Goal: Task Accomplishment & Management: Use online tool/utility

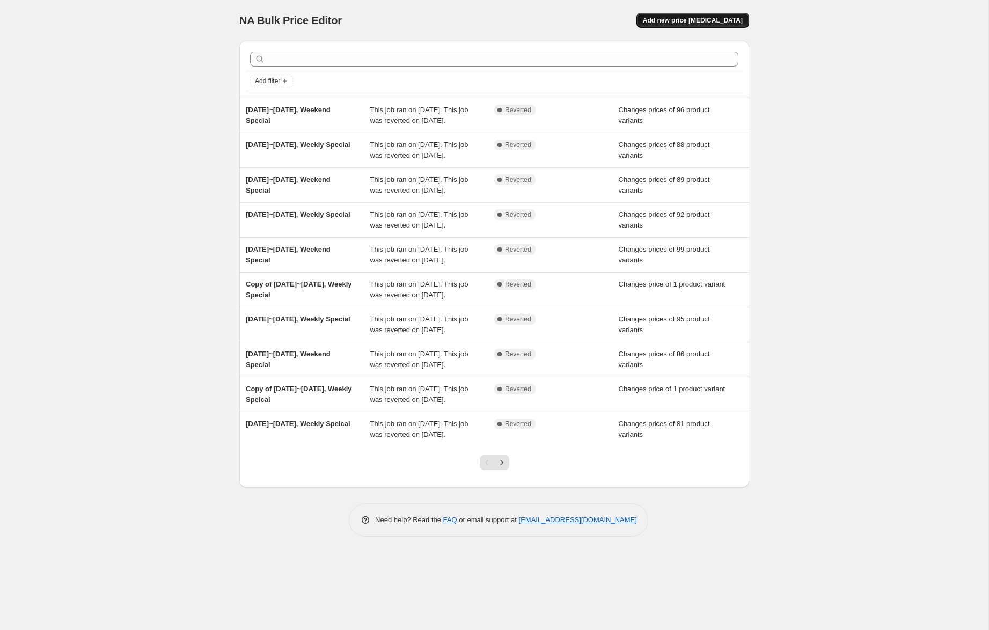
click at [721, 19] on span "Add new price [MEDICAL_DATA]" at bounding box center [693, 20] width 100 height 9
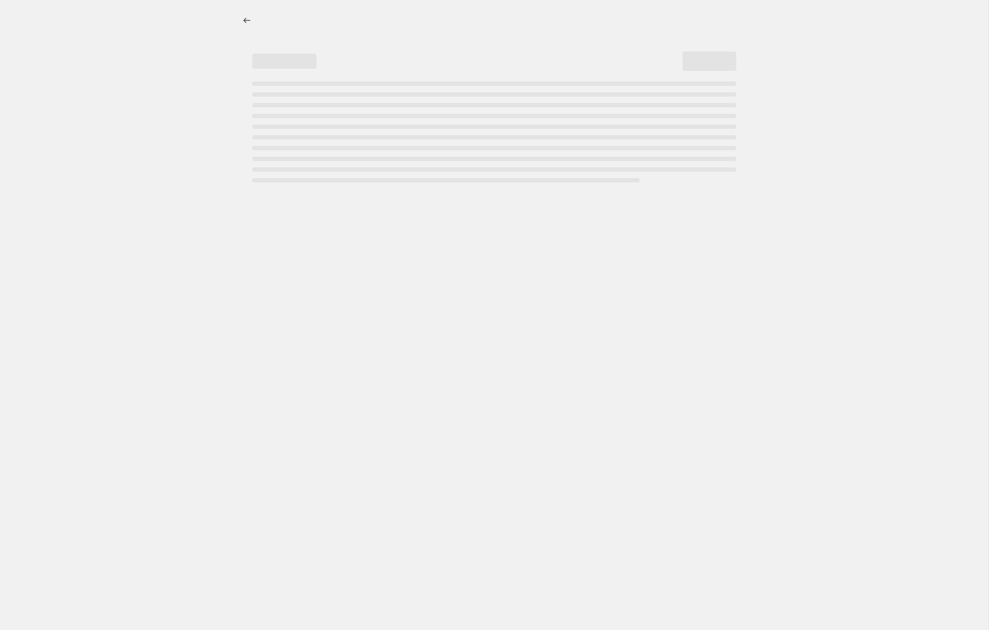
select select "percentage"
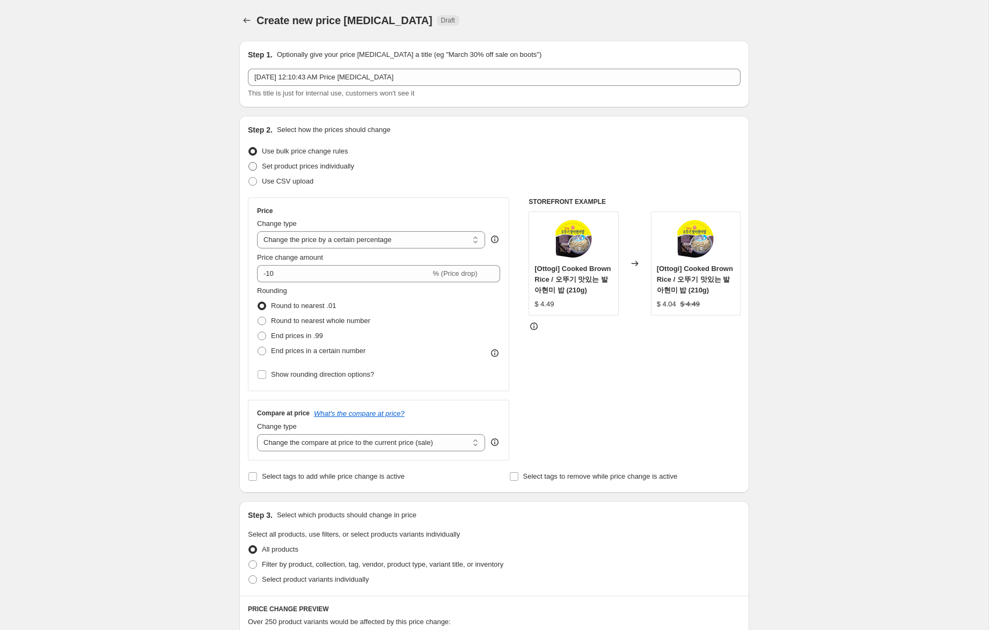
click at [330, 165] on span "Set product prices individually" at bounding box center [308, 166] width 92 height 8
click at [249, 163] on input "Set product prices individually" at bounding box center [248, 162] width 1 height 1
radio input "true"
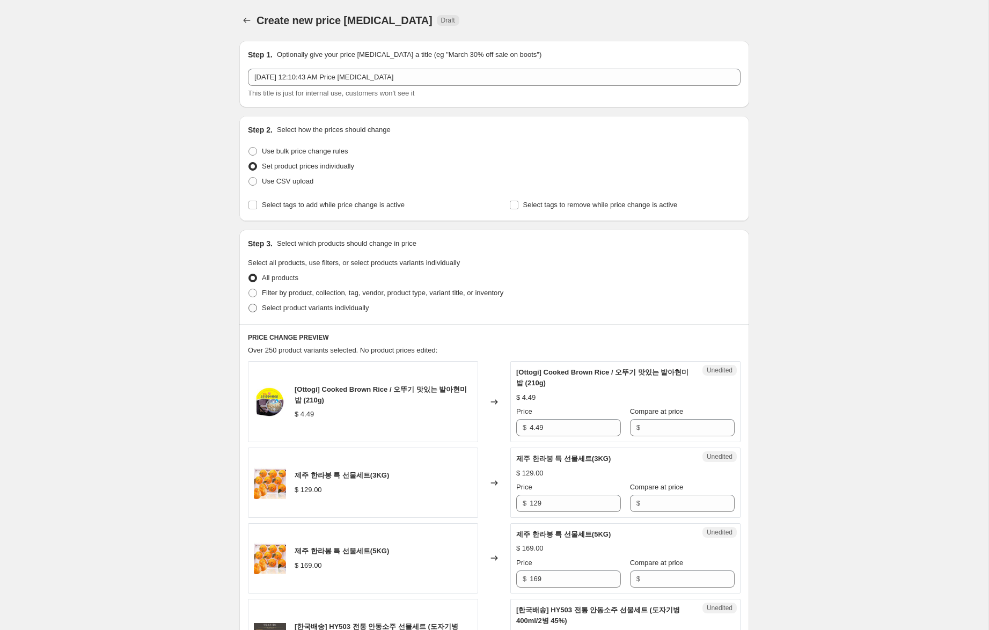
click at [348, 307] on span "Select product variants individually" at bounding box center [315, 308] width 107 height 8
click at [249, 304] on input "Select product variants individually" at bounding box center [248, 304] width 1 height 1
radio input "true"
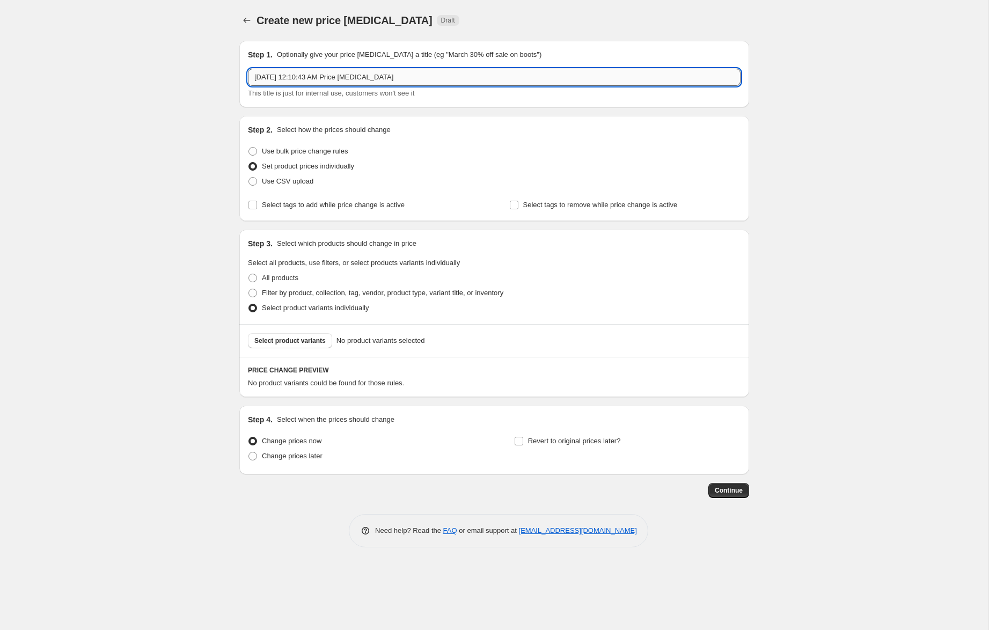
drag, startPoint x: 303, startPoint y: 77, endPoint x: 481, endPoint y: 79, distance: 178.1
click at [481, 79] on input "[DATE] 12:10:43 AM Price [MEDICAL_DATA]" at bounding box center [494, 77] width 492 height 17
type input "[DATE], Weekly Special"
click at [316, 456] on span "Change prices later" at bounding box center [292, 456] width 61 height 8
click at [249, 452] on input "Change prices later" at bounding box center [248, 452] width 1 height 1
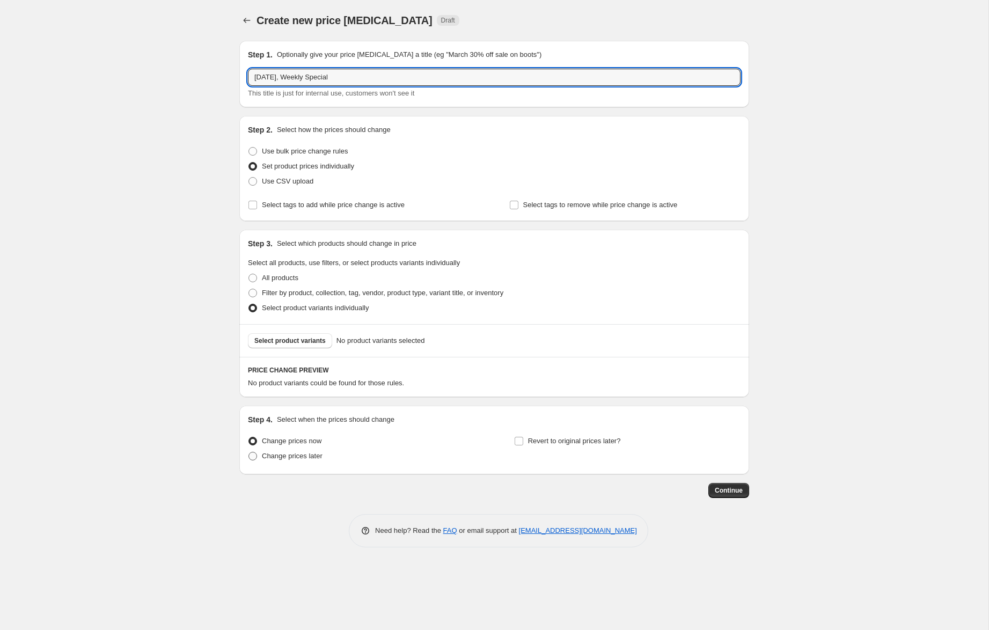
radio input "true"
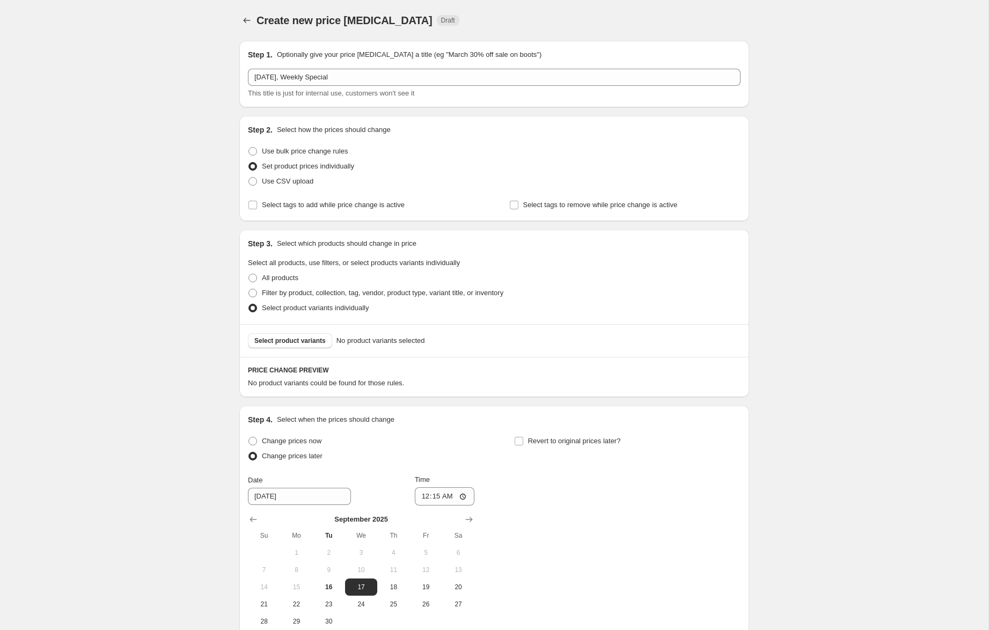
click at [322, 455] on span "Change prices later" at bounding box center [292, 456] width 61 height 8
click at [249, 452] on input "Change prices later" at bounding box center [248, 452] width 1 height 1
click at [316, 441] on span "Change prices now" at bounding box center [292, 441] width 60 height 8
click at [249, 437] on input "Change prices now" at bounding box center [248, 437] width 1 height 1
radio input "true"
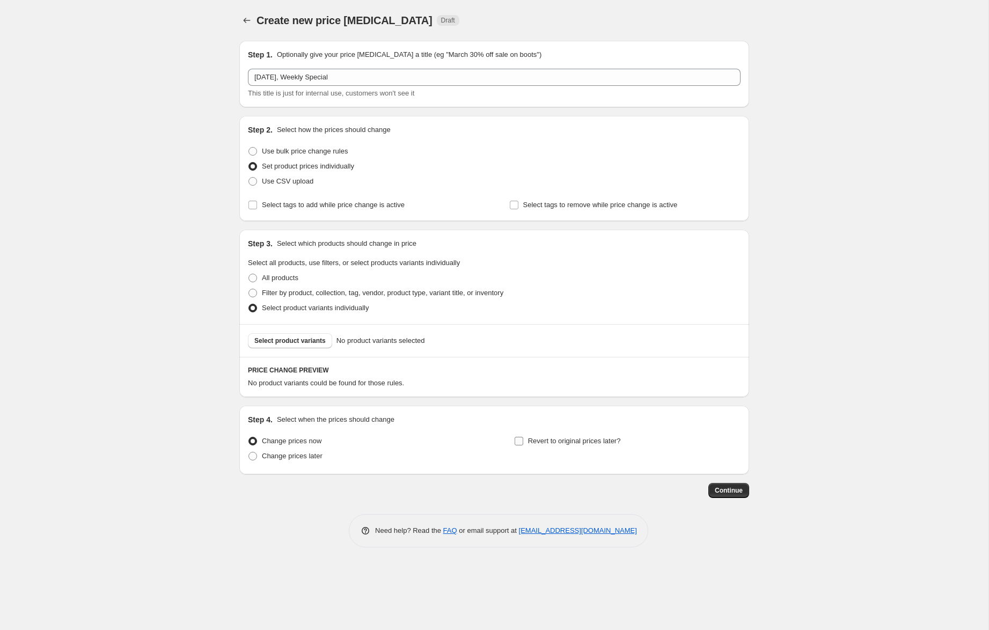
click at [577, 443] on span "Revert to original prices later?" at bounding box center [574, 441] width 93 height 8
click at [523, 443] on input "Revert to original prices later?" at bounding box center [518, 441] width 9 height 9
checkbox input "true"
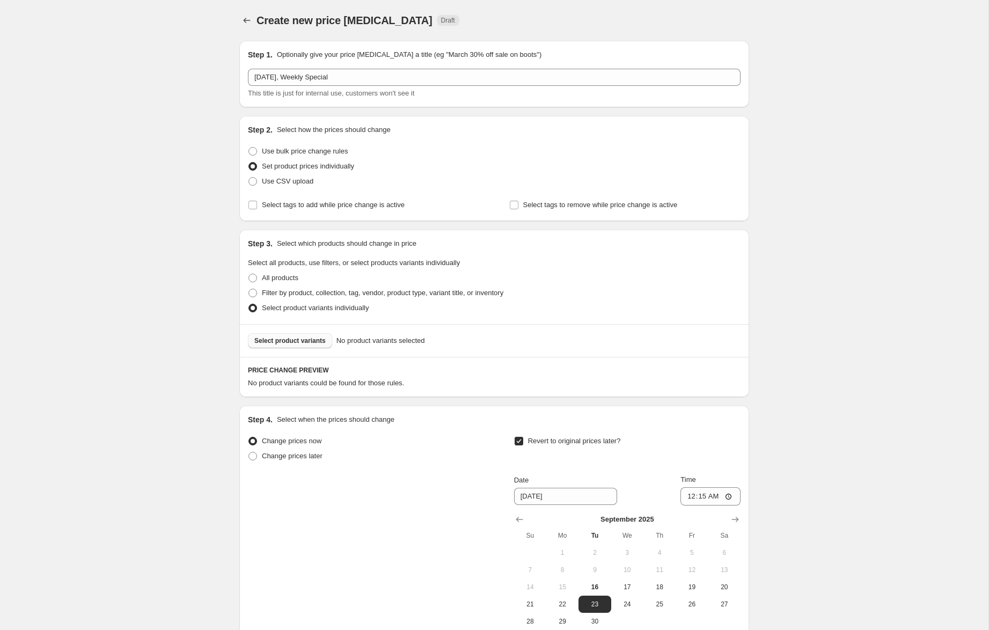
click at [293, 343] on span "Select product variants" at bounding box center [289, 340] width 71 height 9
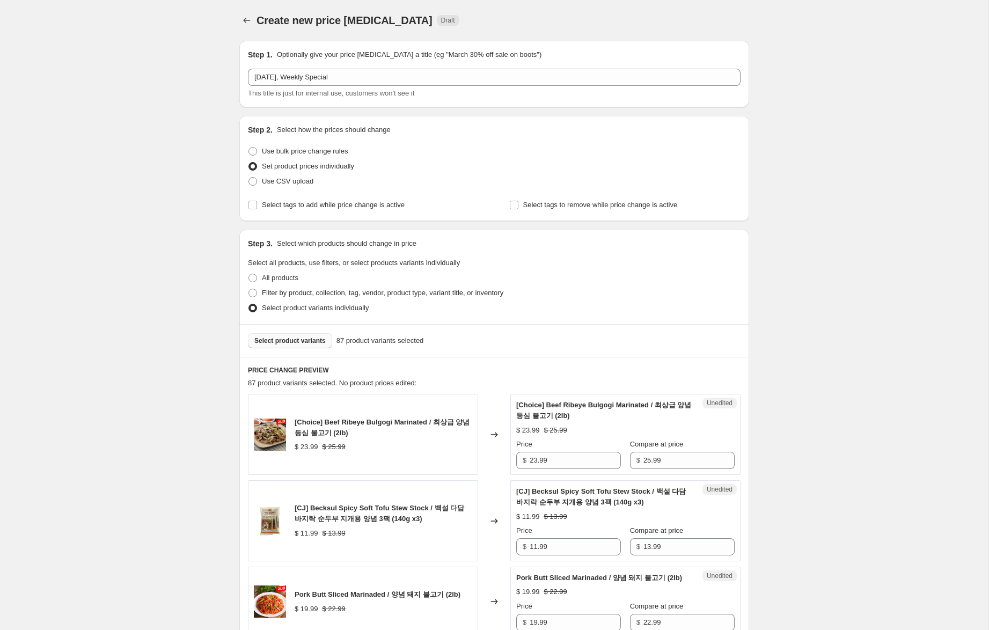
click at [296, 340] on span "Select product variants" at bounding box center [289, 340] width 71 height 9
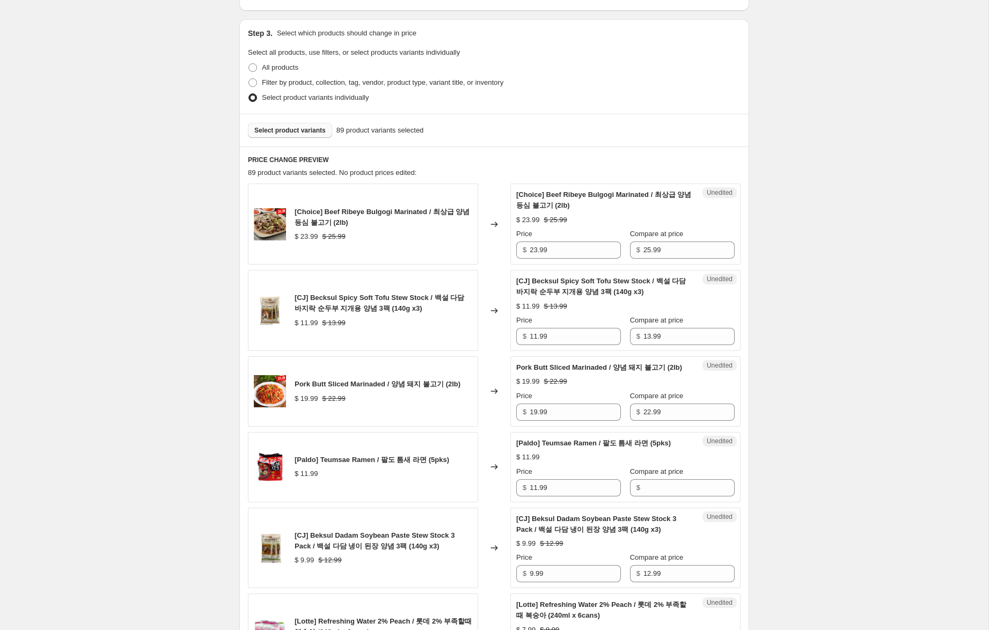
scroll to position [283, 0]
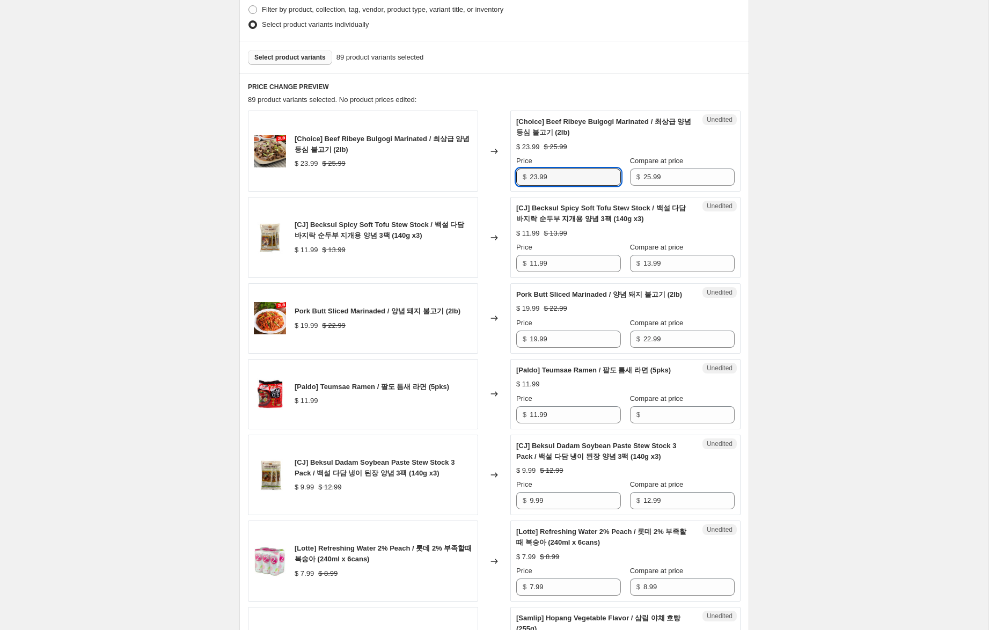
drag, startPoint x: 536, startPoint y: 176, endPoint x: 452, endPoint y: 169, distance: 84.5
click at [452, 169] on div "[Choice] Beef Ribeye Bulgogi Marinated / 최상급 양념 등심 불고기 (2lb) $ 23.99 $ 25.99 Ch…" at bounding box center [494, 151] width 492 height 81
type input "17.99"
drag, startPoint x: 535, startPoint y: 264, endPoint x: 446, endPoint y: 250, distance: 90.2
click at [446, 249] on div "[CJ] Becksul Spicy Soft Tofu Stew Stock / 백설 다담 바지락 순두부 지개용 양념 3팩 (140g x3) $ 1…" at bounding box center [494, 237] width 492 height 81
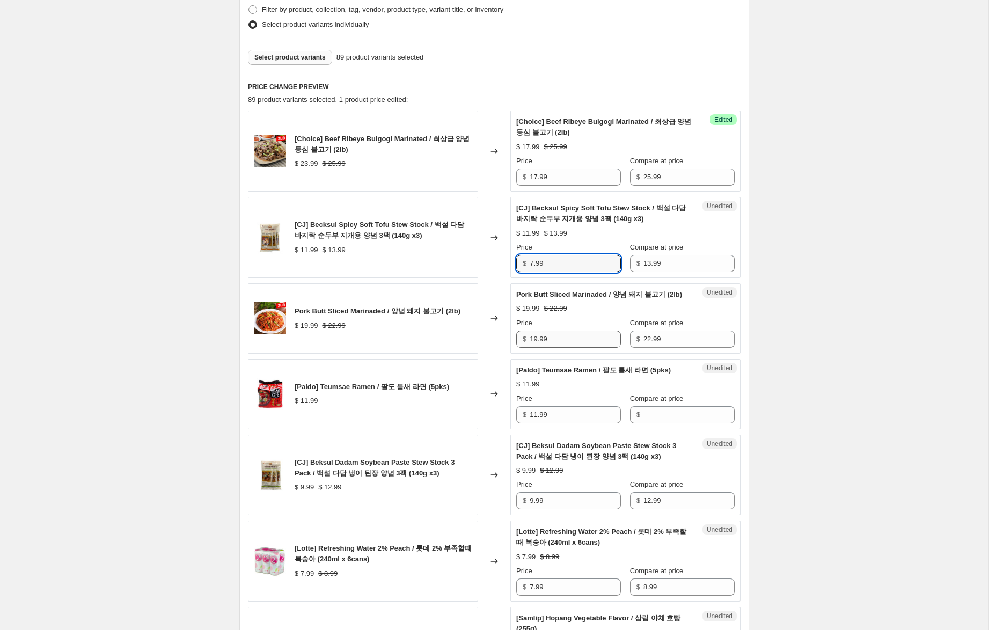
type input "7.99"
drag, startPoint x: 536, startPoint y: 351, endPoint x: 573, endPoint y: 396, distance: 58.2
click at [533, 348] on input "19.99" at bounding box center [574, 338] width 91 height 17
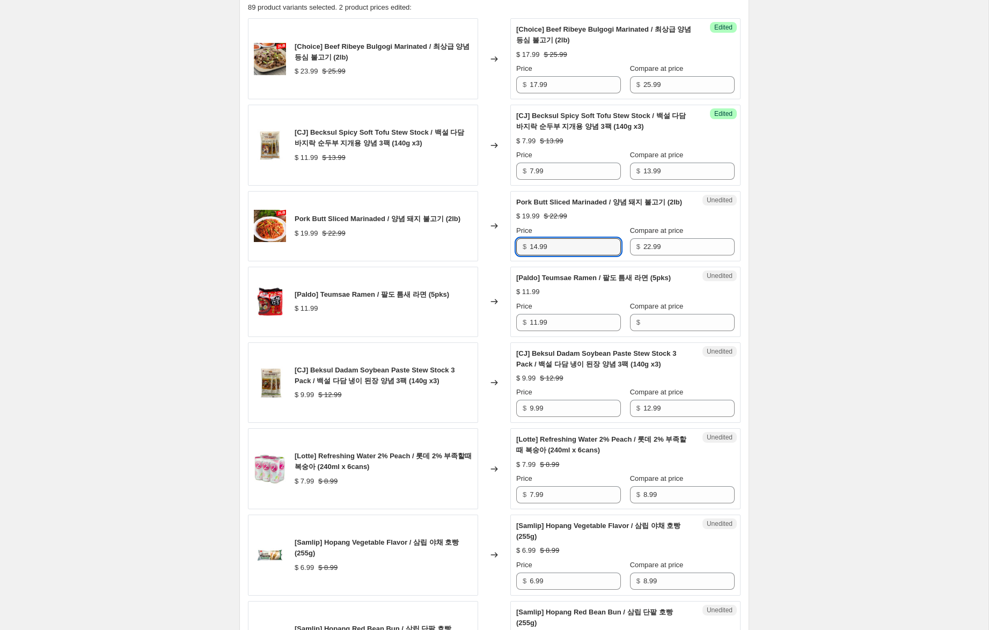
scroll to position [377, 0]
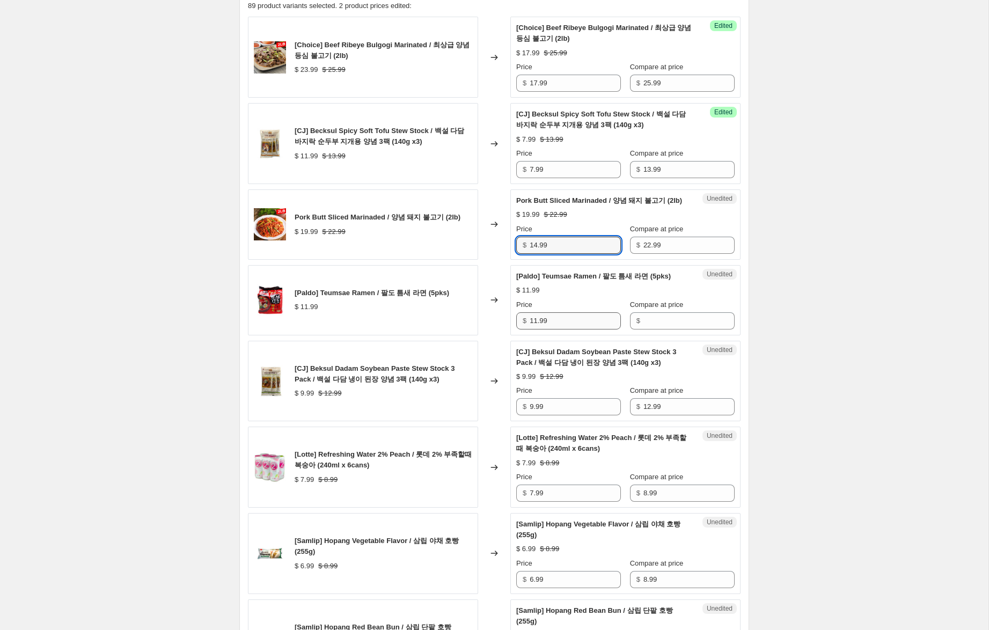
type input "14.99"
click at [492, 328] on div "[Paldo] Teumsae Ramen / 팔도 틈새 라면 (5pks) $ 11.99 Changed to Unedited [Paldo] Teu…" at bounding box center [494, 300] width 492 height 70
drag, startPoint x: 653, startPoint y: 335, endPoint x: 528, endPoint y: 340, distance: 125.1
click at [651, 329] on input "Compare at price" at bounding box center [688, 320] width 91 height 17
paste input "11.99"
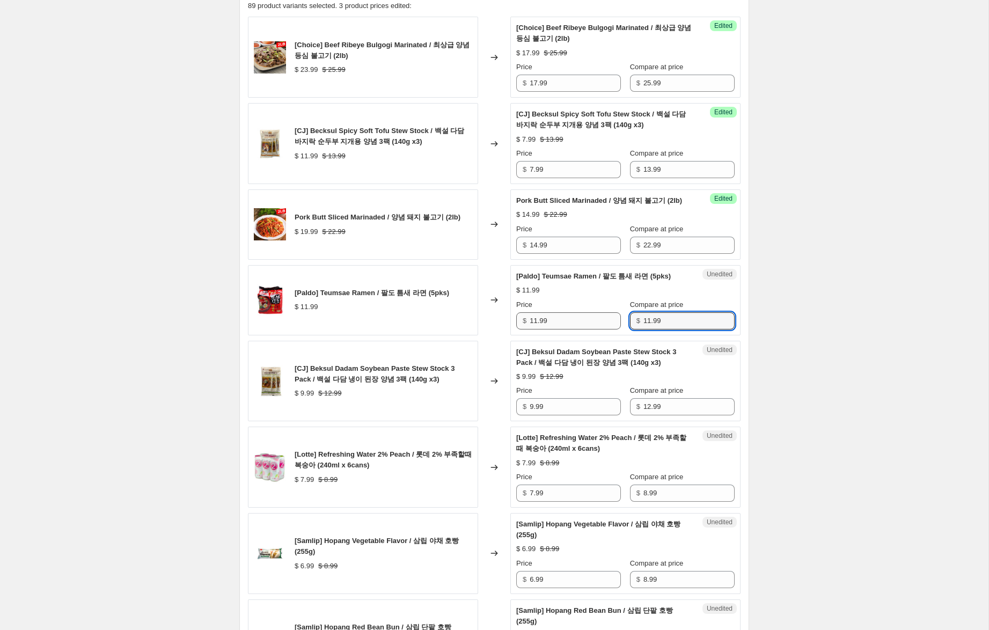
type input "11.99"
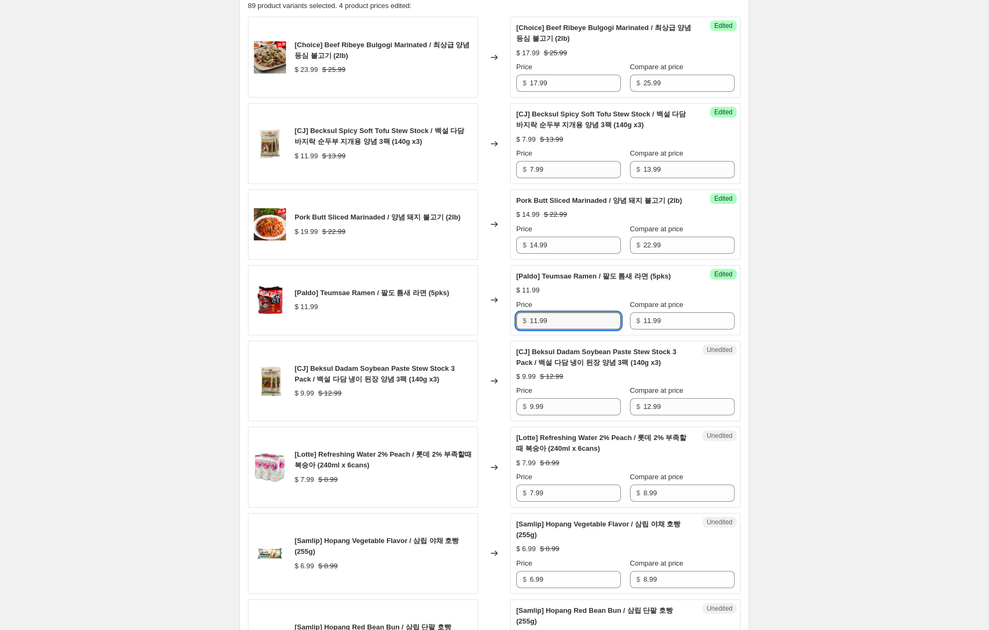
drag, startPoint x: 536, startPoint y: 334, endPoint x: 436, endPoint y: 320, distance: 101.8
click at [436, 320] on div "[Paldo] Teumsae Ramen / 팔도 틈새 라면 (5pks) $ 11.99 Changed to Success Edited [Pald…" at bounding box center [494, 300] width 492 height 70
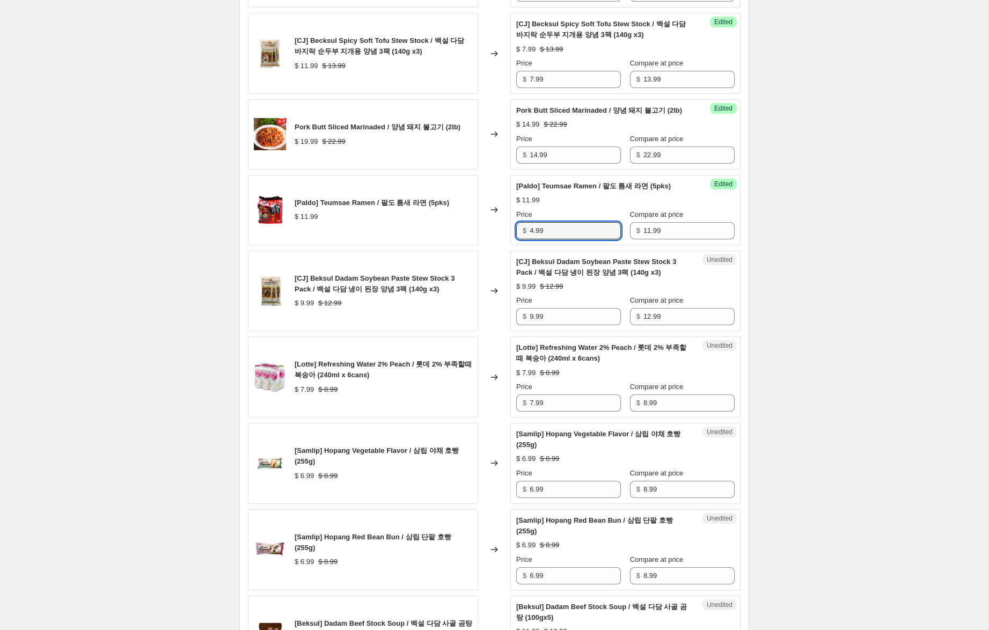
scroll to position [471, 0]
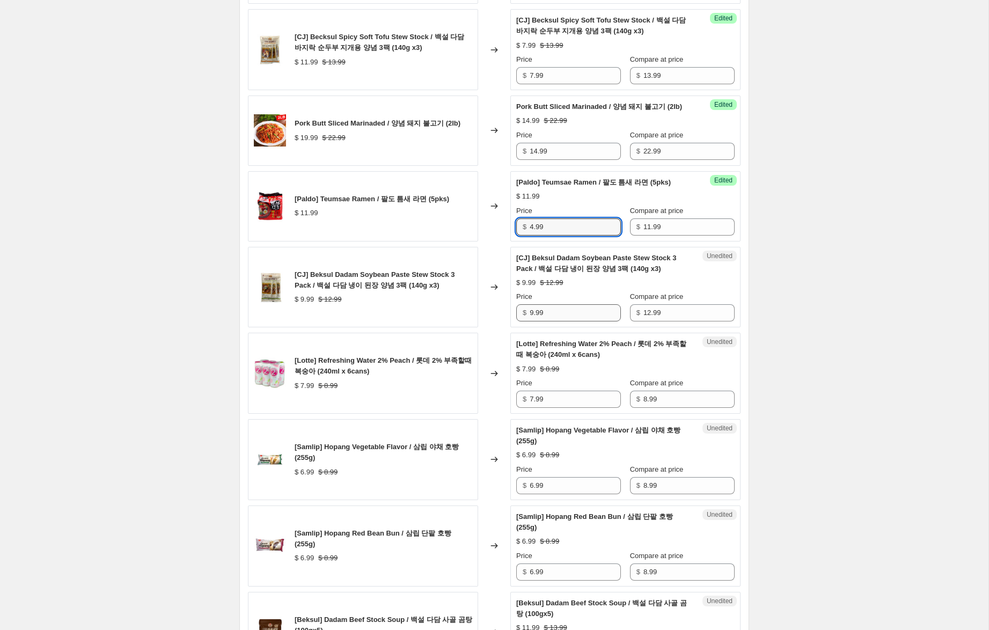
type input "4.99"
drag, startPoint x: 534, startPoint y: 327, endPoint x: 455, endPoint y: 320, distance: 79.2
click at [469, 313] on div "[CJ] Beksul Dadam Soybean Paste Stew Stock 3 Pack / 백설 다담 냉이 된장 양념 3팩 (140g x3)…" at bounding box center [494, 287] width 492 height 81
type input "7.99"
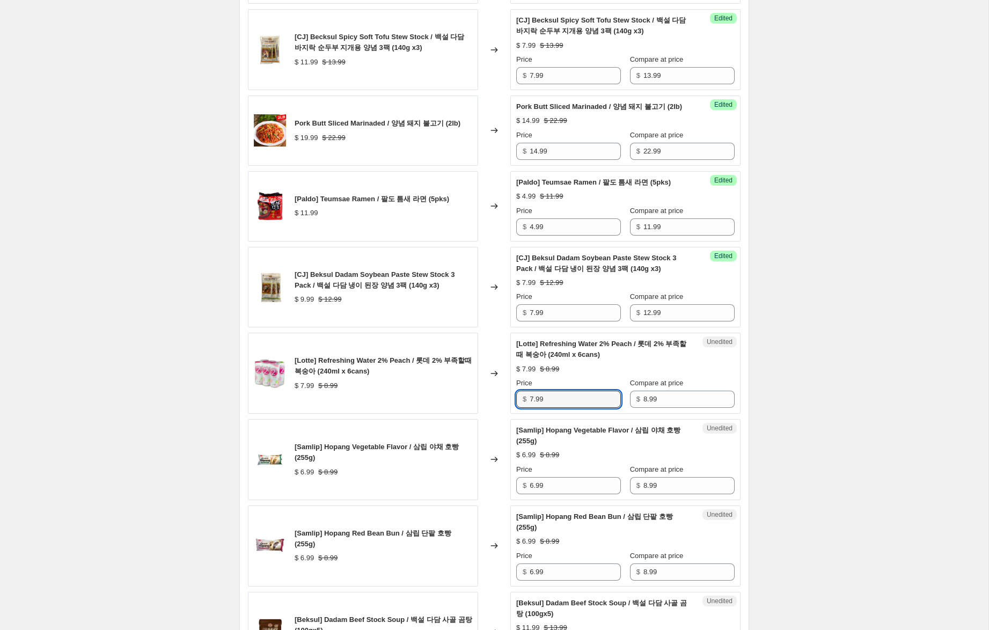
drag, startPoint x: 533, startPoint y: 410, endPoint x: 525, endPoint y: 410, distance: 8.1
click at [525, 408] on div "$ 7.99" at bounding box center [568, 399] width 105 height 17
type input "6.99"
drag, startPoint x: 534, startPoint y: 498, endPoint x: 513, endPoint y: 494, distance: 20.7
click at [513, 494] on div "Unedited [Samlip] Hopang Vegetable Flavor / 삼립 야채 호빵 (255g) $ 6.99 $ 8.99 Price…" at bounding box center [625, 459] width 230 height 81
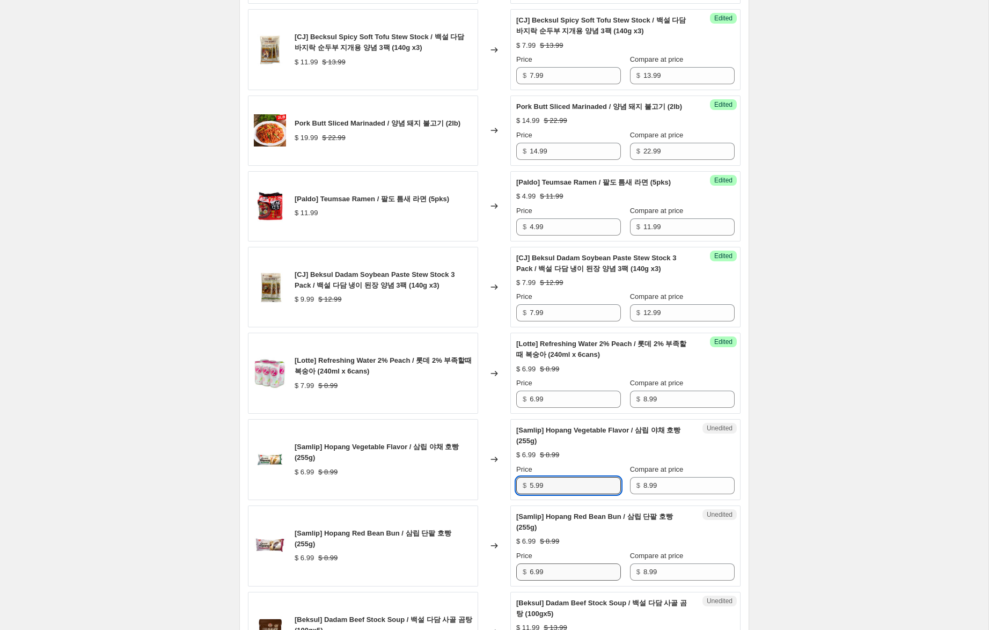
type input "5.99"
click at [533, 579] on input "6.99" at bounding box center [574, 571] width 91 height 17
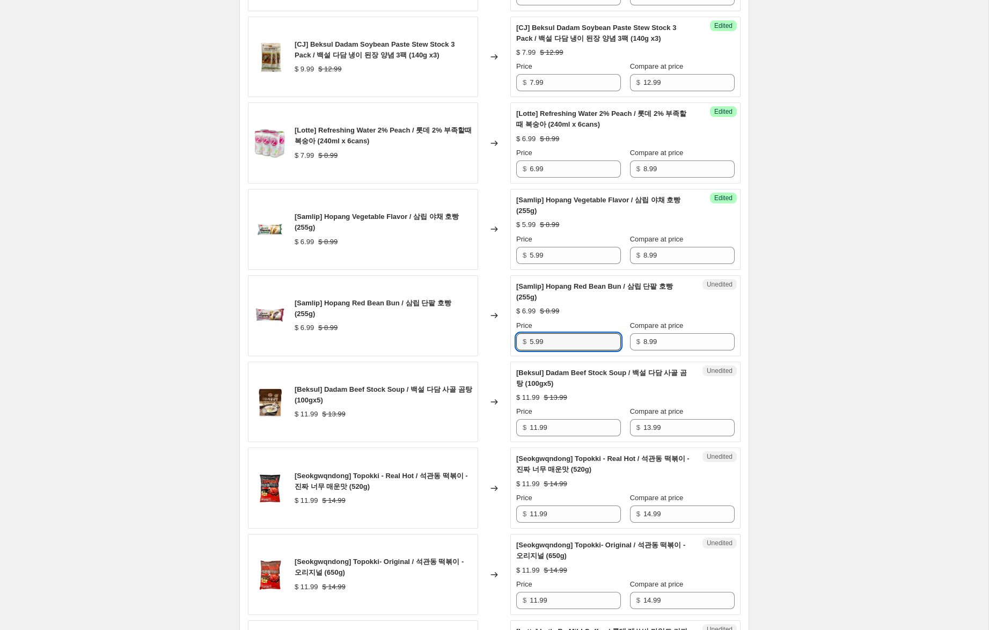
scroll to position [711, 0]
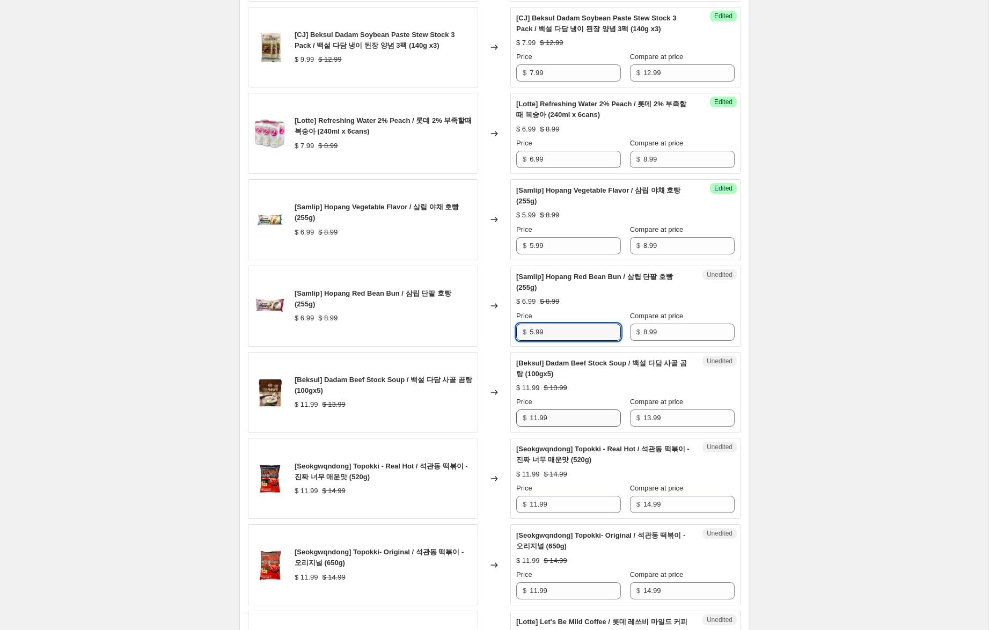
type input "5.99"
drag, startPoint x: 535, startPoint y: 428, endPoint x: 478, endPoint y: 424, distance: 57.0
click at [479, 424] on div "[Beksul] Dadam Beef Stock Soup / 백설 다담 사골 곰탕 (100gx5) $ 11.99 $ 13.99 Changed t…" at bounding box center [494, 392] width 492 height 81
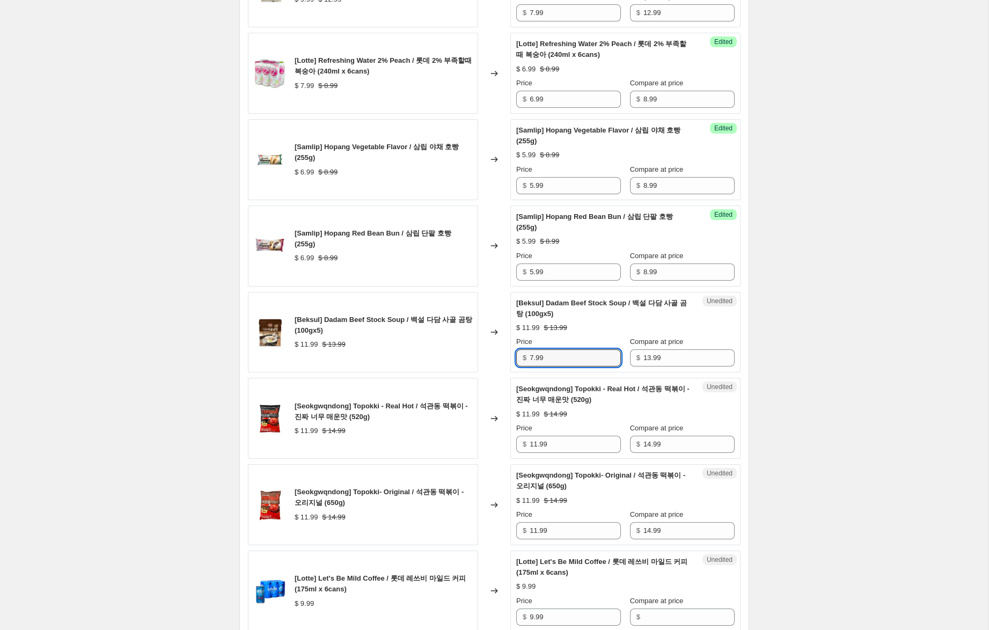
scroll to position [772, 0]
type input "7.99"
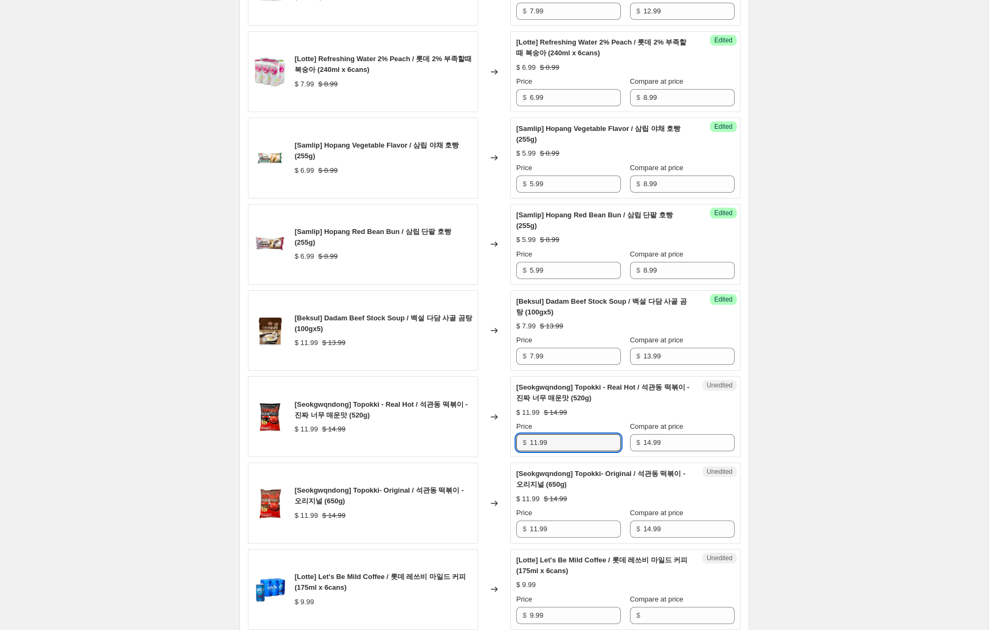
drag, startPoint x: 501, startPoint y: 447, endPoint x: 454, endPoint y: 441, distance: 47.0
click at [454, 441] on div "[Seokgwqndong] Topokki - Real Hot / 석관동 떡볶이 - 진짜 너무 매운맛 (520g) $ 11.99 $ 14.99 …" at bounding box center [494, 416] width 492 height 81
type input "9.99"
drag, startPoint x: 537, startPoint y: 543, endPoint x: 477, endPoint y: 531, distance: 60.7
click at [477, 531] on div "[Seokgwqndong] Topokki- Original / 석관동 떡볶이 - 오리지널 (650g) $ 11.99 $ 14.99 Change…" at bounding box center [494, 502] width 492 height 81
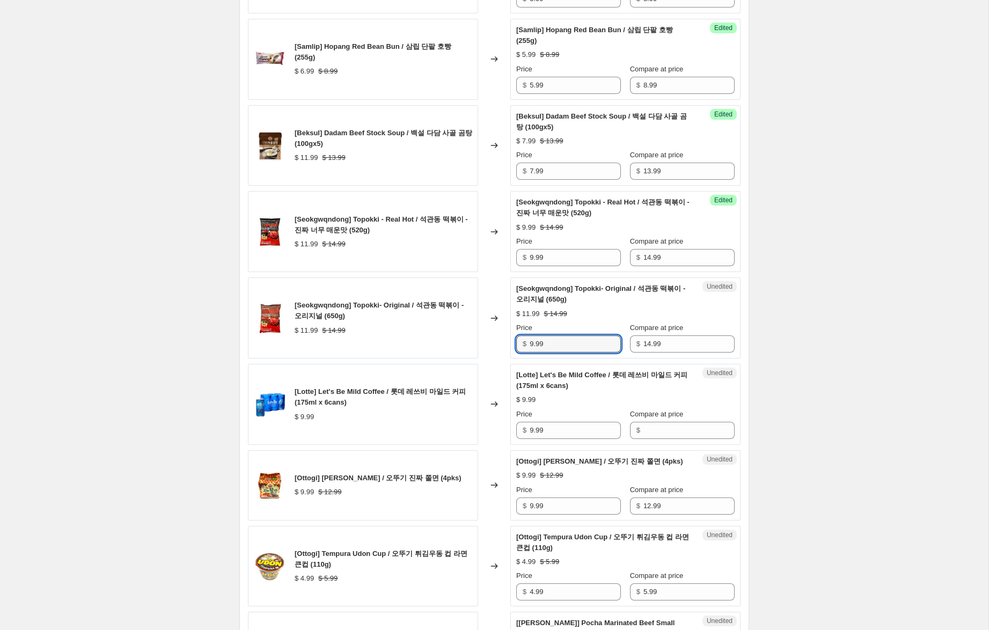
scroll to position [964, 0]
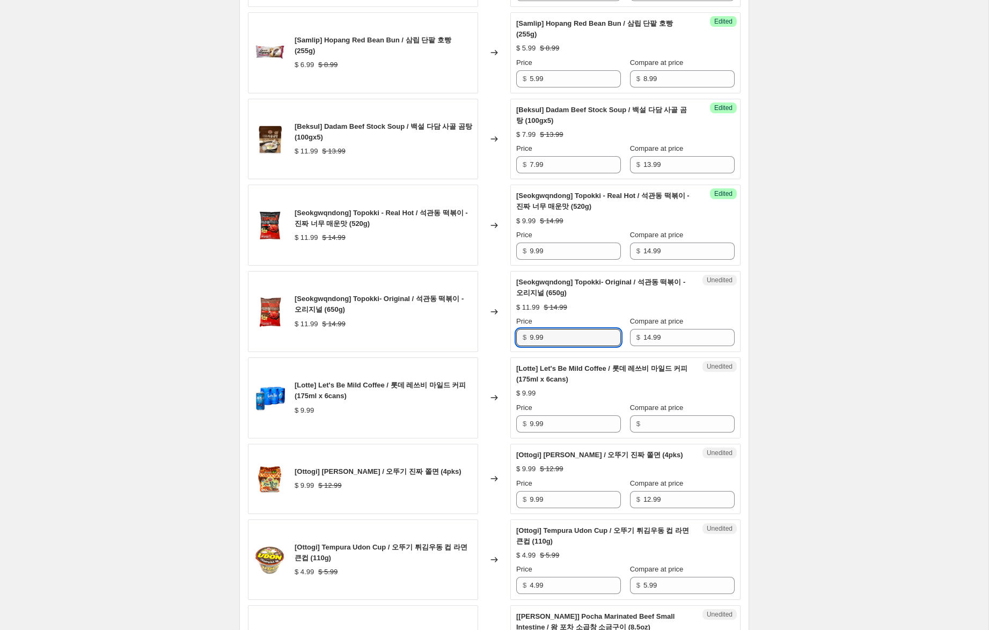
type input "9.99"
drag, startPoint x: 510, startPoint y: 423, endPoint x: 481, endPoint y: 421, distance: 29.0
click at [481, 421] on div "[Lotte] Let's Be Mild Coffee / 롯데 레쓰비 마일드 커피 (175ml x 6cans) $ 9.99 Changed to …" at bounding box center [494, 397] width 492 height 81
drag, startPoint x: 650, startPoint y: 434, endPoint x: 592, endPoint y: 437, distance: 58.5
click at [647, 432] on input "Compare at price" at bounding box center [688, 423] width 91 height 17
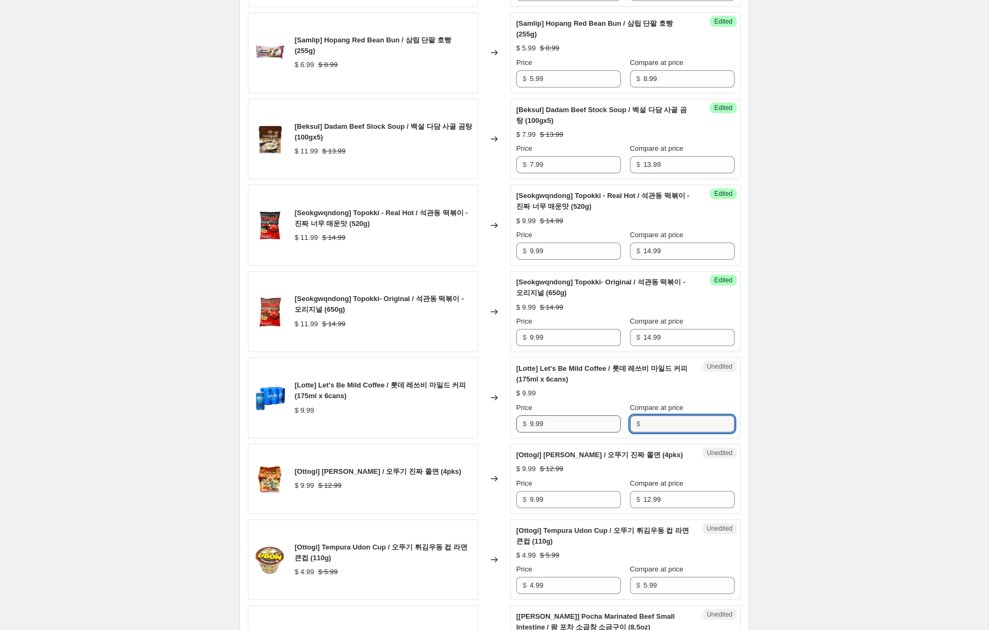
paste input "9.99"
type input "9.99"
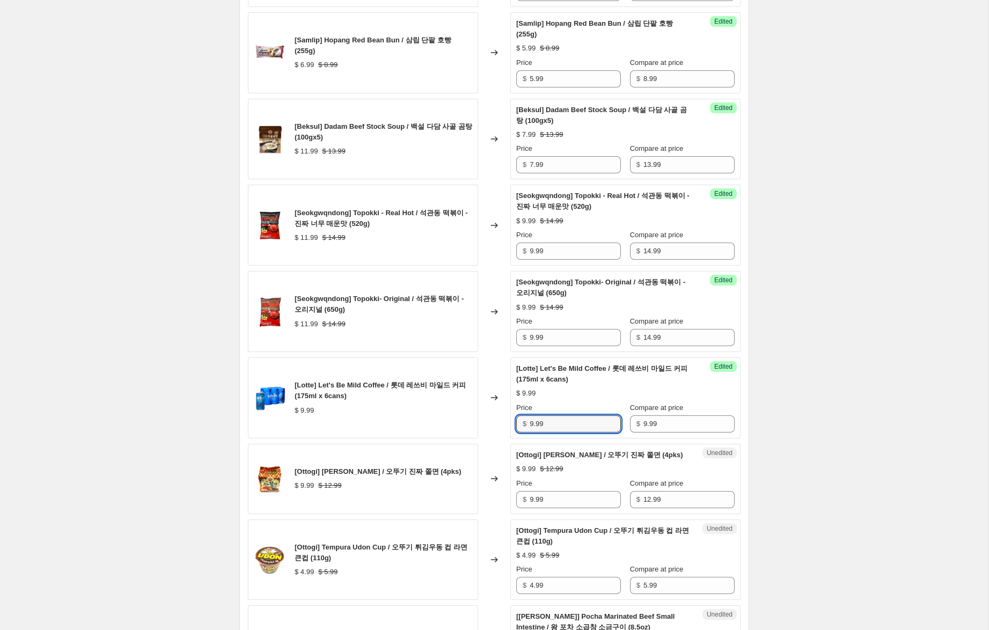
drag, startPoint x: 534, startPoint y: 435, endPoint x: 481, endPoint y: 427, distance: 54.2
click at [481, 427] on div "[Lotte] Let's Be Mild Coffee / 롯데 레쓰비 마일드 커피 (175ml x 6cans) $ 9.99 Changed to …" at bounding box center [494, 397] width 492 height 81
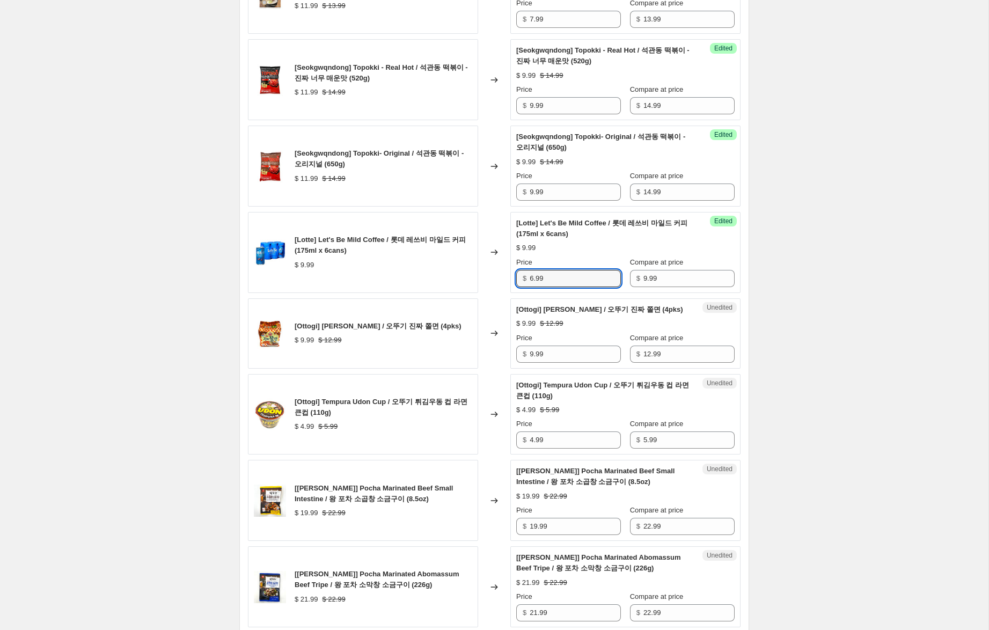
scroll to position [1117, 0]
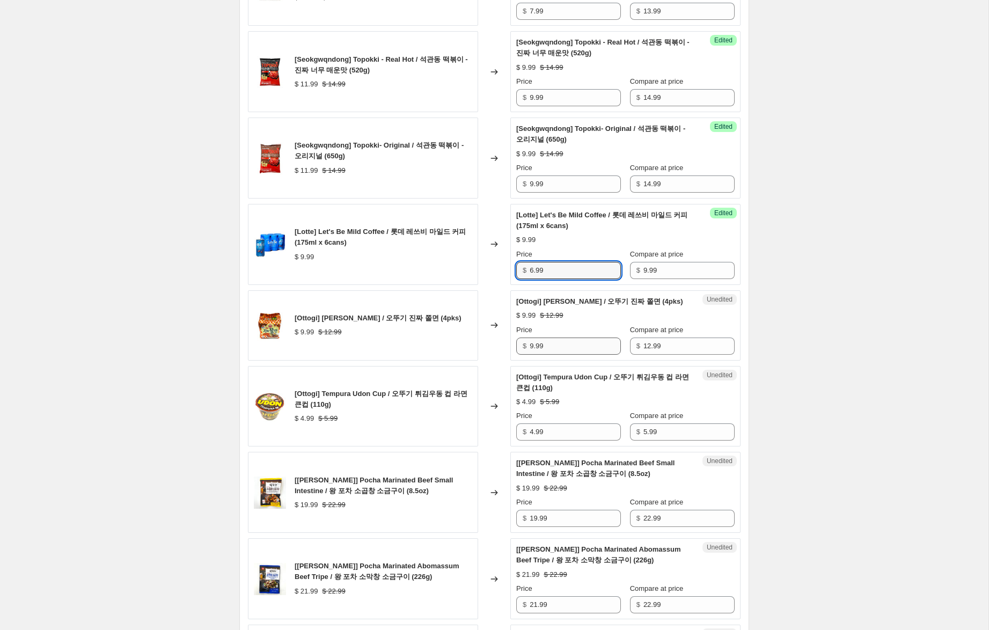
type input "6.99"
drag, startPoint x: 532, startPoint y: 367, endPoint x: 482, endPoint y: 365, distance: 50.0
click at [482, 360] on div "[Ottogi] [PERSON_NAME] / 오뚜기 진짜 쫄면 (4pks) $ 9.99 $ 12.99 Changed to Unedited [[…" at bounding box center [494, 325] width 492 height 70
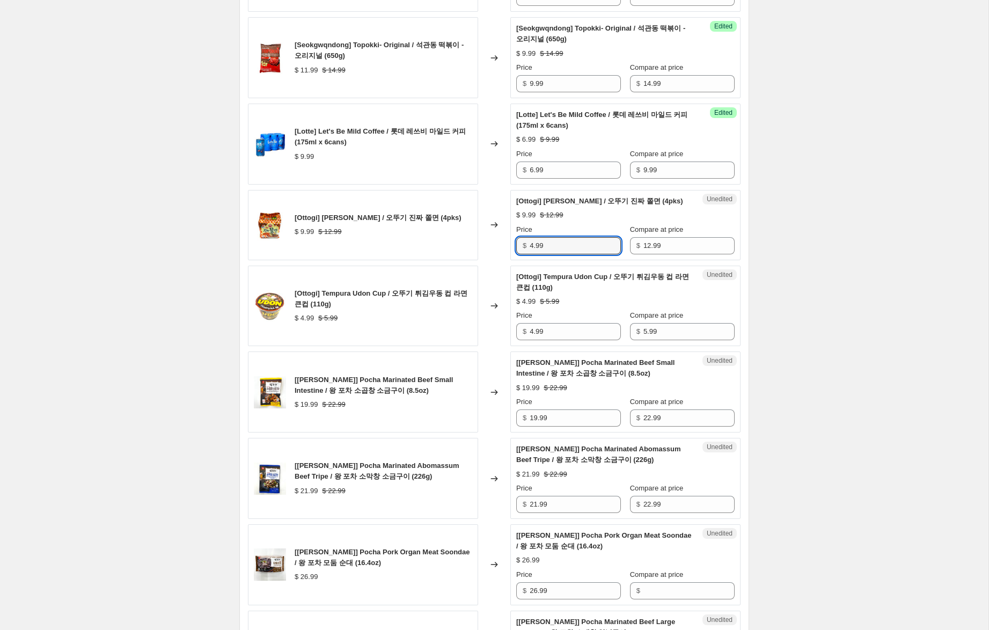
scroll to position [1219, 0]
type input "4.99"
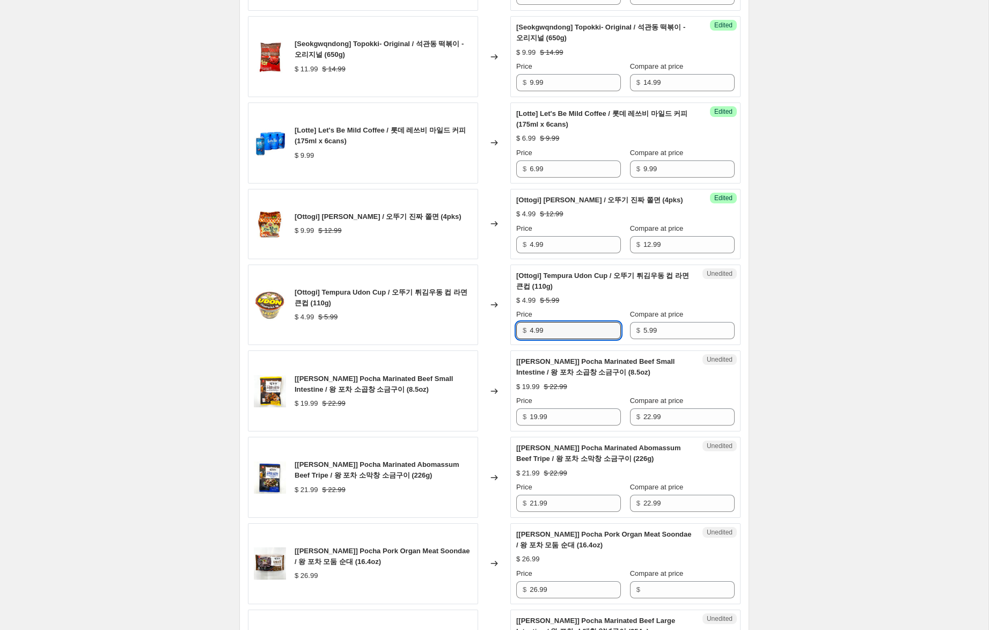
drag, startPoint x: 535, startPoint y: 352, endPoint x: 495, endPoint y: 347, distance: 40.7
click at [495, 345] on div "[Ottogi] Tempura Udon Cup / 오뚜기 튀김우동 컵 라면 큰컵 (110g) $ 4.99 $ 5.99 Changed to Un…" at bounding box center [494, 304] width 492 height 81
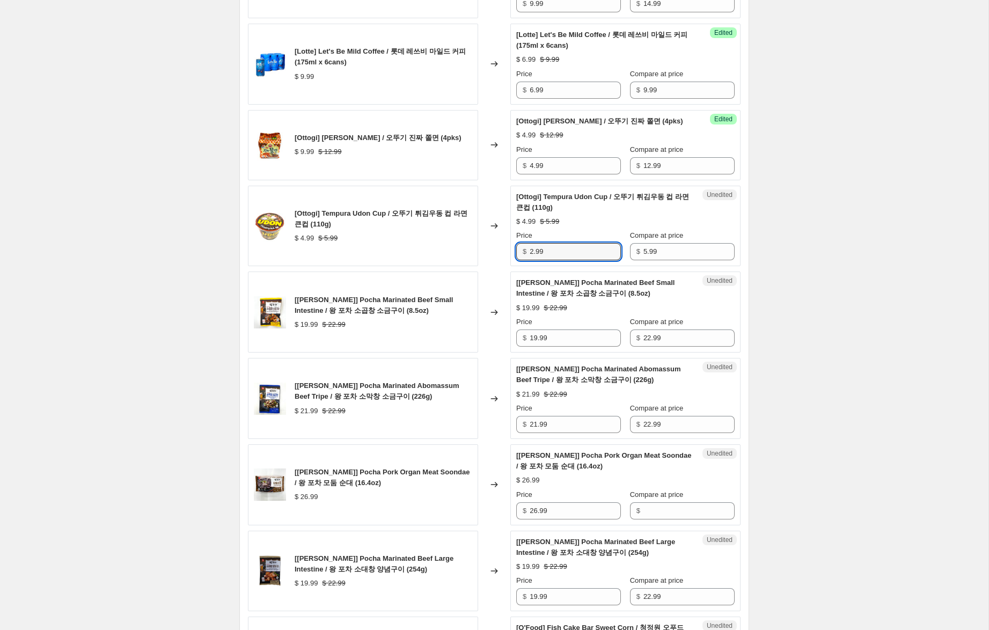
scroll to position [1298, 0]
type input "2.99"
drag, startPoint x: 537, startPoint y: 360, endPoint x: 556, endPoint y: 407, distance: 50.3
click at [535, 346] on input "19.99" at bounding box center [574, 337] width 91 height 17
type input "14.99"
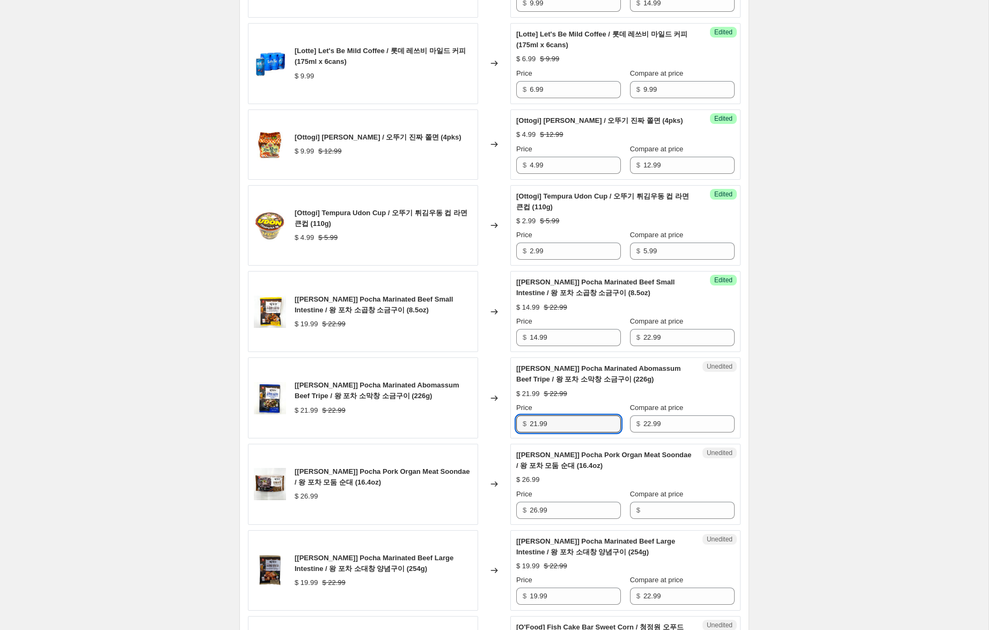
drag, startPoint x: 538, startPoint y: 447, endPoint x: 513, endPoint y: 443, distance: 25.5
click at [513, 438] on div "Unedited [[PERSON_NAME]] Pocha Marinated Abomassum Beef Tripe / 왕 포차 소막창 소금구이 (…" at bounding box center [625, 397] width 230 height 81
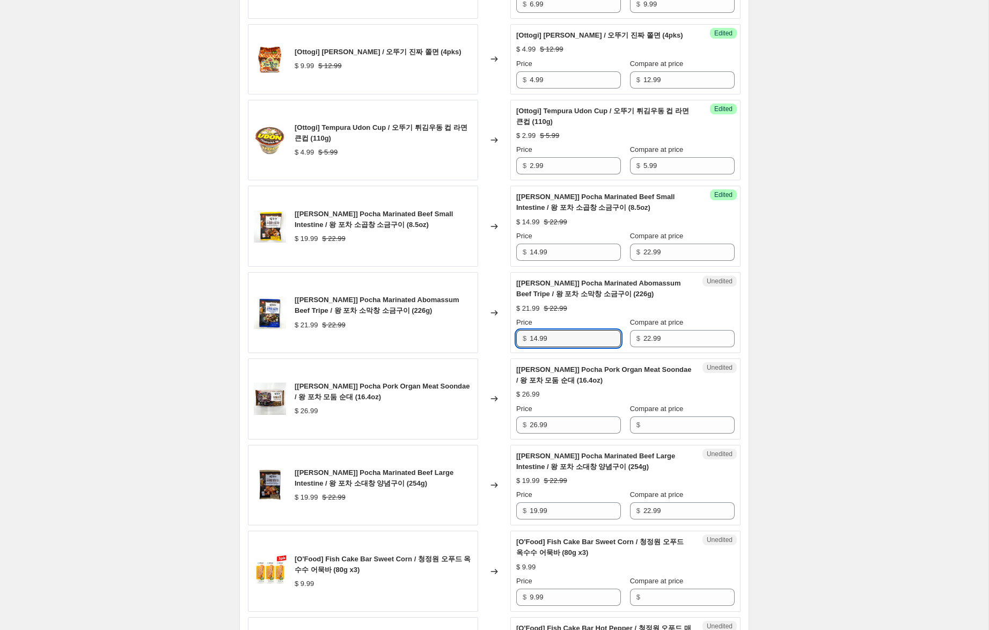
scroll to position [1390, 0]
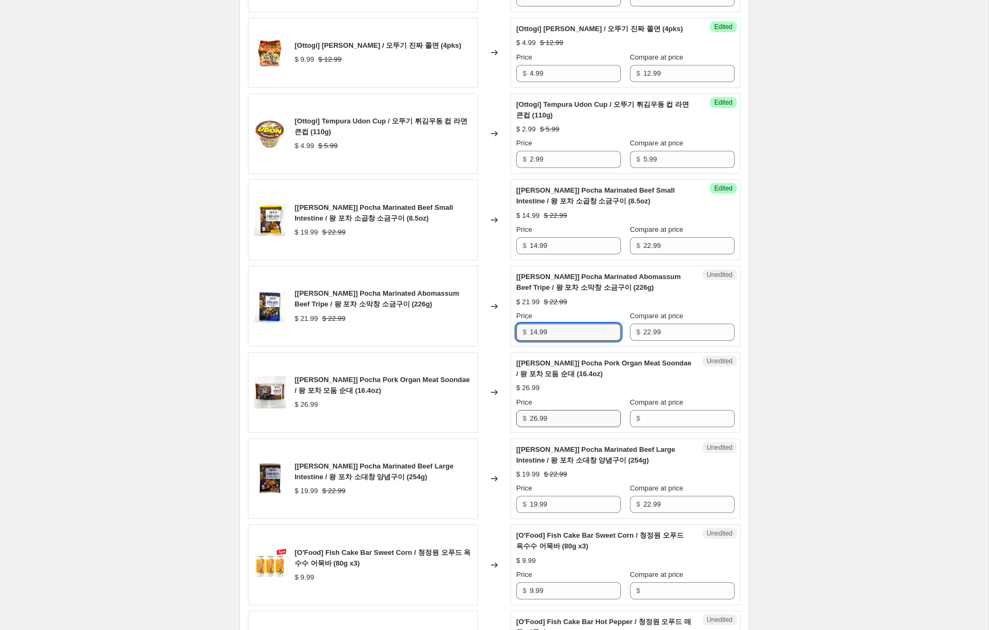
type input "14.99"
drag, startPoint x: 571, startPoint y: 443, endPoint x: 485, endPoint y: 432, distance: 86.0
click at [481, 430] on div "[[PERSON_NAME]] Pocha Pork Organ Meat Soondae / 왕 포차 모둠 순대 (16.4oz) $ 26.99 Cha…" at bounding box center [494, 392] width 492 height 81
drag, startPoint x: 679, startPoint y: 440, endPoint x: 558, endPoint y: 444, distance: 120.8
click at [673, 427] on input "Compare at price" at bounding box center [688, 418] width 91 height 17
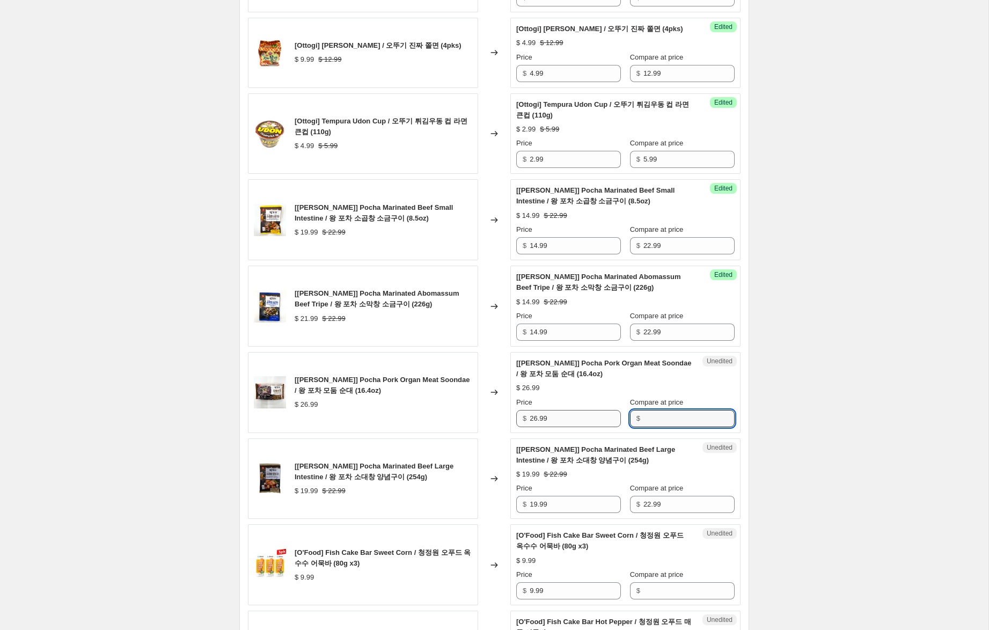
paste input "26.99"
type input "26.99"
click at [536, 427] on input "26.99" at bounding box center [574, 418] width 91 height 17
drag, startPoint x: 537, startPoint y: 440, endPoint x: 502, endPoint y: 436, distance: 35.1
click at [502, 433] on div "[[PERSON_NAME]] Pocha Pork Organ Meat Soondae / 왕 포차 모둠 순대 (16.4oz) $ 26.99 Cha…" at bounding box center [494, 392] width 492 height 81
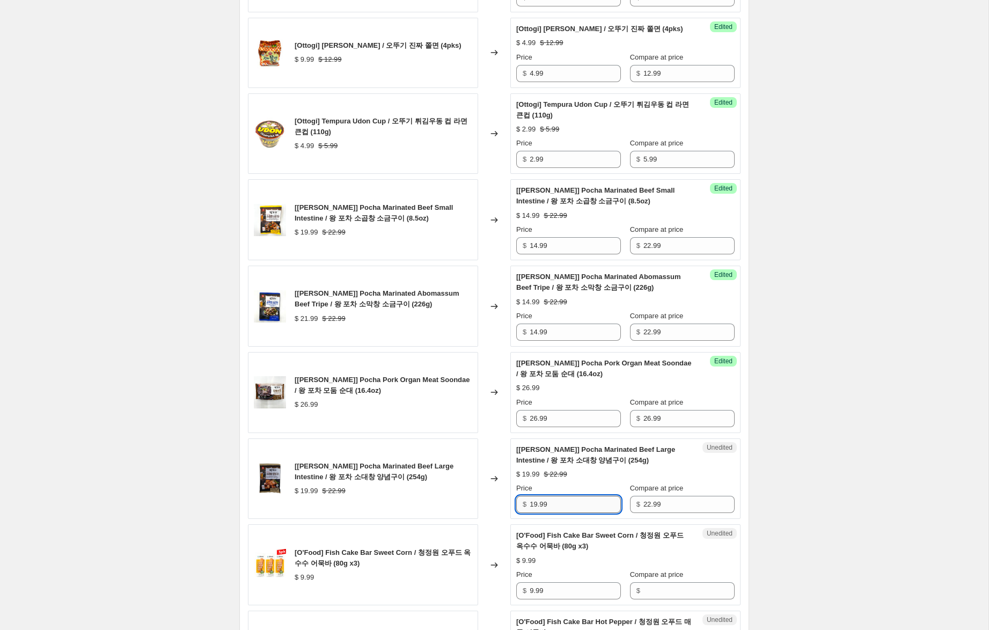
click at [533, 513] on input "19.99" at bounding box center [574, 504] width 91 height 17
type input "14.99"
drag, startPoint x: 537, startPoint y: 439, endPoint x: 517, endPoint y: 434, distance: 21.1
click at [517, 427] on div "$ 26.99" at bounding box center [568, 418] width 105 height 17
type input "14.99"
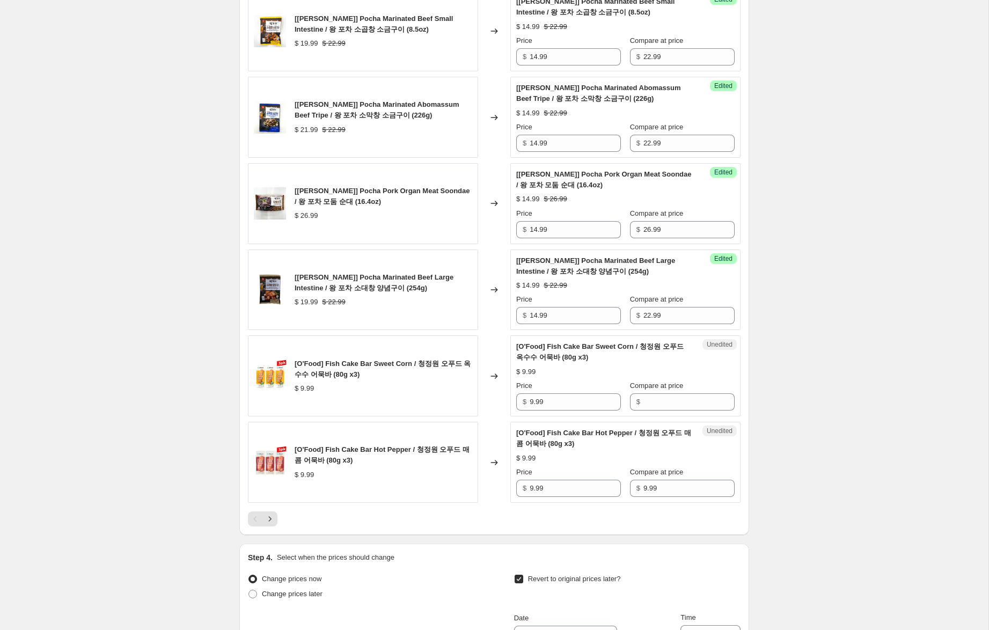
scroll to position [1587, 0]
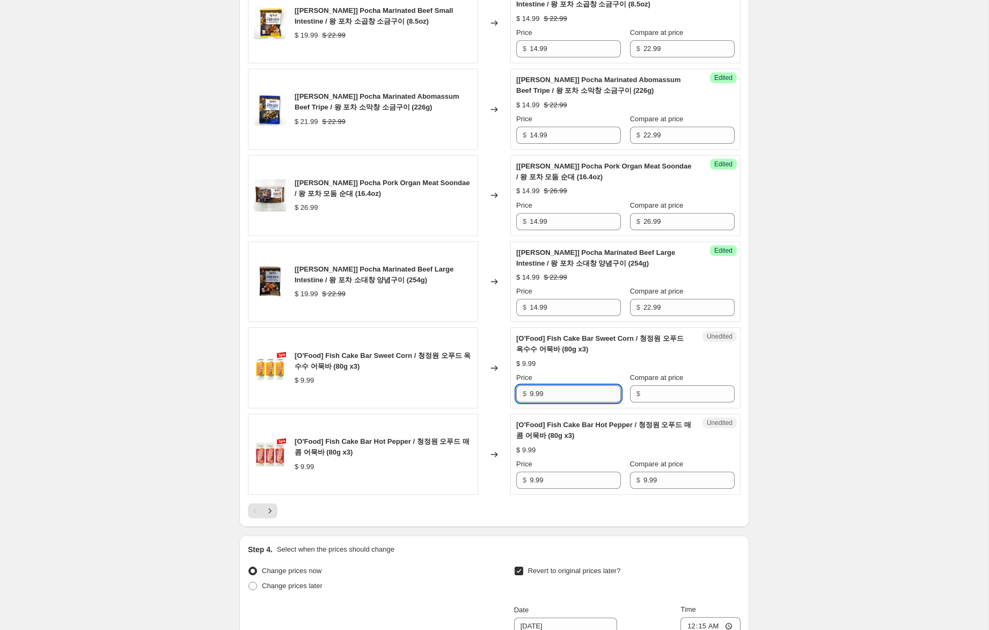
drag, startPoint x: 498, startPoint y: 408, endPoint x: 582, endPoint y: 407, distance: 84.2
click at [466, 404] on div "[O'Food] Fish Cake Bar Sweet Corn / 청정원 오푸드 옥수수 어묵바 (80g x3) $ 9.99 Changed to …" at bounding box center [494, 367] width 492 height 81
click at [670, 402] on div "Compare at price $" at bounding box center [682, 387] width 105 height 30
drag, startPoint x: 669, startPoint y: 418, endPoint x: 592, endPoint y: 421, distance: 76.8
click at [667, 402] on input "Compare at price" at bounding box center [688, 393] width 91 height 17
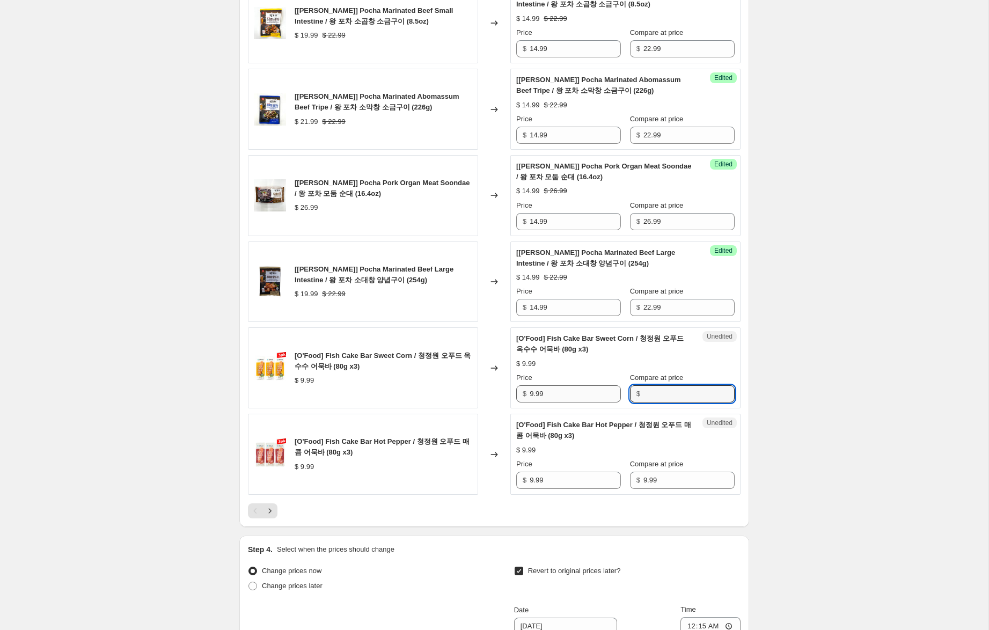
paste input "9.99"
type input "9.99"
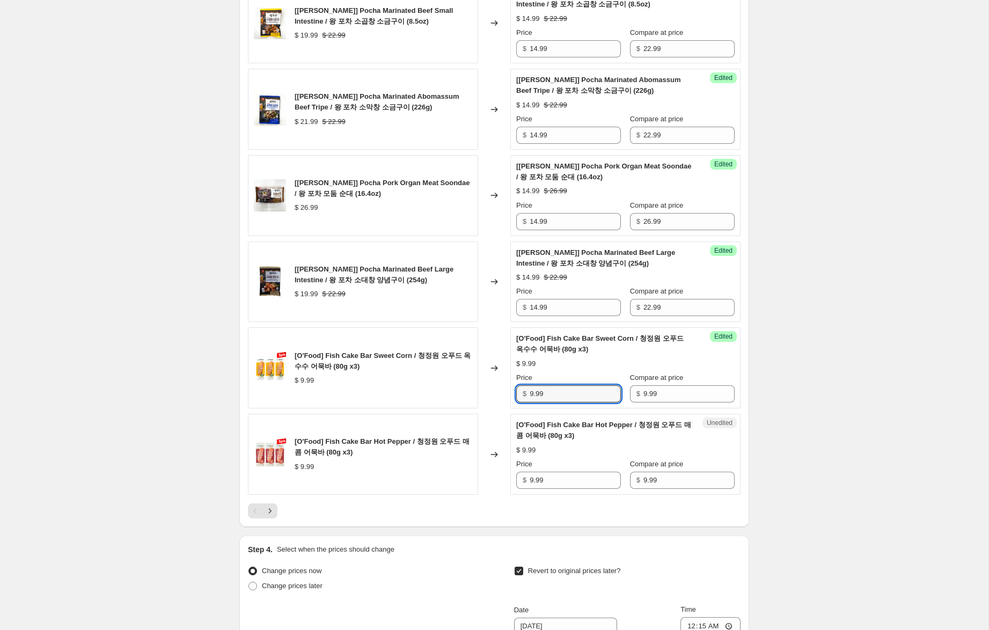
drag, startPoint x: 534, startPoint y: 415, endPoint x: 510, endPoint y: 410, distance: 25.0
click at [510, 408] on div "Success Edited [O'Food] Fish Cake Bar Sweet Corn / 청정원 오푸드 옥수수 어묵바 (80g x3) $ 9…" at bounding box center [625, 367] width 230 height 81
type input "6.99"
drag, startPoint x: 532, startPoint y: 502, endPoint x: 452, endPoint y: 492, distance: 81.0
click at [468, 490] on div "[O'Food] Fish Cake Bar Hot Pepper / 청정원 오푸드 매콤 어묵바 (80g x3) $ 9.99 Changed to U…" at bounding box center [494, 454] width 492 height 81
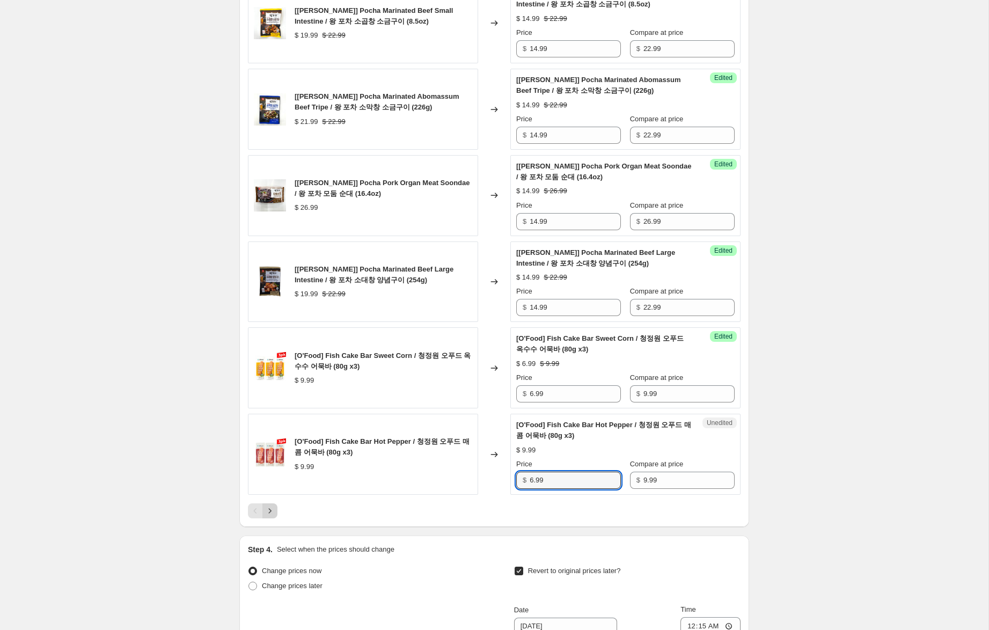
type input "6.99"
click at [270, 516] on icon "Next" at bounding box center [269, 510] width 11 height 11
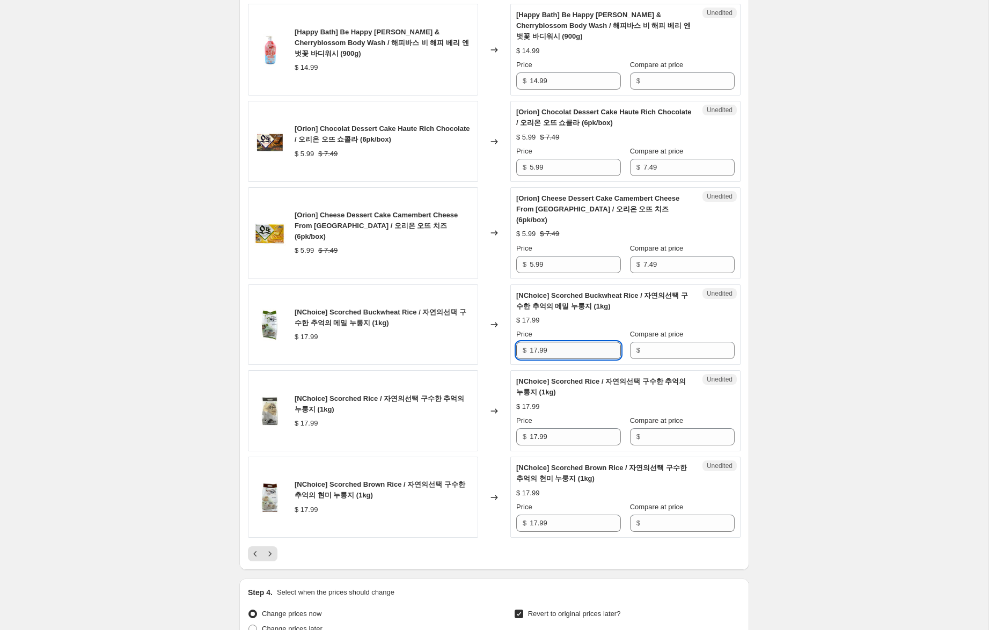
drag, startPoint x: 546, startPoint y: 352, endPoint x: 576, endPoint y: 352, distance: 29.5
click at [488, 342] on div "[NChoice] Scorched Buckwheat Rice / 자연의선택 구수한 추억의 메밀 누룽지 (1kg) $ 17.99 Changed …" at bounding box center [494, 324] width 492 height 81
drag, startPoint x: 653, startPoint y: 349, endPoint x: 657, endPoint y: 410, distance: 61.2
click at [653, 349] on input "Compare at price" at bounding box center [688, 350] width 91 height 17
paste input "17.99"
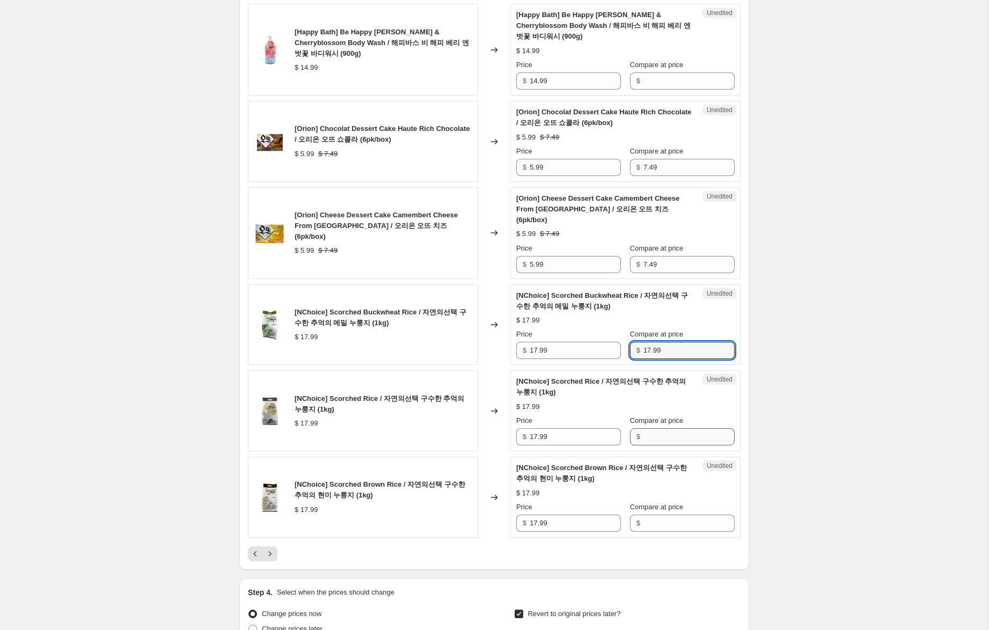
type input "17.99"
click at [655, 437] on input "Compare at price" at bounding box center [688, 436] width 91 height 17
paste input "17.99"
type input "17.99"
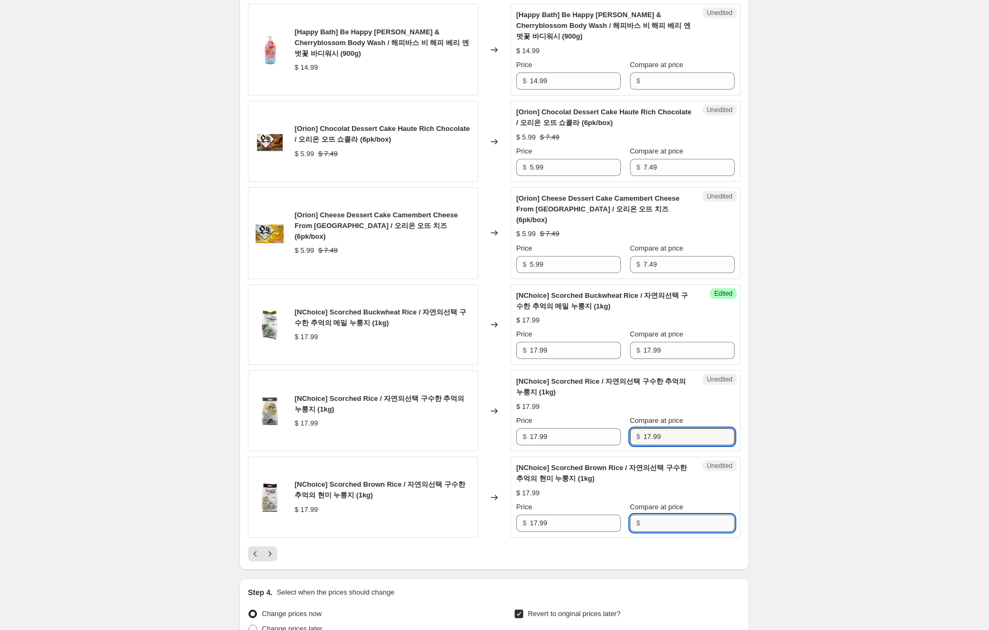
click at [665, 520] on input "Compare at price" at bounding box center [688, 522] width 91 height 17
paste input "17.99"
type input "17.99"
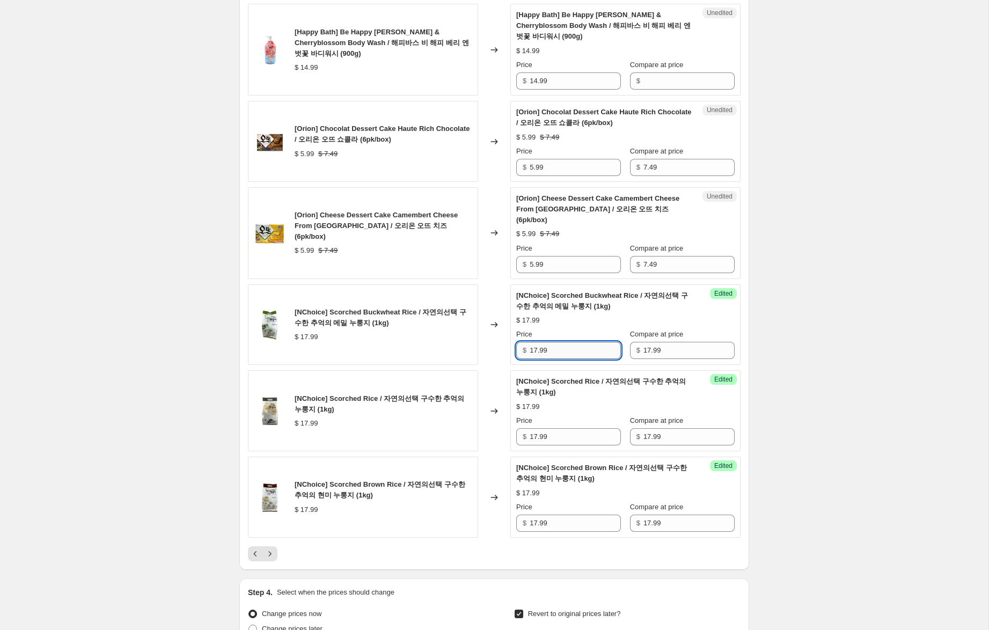
click at [533, 349] on input "17.99" at bounding box center [574, 350] width 91 height 17
type input "11.99"
click at [536, 436] on input "17.99" at bounding box center [574, 436] width 91 height 17
click at [535, 436] on input "17.99" at bounding box center [574, 436] width 91 height 17
type input "12.99"
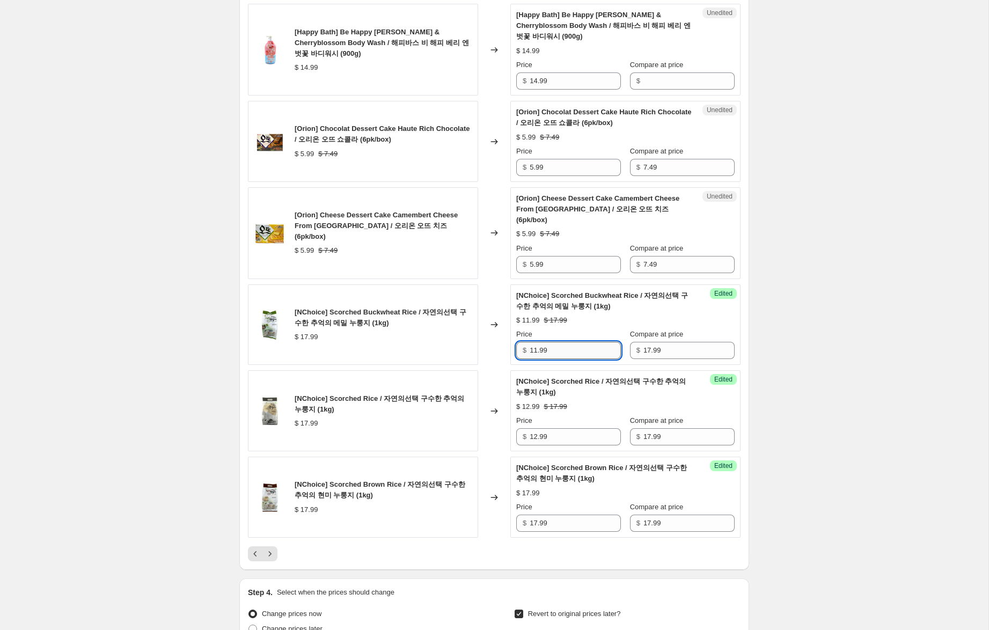
click at [535, 351] on input "11.99" at bounding box center [574, 350] width 91 height 17
type input "12.99"
click at [533, 521] on input "17.99" at bounding box center [574, 522] width 91 height 17
type input "12.99"
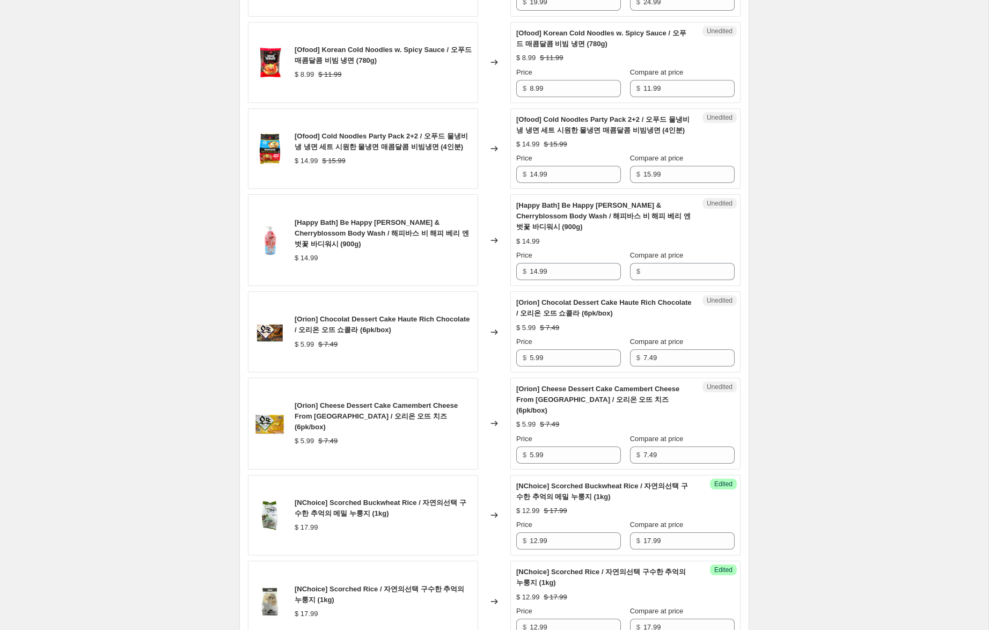
scroll to position [1394, 0]
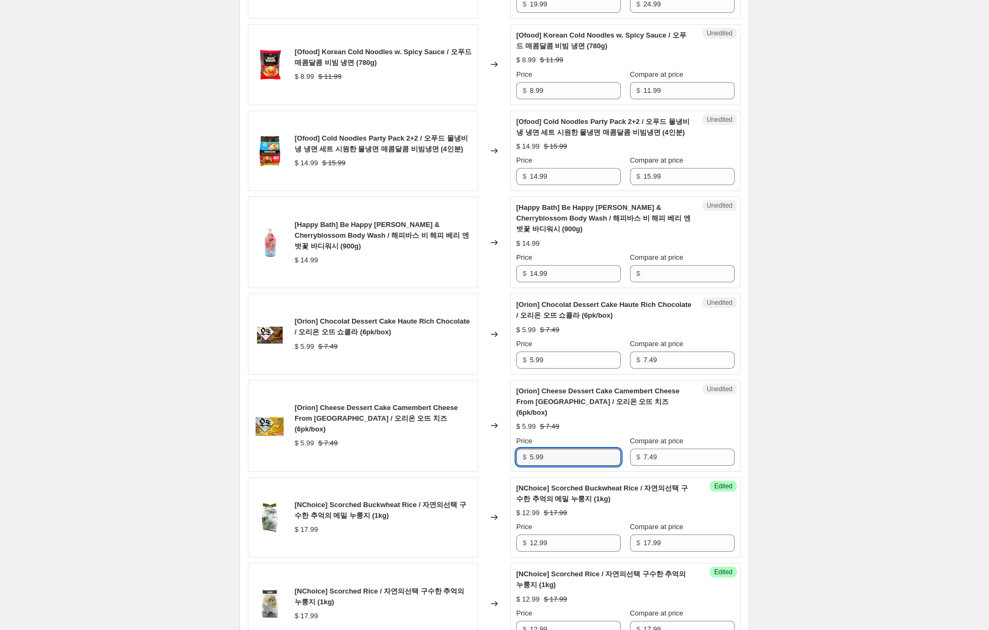
drag, startPoint x: 533, startPoint y: 457, endPoint x: 484, endPoint y: 451, distance: 49.2
click at [484, 451] on div "[Orion] Cheese Dessert Cake Camembert Cheese From [GEOGRAPHIC_DATA] / 오리온 오뜨 치즈…" at bounding box center [494, 426] width 492 height 92
type input "4.99"
drag, startPoint x: 533, startPoint y: 370, endPoint x: 527, endPoint y: 380, distance: 11.6
click at [509, 364] on div "[Orion] Chocolat Dessert Cake Haute Rich Chocolate / 오리온 오뜨 쇼콜라 (6pk/box) $ 5.9…" at bounding box center [494, 333] width 492 height 81
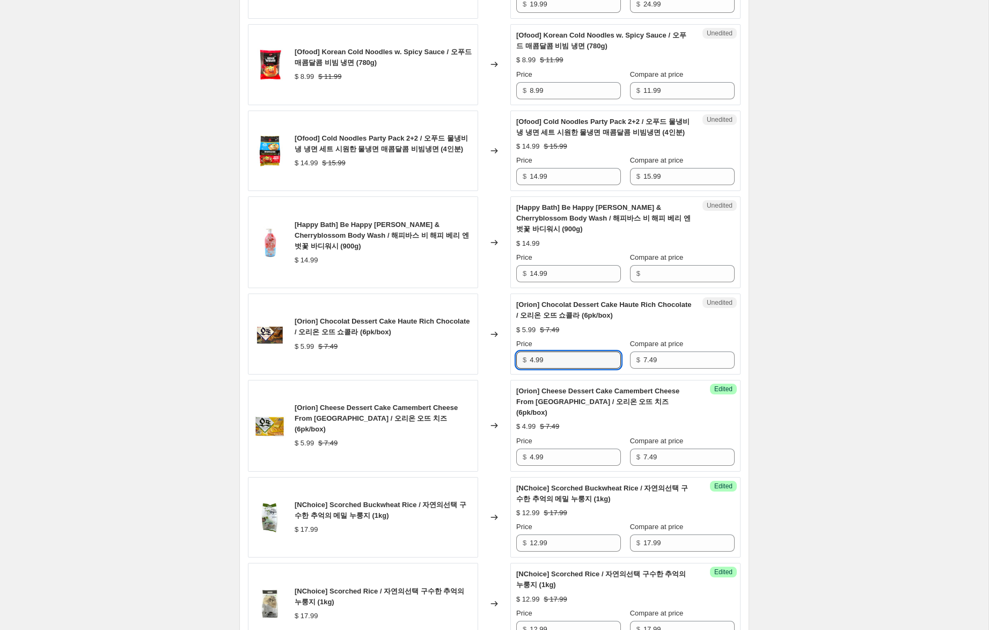
type input "4.99"
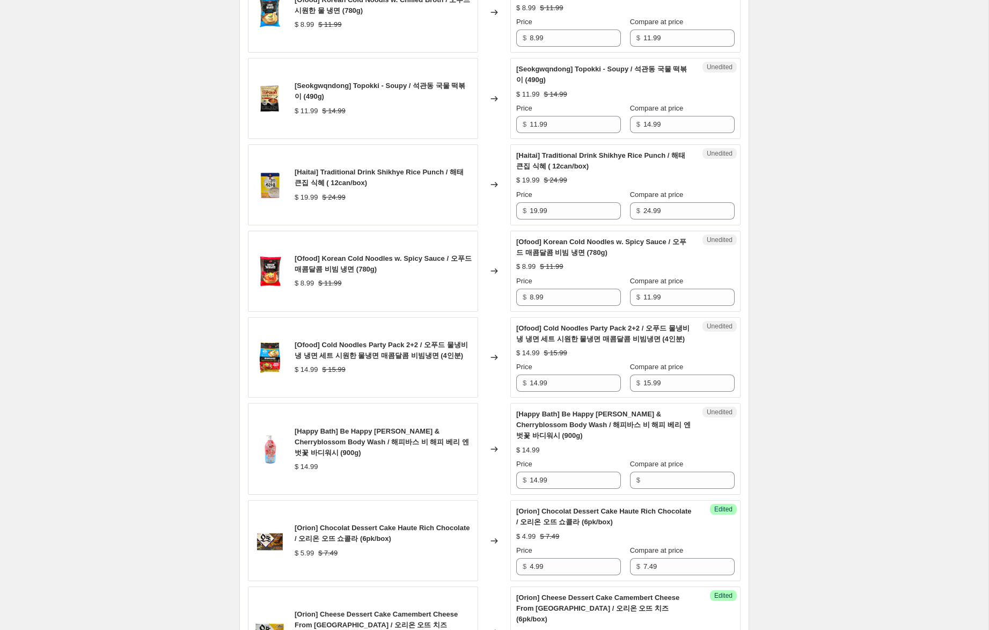
scroll to position [1189, 0]
drag, startPoint x: 556, startPoint y: 490, endPoint x: 448, endPoint y: 486, distance: 107.9
click at [443, 487] on div "[Happy Bath] Be Happy w. Berry & Cherryblossom Body Wash / 해피바스 비 해피 베리 엔 벗꽃 바디…" at bounding box center [494, 448] width 492 height 92
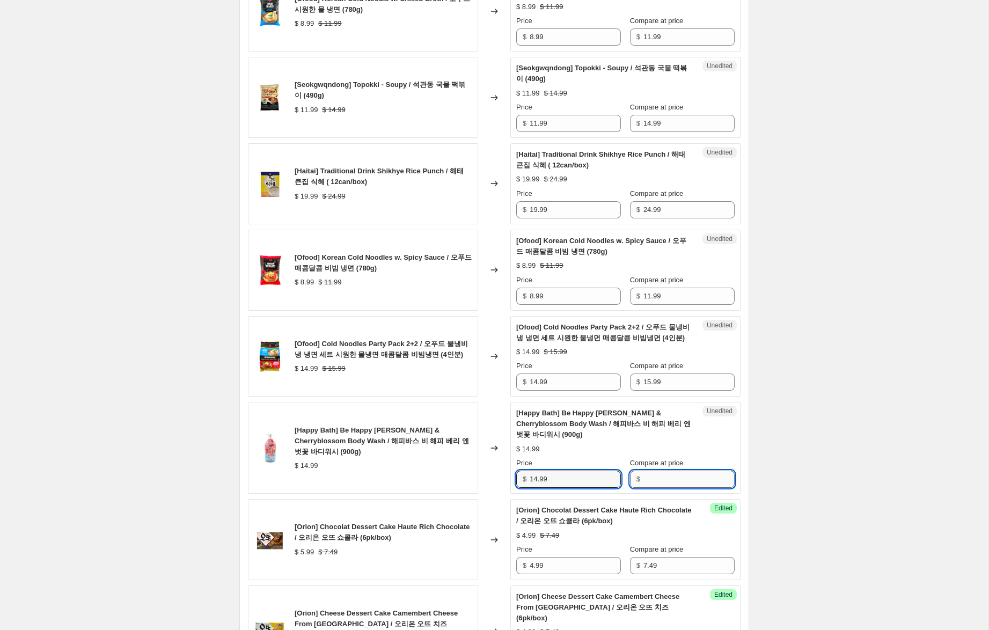
drag, startPoint x: 665, startPoint y: 492, endPoint x: 657, endPoint y: 492, distance: 8.0
click at [665, 488] on input "Compare at price" at bounding box center [688, 478] width 91 height 17
paste input "14.99"
type input "14.99"
drag, startPoint x: 537, startPoint y: 490, endPoint x: 478, endPoint y: 480, distance: 59.4
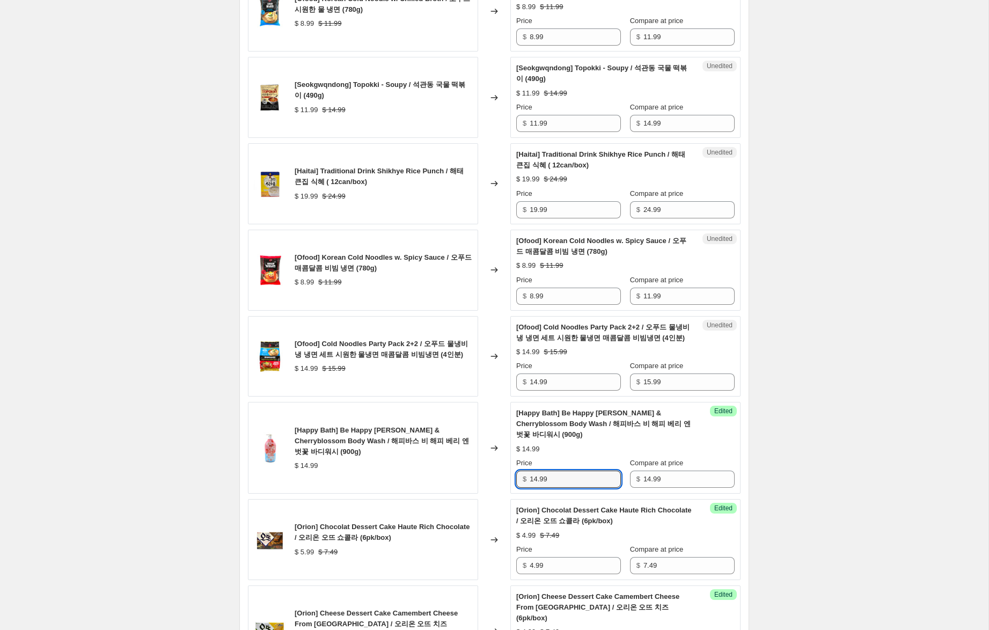
click at [478, 480] on div "[Happy Bath] Be Happy [PERSON_NAME] & Cherryblossom Body Wash / 해피바스 비 해피 베리 엔 …" at bounding box center [494, 448] width 492 height 92
type input "9.99"
drag, startPoint x: 536, startPoint y: 394, endPoint x: 485, endPoint y: 384, distance: 52.1
click at [485, 384] on div "[Ofood] Cold Noodles Party Pack 2+2 / 오푸드 물냉비냉 냉면 세트 시원한 물냉면 매콤달콤 비빔냉면 (4인분) $ …" at bounding box center [494, 356] width 492 height 81
type input "0.99"
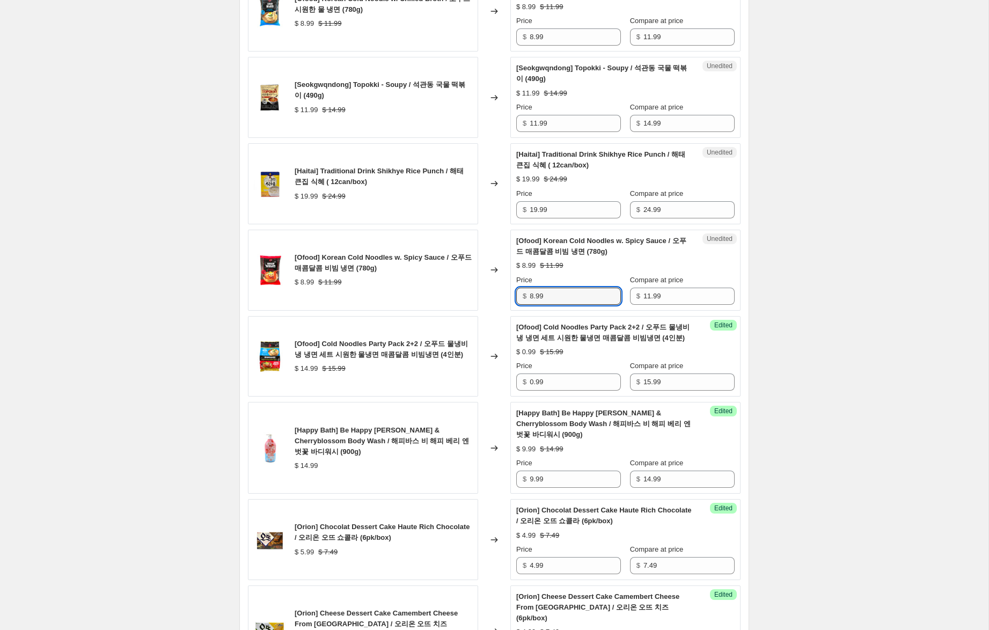
drag, startPoint x: 534, startPoint y: 308, endPoint x: 481, endPoint y: 296, distance: 54.5
click at [481, 296] on div "[Ofood] Korean Cold Noodles w. Spicy Sauce / 오푸드 매콤달콤 비빔 냉면 (780g) $ 8.99 $ 11.…" at bounding box center [494, 270] width 492 height 81
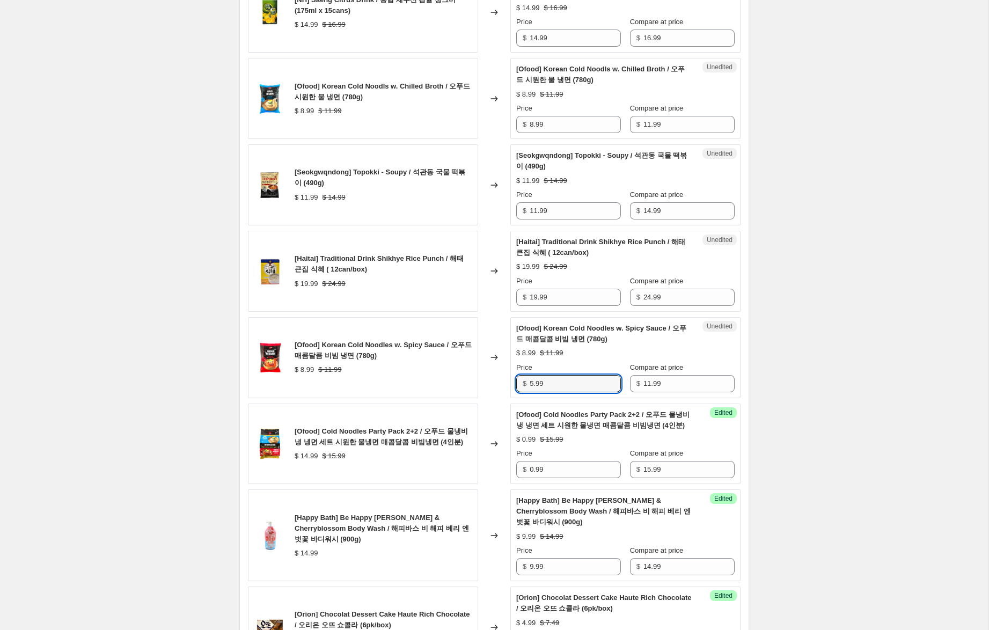
scroll to position [1101, 0]
type input "5.99"
drag, startPoint x: 538, startPoint y: 308, endPoint x: 570, endPoint y: 329, distance: 38.4
click at [533, 306] on input "19.99" at bounding box center [574, 297] width 91 height 17
type input "15.99"
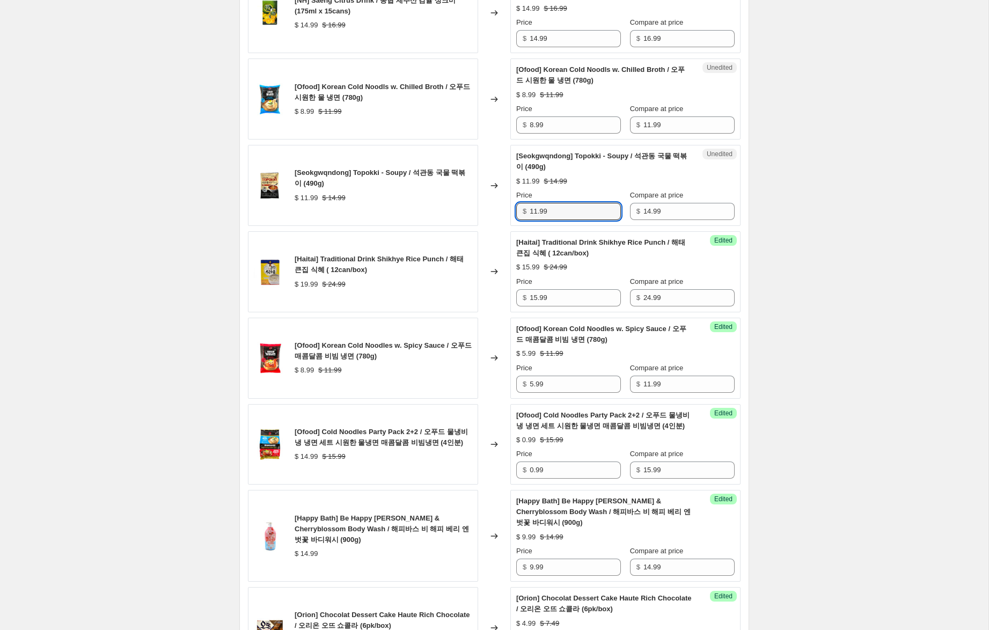
drag, startPoint x: 537, startPoint y: 222, endPoint x: 516, endPoint y: 219, distance: 21.2
click at [516, 219] on div "$ 11.99" at bounding box center [568, 211] width 105 height 17
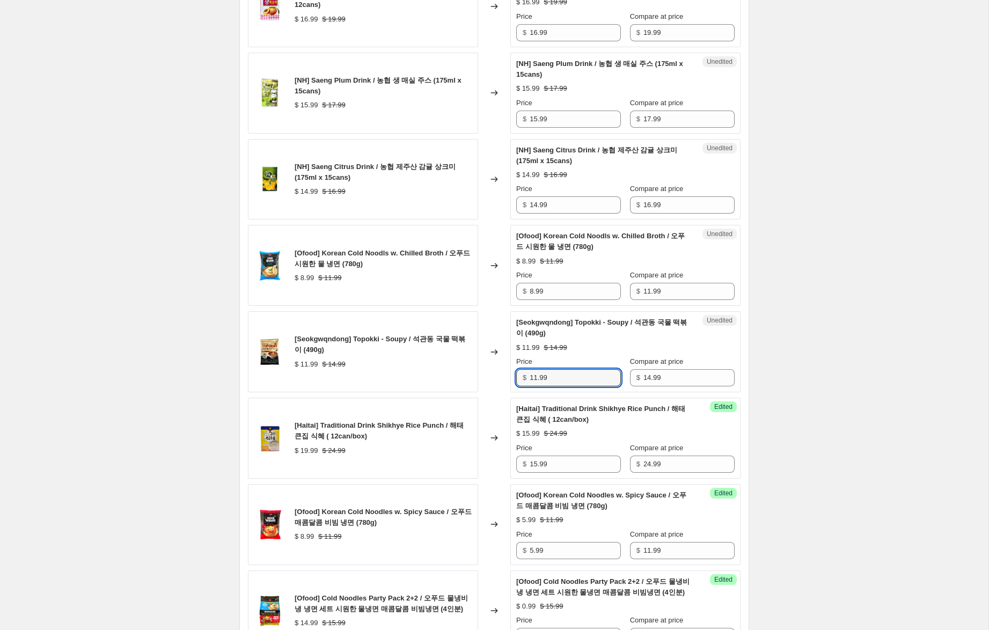
scroll to position [929, 0]
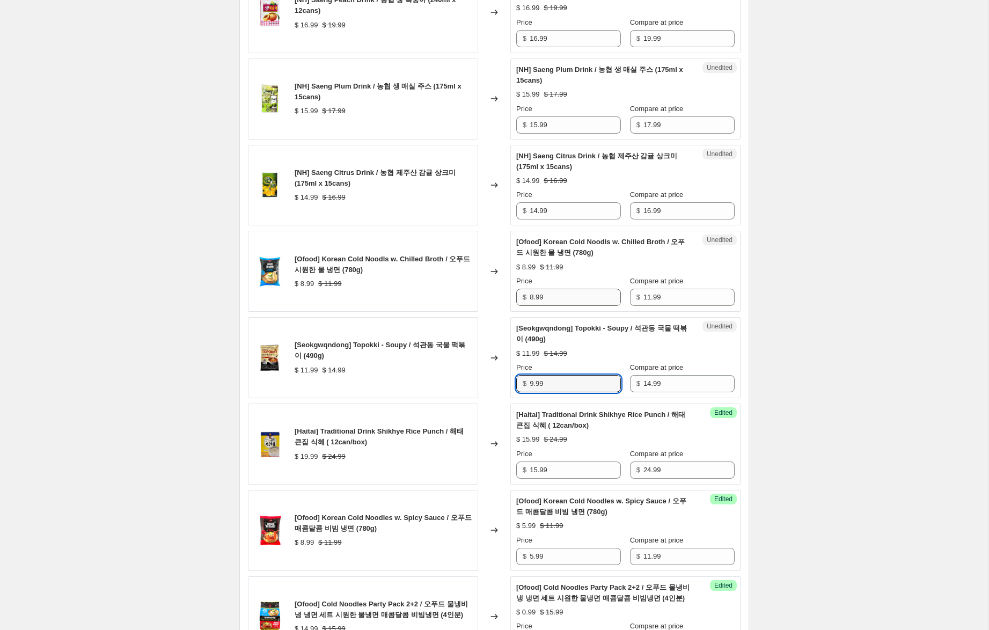
type input "9.99"
drag, startPoint x: 534, startPoint y: 308, endPoint x: 491, endPoint y: 299, distance: 43.5
click at [492, 299] on div "[Ofood] Korean Cold Noodls w. Chilled Broth / 오푸드 시원한 물 냉면 (780g) $ 8.99 $ 11.9…" at bounding box center [494, 271] width 492 height 81
click at [846, 246] on div "Create new price [MEDICAL_DATA]. This page is ready Create new price [MEDICAL_D…" at bounding box center [494, 324] width 988 height 2506
drag, startPoint x: 534, startPoint y: 309, endPoint x: 521, endPoint y: 305, distance: 12.9
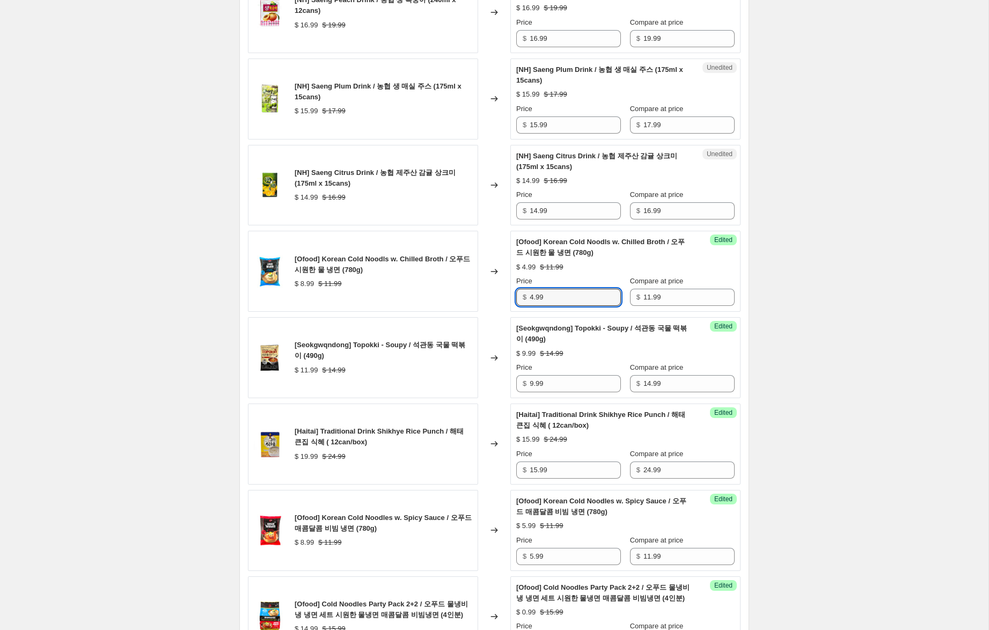
click at [521, 305] on div "$ 4.99" at bounding box center [568, 297] width 105 height 17
type input "5.99"
click at [763, 268] on div "Create new price [MEDICAL_DATA]. This page is ready Create new price [MEDICAL_D…" at bounding box center [494, 324] width 988 height 2506
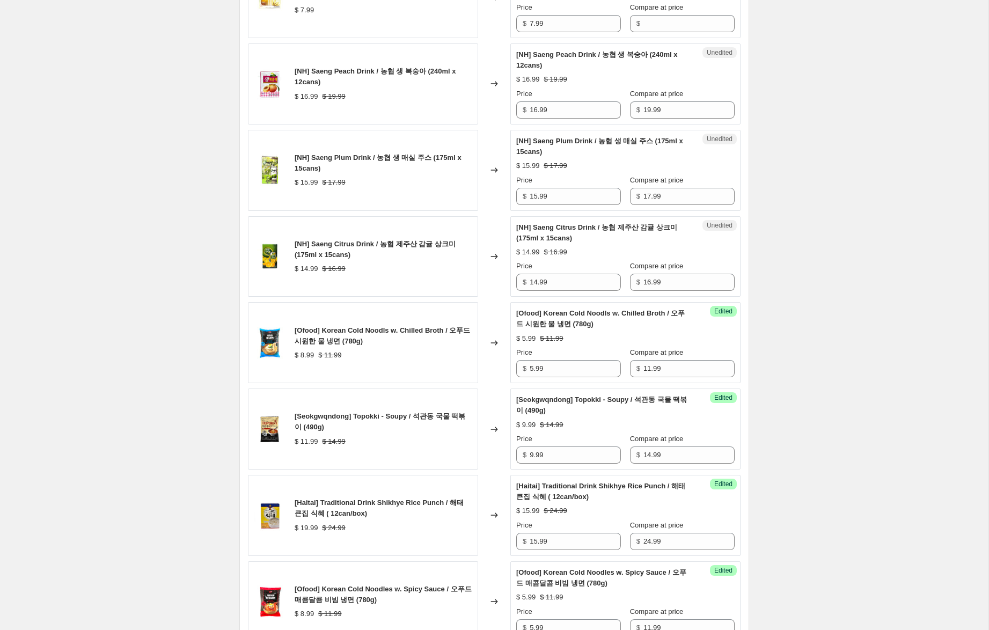
scroll to position [856, 0]
click at [534, 292] on input "14.99" at bounding box center [574, 283] width 91 height 17
click at [824, 275] on div "Create new price [MEDICAL_DATA]. This page is ready Create new price [MEDICAL_D…" at bounding box center [494, 397] width 988 height 2506
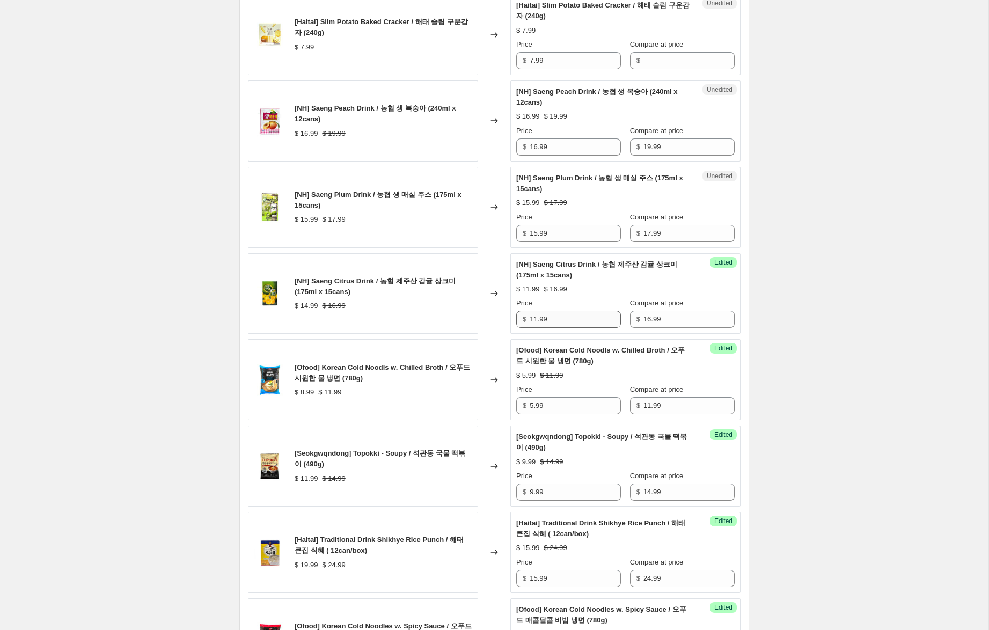
scroll to position [815, 0]
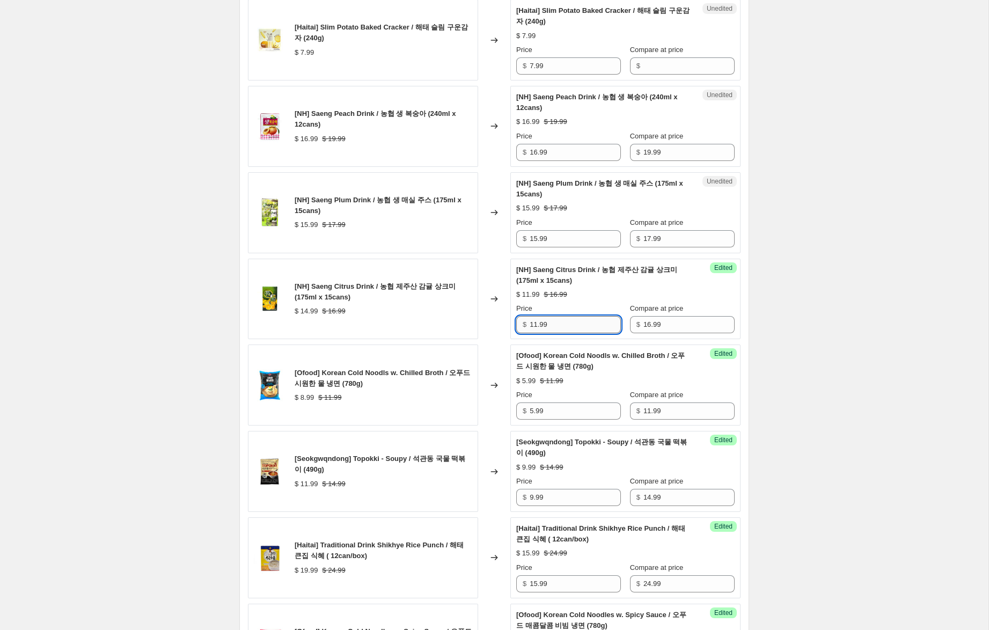
click at [533, 332] on input "11.99" at bounding box center [574, 324] width 91 height 17
type input "12.99"
click at [537, 247] on input "15.99" at bounding box center [574, 238] width 91 height 17
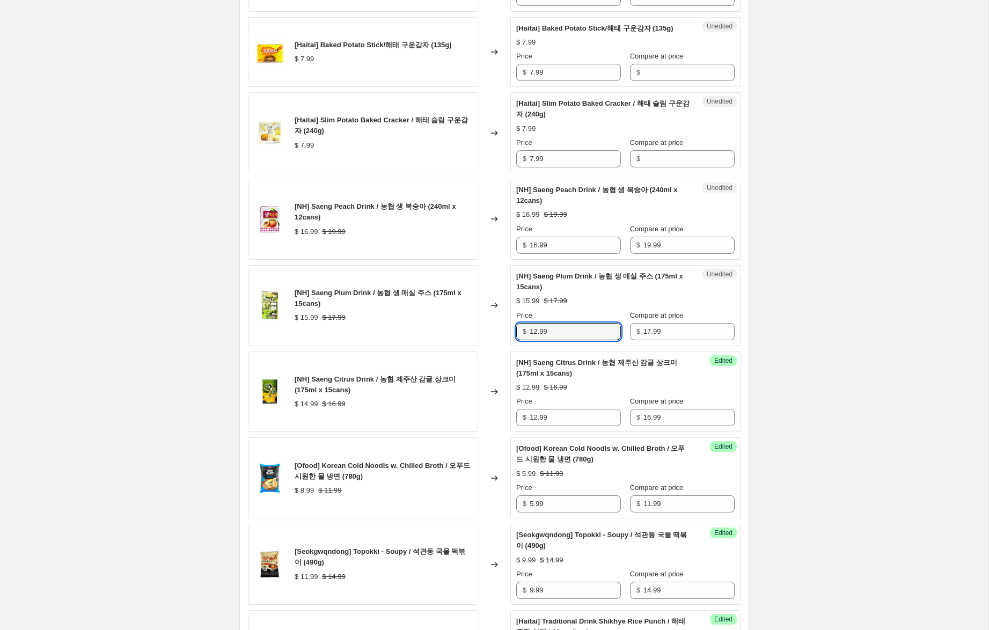
scroll to position [721, 0]
type input "12.99"
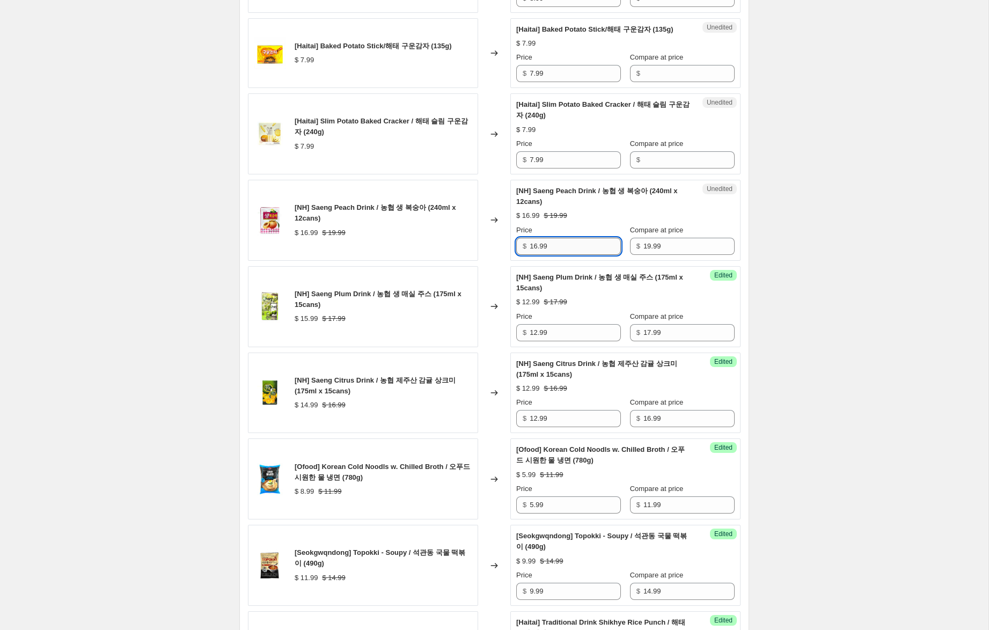
click at [533, 255] on input "16.99" at bounding box center [574, 246] width 91 height 17
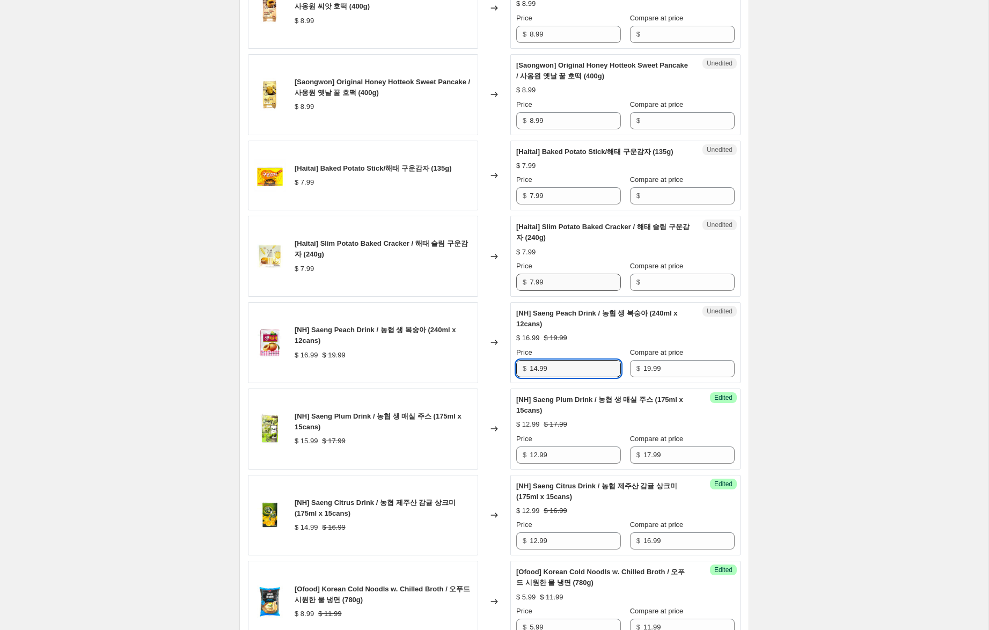
scroll to position [595, 0]
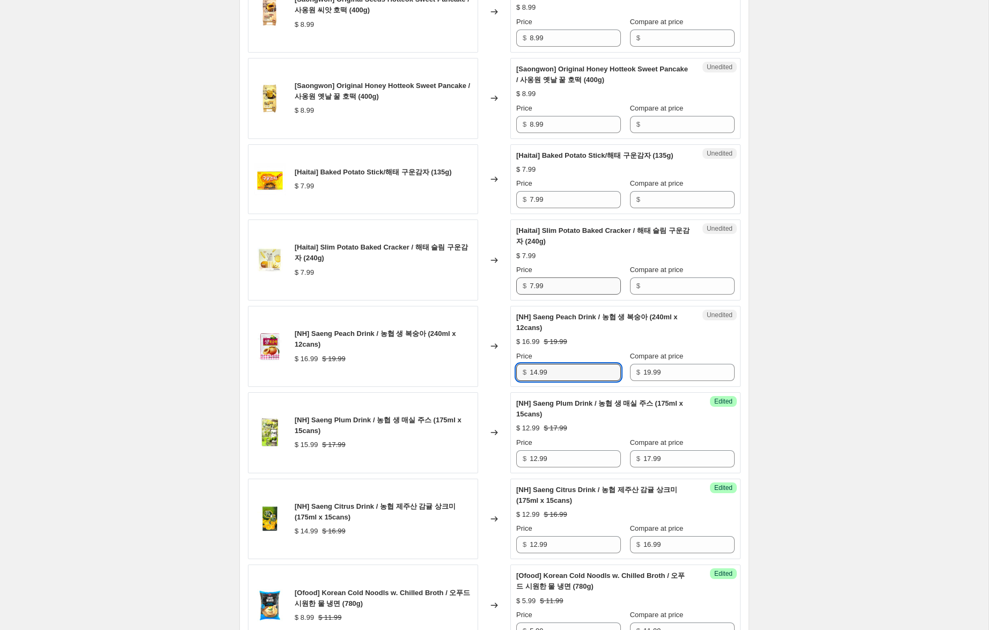
type input "14.99"
drag, startPoint x: 563, startPoint y: 300, endPoint x: 474, endPoint y: 279, distance: 90.9
click at [473, 283] on div "[Haitai] Slim Potato Baked Cracker / 해태 슬림 구운감자 (240g) $ 7.99 Changed to Unedit…" at bounding box center [494, 259] width 492 height 81
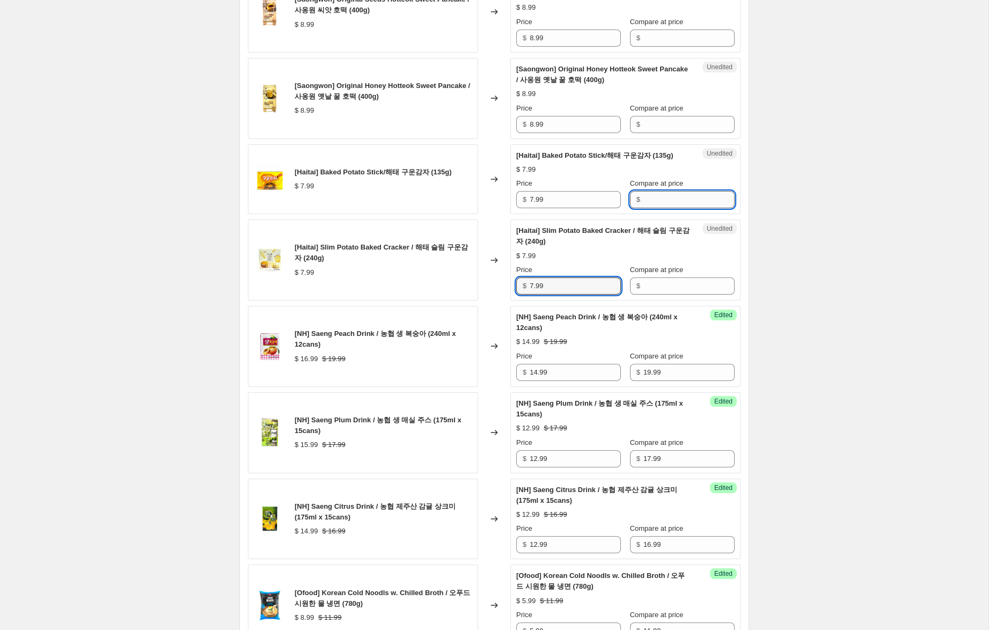
click at [647, 207] on input "Compare at price" at bounding box center [688, 199] width 91 height 17
paste input "7.99"
type input "7.99"
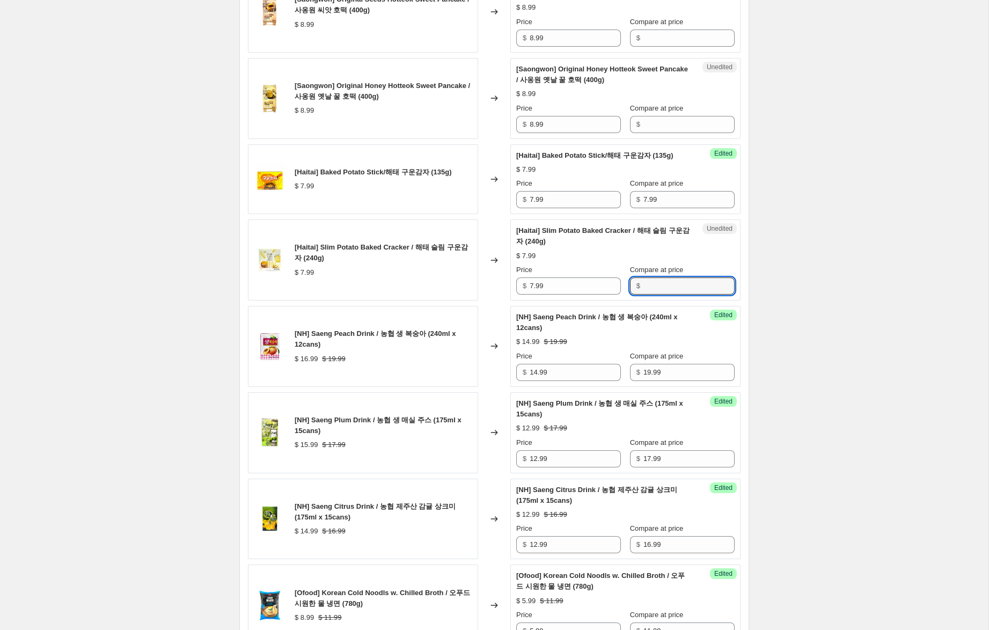
drag, startPoint x: 650, startPoint y: 299, endPoint x: 611, endPoint y: 281, distance: 42.9
click at [650, 294] on input "Compare at price" at bounding box center [688, 285] width 91 height 17
paste input "7.99"
type input "7.99"
drag, startPoint x: 533, startPoint y: 210, endPoint x: 482, endPoint y: 193, distance: 53.6
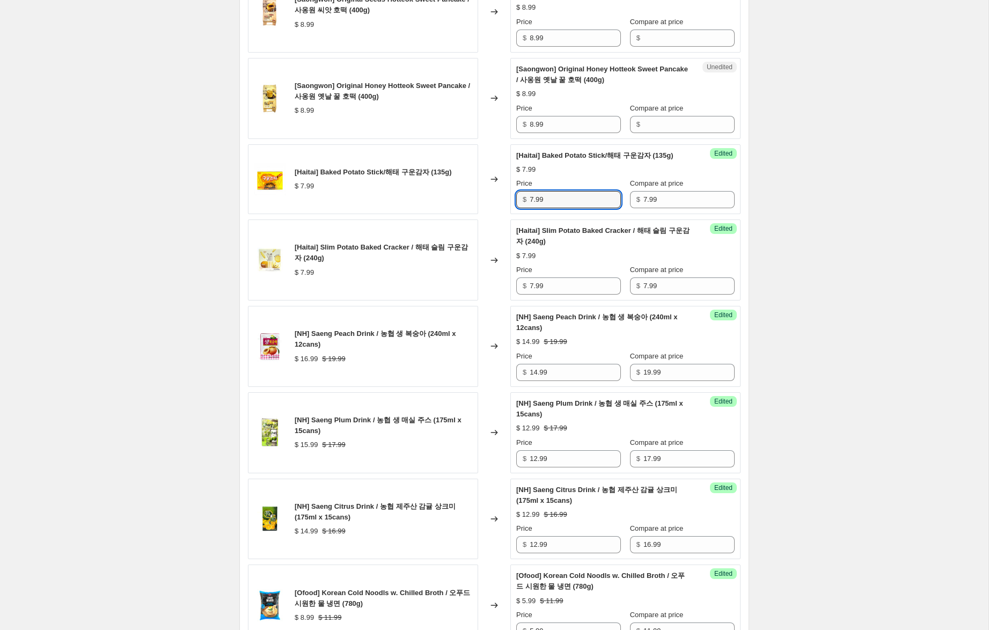
click at [483, 194] on div "[Haitai] Baked Potato Stick/해태 구운감자 (135g) $ 7.99 Changed to Success Edited [Ha…" at bounding box center [494, 179] width 492 height 70
type input "5.99"
drag, startPoint x: 529, startPoint y: 294, endPoint x: 495, endPoint y: 284, distance: 36.0
click at [495, 284] on div "[Haitai] Slim Potato Baked Cracker / 해태 슬림 구운감자 (240g) $ 7.99 Changed to Succes…" at bounding box center [494, 259] width 492 height 81
type input "5.99"
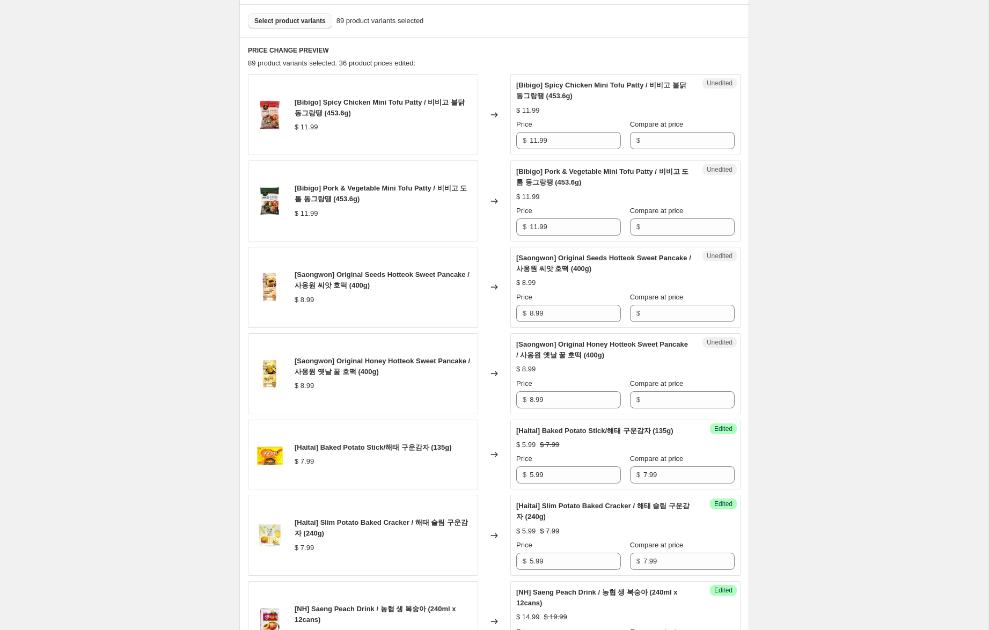
scroll to position [319, 0]
drag, startPoint x: 547, startPoint y: 402, endPoint x: 469, endPoint y: 391, distance: 78.7
click at [469, 391] on div "[Saongwon] Original Honey Hotteok Sweet Pancake / 사옹원 옛날 꿀 호떡 (400g) $ 8.99 Cha…" at bounding box center [494, 374] width 492 height 81
drag, startPoint x: 687, startPoint y: 316, endPoint x: 662, endPoint y: 351, distance: 42.7
click at [687, 316] on input "Compare at price" at bounding box center [688, 313] width 91 height 17
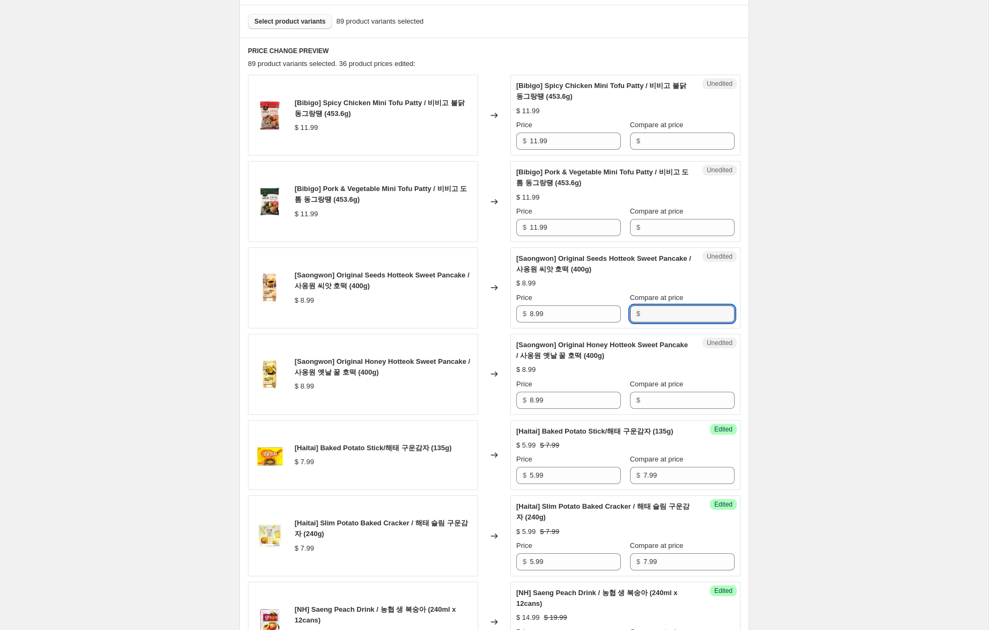
paste input "8.99"
type input "8.99"
drag, startPoint x: 661, startPoint y: 395, endPoint x: 625, endPoint y: 389, distance: 37.0
click at [661, 395] on input "Compare at price" at bounding box center [688, 400] width 91 height 17
paste input "8.99"
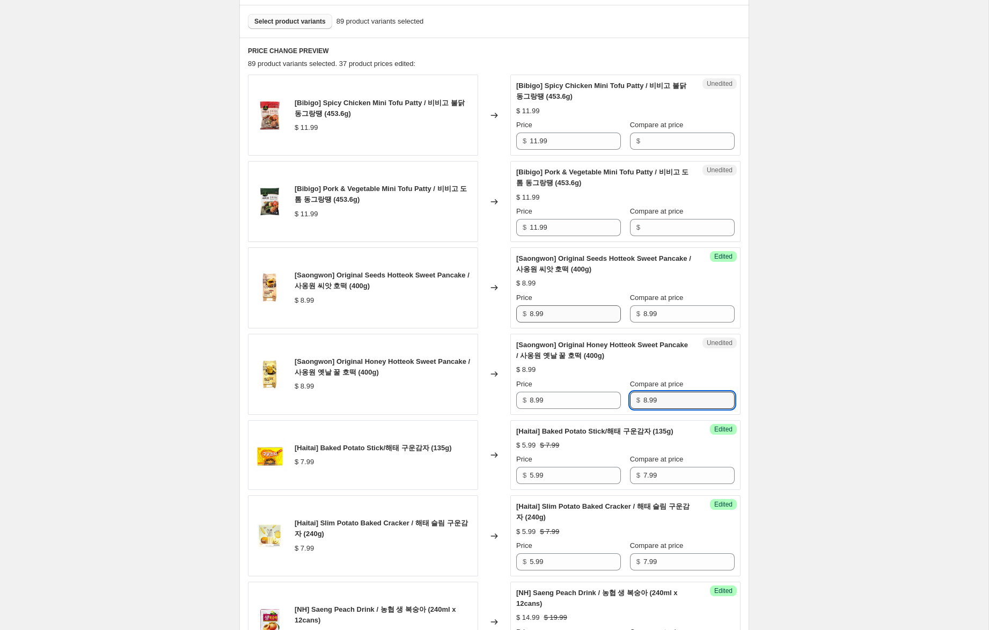
type input "8.99"
drag, startPoint x: 533, startPoint y: 314, endPoint x: 504, endPoint y: 305, distance: 30.9
click at [504, 305] on div "[Saongwon] Original Seeds Hotteok Sweet Pancake / 사옹원 씨앗 호떡 (400g) $ 8.99 Chang…" at bounding box center [494, 287] width 492 height 81
type input "5.99"
drag, startPoint x: 533, startPoint y: 400, endPoint x: 454, endPoint y: 372, distance: 84.1
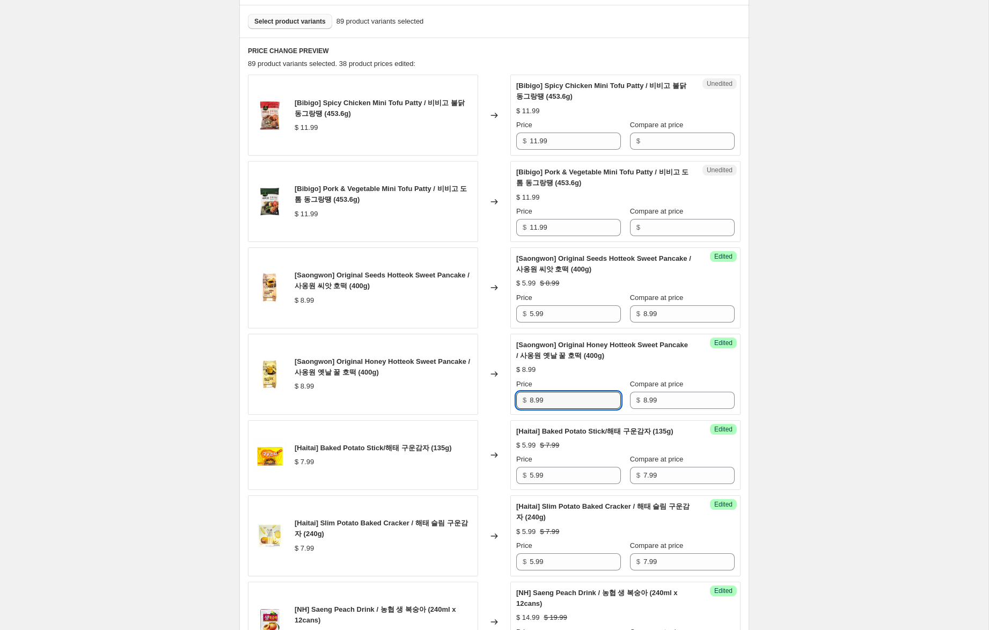
click at [454, 374] on div "[Saongwon] Original Honey Hotteok Sweet Pancake / 사옹원 옛날 꿀 호떡 (400g) $ 8.99 Cha…" at bounding box center [494, 374] width 492 height 81
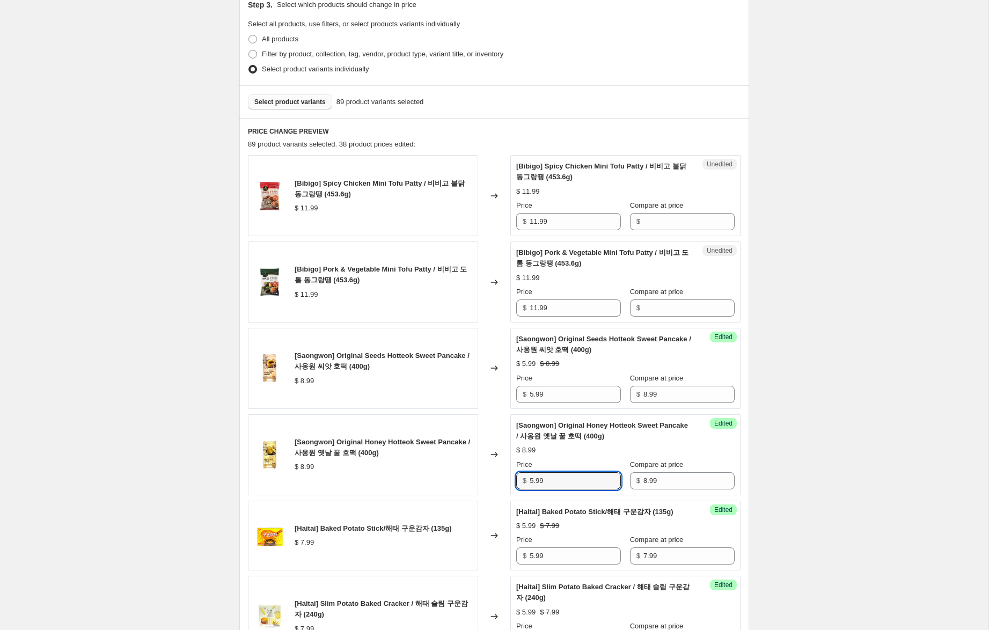
scroll to position [237, 0]
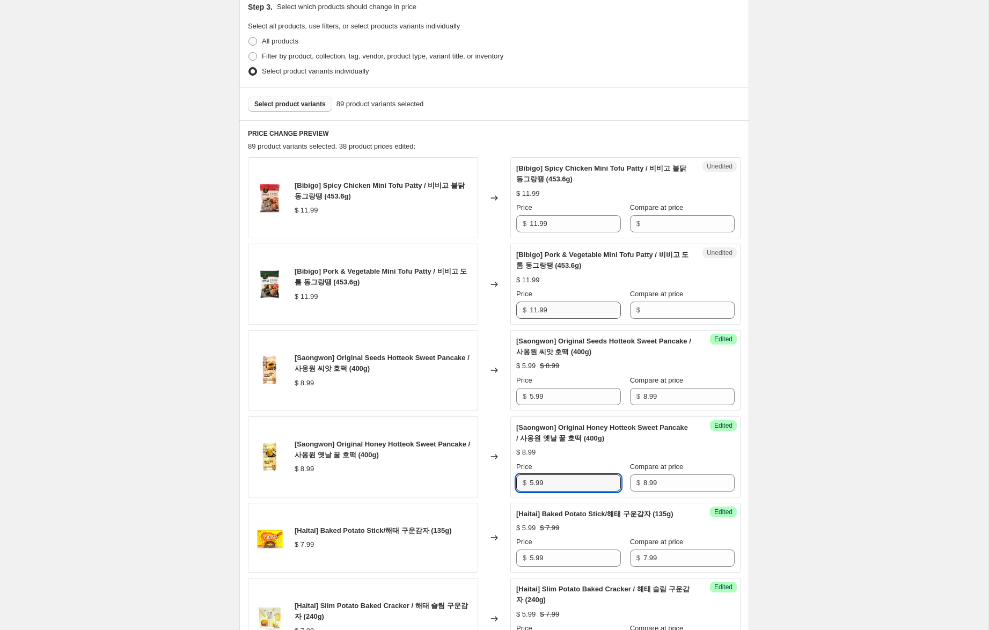
type input "5.99"
drag, startPoint x: 533, startPoint y: 306, endPoint x: 507, endPoint y: 301, distance: 25.7
click at [506, 302] on div "[Bibigo] Pork & Vegetable Mini Tofu Patty / 비비고 도톰 동그랑땡 (453.6g) $ 11.99 Change…" at bounding box center [494, 284] width 492 height 81
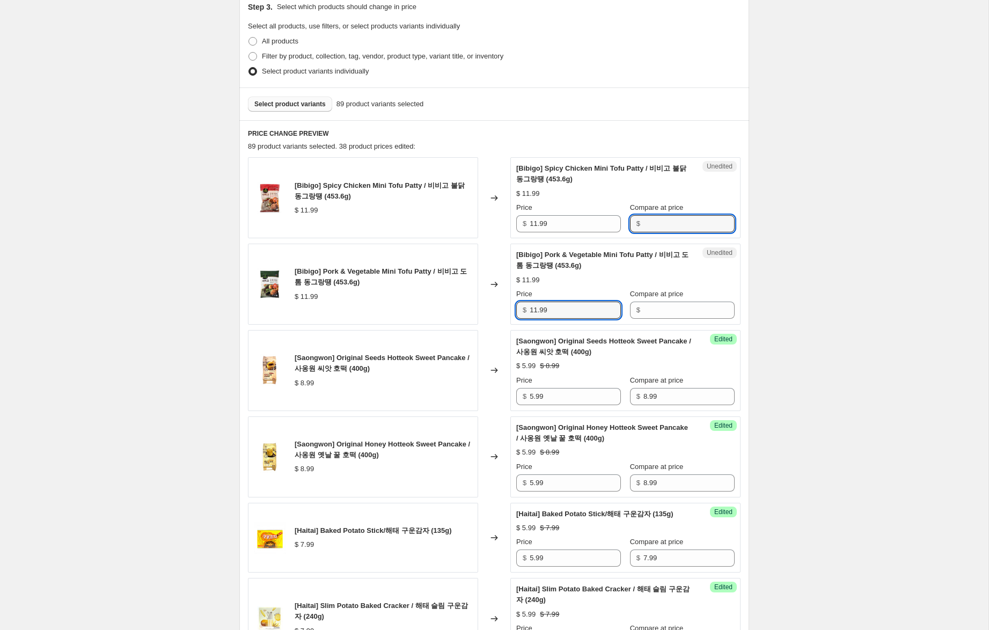
drag, startPoint x: 663, startPoint y: 224, endPoint x: 657, endPoint y: 243, distance: 19.7
click at [663, 224] on input "Compare at price" at bounding box center [688, 223] width 91 height 17
paste input "11.99"
type input "11.99"
drag, startPoint x: 651, startPoint y: 313, endPoint x: 644, endPoint y: 308, distance: 8.5
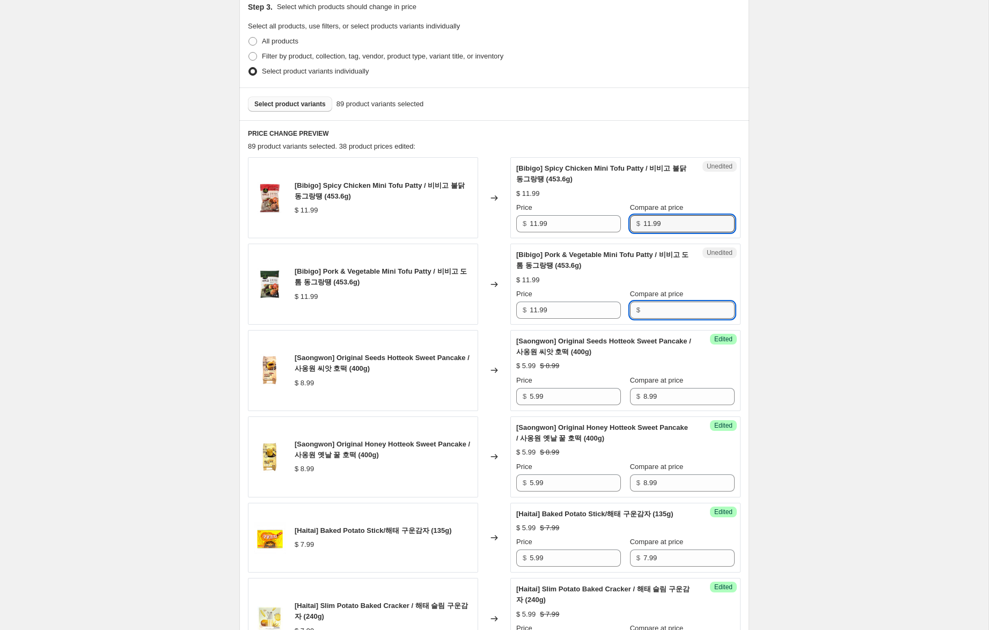
click at [650, 312] on input "Compare at price" at bounding box center [688, 309] width 91 height 17
paste input "11.99"
type input "11.99"
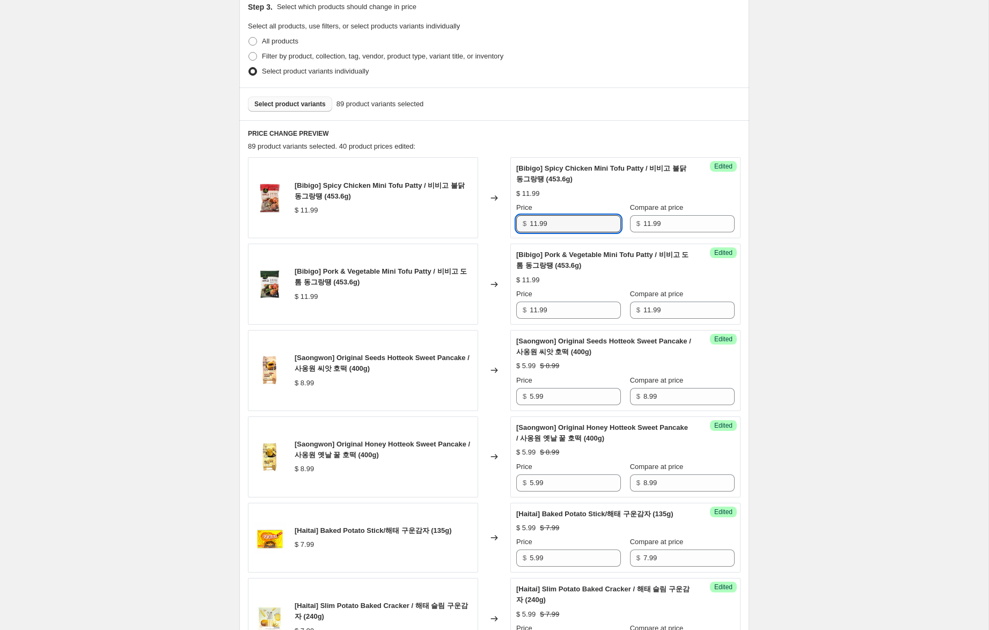
drag, startPoint x: 536, startPoint y: 224, endPoint x: 515, endPoint y: 218, distance: 21.1
click at [515, 218] on div "Success Edited [Bibigo] Spicy Chicken Mini Tofu Patty / 비비고 불닭 동그랑땡 (453.6g) $ …" at bounding box center [625, 197] width 230 height 81
type input "7.99"
drag, startPoint x: 536, startPoint y: 311, endPoint x: 435, endPoint y: 287, distance: 103.6
click at [435, 287] on div "[Bibigo] Pork & Vegetable Mini Tofu Patty / 비비고 도톰 동그랑땡 (453.6g) $ 11.99 Change…" at bounding box center [494, 284] width 492 height 81
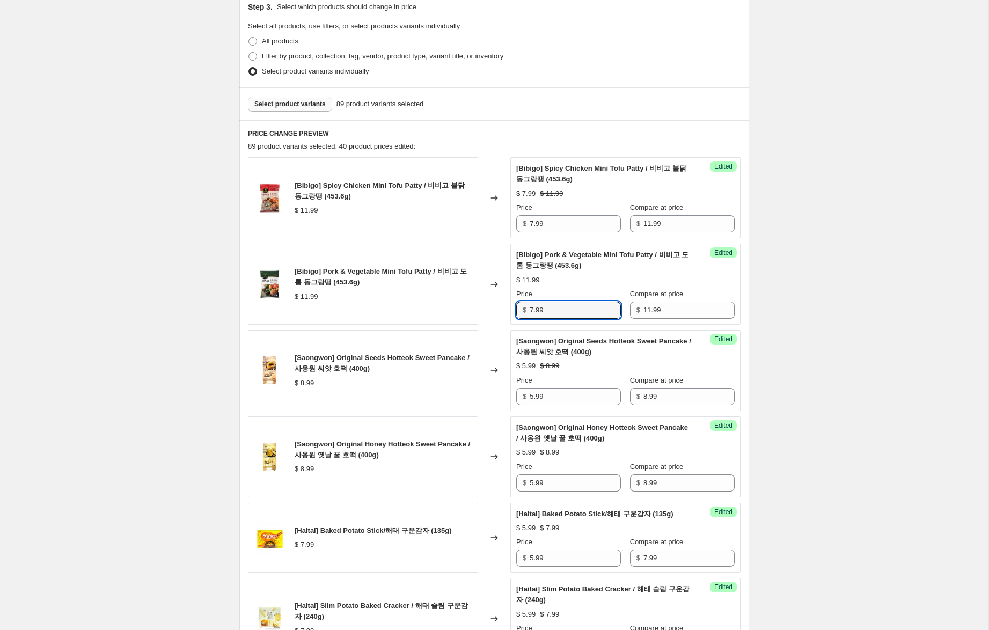
type input "7.99"
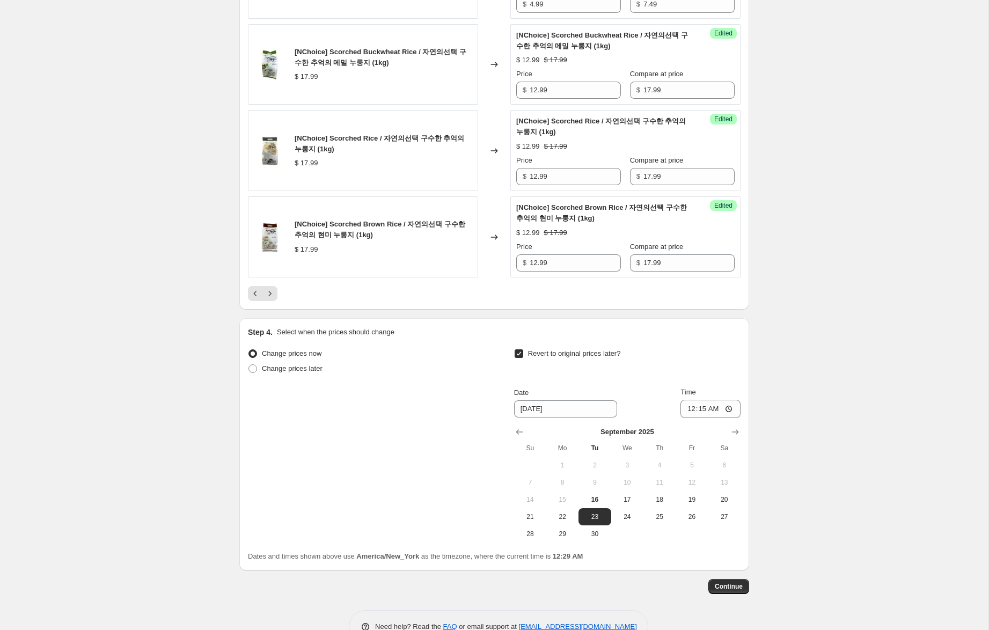
scroll to position [1876, 0]
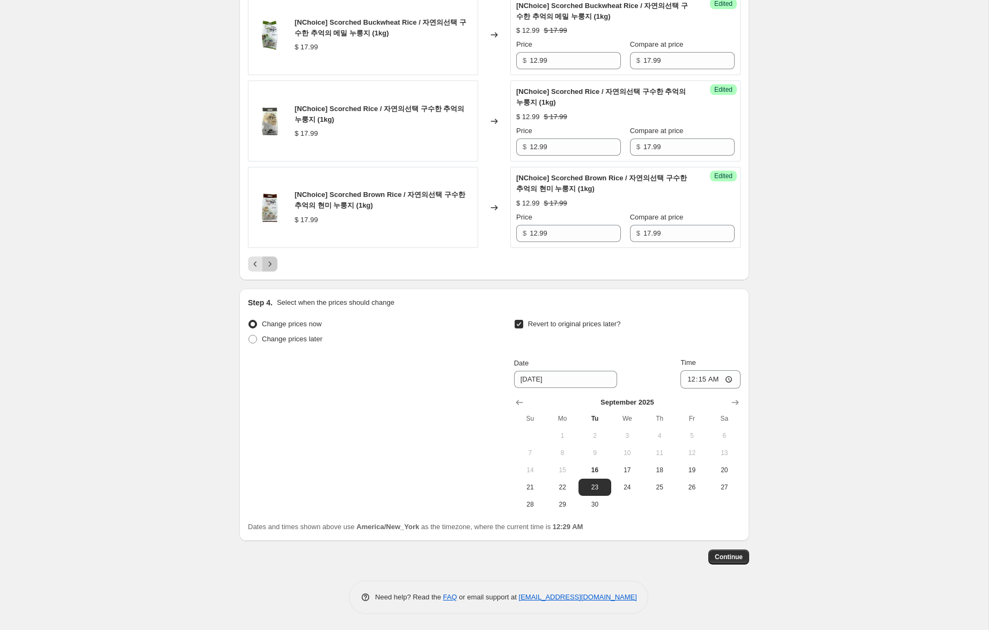
click at [270, 264] on icon "Next" at bounding box center [270, 263] width 3 height 5
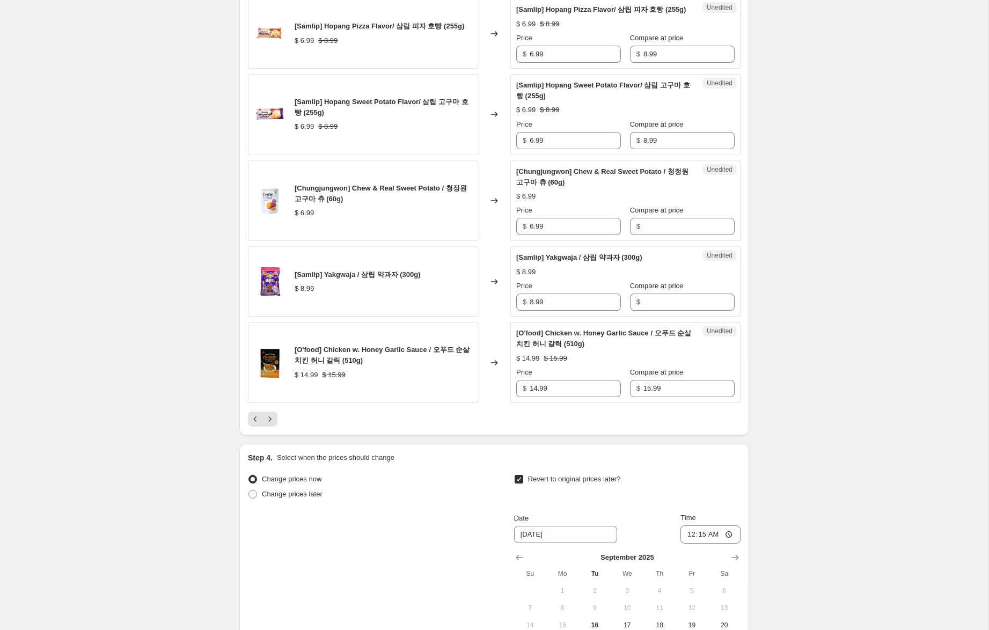
scroll to position [1634, 0]
drag, startPoint x: 536, startPoint y: 432, endPoint x: 484, endPoint y: 423, distance: 53.4
click at [484, 404] on div "[O'food] Chicken w. Honey Garlic Sauce / 오푸드 순살 치킨 허니 갈릭 (510g) $ 14.99 $ 15.99…" at bounding box center [494, 363] width 492 height 81
type input "9.99"
drag, startPoint x: 551, startPoint y: 348, endPoint x: 492, endPoint y: 335, distance: 60.3
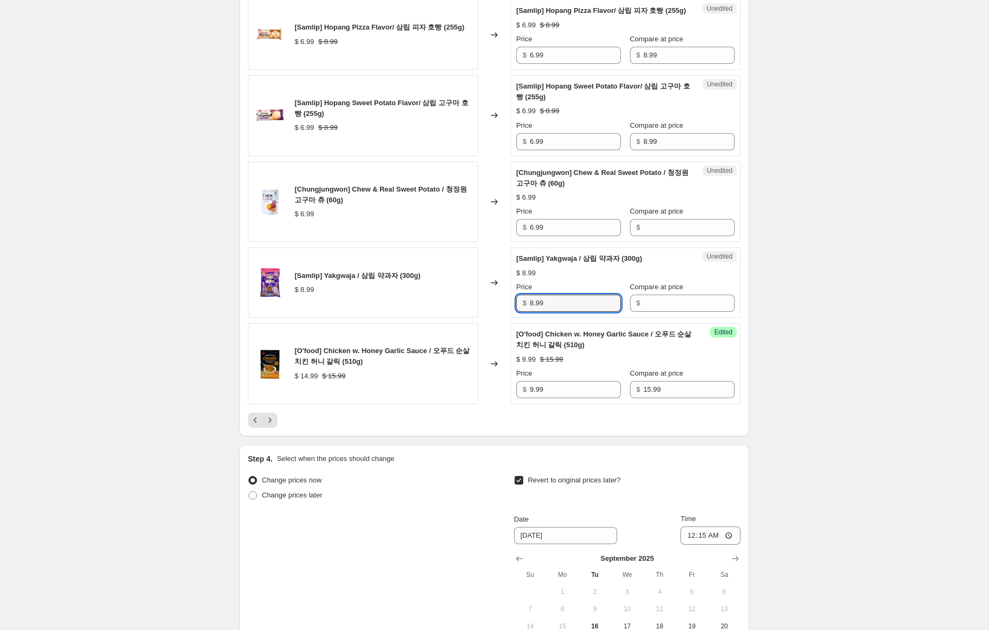
click at [479, 318] on div "[Samlip] Yakgwaja / 삼립 약과자 (300g) $ 8.99 Changed to Unedited [Samlip] Yakgwaja …" at bounding box center [494, 282] width 492 height 70
click at [651, 312] on input "Compare at price" at bounding box center [688, 302] width 91 height 17
paste input "8.99"
type input "8.99"
drag, startPoint x: 533, startPoint y: 347, endPoint x: 487, endPoint y: 340, distance: 46.7
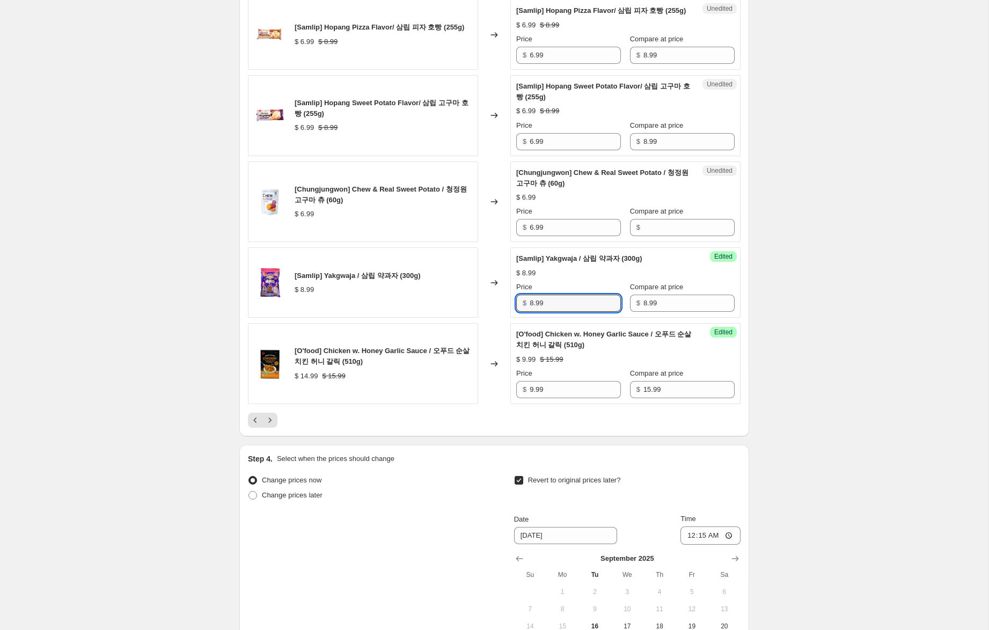
click at [487, 318] on div "[Samlip] Yakgwaja / 삼립 약과자 (300g) $ 8.99 Changed to Success Edited [Samlip] Yak…" at bounding box center [494, 282] width 492 height 70
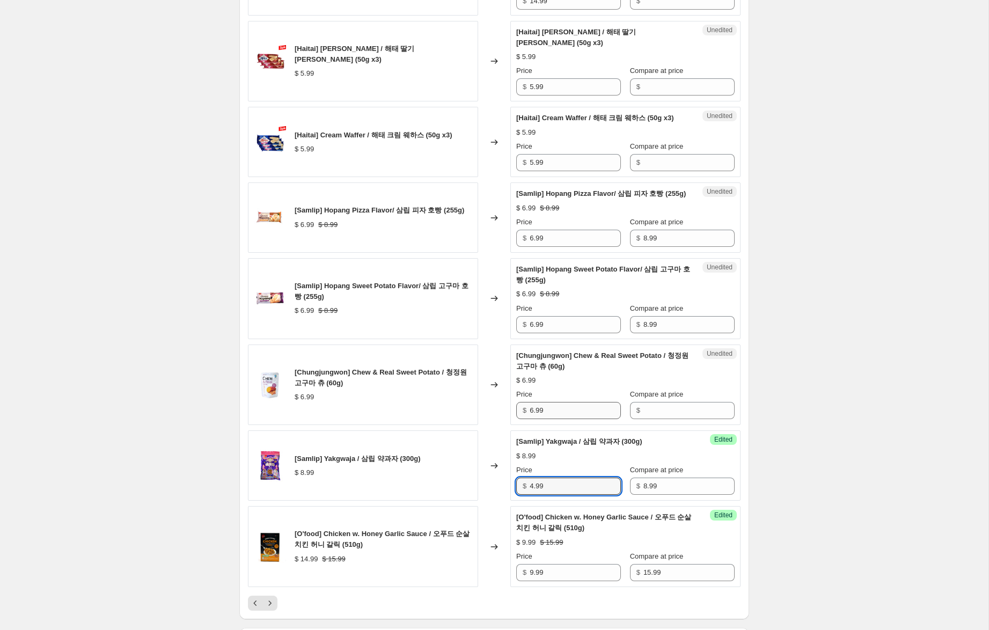
scroll to position [1450, 0]
type input "4.99"
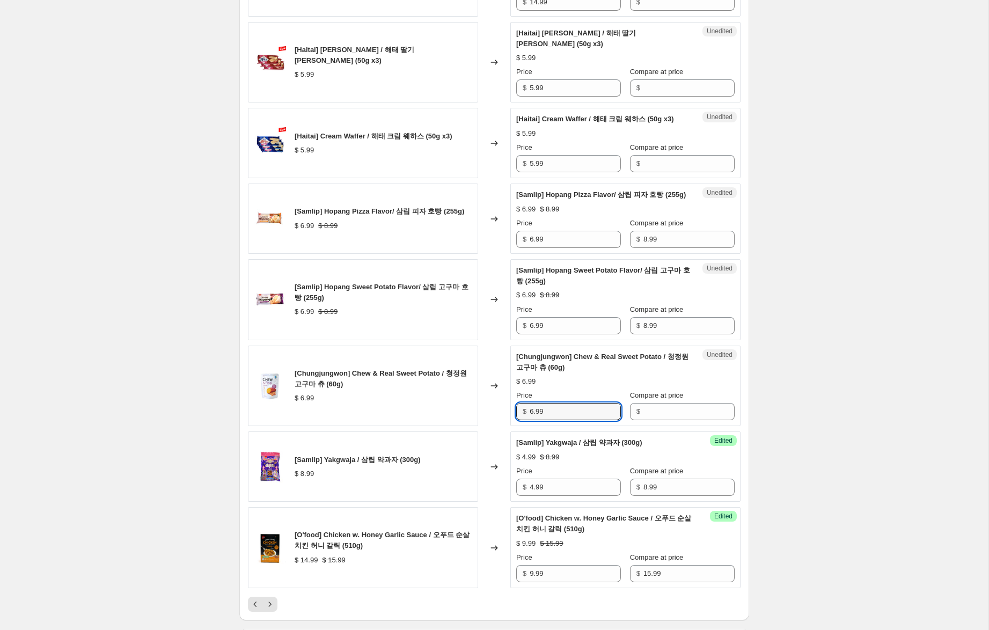
drag, startPoint x: 540, startPoint y: 454, endPoint x: 439, endPoint y: 448, distance: 101.6
click at [439, 426] on div "[Chungjungwon] Chew & Real Sweet Potato / 청정원 고구마 츄 (60g) $ 6.99 Changed to Une…" at bounding box center [494, 385] width 492 height 81
click at [670, 420] on input "Compare at price" at bounding box center [688, 411] width 91 height 17
paste input "6.99"
type input "6.99"
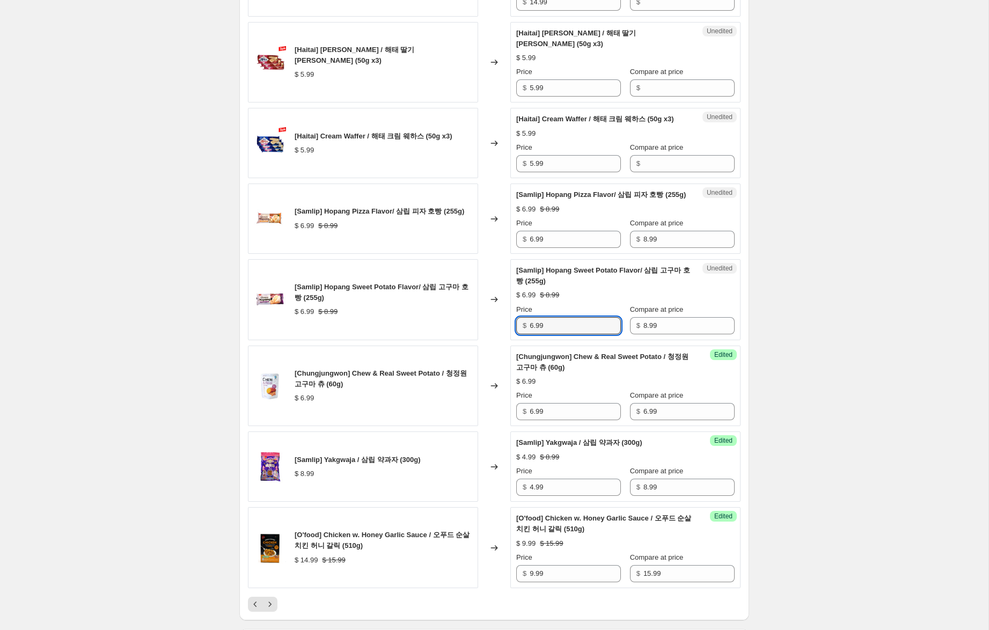
drag, startPoint x: 534, startPoint y: 371, endPoint x: 469, endPoint y: 356, distance: 66.5
click at [469, 340] on div "[Samlip] Hopang Sweet Potato Flavor/ 삼립 고구마 호빵 (255g) $ 6.99 $ 8.99 Changed to …" at bounding box center [494, 299] width 492 height 81
type input "5.99"
drag, startPoint x: 534, startPoint y: 280, endPoint x: 502, endPoint y: 281, distance: 32.2
click at [505, 254] on div "[Samlip] Hopang Pizza Flavor/ 삼립 피자 호빵 (255g) $ 6.99 $ 8.99 Changed to Unedited…" at bounding box center [494, 218] width 492 height 70
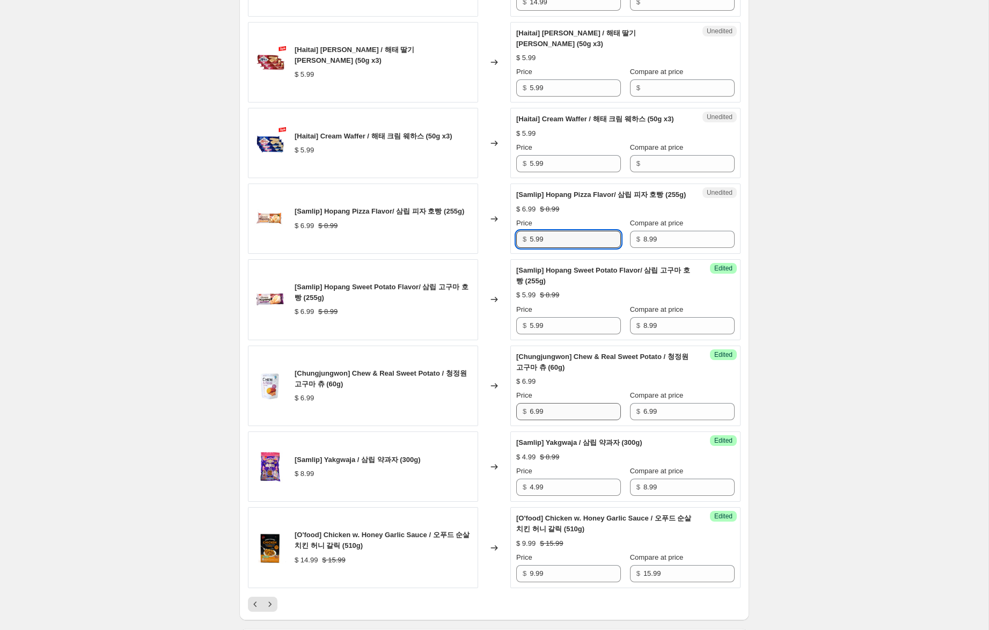
type input "5.99"
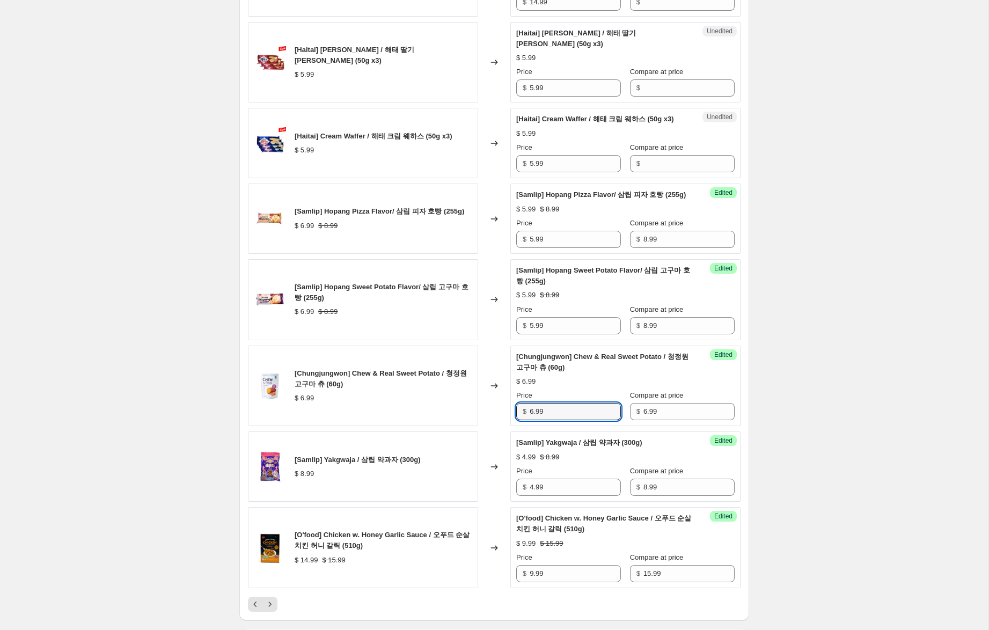
drag, startPoint x: 532, startPoint y: 454, endPoint x: 480, endPoint y: 449, distance: 51.8
click at [481, 426] on div "[Chungjungwon] Chew & Real Sweet Potato / 청정원 고구마 츄 (60g) $ 6.99 Changed to Suc…" at bounding box center [494, 385] width 492 height 81
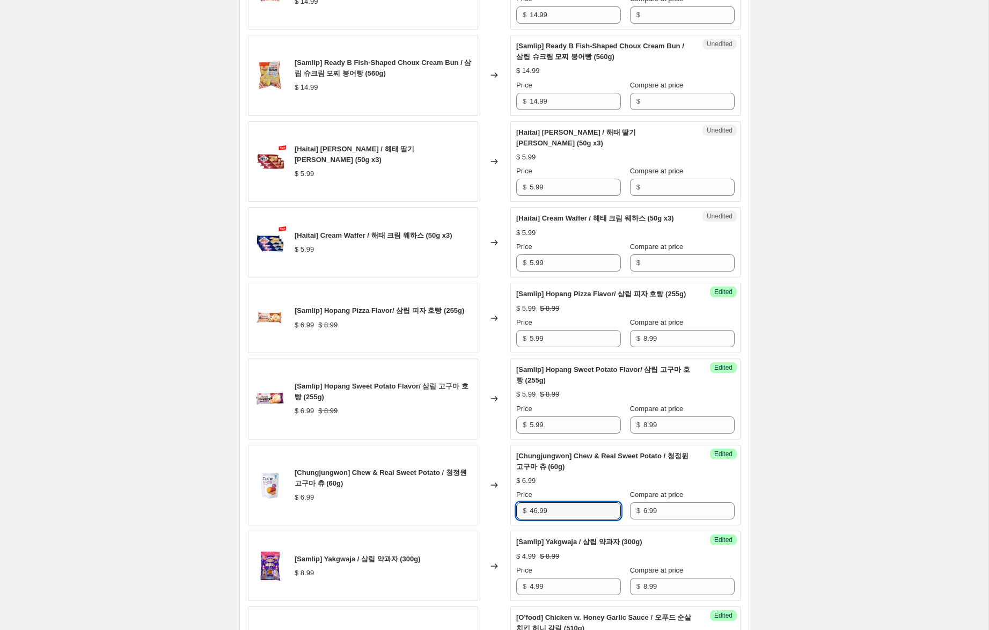
scroll to position [1350, 0]
type input "46.99"
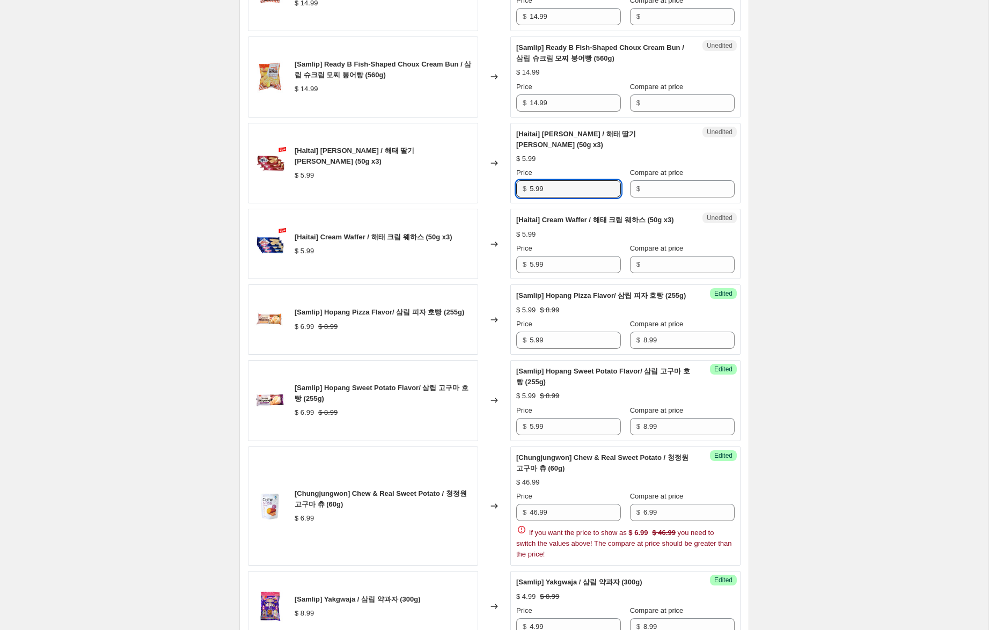
drag, startPoint x: 551, startPoint y: 209, endPoint x: 499, endPoint y: 207, distance: 51.5
click at [494, 204] on div "[Haitai] Strawberry Waffer / 해태 딸기 [PERSON_NAME] (50g x3) $ 5.99 Changed to Une…" at bounding box center [494, 163] width 492 height 81
drag, startPoint x: 642, startPoint y: 211, endPoint x: 644, endPoint y: 217, distance: 6.8
click at [643, 197] on input "Compare at price" at bounding box center [688, 188] width 91 height 17
paste input "5.99"
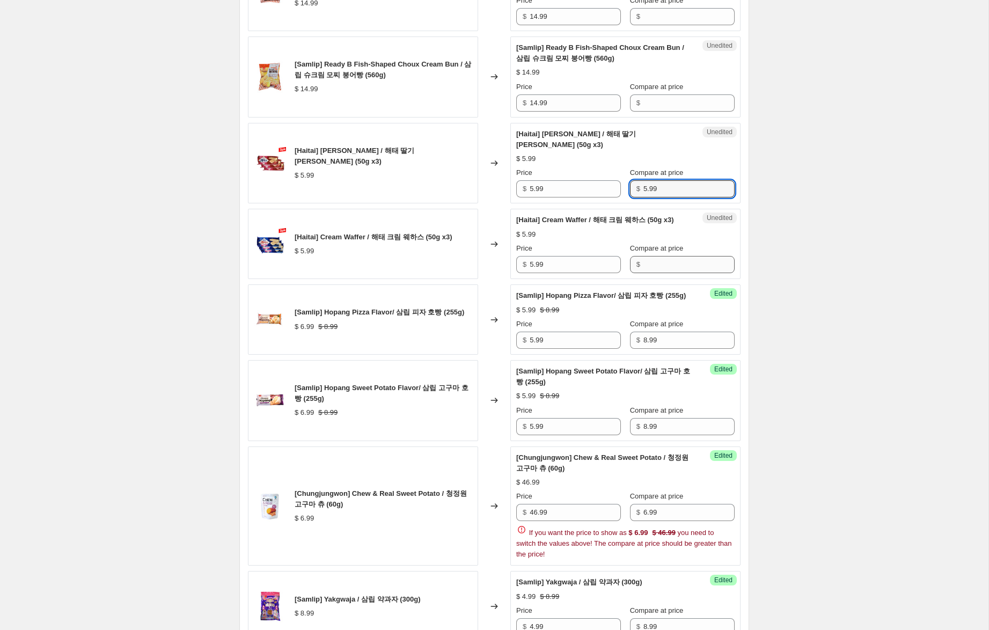
type input "5.99"
click at [655, 273] on input "Compare at price" at bounding box center [688, 264] width 91 height 17
paste input "5.99"
type input "5.99"
drag, startPoint x: 527, startPoint y: 210, endPoint x: 517, endPoint y: 210, distance: 10.2
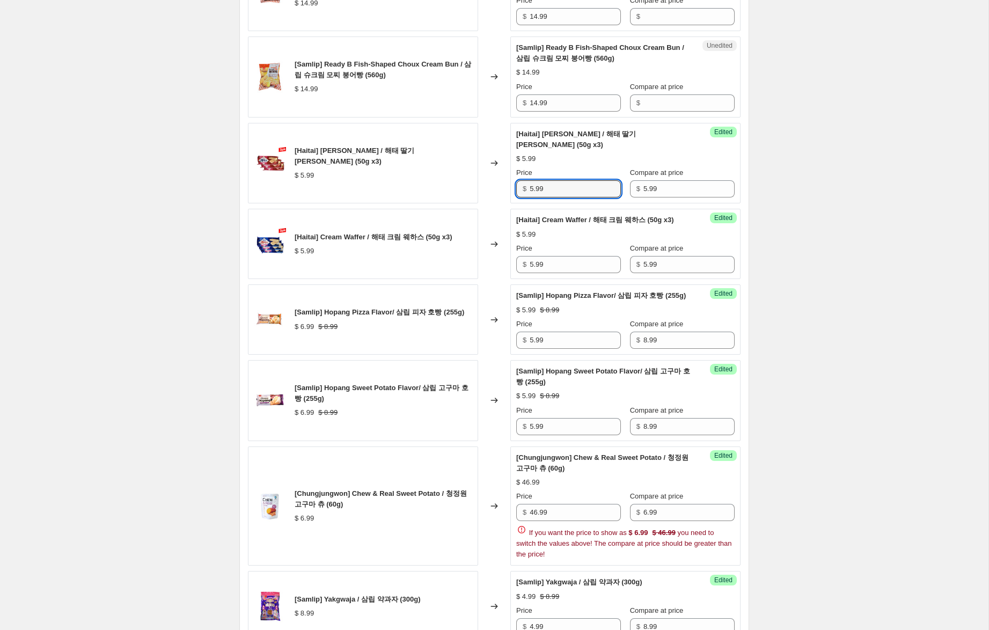
click at [517, 197] on div "$ 5.99" at bounding box center [568, 188] width 105 height 17
type input "3.99"
drag, startPoint x: 533, startPoint y: 297, endPoint x: 456, endPoint y: 272, distance: 80.4
click at [454, 272] on div "[Haitai] Cream Waffer / 해태 크림 웨하스 (50g x3) $ 5.99 Changed to Success Edited [Ha…" at bounding box center [494, 244] width 492 height 70
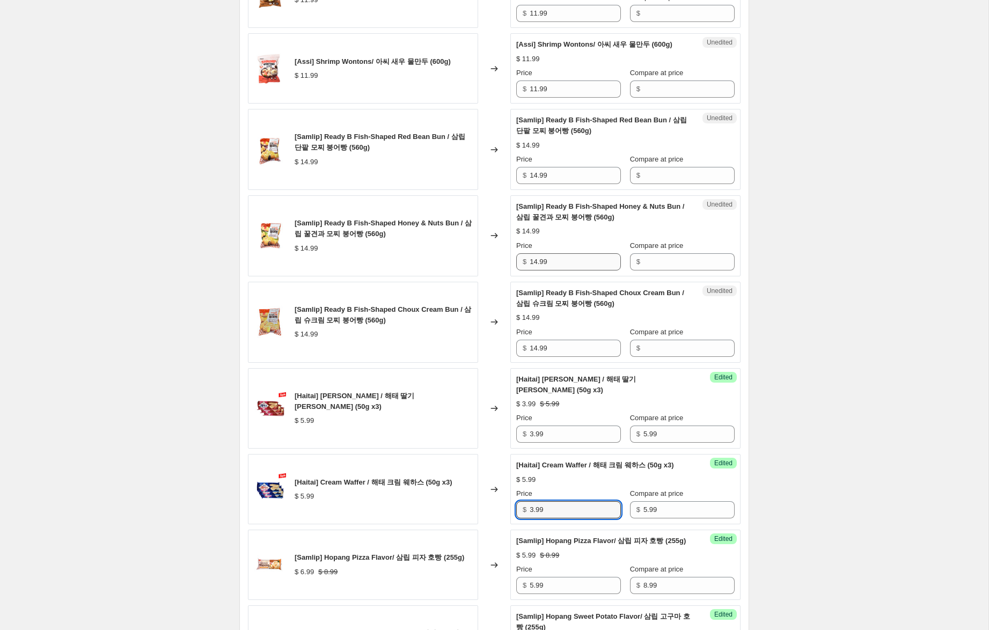
scroll to position [1086, 0]
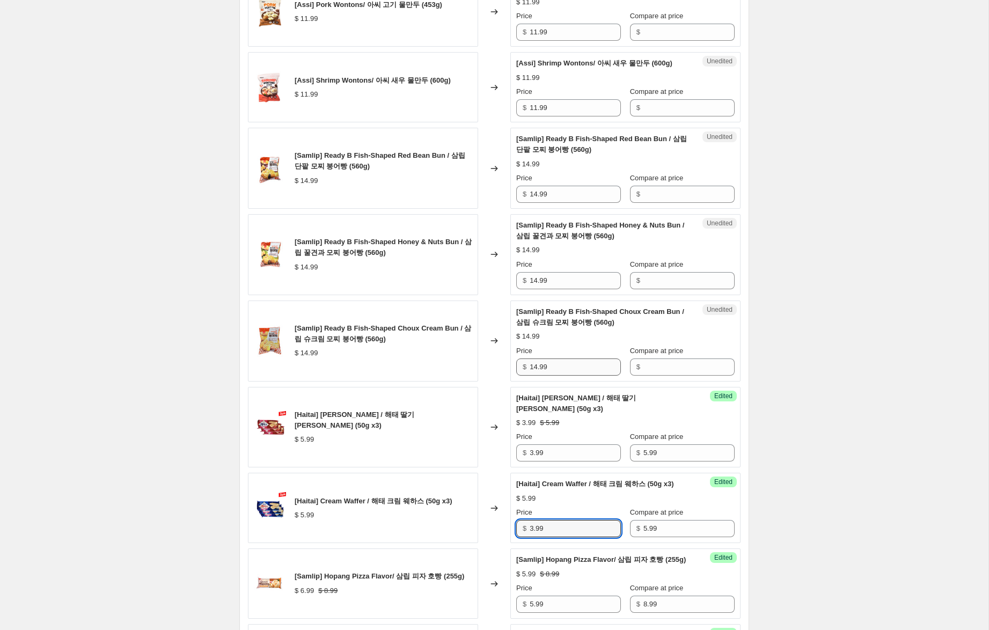
type input "3.99"
drag, startPoint x: 564, startPoint y: 393, endPoint x: 483, endPoint y: 370, distance: 84.6
click at [482, 372] on div "[Samlip] Ready B Fish-Shaped Choux Cream Bun / 삼립 슈크림 모찌 붕어빵 (560g) $ 14.99 Cha…" at bounding box center [494, 340] width 492 height 81
drag, startPoint x: 679, startPoint y: 218, endPoint x: 675, endPoint y: 239, distance: 21.3
click at [679, 203] on input "Compare at price" at bounding box center [688, 194] width 91 height 17
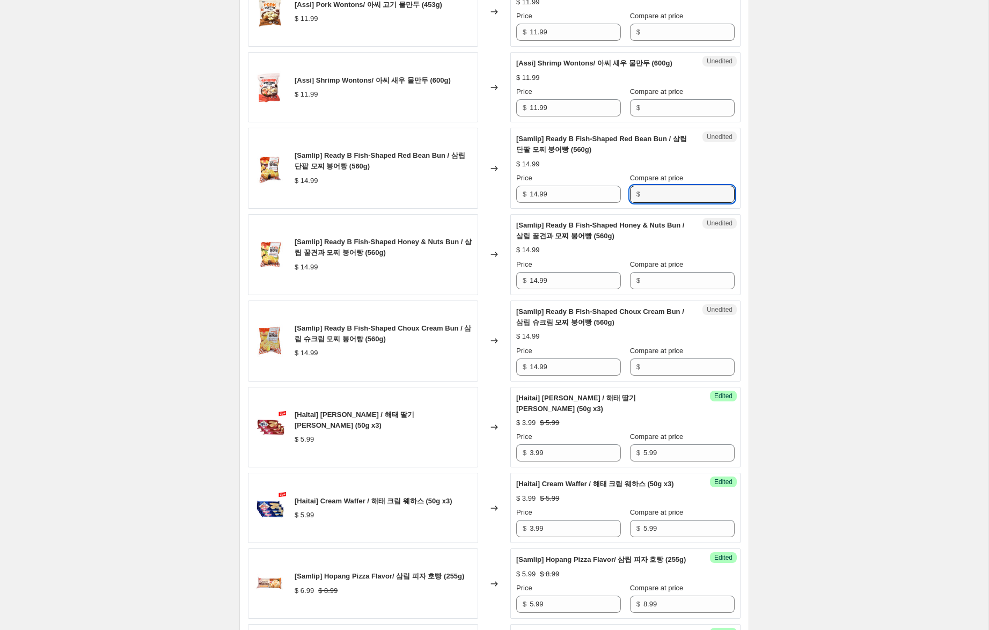
paste input "14.99"
type input "14.99"
click at [663, 289] on input "Compare at price" at bounding box center [688, 280] width 91 height 17
paste input "14.99"
type input "14.99"
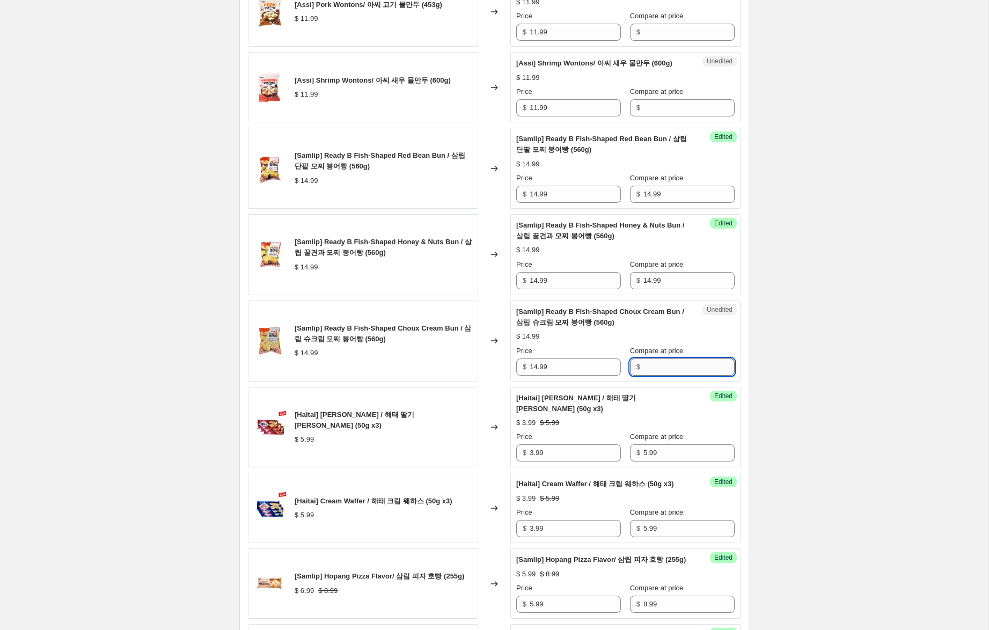
drag, startPoint x: 656, startPoint y: 383, endPoint x: 627, endPoint y: 370, distance: 31.7
click at [656, 375] on input "Compare at price" at bounding box center [688, 366] width 91 height 17
paste input "14.99"
type input "14.99"
drag, startPoint x: 537, startPoint y: 386, endPoint x: 476, endPoint y: 363, distance: 65.4
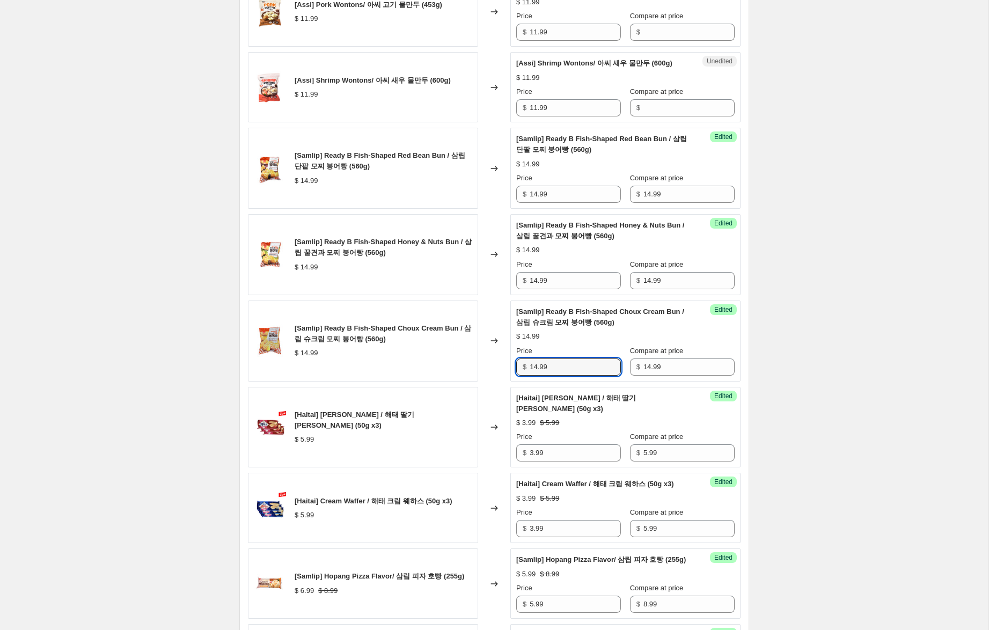
click at [476, 363] on div "[Samlip] Ready B Fish-Shaped Choux Cream Bun / 삼립 슈크림 모찌 붕어빵 (560g) $ 14.99 Cha…" at bounding box center [494, 340] width 492 height 81
type input "9.99"
drag, startPoint x: 534, startPoint y: 300, endPoint x: 511, endPoint y: 247, distance: 57.4
click at [491, 279] on div "[Samlip] Ready B Fish-Shaped Honey & Nuts Bun / 삼립 꿀견과 모찌 붕어빵 (560g) $ 14.99 Ch…" at bounding box center [494, 254] width 492 height 81
type input "9.99"
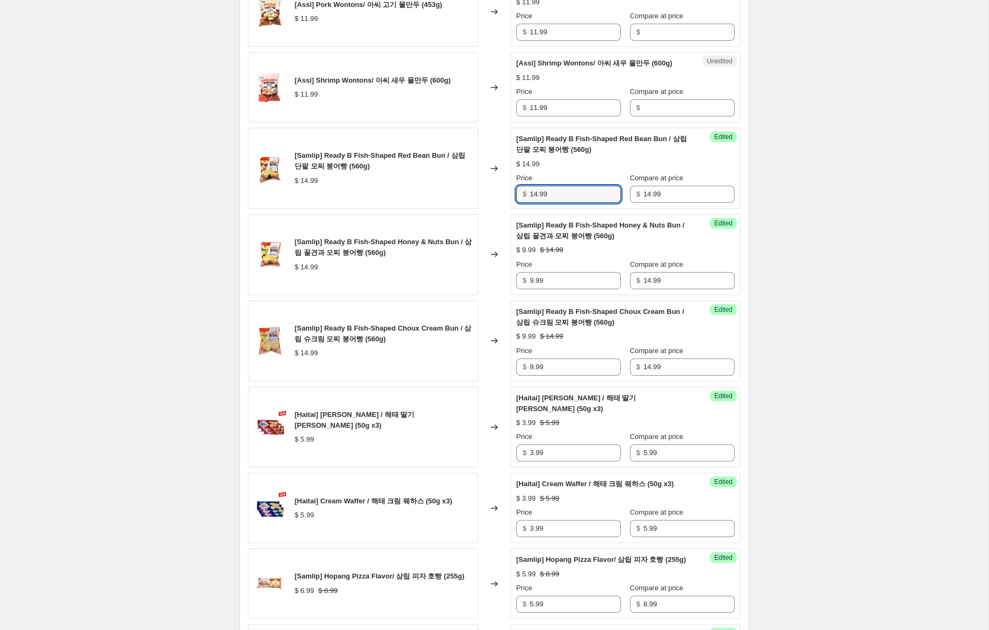
drag, startPoint x: 537, startPoint y: 216, endPoint x: 489, endPoint y: 204, distance: 49.2
click at [489, 204] on div "[Samlip] Ready B Fish-Shaped Red Bean Bun / 삼립 단팥 모찌 붕어빵 (560g) $ 14.99 Changed…" at bounding box center [494, 168] width 492 height 81
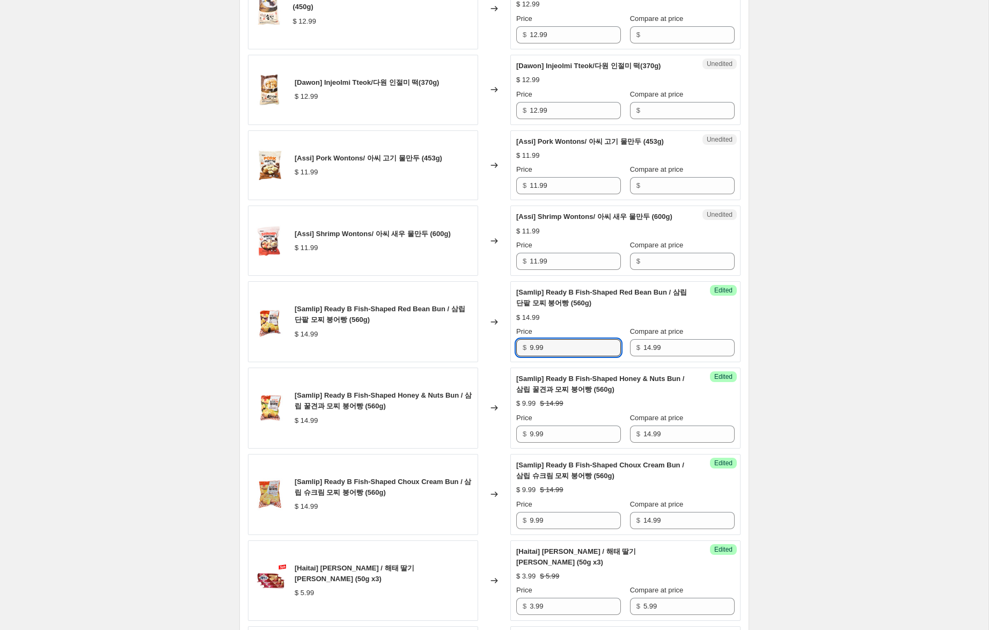
scroll to position [931, 0]
type input "9.99"
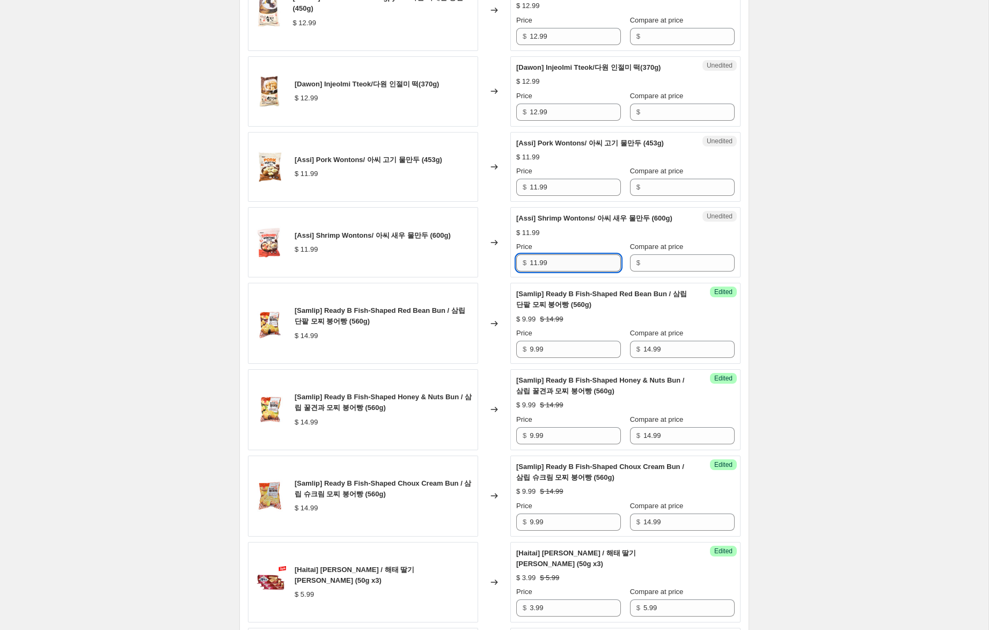
drag, startPoint x: 559, startPoint y: 288, endPoint x: 535, endPoint y: 281, distance: 25.5
click at [467, 269] on div "[Assi] Shrimp Wontons/ 아씨 새우 물만두 (600g) $ 11.99 Changed to Unedited [Assi] Shri…" at bounding box center [494, 242] width 492 height 70
click at [643, 196] on input "Compare at price" at bounding box center [688, 187] width 91 height 17
paste input "11.99"
type input "11.99"
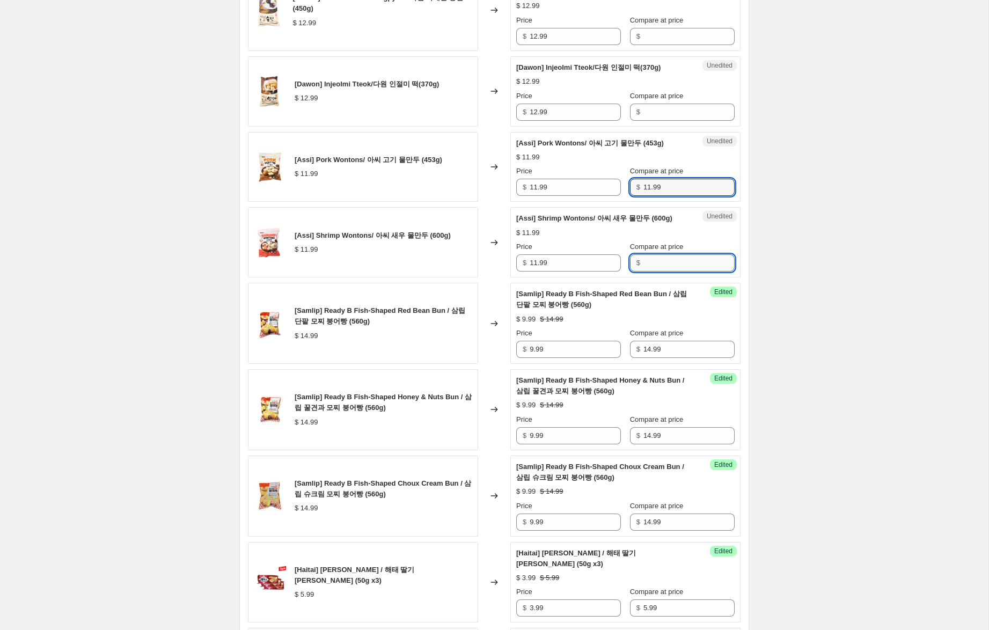
click at [654, 271] on input "Compare at price" at bounding box center [688, 262] width 91 height 17
paste input "11.99"
type input "11.99"
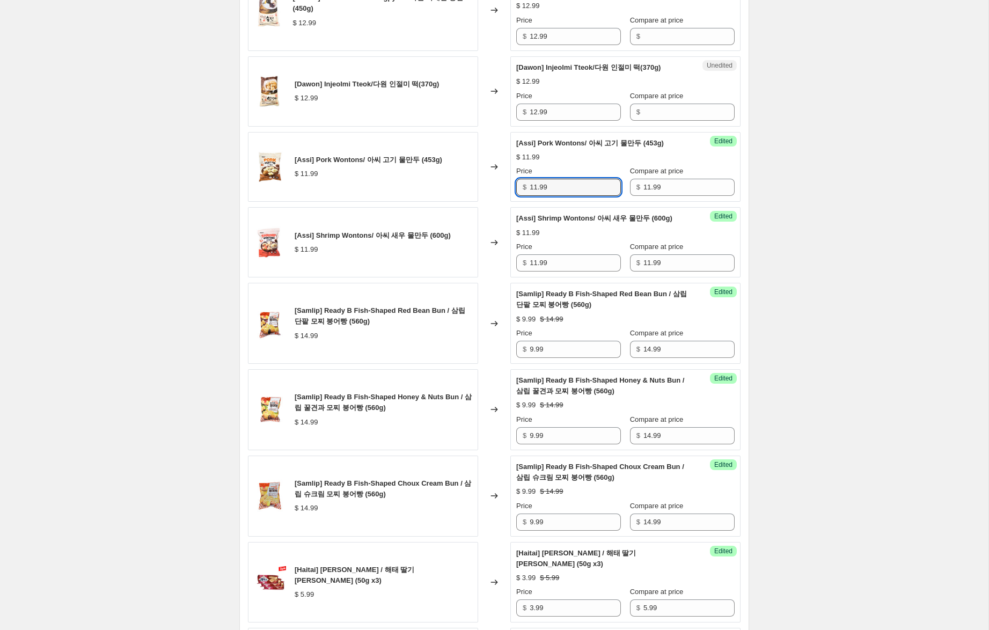
drag, startPoint x: 536, startPoint y: 200, endPoint x: 492, endPoint y: 189, distance: 45.2
click at [492, 189] on div "[Assi] Pork Wontons/ 아씨 고기 물만두 (453g) $ 11.99 Changed to Success Edited [Assi] …" at bounding box center [494, 167] width 492 height 70
type input "8.99"
drag, startPoint x: 536, startPoint y: 285, endPoint x: 494, endPoint y: 276, distance: 43.2
click at [494, 276] on div "[Assi] Shrimp Wontons/ 아씨 새우 물만두 (600g) $ 11.99 Changed to Success Edited [Assi…" at bounding box center [494, 242] width 492 height 70
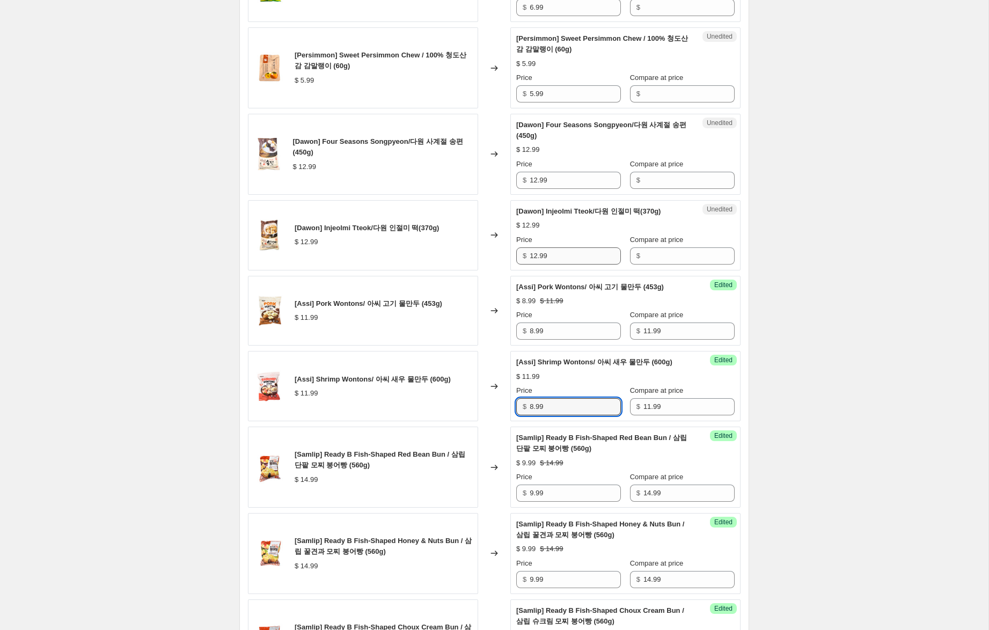
scroll to position [785, 0]
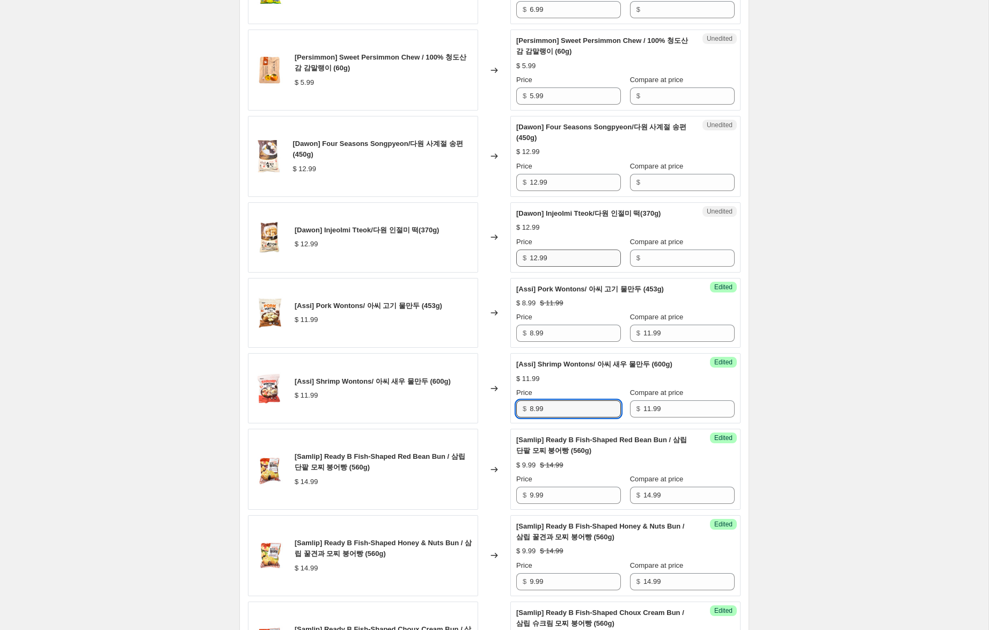
type input "8.99"
drag, startPoint x: 572, startPoint y: 270, endPoint x: 466, endPoint y: 257, distance: 107.5
click at [459, 262] on div "[Dawon] Injeolmi Tteok/다원 인절미 떡(370g) $ 12.99 Changed to Unedited [Dawon] Injeo…" at bounding box center [494, 237] width 492 height 70
drag, startPoint x: 558, startPoint y: 272, endPoint x: 498, endPoint y: 262, distance: 60.3
click at [507, 263] on div "[Dawon] Injeolmi Tteok/다원 인절미 떡(370g) $ 12.99 Changed to Unedited [Dawon] Injeo…" at bounding box center [494, 237] width 492 height 70
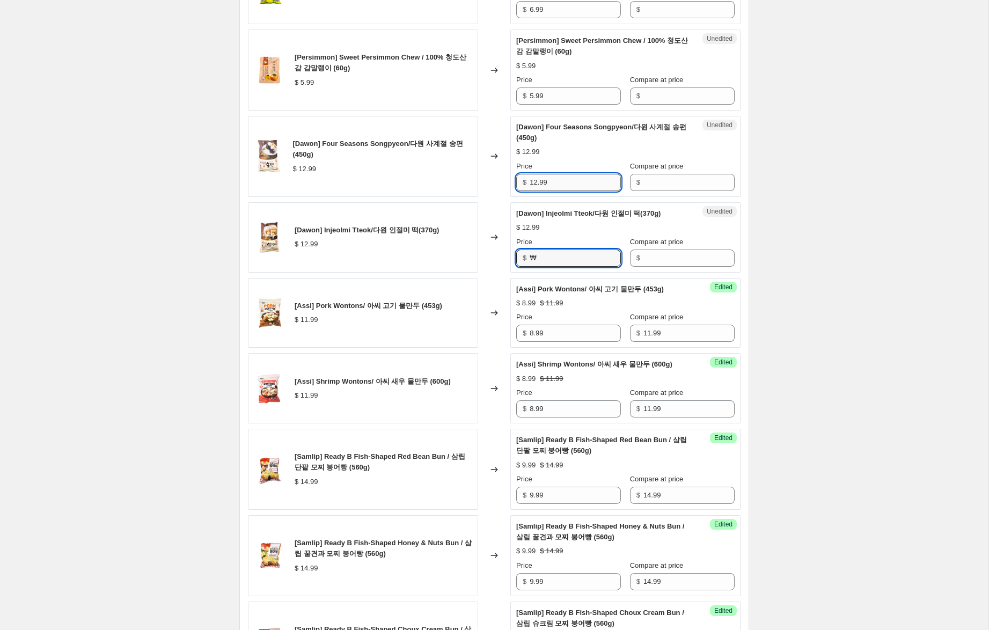
type input "12.99"
drag, startPoint x: 537, startPoint y: 189, endPoint x: 617, endPoint y: 196, distance: 80.2
click at [480, 187] on div "[Dawon] Four Seasons Songpyeon/다원 사계절 송편(450g) $ 12.99 Changed to Unedited [Daw…" at bounding box center [494, 156] width 492 height 81
click at [672, 191] on input "Compare at price" at bounding box center [688, 182] width 91 height 17
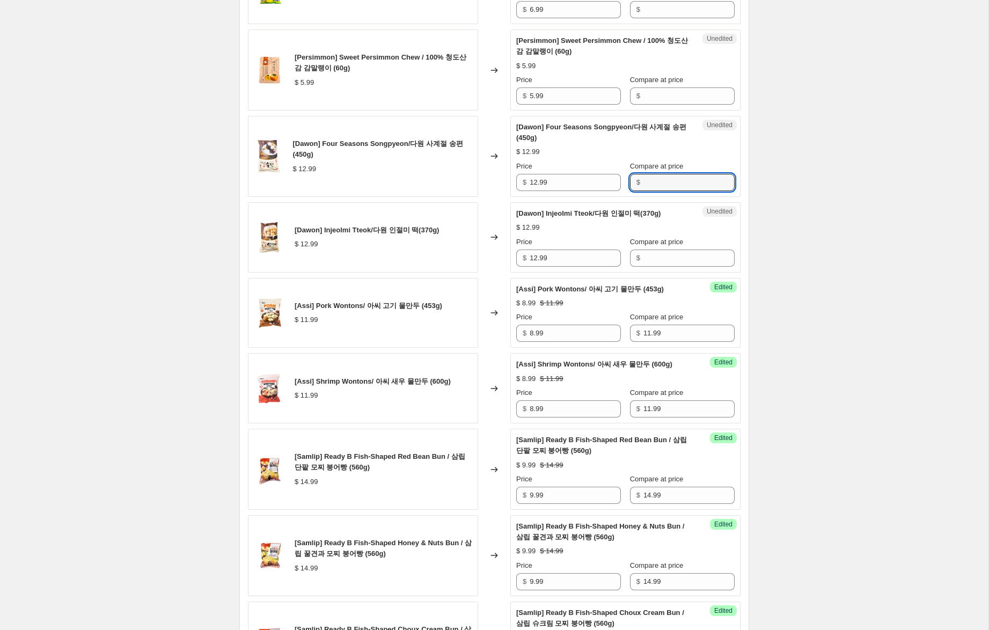
paste input "12.99"
type input "12.99"
drag, startPoint x: 645, startPoint y: 269, endPoint x: 631, endPoint y: 262, distance: 15.1
click at [645, 267] on input "Compare at price" at bounding box center [688, 257] width 91 height 17
paste input "12.99"
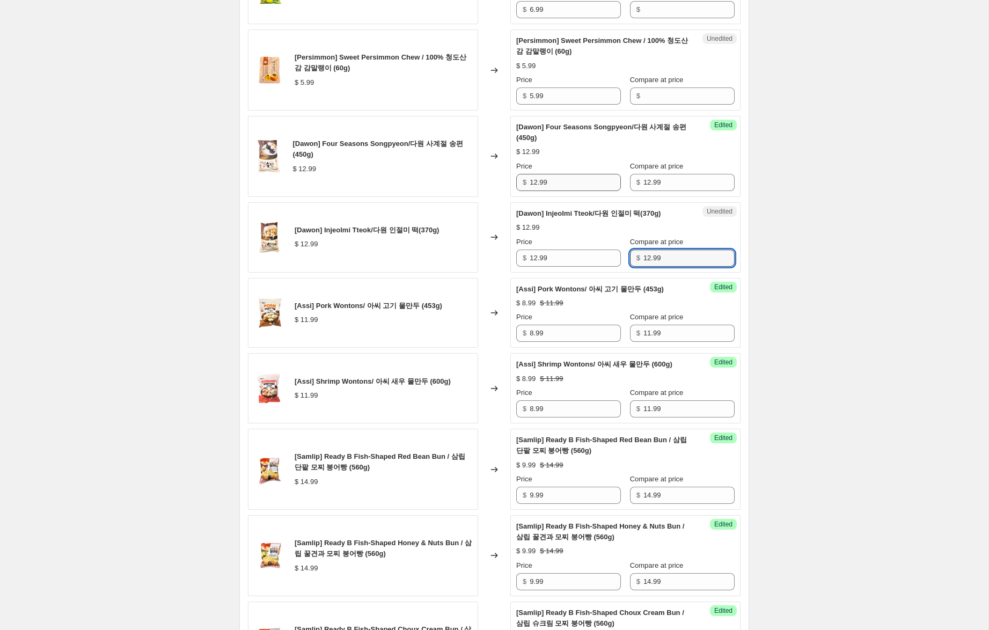
type input "12.99"
drag, startPoint x: 537, startPoint y: 194, endPoint x: 482, endPoint y: 183, distance: 56.4
click at [482, 183] on div "[Dawon] Four Seasons Songpyeon/다원 사계절 송편(450g) $ 12.99 Changed to Success Edite…" at bounding box center [494, 156] width 492 height 81
type input "8.99"
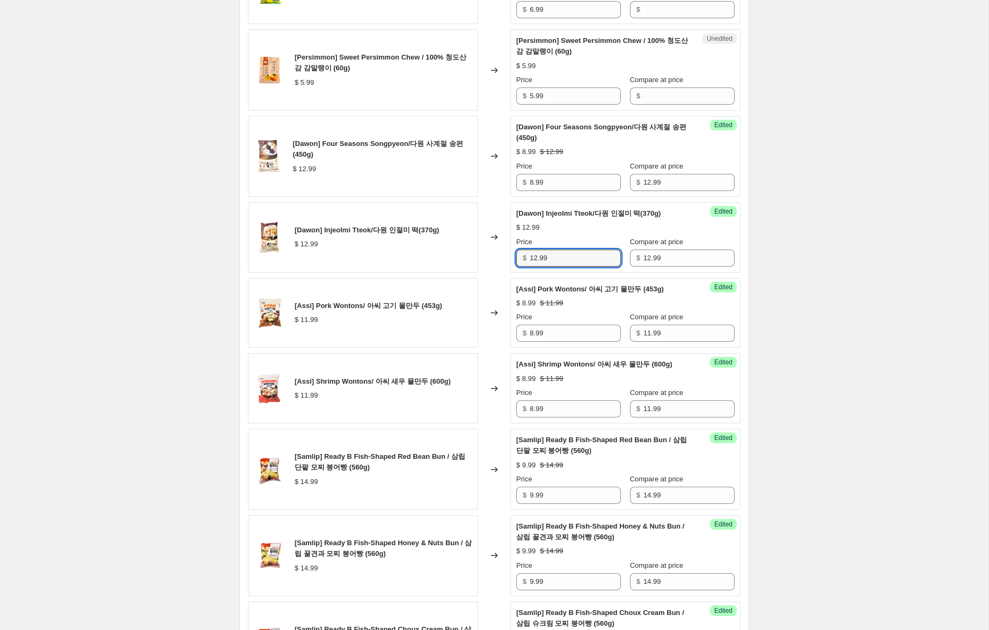
drag, startPoint x: 536, startPoint y: 269, endPoint x: 487, endPoint y: 257, distance: 50.2
click at [487, 257] on div "[Dawon] Injeolmi Tteok/다원 인절미 떡(370g) $ 12.99 Changed to Success Edited [Dawon]…" at bounding box center [494, 237] width 492 height 70
type input "8.99"
click at [761, 225] on div "Create new price [MEDICAL_DATA]. This page is ready Create new price [MEDICAL_D…" at bounding box center [493, 444] width 535 height 2459
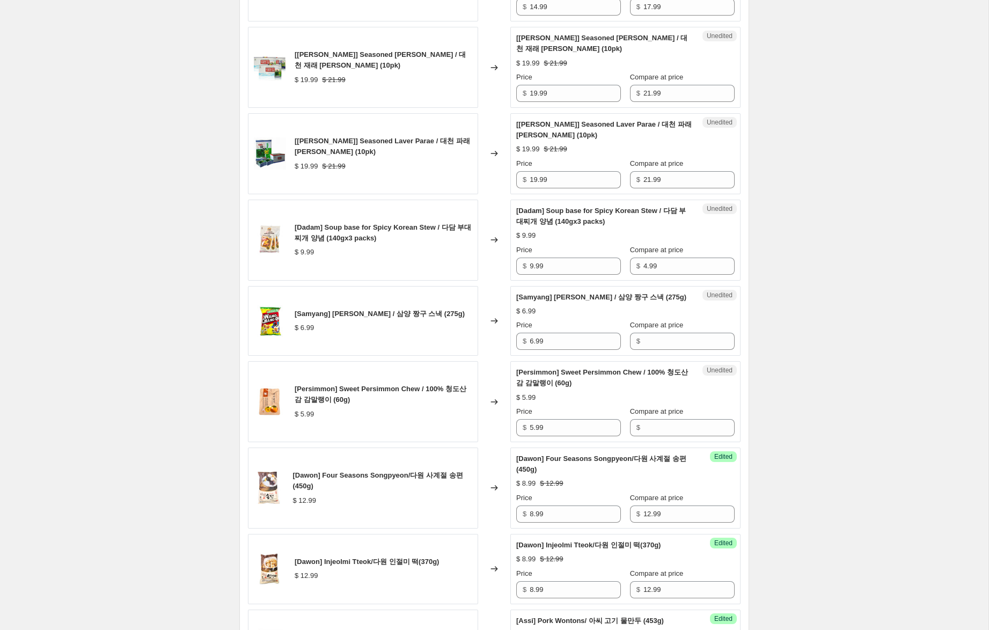
scroll to position [454, 0]
drag, startPoint x: 531, startPoint y: 437, endPoint x: 440, endPoint y: 416, distance: 93.0
click at [440, 416] on div "[Persimmon] Sweet Persimmon Chew / 100% 청도산 감 감말랭이 (60g) $ 5.99 Changed to Uned…" at bounding box center [494, 400] width 492 height 81
drag, startPoint x: 664, startPoint y: 439, endPoint x: 602, endPoint y: 437, distance: 61.2
click at [663, 436] on input "Compare at price" at bounding box center [688, 426] width 91 height 17
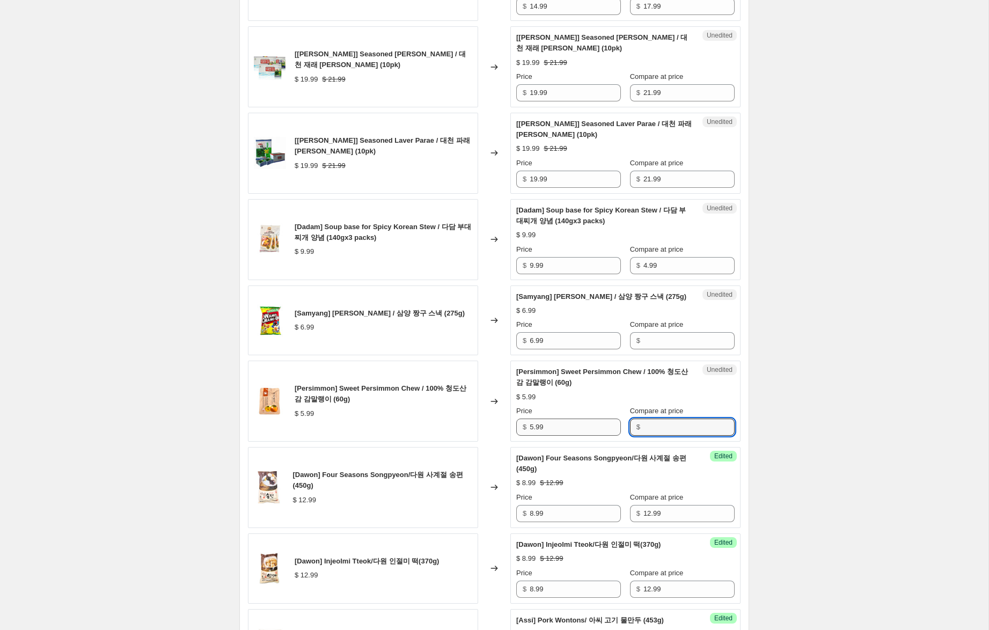
paste input "5.99"
type input "5.99"
drag, startPoint x: 534, startPoint y: 438, endPoint x: 520, endPoint y: 433, distance: 15.3
click at [522, 433] on div "$ 5.99" at bounding box center [568, 426] width 105 height 17
type input "3.99"
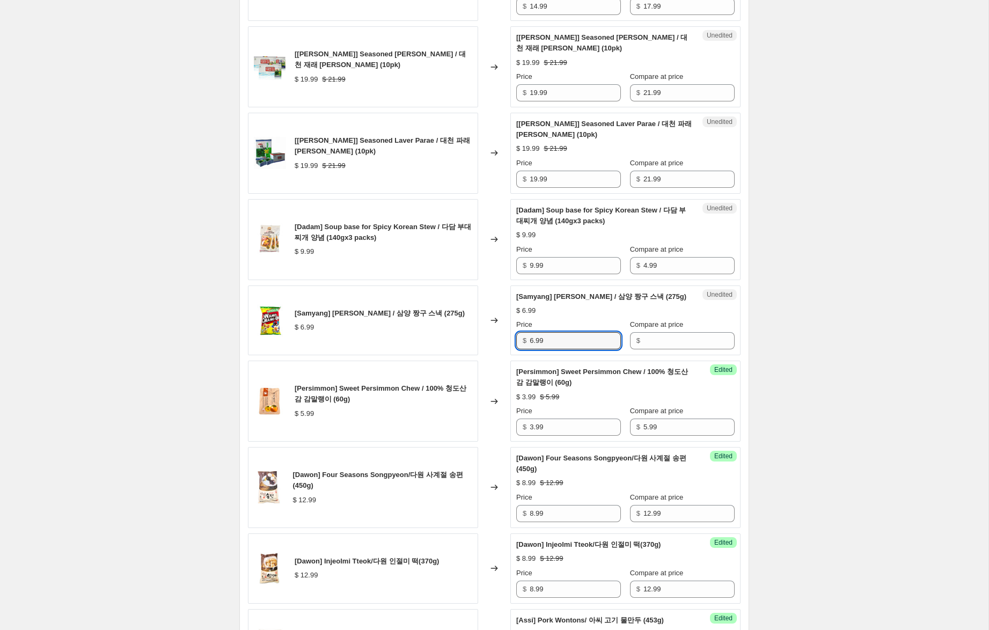
drag, startPoint x: 553, startPoint y: 352, endPoint x: 494, endPoint y: 342, distance: 59.4
click at [494, 342] on div "[Samyang] [PERSON_NAME] Gu Snack / 삼양 짱구 스낵 (275g) $ 6.99 Changed to Unedited […" at bounding box center [494, 320] width 492 height 70
drag, startPoint x: 653, startPoint y: 344, endPoint x: 620, endPoint y: 353, distance: 33.8
click at [653, 344] on input "Compare at price" at bounding box center [688, 340] width 91 height 17
paste input "6.99"
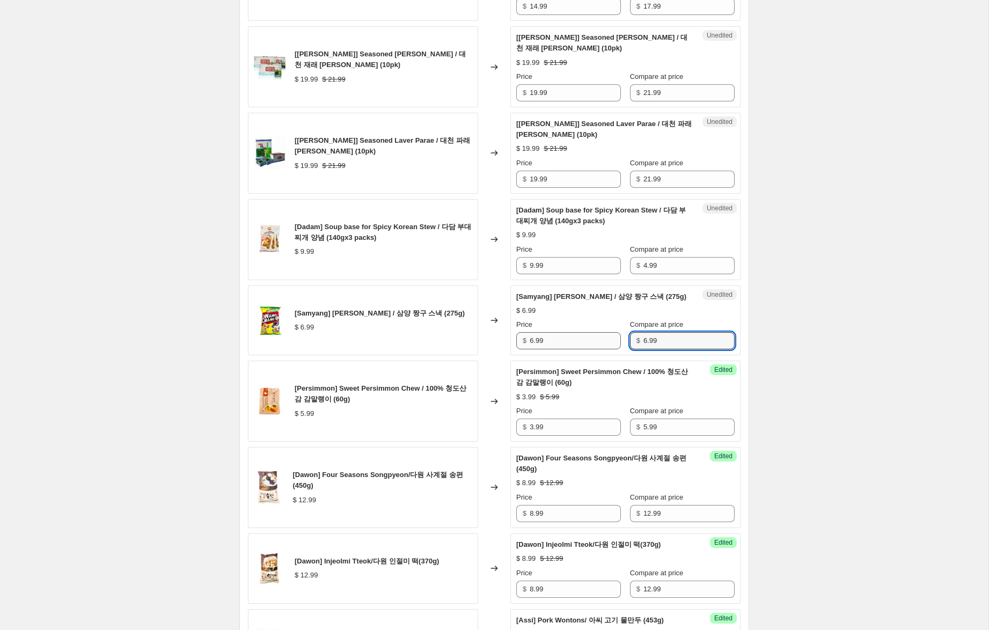
type input "6.99"
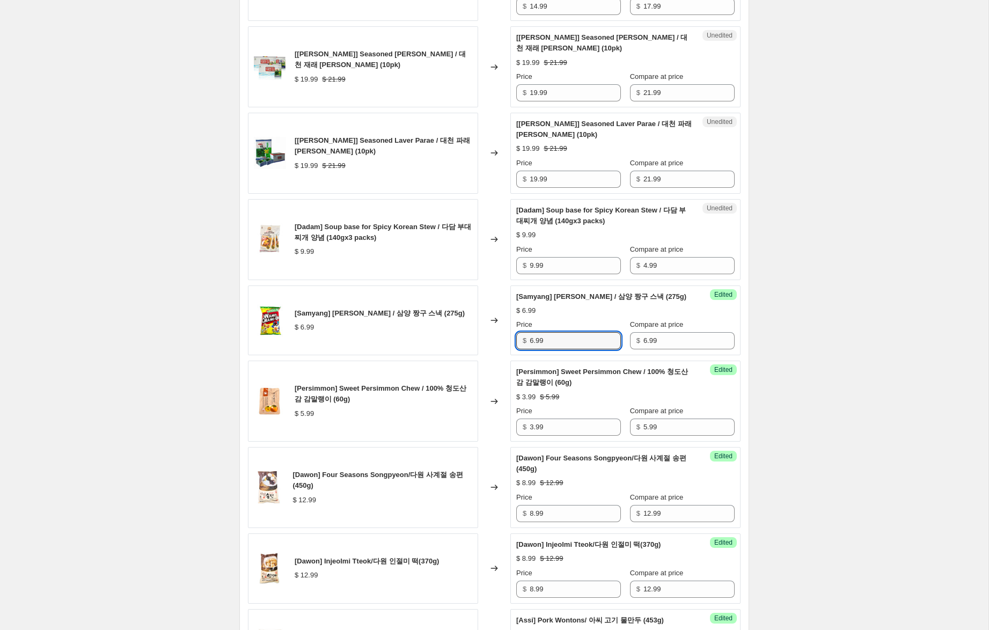
drag, startPoint x: 534, startPoint y: 352, endPoint x: 500, endPoint y: 338, distance: 35.9
click at [501, 339] on div "[Samyang] [PERSON_NAME] Gu Snack / 삼양 짱구 스낵 (275g) $ 6.99 Changed to Success Ed…" at bounding box center [494, 320] width 492 height 70
type input "4.99"
drag, startPoint x: 532, startPoint y: 266, endPoint x: 456, endPoint y: 246, distance: 78.9
click at [457, 246] on div "[Dadam] Soup base for Spicy Korean Stew / 다담 부대찌개 양념 (140gx3 packs) $ 9.99 Chan…" at bounding box center [494, 239] width 492 height 81
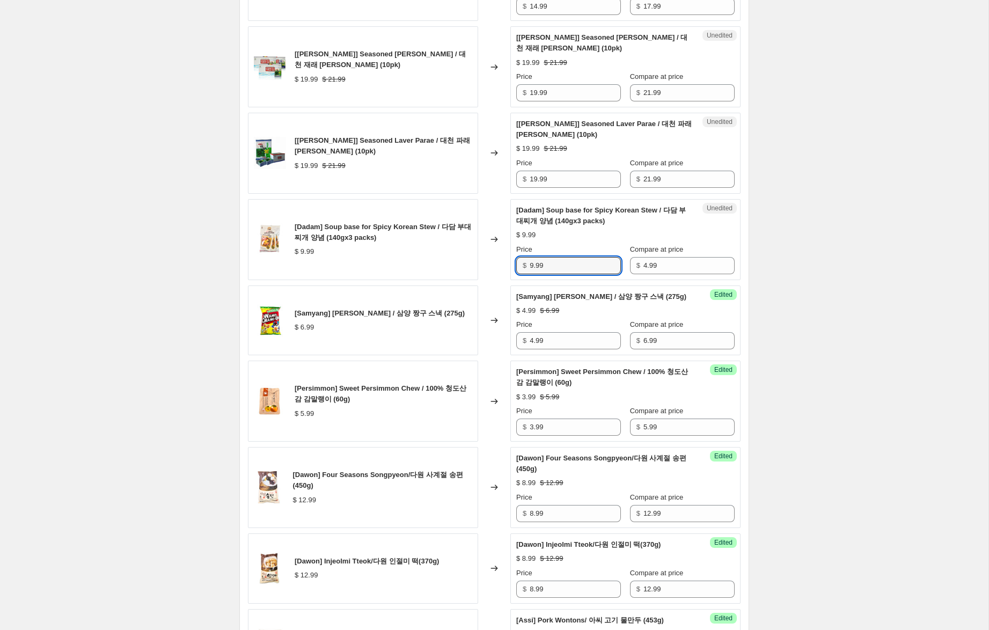
drag, startPoint x: 533, startPoint y: 263, endPoint x: 512, endPoint y: 256, distance: 22.2
click at [512, 256] on div "Unedited [Dadam] Soup base for Spicy Korean Stew / 다담 부대찌개 양념 (140gx3 packs) $ …" at bounding box center [625, 239] width 230 height 81
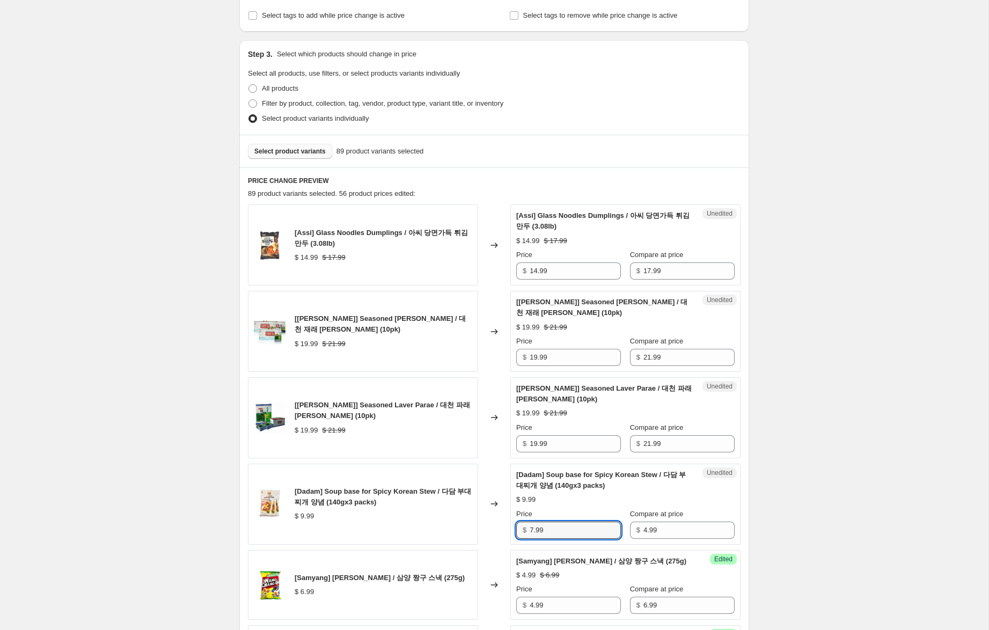
scroll to position [190, 0]
type input "7.99"
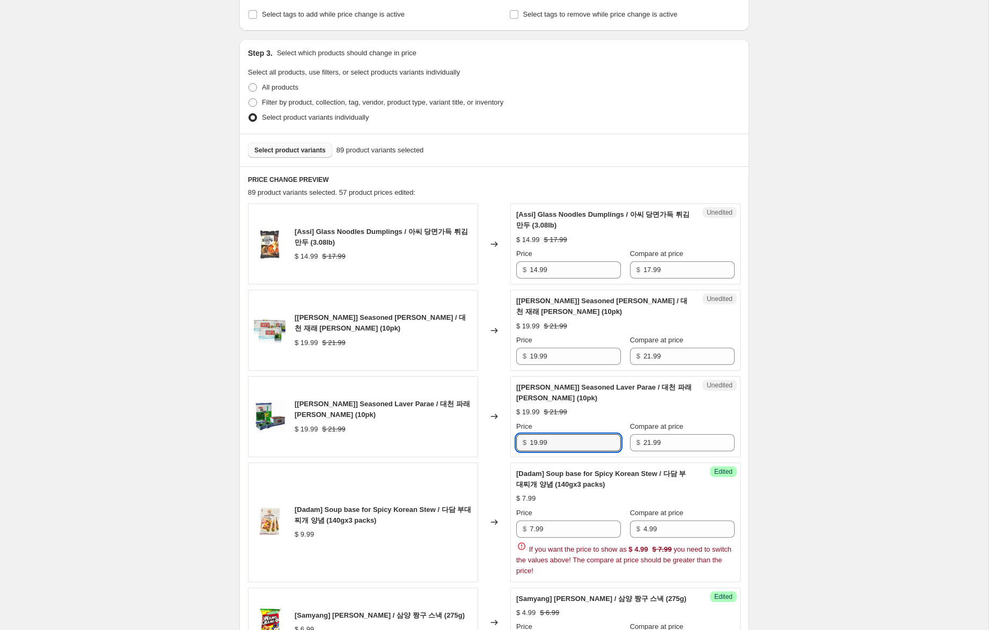
drag, startPoint x: 536, startPoint y: 443, endPoint x: 491, endPoint y: 433, distance: 45.6
click at [491, 433] on div "[Dae Chun] Seasoned Laver Parae / 대천 파래 [PERSON_NAME] (10pk) $ 19.99 $ 21.99 Ch…" at bounding box center [494, 416] width 492 height 81
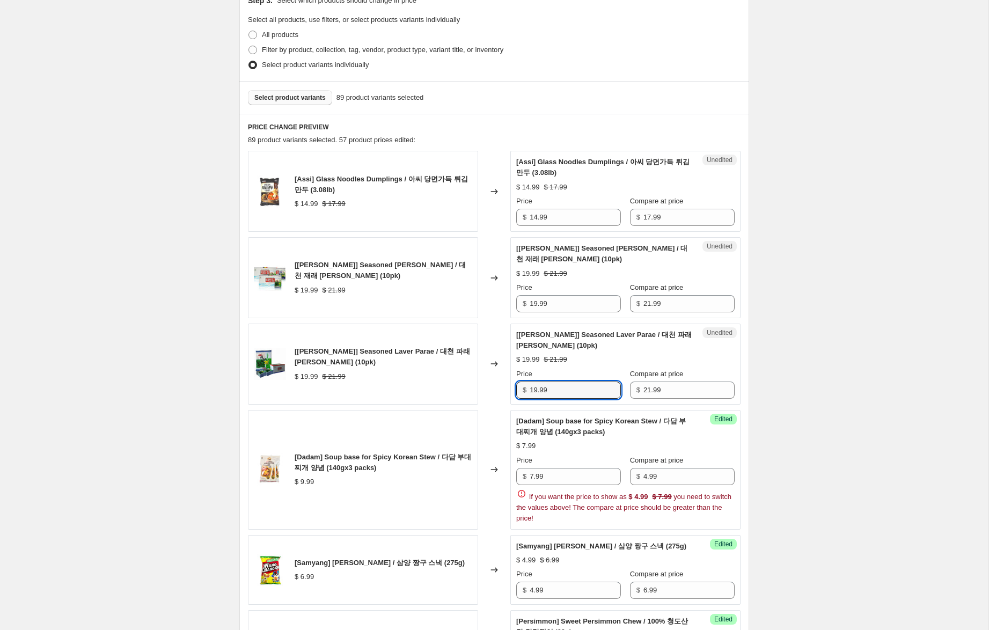
scroll to position [253, 0]
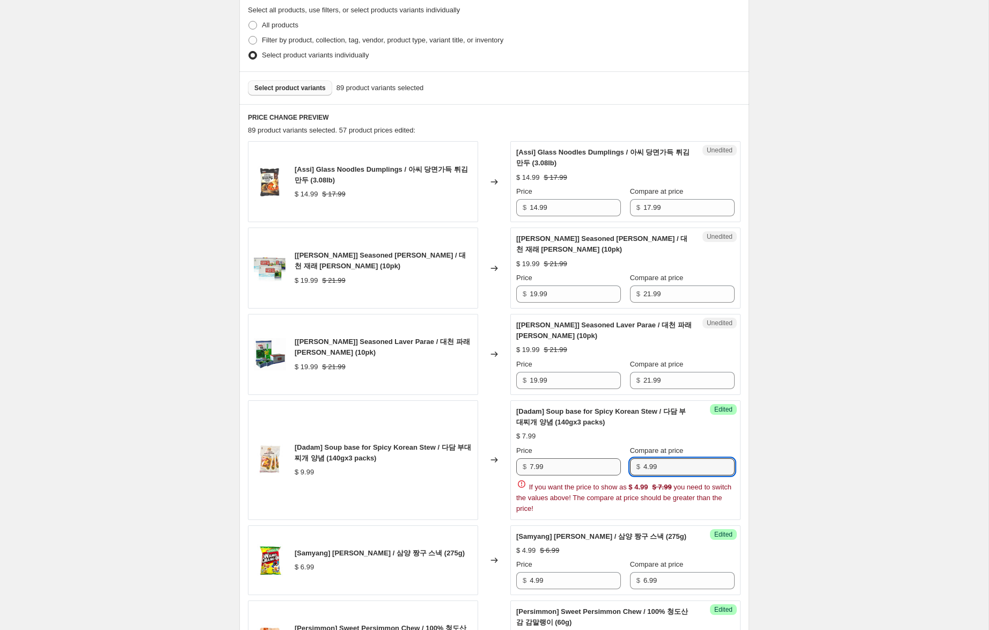
drag, startPoint x: 647, startPoint y: 466, endPoint x: 621, endPoint y: 461, distance: 27.3
click at [621, 461] on div "Price $ 7.99 Compare at price $ 4.99" at bounding box center [625, 460] width 218 height 30
type input "9.99"
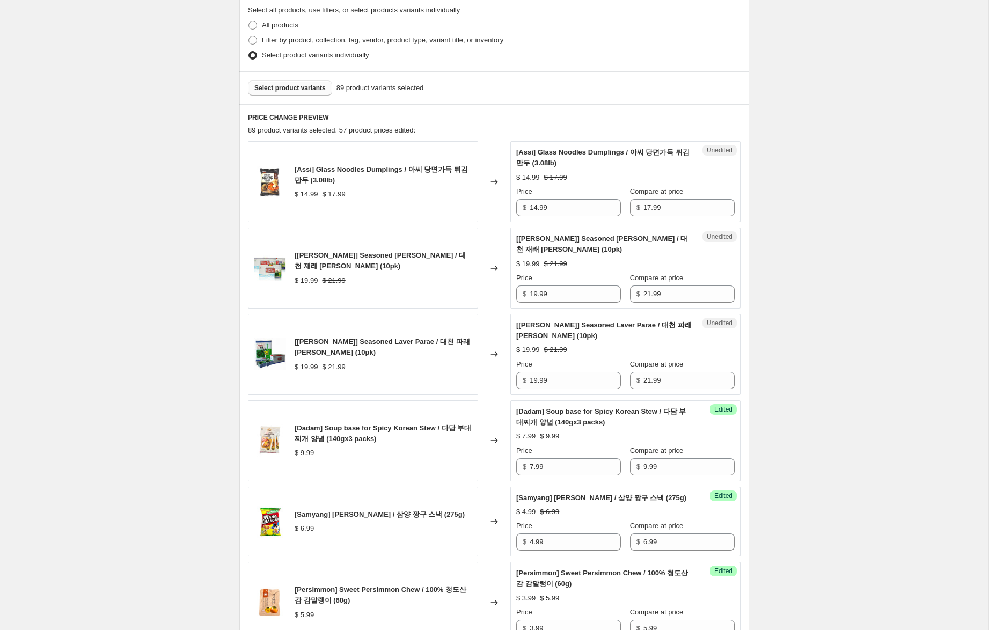
drag, startPoint x: 864, startPoint y: 457, endPoint x: 842, endPoint y: 463, distance: 22.9
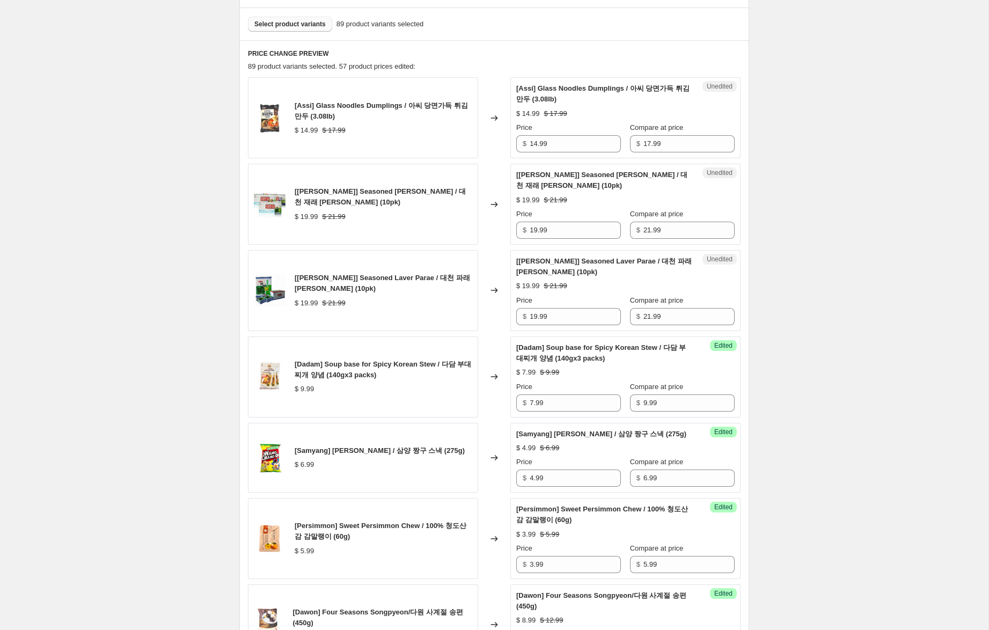
scroll to position [305, 0]
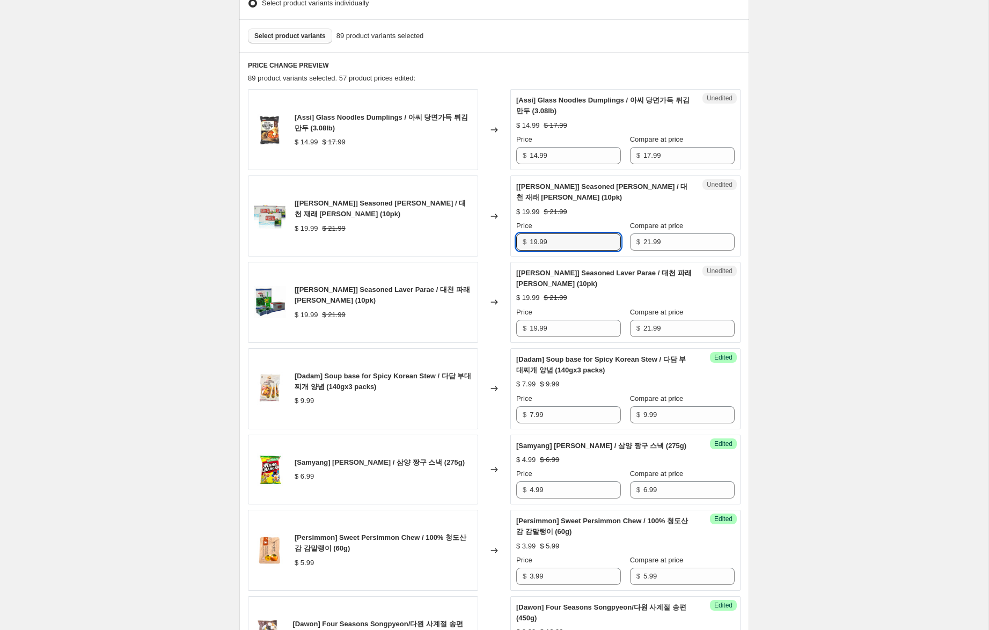
drag, startPoint x: 537, startPoint y: 241, endPoint x: 466, endPoint y: 232, distance: 71.4
click at [470, 230] on div "[[PERSON_NAME]] Seasoned [PERSON_NAME] / 대천 재래 [PERSON_NAME] (10pk) $ 19.99 $ 2…" at bounding box center [494, 215] width 492 height 81
type input "17.99"
drag, startPoint x: 537, startPoint y: 329, endPoint x: 546, endPoint y: 359, distance: 31.8
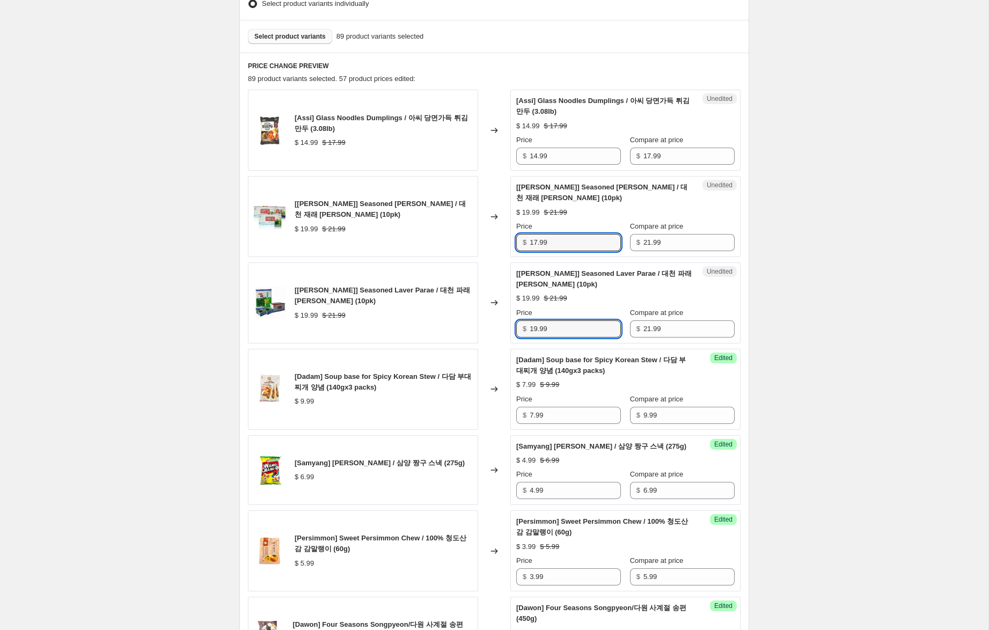
click at [537, 329] on input "19.99" at bounding box center [574, 328] width 91 height 17
type input "17.99"
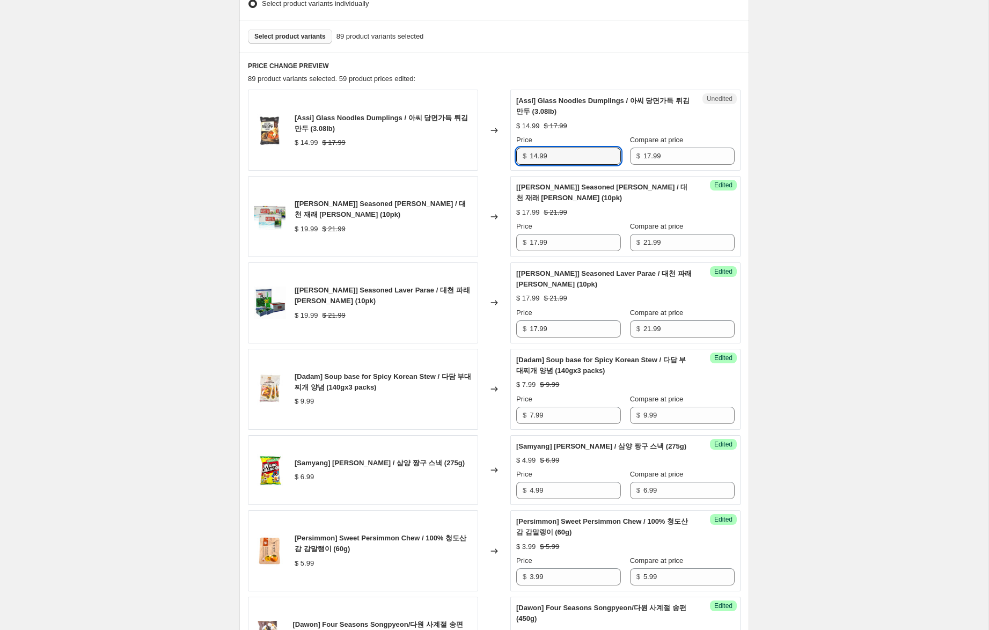
drag, startPoint x: 535, startPoint y: 156, endPoint x: 540, endPoint y: 168, distance: 12.8
click at [534, 157] on input "14.99" at bounding box center [574, 156] width 91 height 17
type input "11.99"
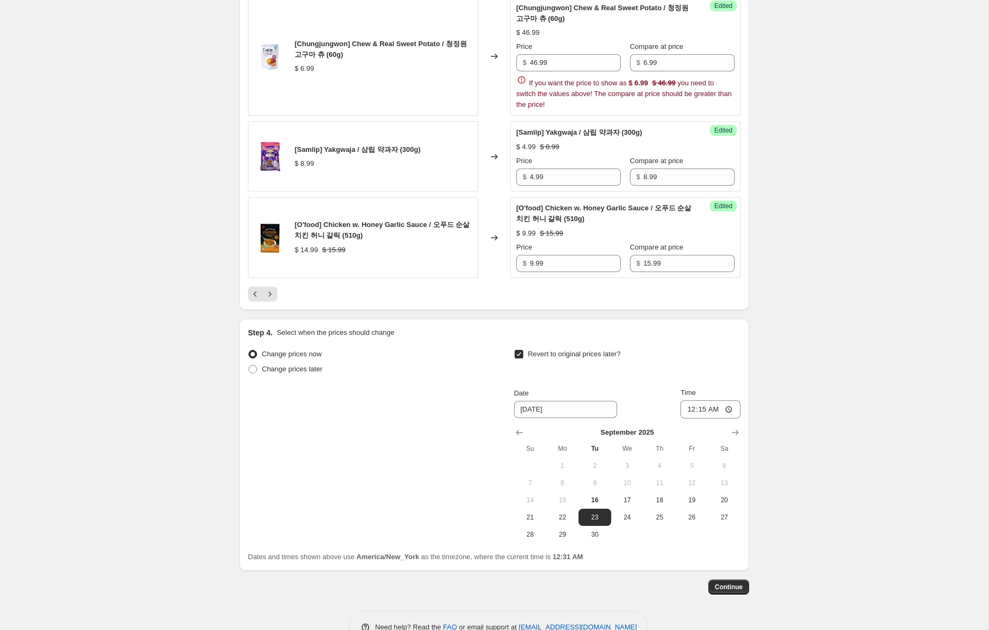
scroll to position [1872, 0]
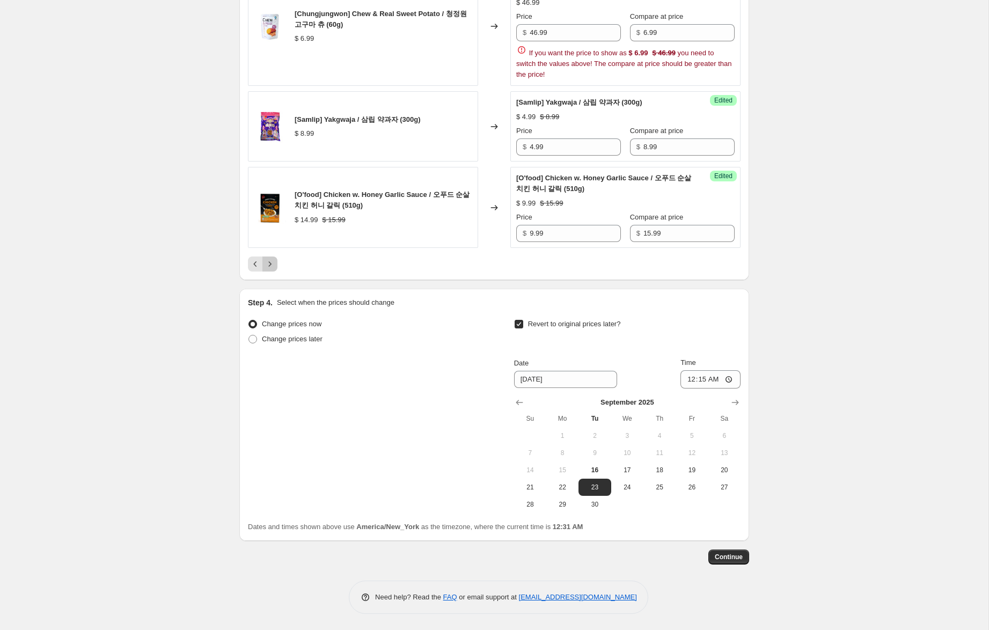
click at [270, 265] on icon "Next" at bounding box center [269, 264] width 11 height 11
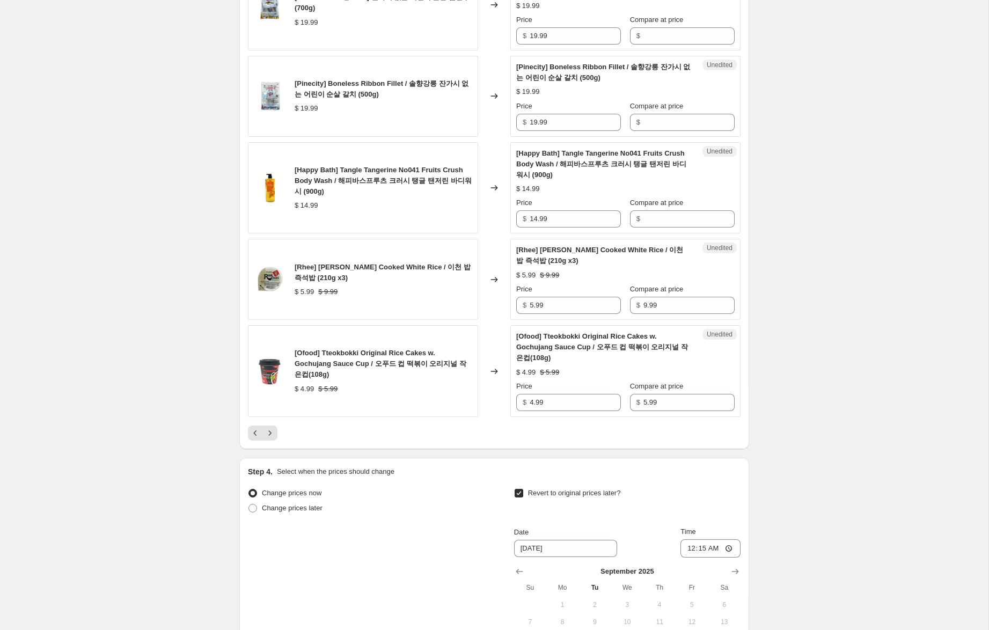
scroll to position [1748, 0]
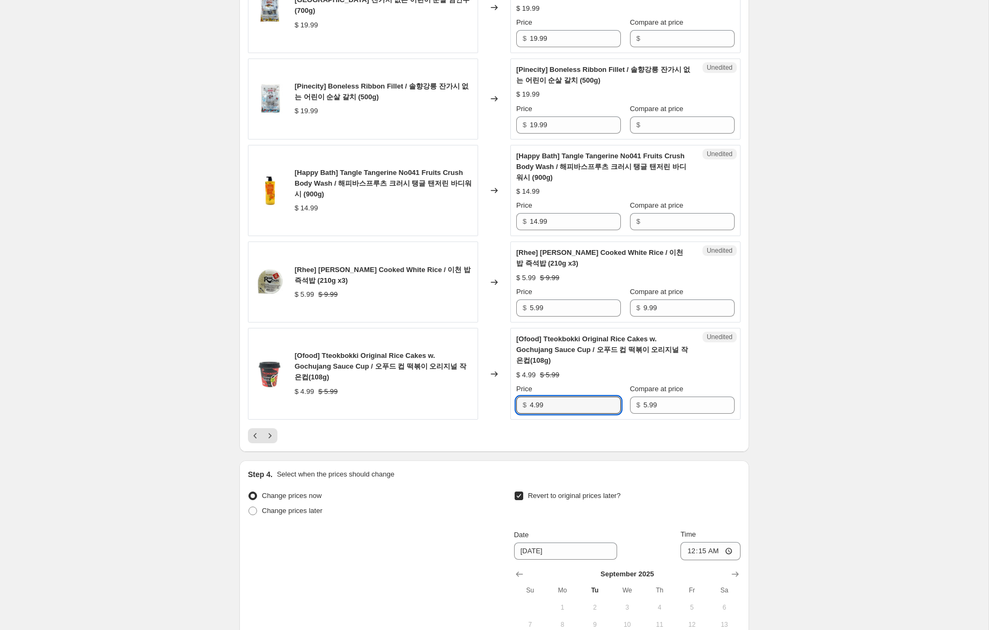
drag, startPoint x: 533, startPoint y: 373, endPoint x: 513, endPoint y: 372, distance: 19.9
click at [513, 372] on div "Unedited [Ofood] Tteokbokki Original Rice Cakes w. Gochujang Sauce Cup / 오푸드 컵…" at bounding box center [625, 374] width 230 height 92
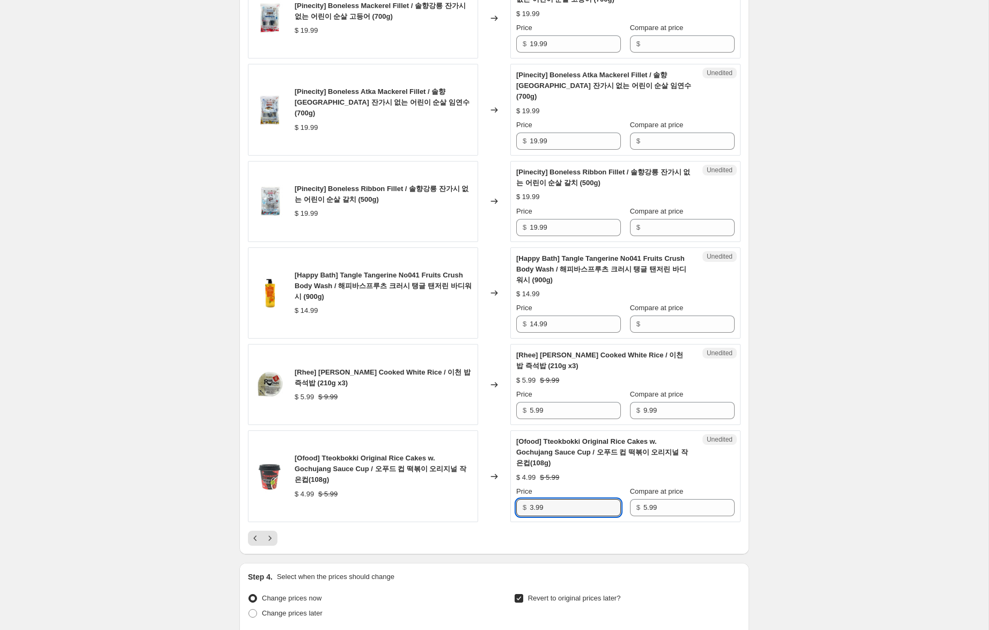
scroll to position [1640, 0]
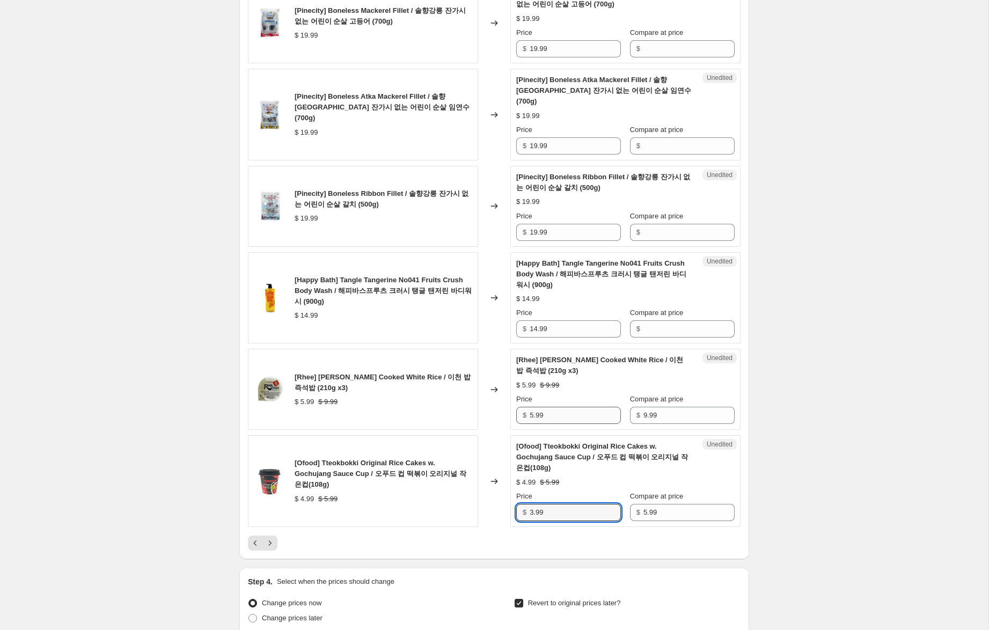
type input "3.99"
drag, startPoint x: 534, startPoint y: 383, endPoint x: 492, endPoint y: 377, distance: 41.8
click at [492, 377] on div "[Rhee] [PERSON_NAME] Cooked White Rice / 이천 밥 즉석밥 (210g x3) $ 5.99 $ 9.99 Chang…" at bounding box center [494, 389] width 492 height 81
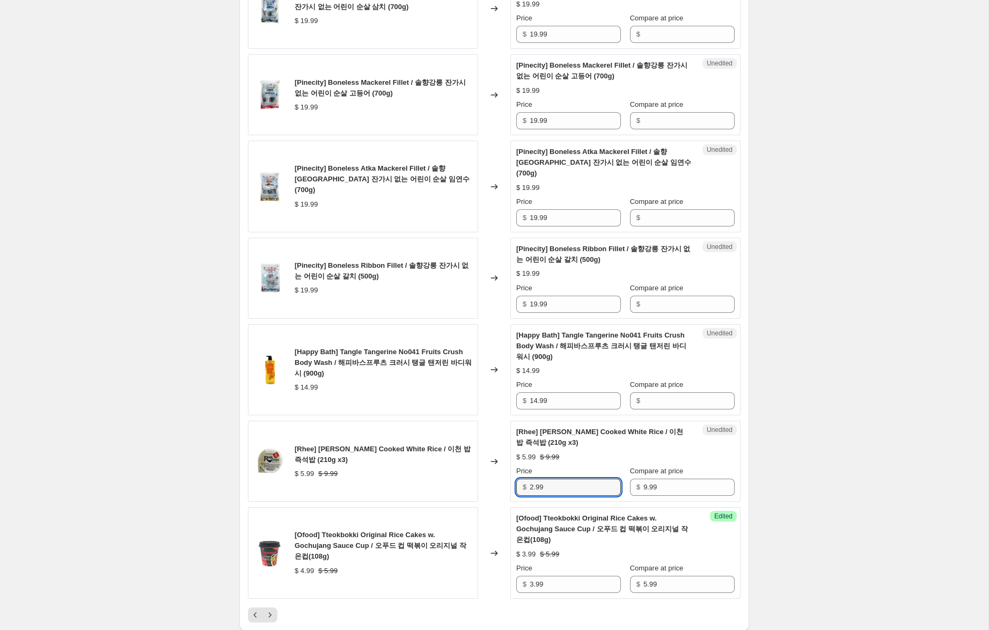
scroll to position [1556, 0]
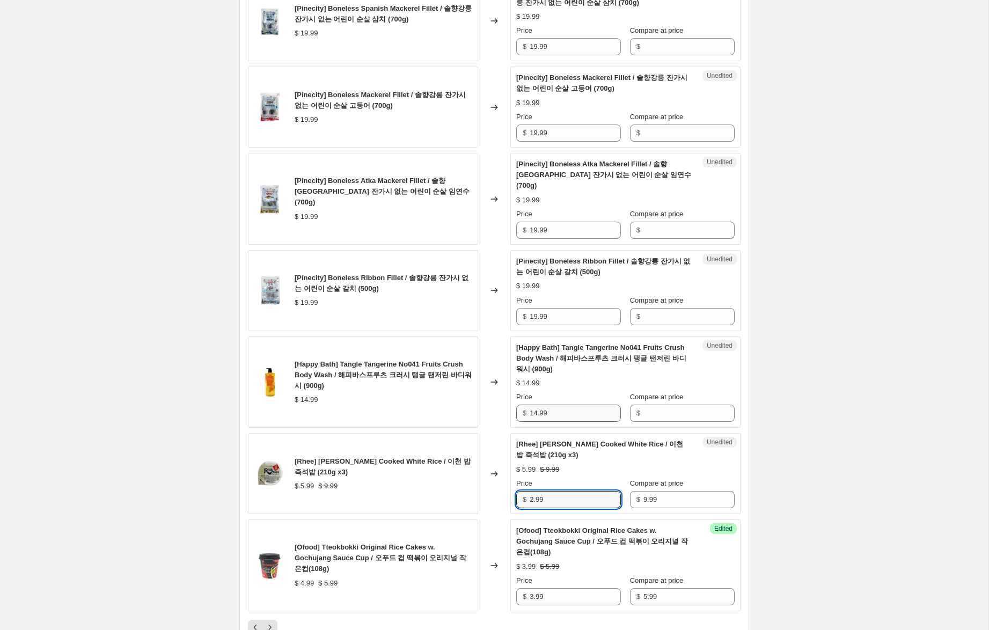
type input "2.99"
drag, startPoint x: 557, startPoint y: 382, endPoint x: 510, endPoint y: 378, distance: 46.8
click at [510, 378] on div "Unedited [Happy Bath] Tangle Tangerine No041 Fruits Crush Body Wash / 해피바스프루츠 크…" at bounding box center [625, 382] width 230 height 92
drag, startPoint x: 651, startPoint y: 381, endPoint x: 593, endPoint y: 385, distance: 58.6
click at [649, 404] on input "Compare at price" at bounding box center [688, 412] width 91 height 17
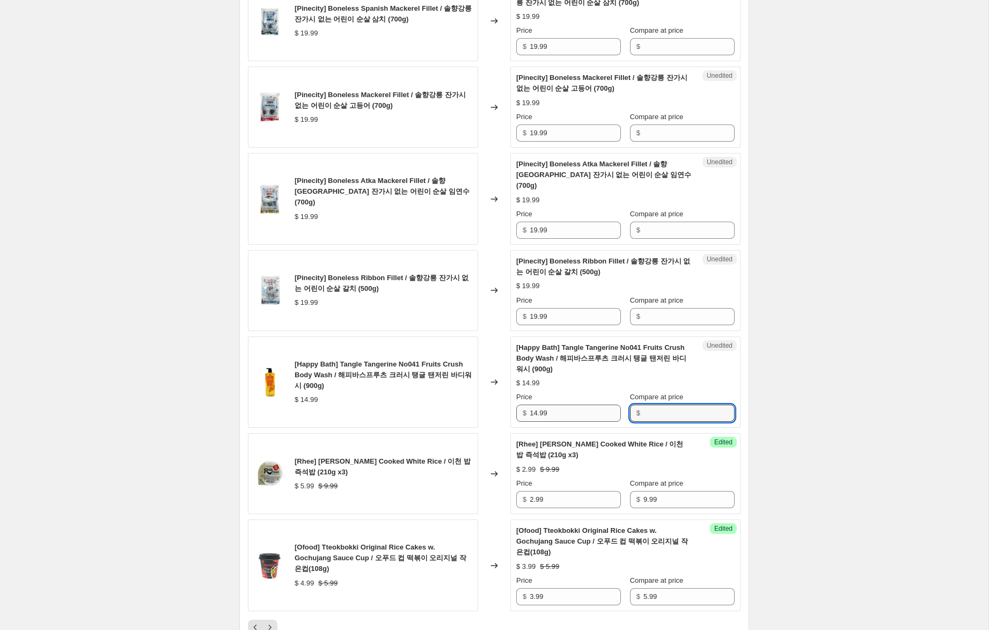
paste input "14.99"
type input "14.99"
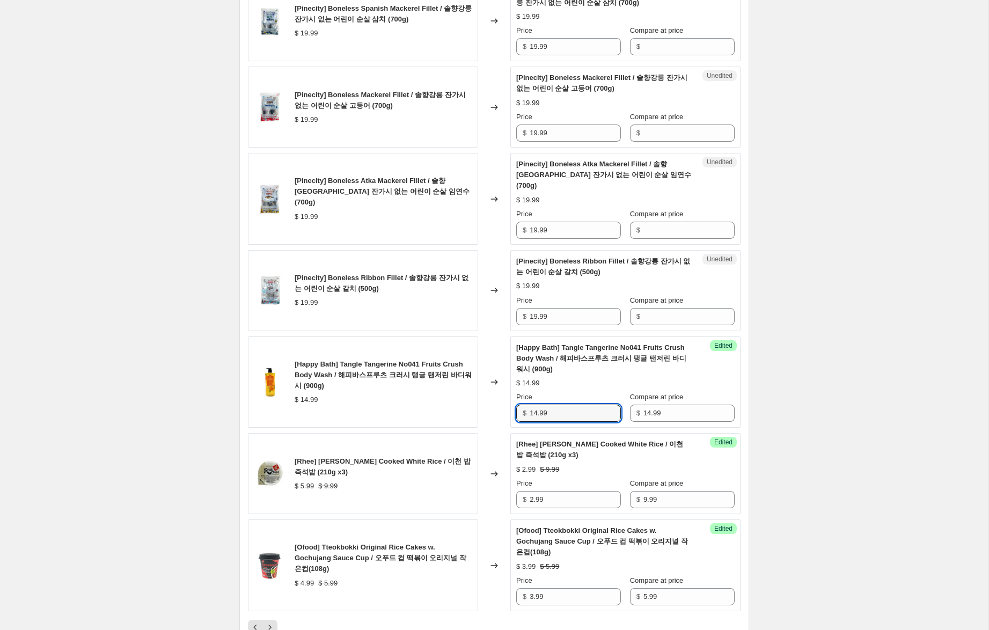
drag, startPoint x: 537, startPoint y: 382, endPoint x: 479, endPoint y: 366, distance: 60.0
click at [487, 369] on div "[Happy Bath] Tangle Tangerine No041 Fruits Crush Body Wash / 해피바스프루츠 크러시 탱글 탠저린…" at bounding box center [494, 382] width 492 height 92
type input "9.99"
drag, startPoint x: 518, startPoint y: 277, endPoint x: 483, endPoint y: 272, distance: 35.3
click at [483, 272] on div "[Pinecity] Boneless Ribbon Fillet / 솔향강릉 잔가시 없는 어린이 순살 갈치 (500g) $ 19.99 Change…" at bounding box center [494, 290] width 492 height 81
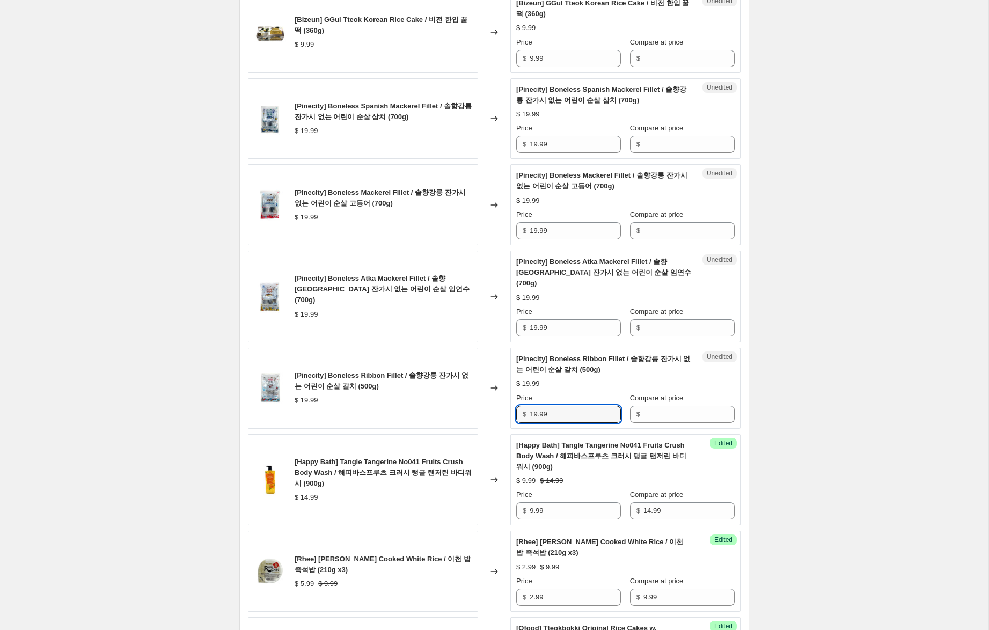
scroll to position [1455, 0]
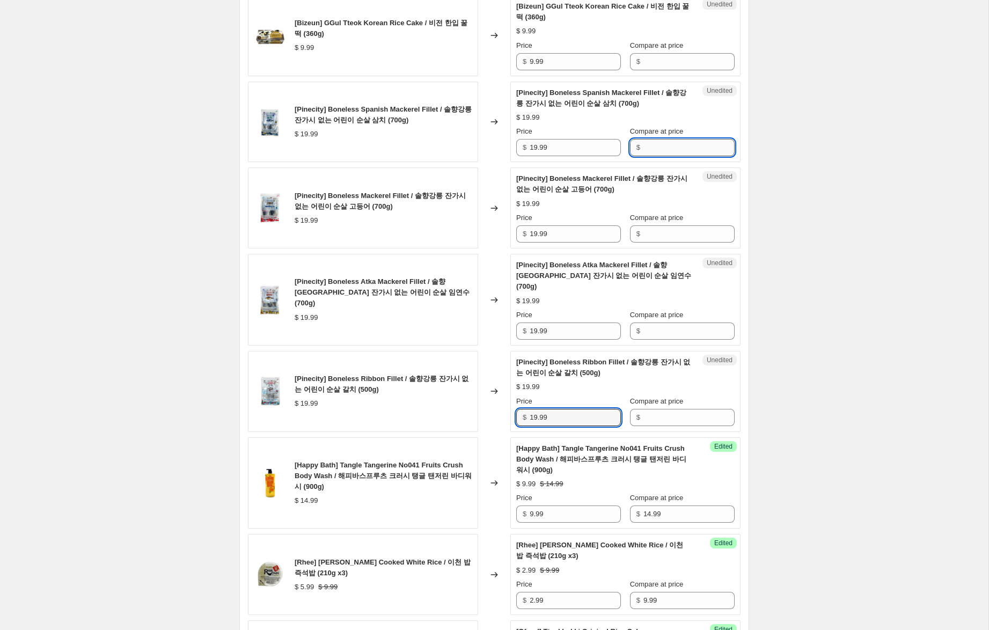
click at [666, 139] on input "Compare at price" at bounding box center [688, 147] width 91 height 17
paste input "19.99"
type input "19.99"
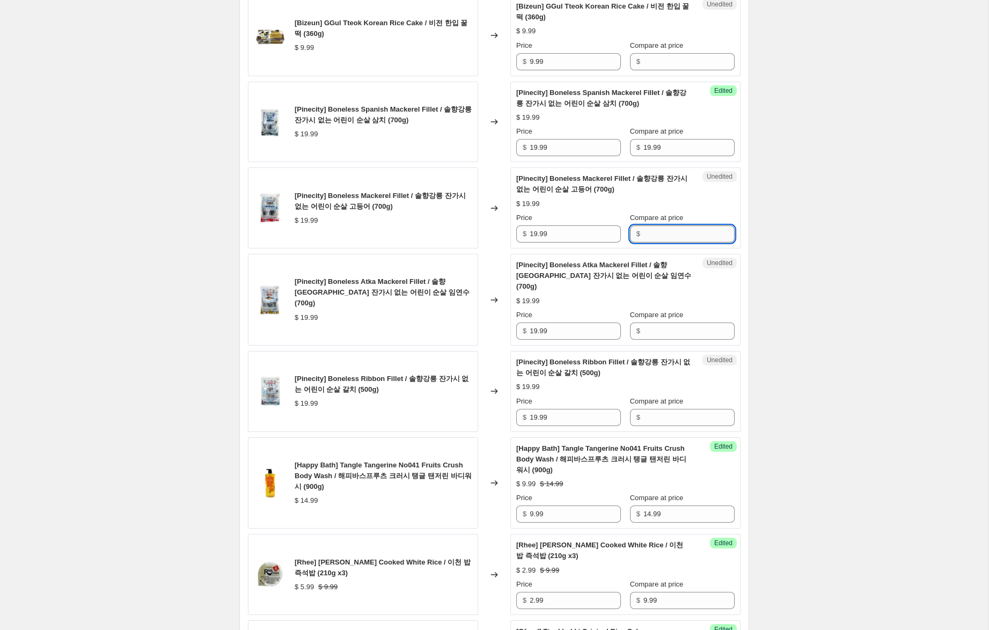
click at [668, 225] on input "Compare at price" at bounding box center [688, 233] width 91 height 17
paste input "19.99"
type input "19.99"
click at [661, 322] on input "Compare at price" at bounding box center [688, 330] width 91 height 17
paste input "19.99"
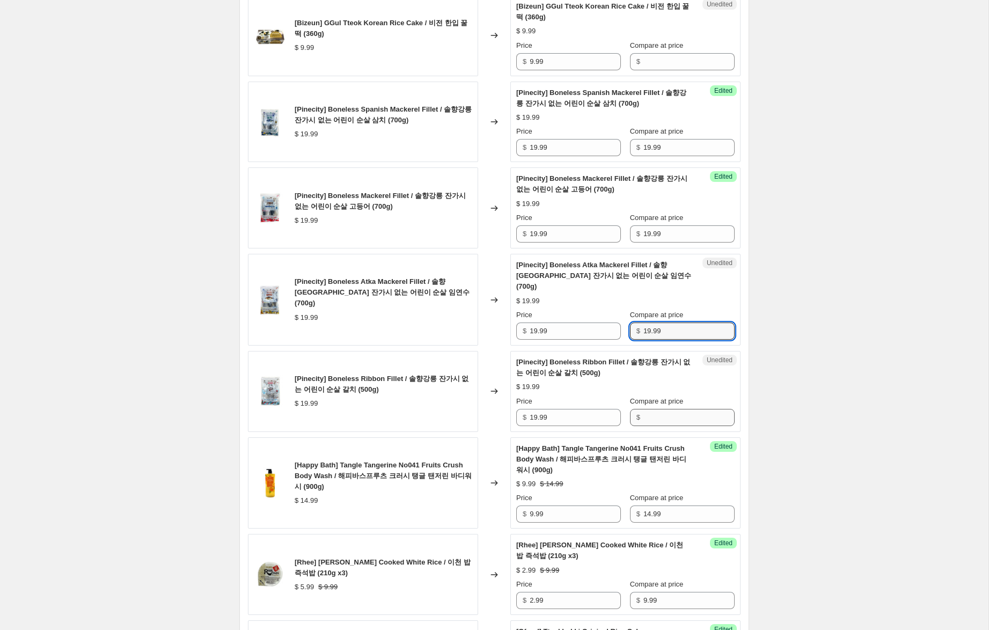
type input "19.99"
click at [666, 409] on input "Compare at price" at bounding box center [688, 417] width 91 height 17
paste input "19.99"
type input "19.99"
click at [534, 409] on input "19.99" at bounding box center [574, 417] width 91 height 17
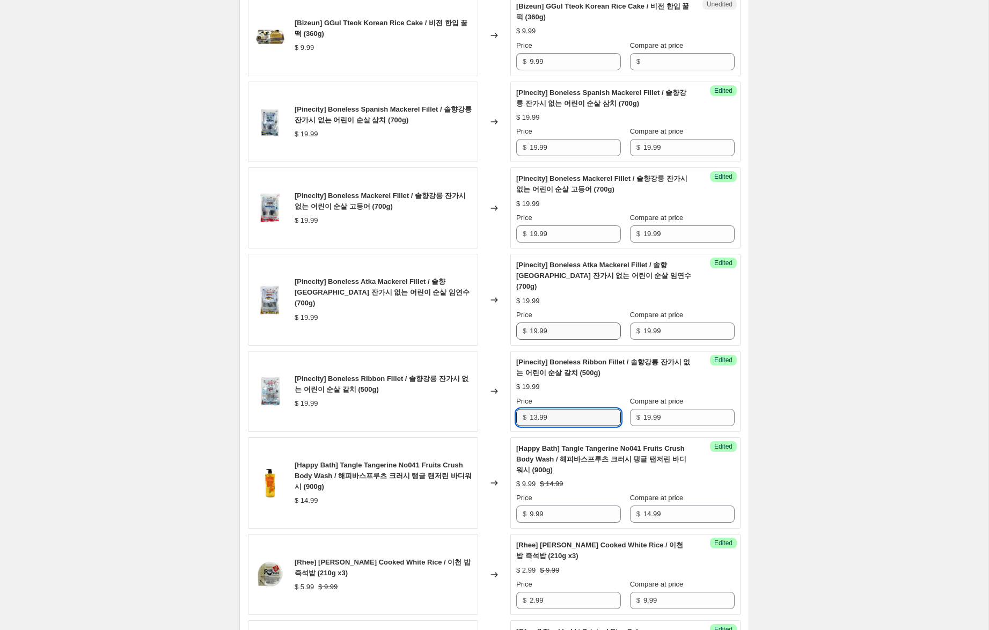
type input "13.99"
drag, startPoint x: 536, startPoint y: 299, endPoint x: 534, endPoint y: 293, distance: 6.5
click at [534, 322] on input "19.99" at bounding box center [574, 330] width 91 height 17
type input "13.99"
drag, startPoint x: 536, startPoint y: 215, endPoint x: 578, endPoint y: 232, distance: 45.2
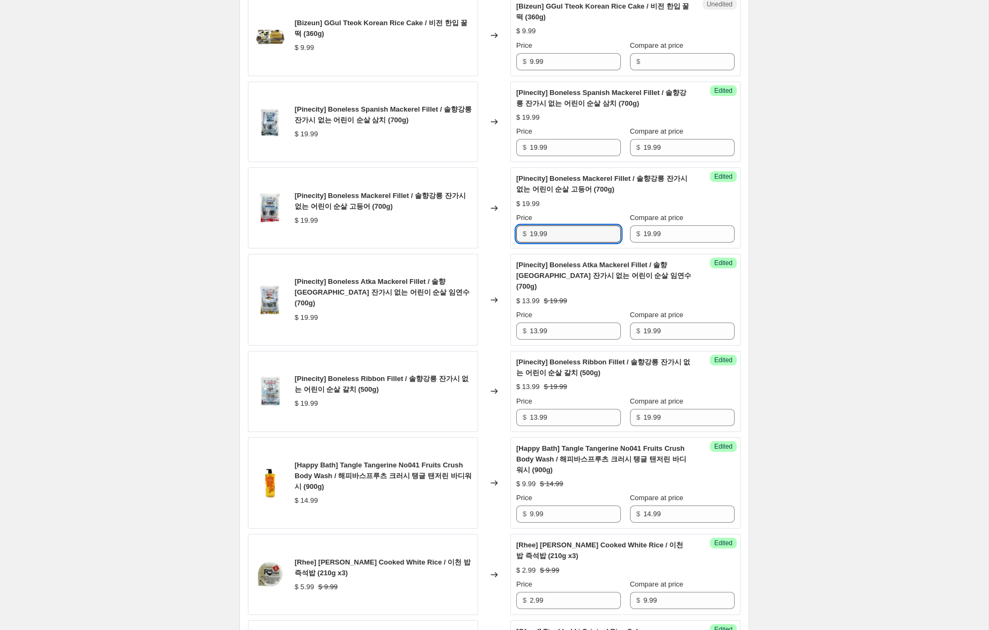
click at [534, 225] on input "19.99" at bounding box center [574, 233] width 91 height 17
type input "13.99"
drag, startPoint x: 537, startPoint y: 126, endPoint x: 542, endPoint y: 129, distance: 5.5
click at [535, 139] on input "19.99" at bounding box center [574, 147] width 91 height 17
type input "13.99"
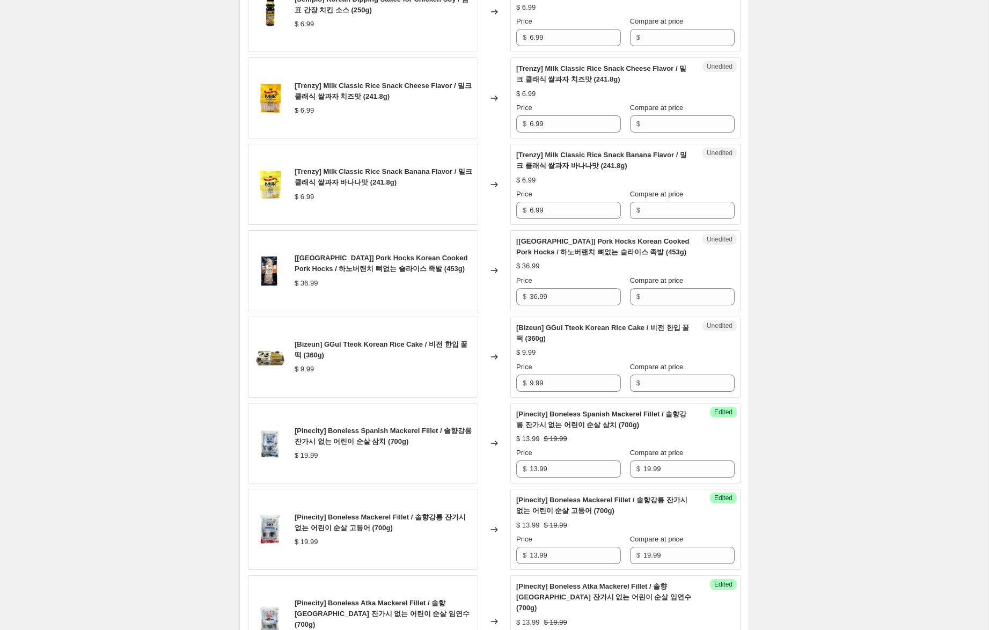
scroll to position [1124, 0]
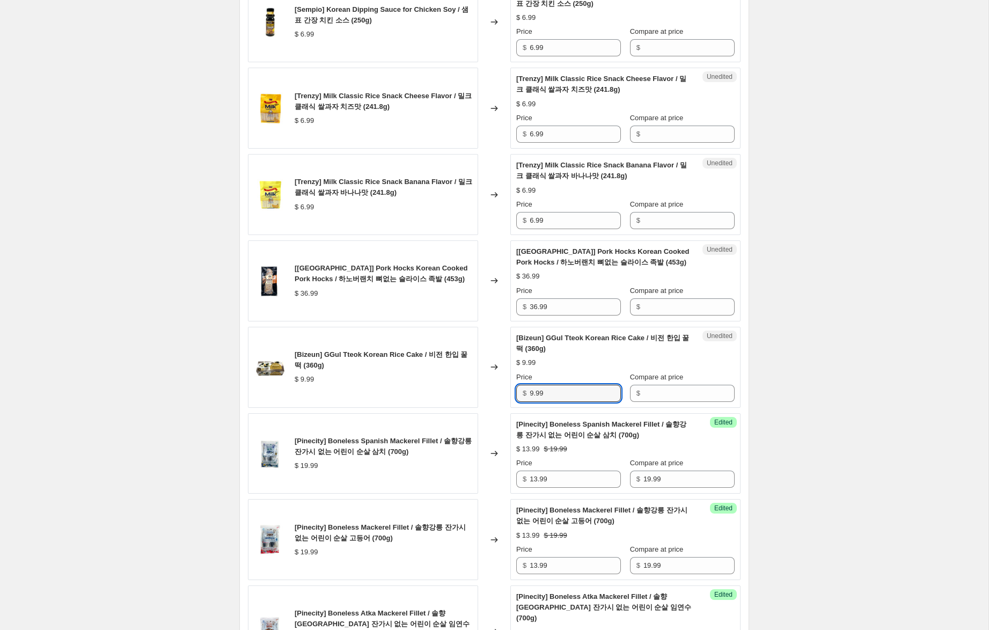
drag, startPoint x: 557, startPoint y: 373, endPoint x: 510, endPoint y: 363, distance: 48.2
click at [509, 364] on div "[Bizeun] GGul Tteok Korean Rice Cake / 비전 한입 꿀떡 (360g) $ 9.99 Changed to Unedit…" at bounding box center [494, 367] width 492 height 81
click at [651, 385] on input "Compare at price" at bounding box center [688, 393] width 91 height 17
paste input "9.99"
type input "9.99"
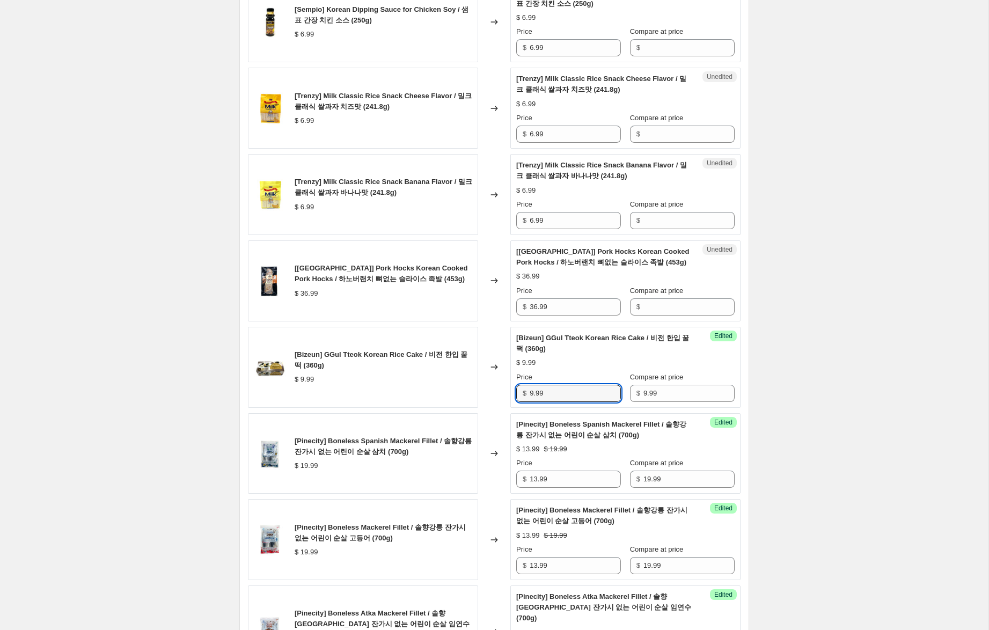
drag, startPoint x: 534, startPoint y: 371, endPoint x: 459, endPoint y: 354, distance: 76.5
click at [468, 355] on div "[Bizeun] GGul Tteok Korean Rice Cake / 비전 한입 꿀떡 (360g) $ 9.99 Changed to Succes…" at bounding box center [494, 367] width 492 height 81
type input "6.99"
drag, startPoint x: 557, startPoint y: 284, endPoint x: 487, endPoint y: 274, distance: 71.5
click at [487, 274] on div "[Hanover Ranch] Pork Hocks Korean Cooked Pork Hocks / 하노버랜치 뼈없는 슬라이스 족발 (453g) …" at bounding box center [494, 280] width 492 height 81
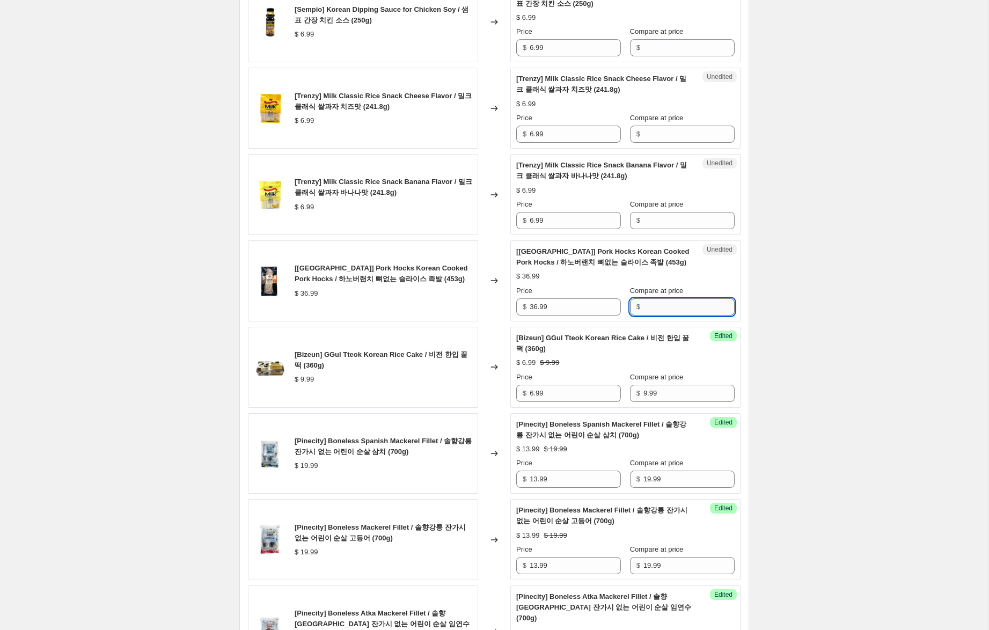
click at [667, 298] on input "Compare at price" at bounding box center [688, 306] width 91 height 17
paste input "36.99"
type input "36.99"
drag, startPoint x: 537, startPoint y: 285, endPoint x: 529, endPoint y: 284, distance: 8.6
click at [529, 298] on div "$ 36.99" at bounding box center [568, 306] width 105 height 17
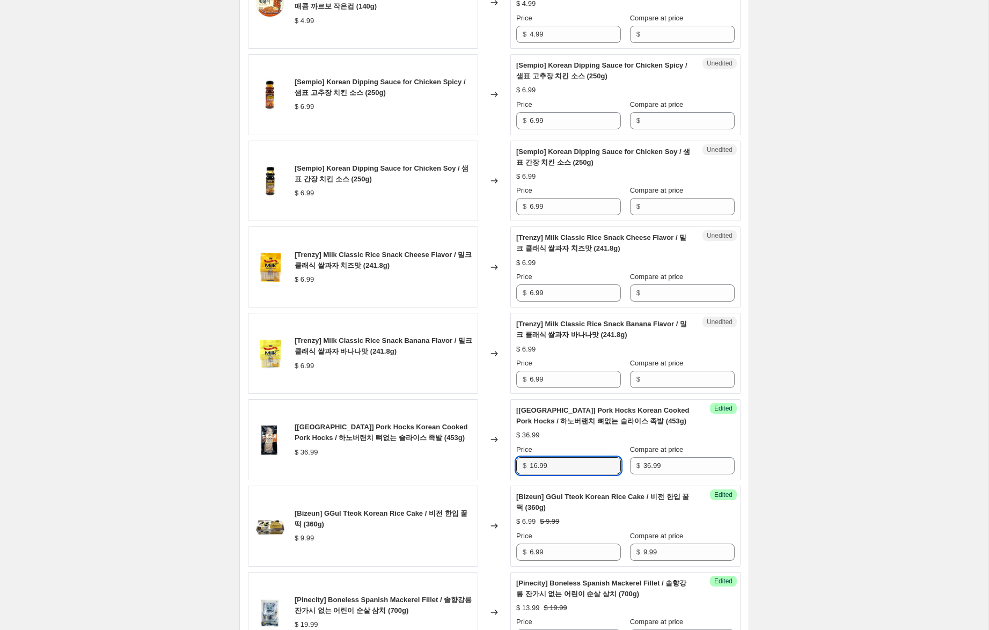
scroll to position [954, 0]
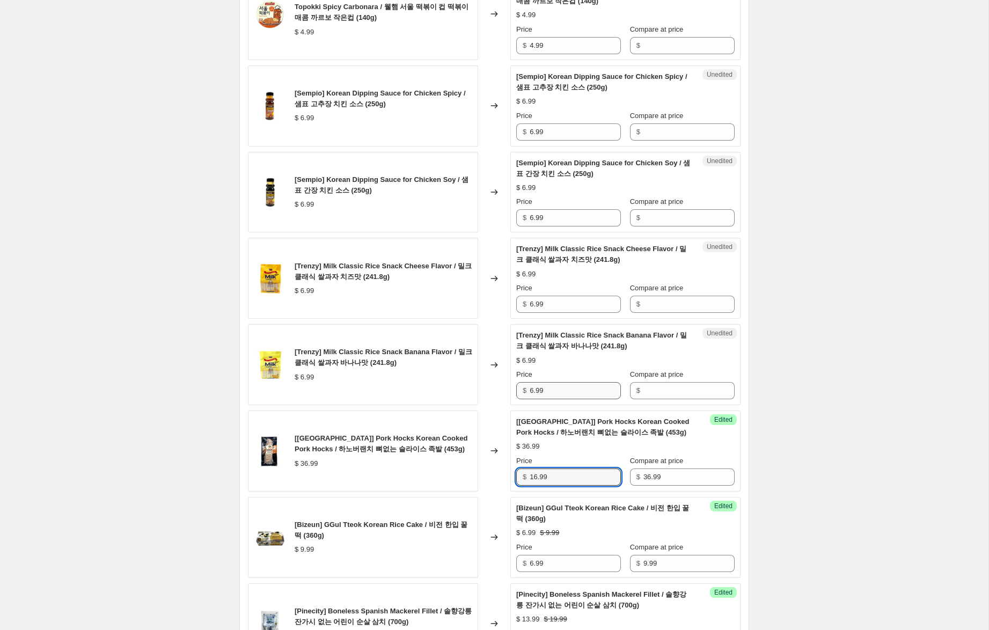
type input "16.99"
drag, startPoint x: 554, startPoint y: 371, endPoint x: 478, endPoint y: 359, distance: 76.0
click at [478, 359] on div "[Trenzy] Milk Classic Rice Snack Banana Flavor / 밀크 클래식 쌀과자 바나나맛 (241.8g) $ 6.9…" at bounding box center [494, 364] width 492 height 81
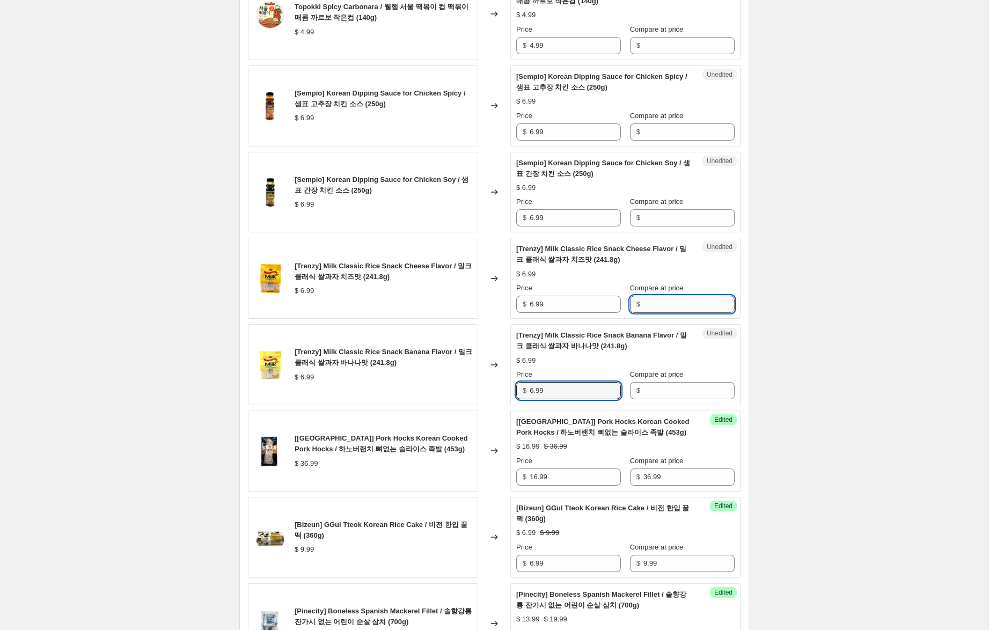
click at [658, 296] on input "Compare at price" at bounding box center [688, 304] width 91 height 17
paste input "6.99"
type input "6.99"
drag, startPoint x: 659, startPoint y: 367, endPoint x: 653, endPoint y: 364, distance: 6.5
click at [659, 382] on input "Compare at price" at bounding box center [688, 390] width 91 height 17
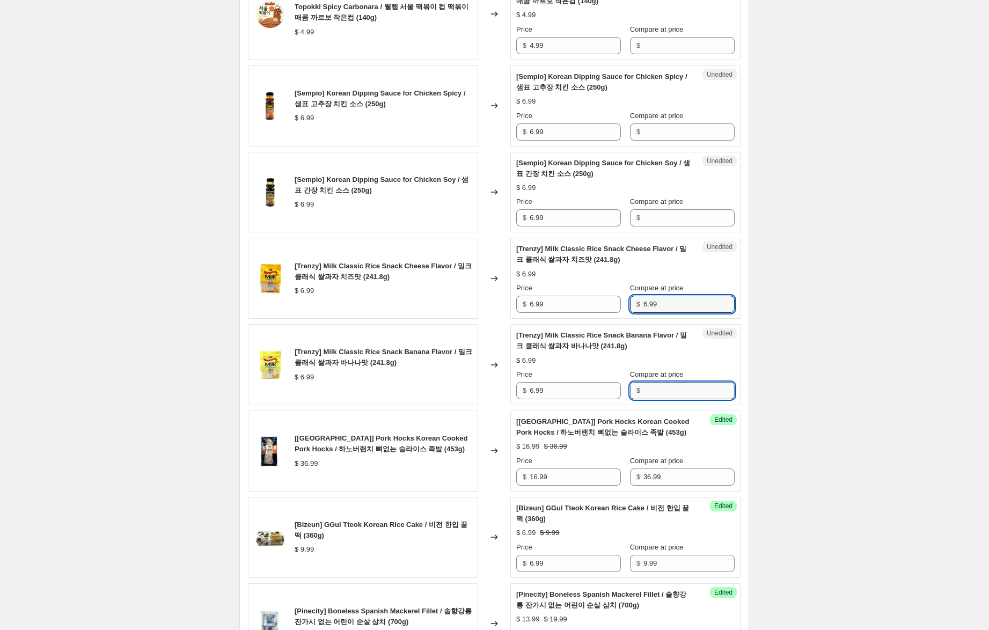
paste input "6.99"
type input "6.99"
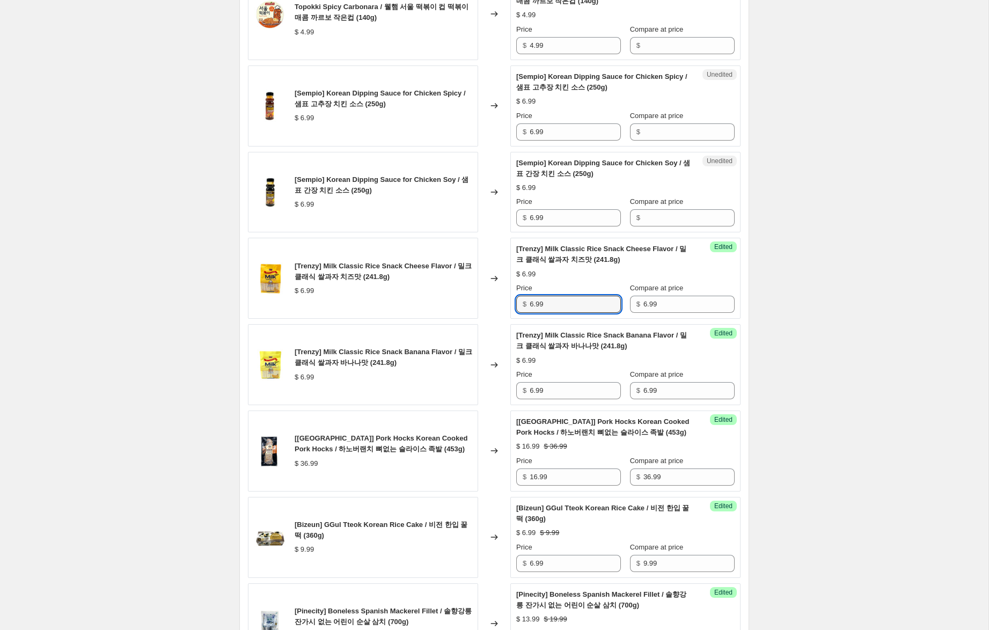
drag, startPoint x: 533, startPoint y: 284, endPoint x: 500, endPoint y: 277, distance: 33.0
click at [500, 276] on div "[Trenzy] Milk Classic Rice Snack Cheese Flavor / 밀크 클래식 쌀과자 치즈맛 (241.8g) $ 6.99…" at bounding box center [494, 278] width 492 height 81
type input "4.99"
drag, startPoint x: 532, startPoint y: 368, endPoint x: 473, endPoint y: 351, distance: 62.0
click at [473, 351] on div "[Trenzy] Milk Classic Rice Snack Banana Flavor / 밀크 클래식 쌀과자 바나나맛 (241.8g) $ 6.9…" at bounding box center [494, 364] width 492 height 81
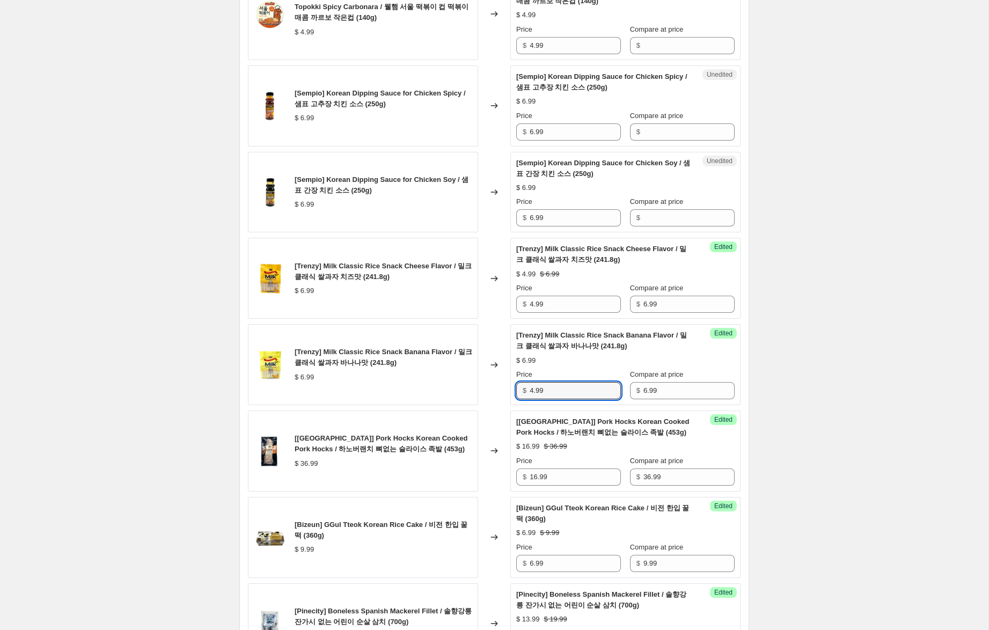
type input "4.99"
click at [760, 327] on div "Create new price [MEDICAL_DATA]. This page is ready Create new price [MEDICAL_D…" at bounding box center [493, 320] width 535 height 2549
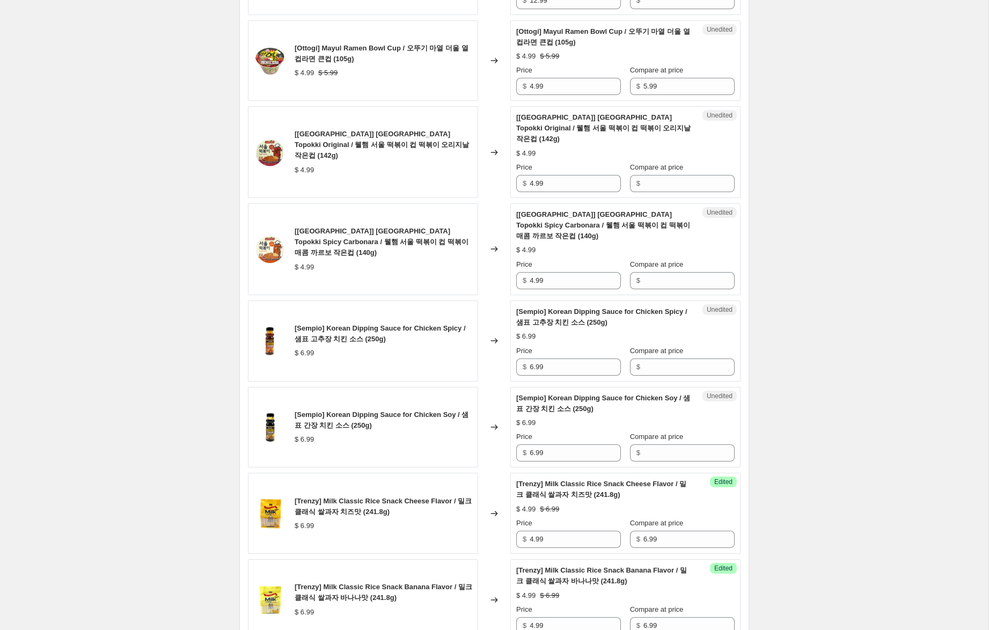
scroll to position [714, 0]
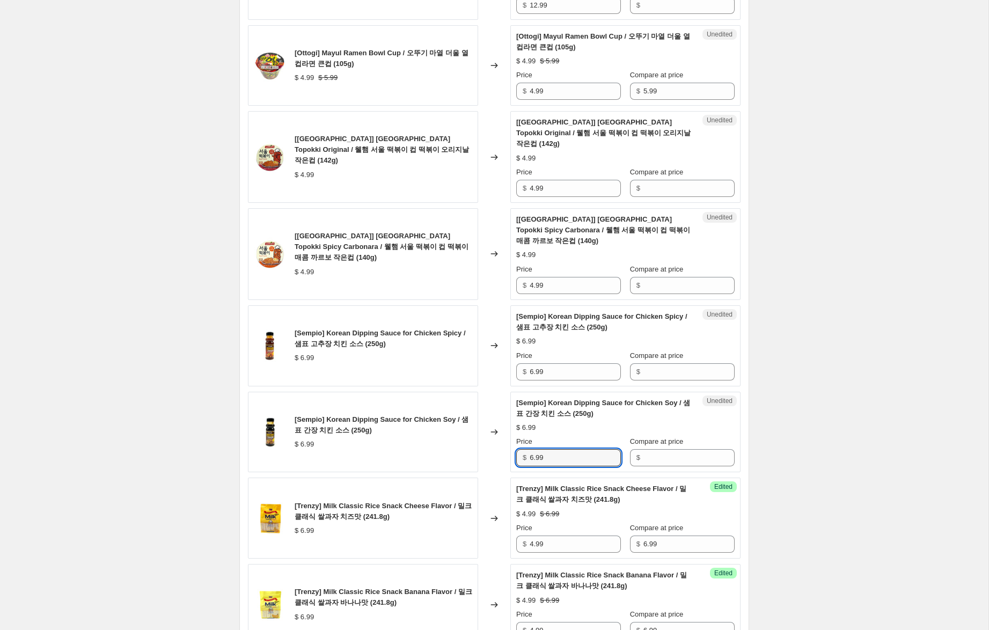
drag, startPoint x: 557, startPoint y: 437, endPoint x: 496, endPoint y: 431, distance: 61.9
click at [494, 431] on div "[Sempio] Korean Dipping Sauce for Chicken Soy / 샘표 간장 치킨 소스 (250g) $ 6.99 Chang…" at bounding box center [494, 432] width 492 height 81
click at [686, 363] on input "Compare at price" at bounding box center [688, 371] width 91 height 17
paste input "6.99"
type input "6.99"
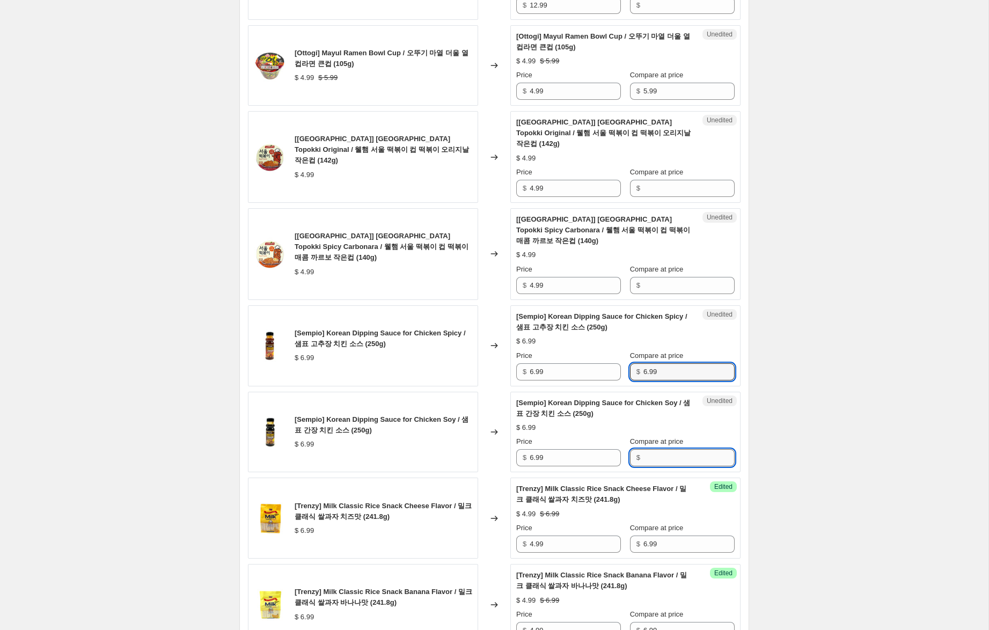
click at [661, 449] on input "Compare at price" at bounding box center [688, 457] width 91 height 17
paste input "6.99"
type input "6.99"
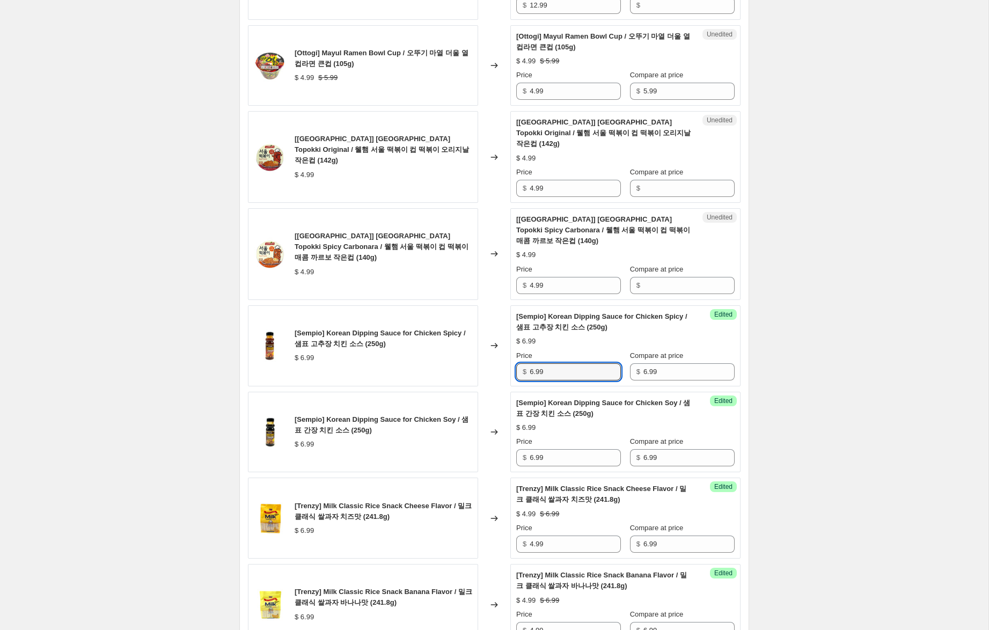
drag, startPoint x: 532, startPoint y: 349, endPoint x: 517, endPoint y: 345, distance: 15.9
click at [517, 363] on div "$ 6.99" at bounding box center [568, 371] width 105 height 17
type input "4.99"
drag, startPoint x: 534, startPoint y: 436, endPoint x: 482, endPoint y: 421, distance: 54.8
click at [482, 421] on div "[Sempio] Korean Dipping Sauce for Chicken Soy / 샘표 간장 치킨 소스 (250g) $ 6.99 Chang…" at bounding box center [494, 432] width 492 height 81
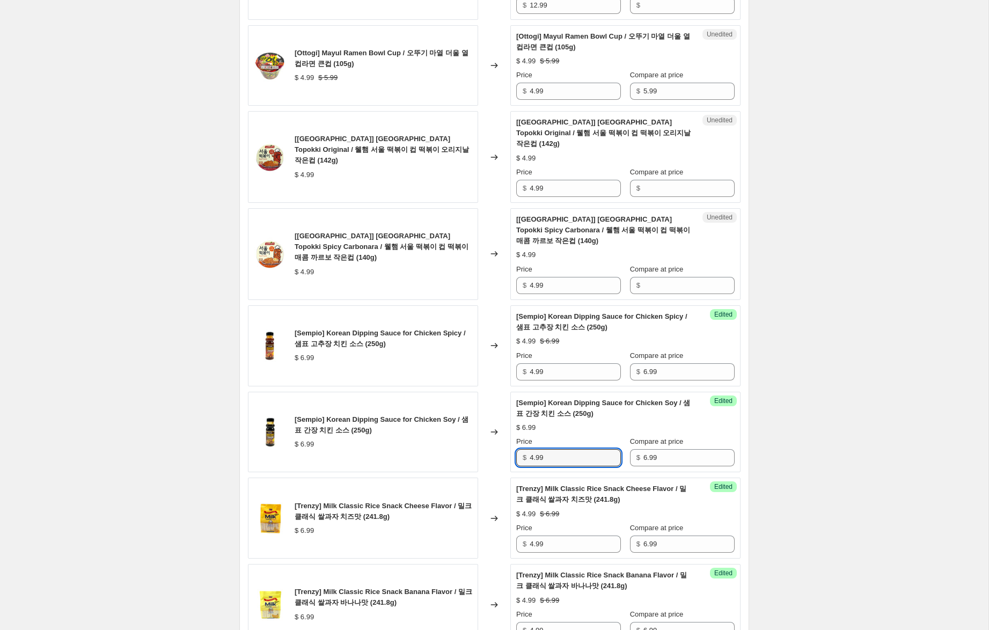
type input "4.99"
click at [816, 336] on div "Create new price [MEDICAL_DATA]. This page is ready Create new price [MEDICAL_D…" at bounding box center [494, 560] width 988 height 2549
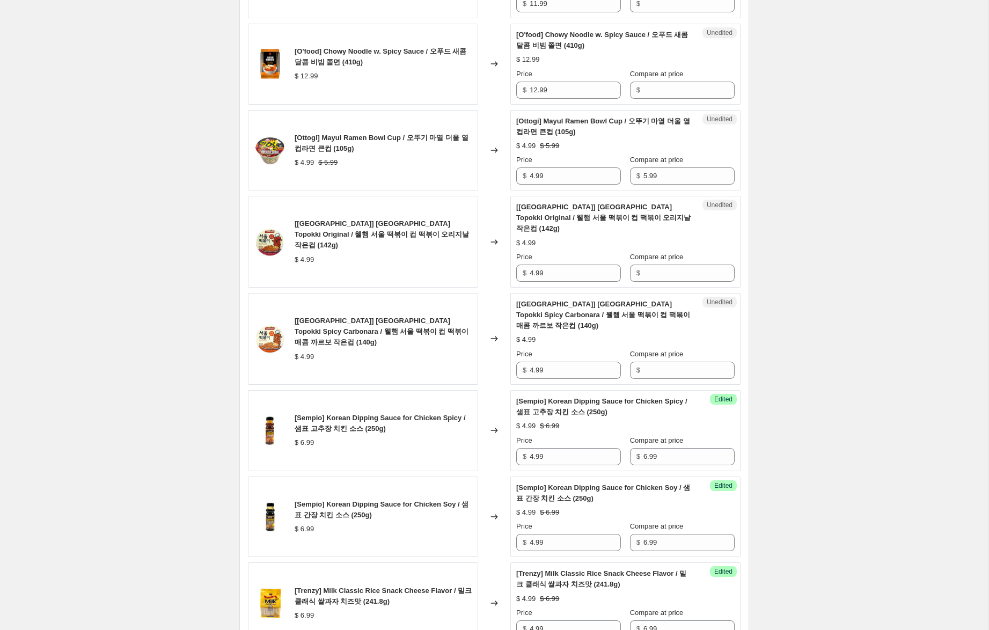
scroll to position [613, 0]
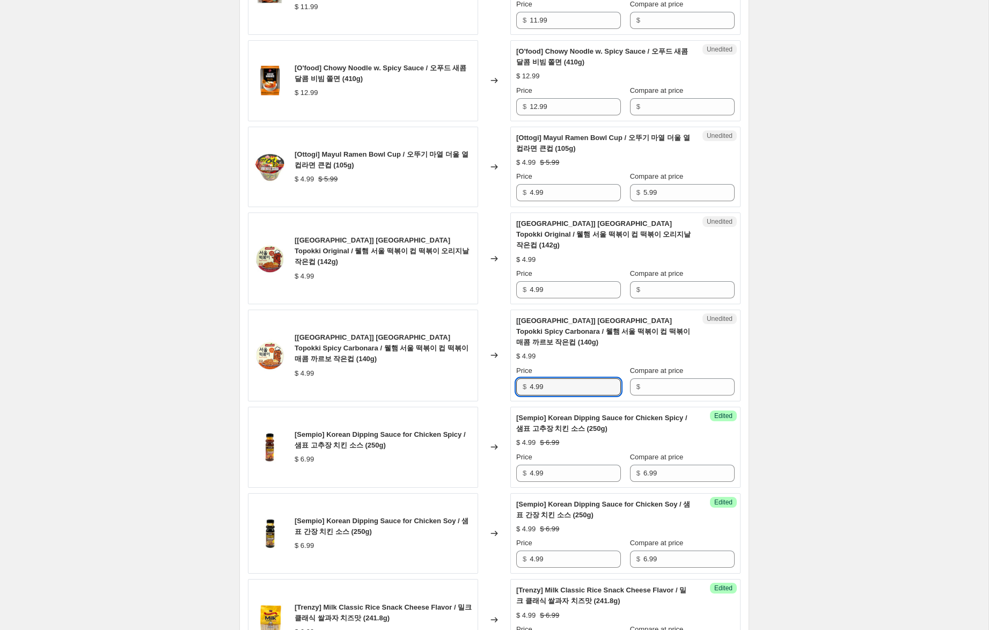
drag, startPoint x: 550, startPoint y: 364, endPoint x: 485, endPoint y: 353, distance: 65.3
click at [485, 353] on div "[[GEOGRAPHIC_DATA]] [GEOGRAPHIC_DATA] Topokki Spicy Carbonara / 웰햄 서울 떡볶이 컵 떡볶…" at bounding box center [494, 356] width 492 height 92
click at [653, 281] on input "Compare at price" at bounding box center [688, 289] width 91 height 17
paste input "4.99"
type input "4.99"
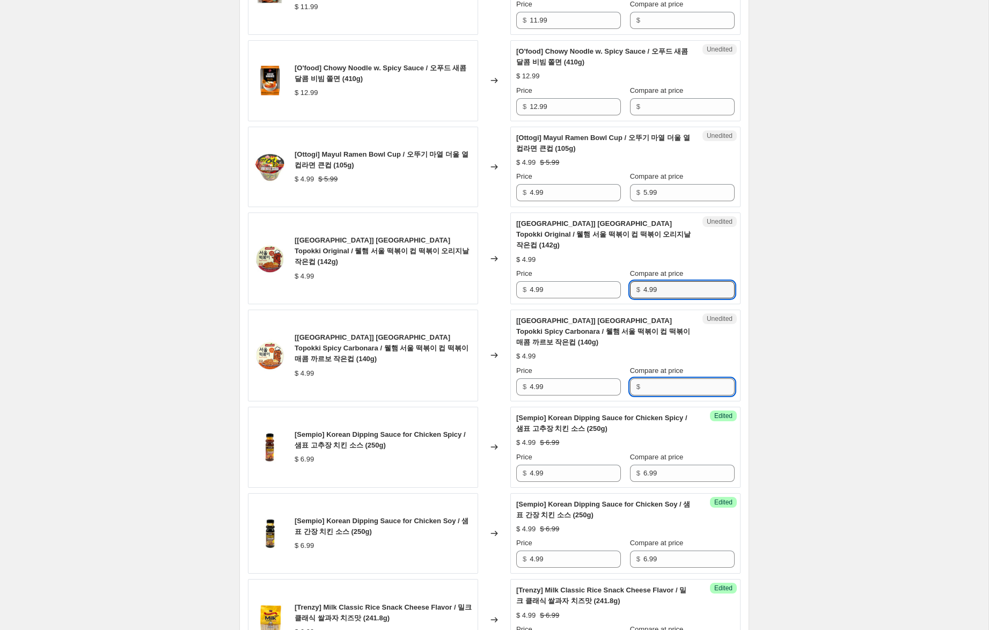
click at [645, 378] on input "Compare at price" at bounding box center [688, 386] width 91 height 17
paste input "4.99"
type input "4.99"
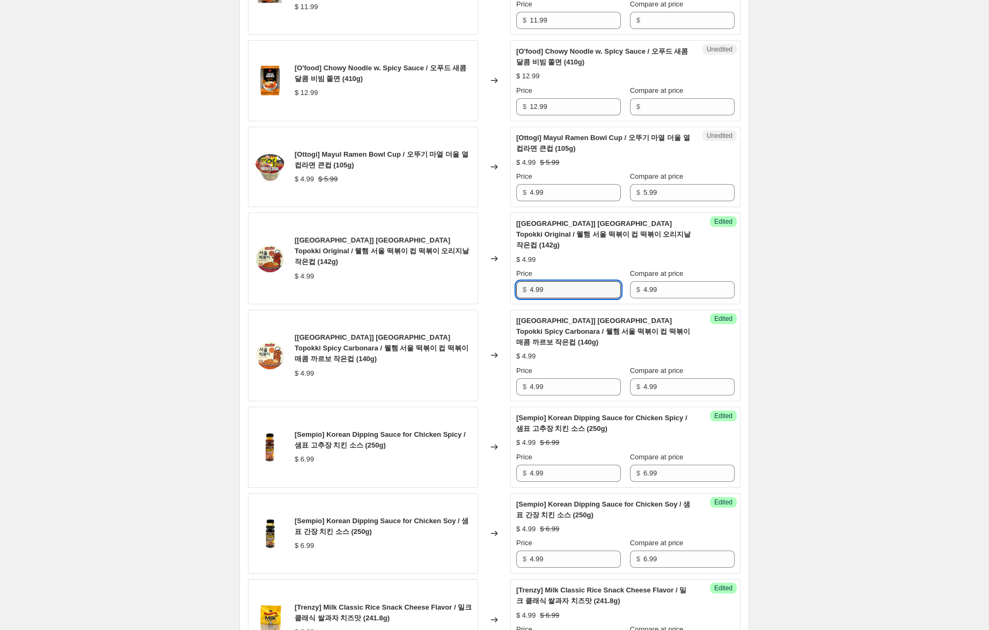
drag, startPoint x: 533, startPoint y: 281, endPoint x: 495, endPoint y: 272, distance: 39.5
click at [496, 272] on div "[[GEOGRAPHIC_DATA]] [GEOGRAPHIC_DATA] Topokki Original / 웰햄 서울 떡볶이 컵 떡볶이 오리지날 …" at bounding box center [494, 258] width 492 height 92
type input "2.99"
drag, startPoint x: 533, startPoint y: 365, endPoint x: 513, endPoint y: 337, distance: 34.7
click at [509, 360] on div "[[GEOGRAPHIC_DATA]] [GEOGRAPHIC_DATA] Topokki Spicy Carbonara / 웰햄 서울 떡볶이 컵 떡볶…" at bounding box center [494, 356] width 492 height 92
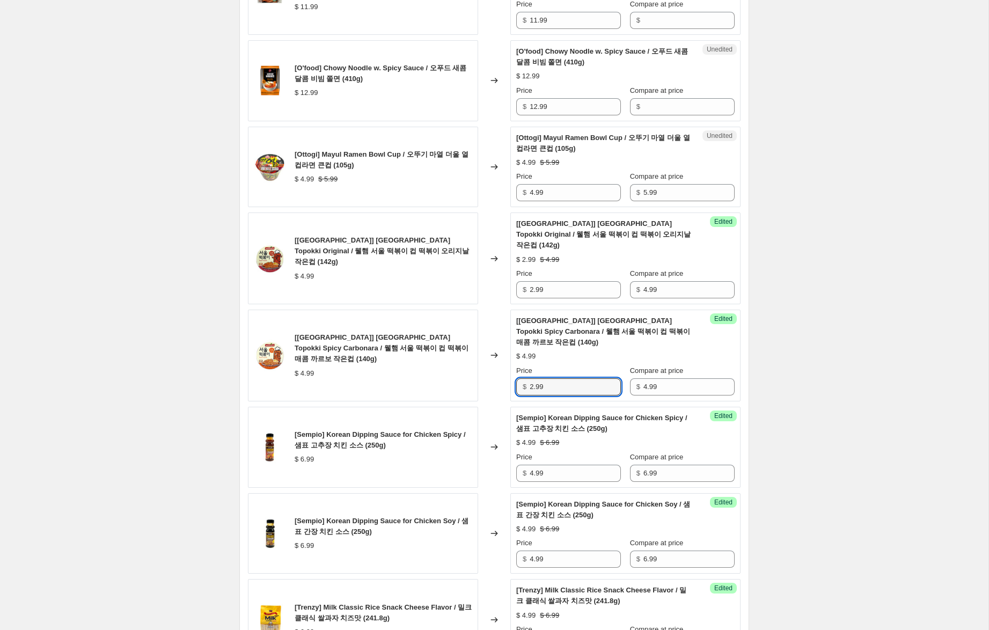
type input "2.99"
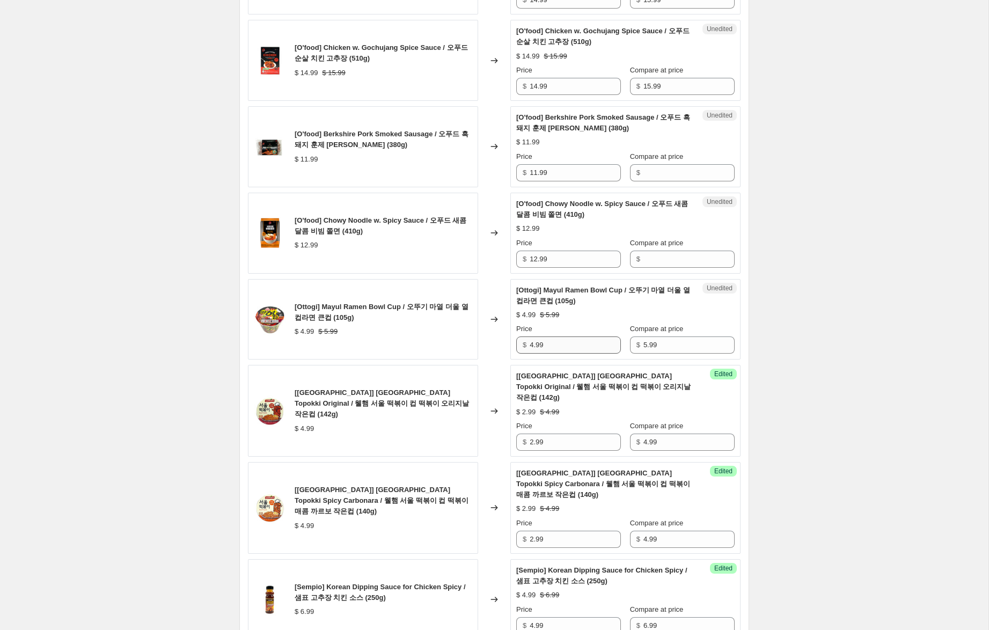
scroll to position [459, 0]
drag, startPoint x: 534, startPoint y: 348, endPoint x: 495, endPoint y: 336, distance: 40.2
click at [495, 336] on div "[Ottogi] Mayul Ramen Bowl Cup / 오뚜기 마열 더울 열 컵라면 큰컵 (105g) $ 4.99 $ 5.99 Change…" at bounding box center [494, 320] width 492 height 81
type input "2.99"
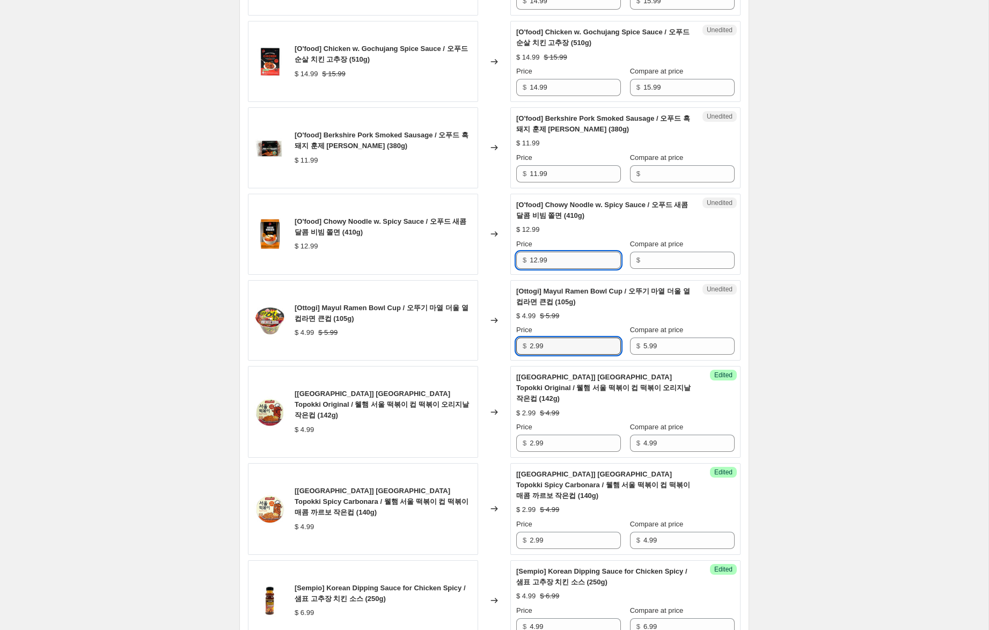
click at [560, 261] on input "12.99" at bounding box center [574, 260] width 91 height 17
drag, startPoint x: 560, startPoint y: 261, endPoint x: 529, endPoint y: 249, distance: 33.1
click at [485, 249] on div "[O'food] Chowy Noodle w. Spicy Sauce / 오푸드 새콤달콤 비빔 쫄면 (410g) $ 12.99 Changed to…" at bounding box center [494, 234] width 492 height 81
click at [653, 259] on input "Compare at price" at bounding box center [688, 260] width 91 height 17
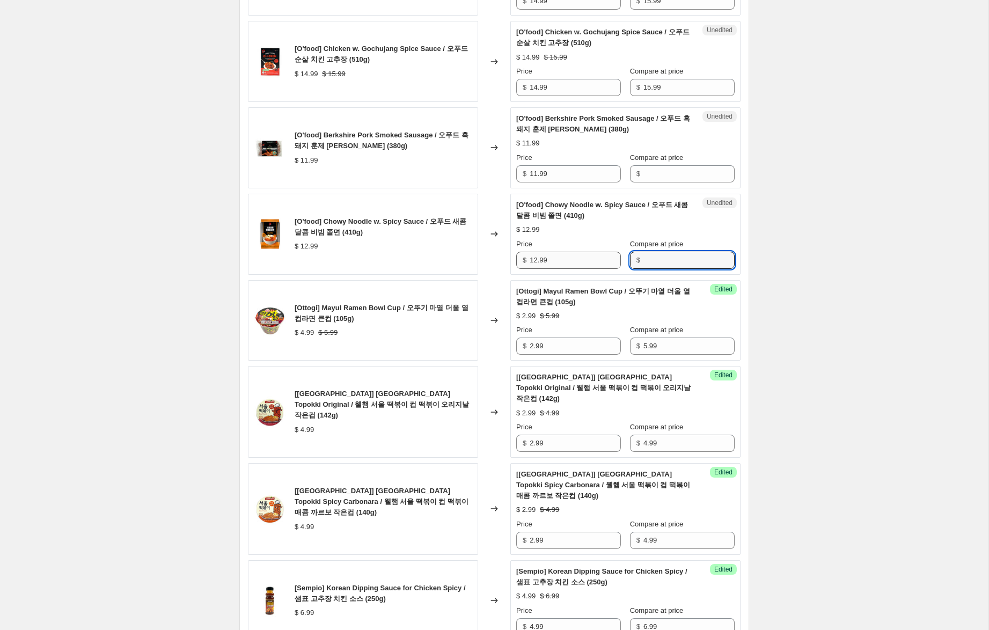
paste input "12.99"
type input "12.99"
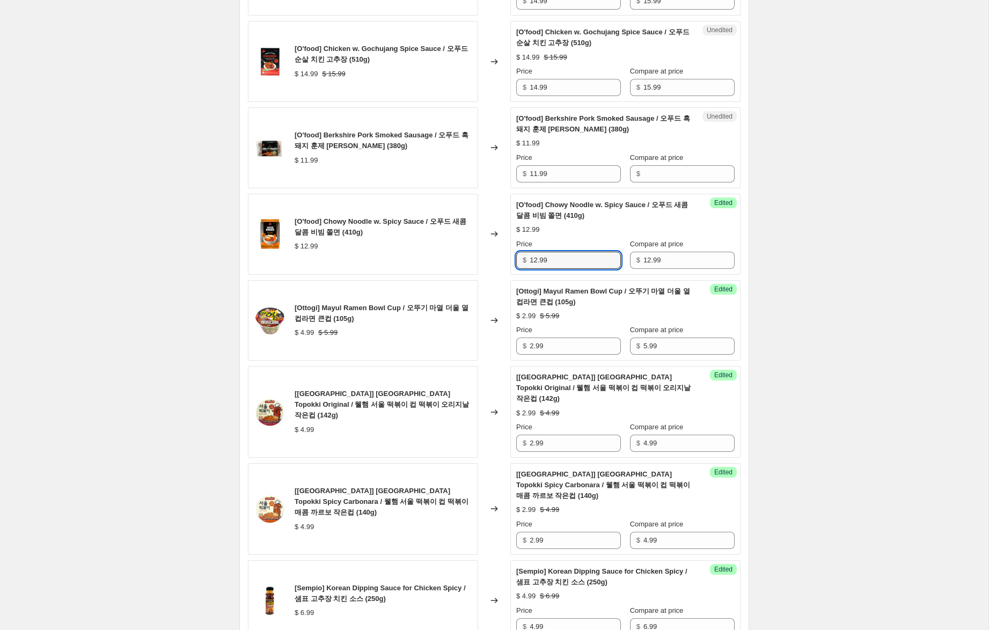
drag, startPoint x: 536, startPoint y: 259, endPoint x: 502, endPoint y: 253, distance: 34.3
click at [502, 253] on div "[O'food] Chowy Noodle w. Spicy Sauce / 오푸드 새콤달콤 비빔 쫄면 (410g) $ 12.99 Changed to…" at bounding box center [494, 234] width 492 height 81
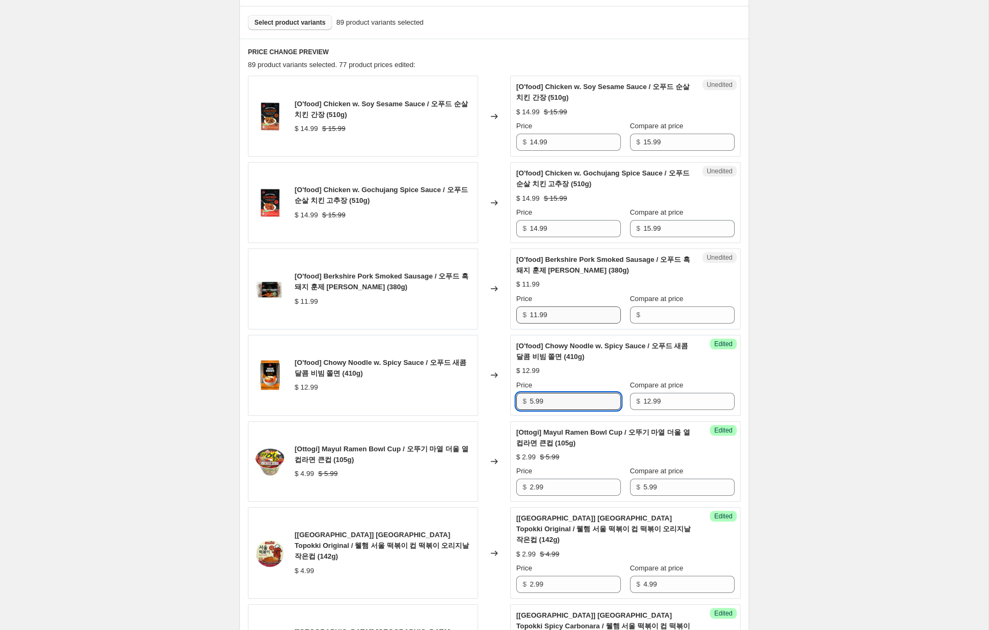
scroll to position [309, 0]
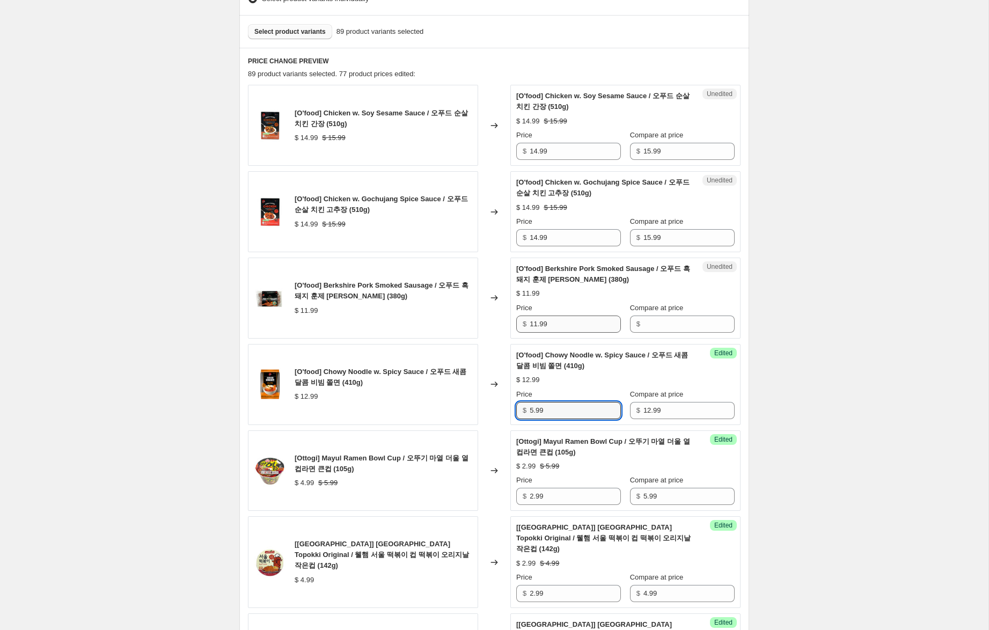
type input "5.99"
drag, startPoint x: 555, startPoint y: 326, endPoint x: 463, endPoint y: 315, distance: 92.4
click at [463, 315] on div "[O'food] Berkshire Pork Smoked Sausage / 오푸드 흑돼지 훈제 프랭크 소시지 (380g) $ 11.99 Chan…" at bounding box center [494, 297] width 492 height 81
click at [649, 326] on input "Compare at price" at bounding box center [688, 323] width 91 height 17
paste input "11.99"
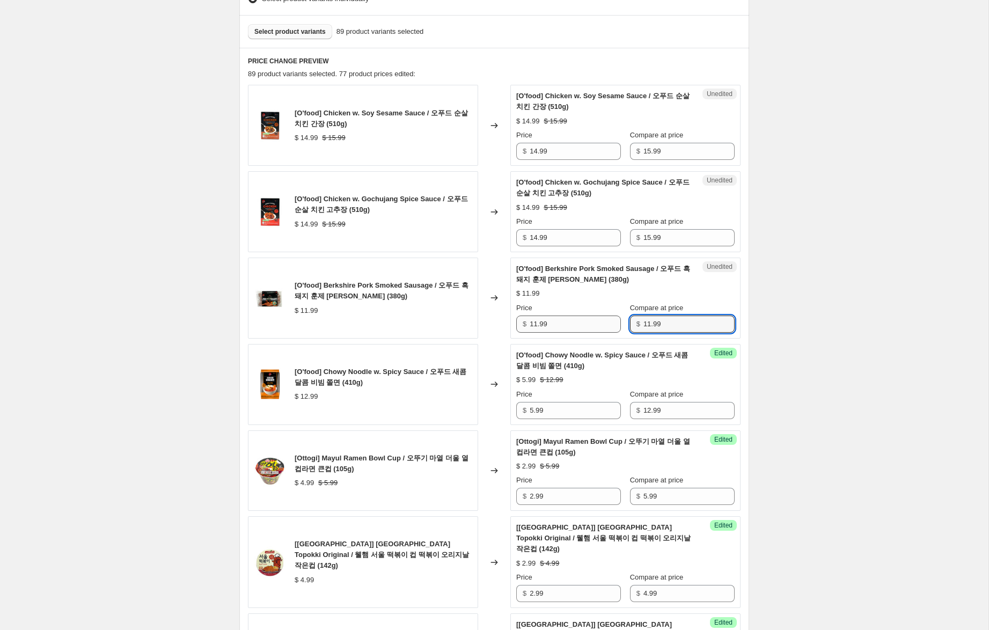
type input "11.99"
drag, startPoint x: 536, startPoint y: 324, endPoint x: 426, endPoint y: 304, distance: 111.3
click at [426, 304] on div "[O'food] Berkshire Pork Smoked Sausage / 오푸드 흑돼지 훈제 프랭크 소시지 (380g) $ 11.99 Chan…" at bounding box center [494, 297] width 492 height 81
type input "7.99"
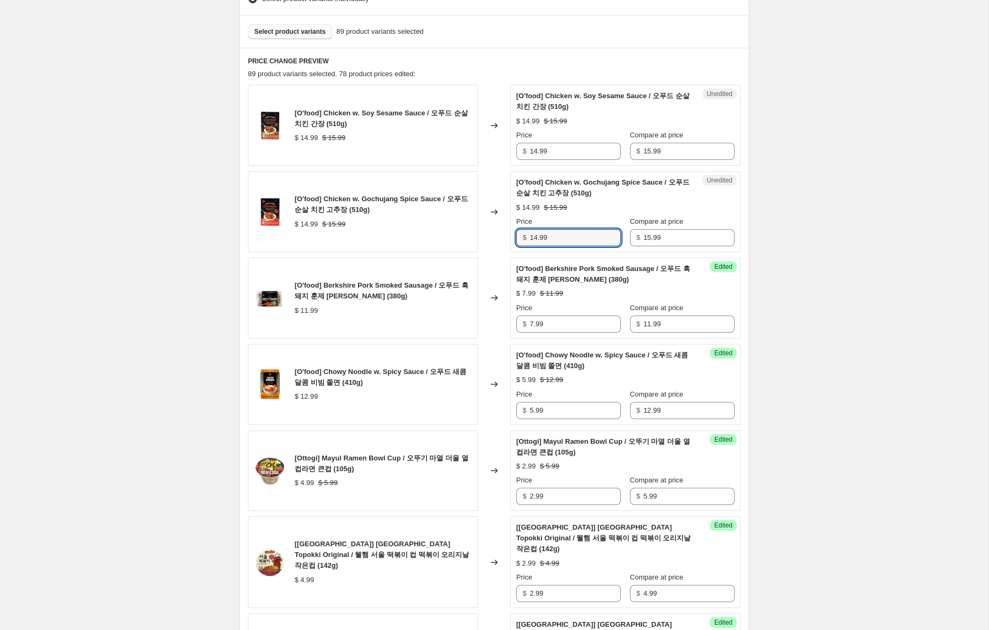
drag, startPoint x: 536, startPoint y: 237, endPoint x: 517, endPoint y: 234, distance: 20.0
click at [517, 234] on div "$ 14.99" at bounding box center [568, 237] width 105 height 17
type input "9.99"
drag, startPoint x: 536, startPoint y: 151, endPoint x: 467, endPoint y: 129, distance: 73.3
click at [467, 129] on div "[O'food] Chicken w. Soy Sesame Sauce / 오푸드 순살 치킨 간장 (510g) $ 14.99 $ 15.99 Chan…" at bounding box center [494, 125] width 492 height 81
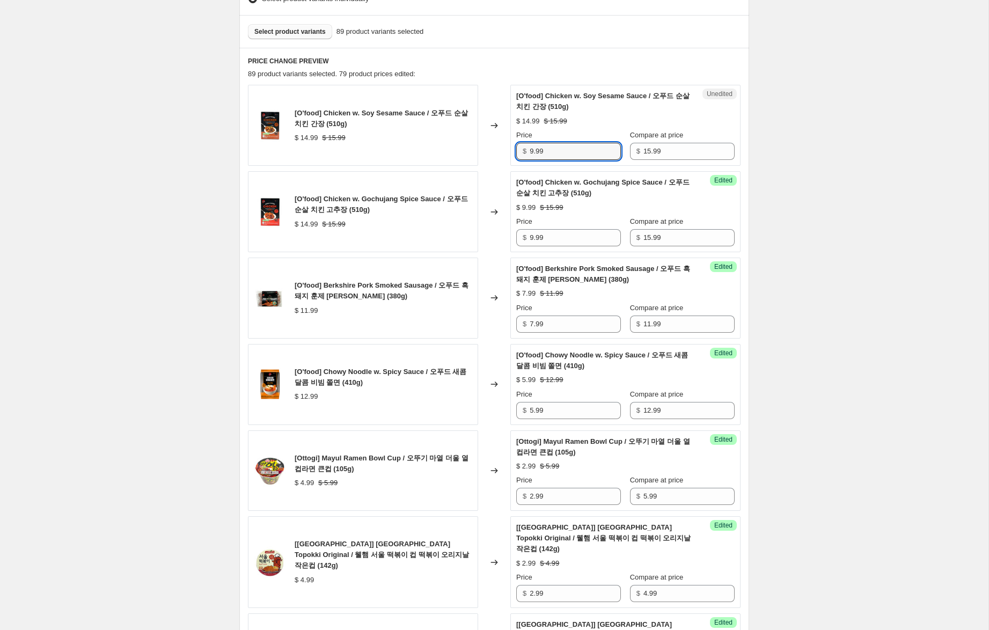
type input "9.99"
drag, startPoint x: 812, startPoint y: 198, endPoint x: 844, endPoint y: 293, distance: 100.3
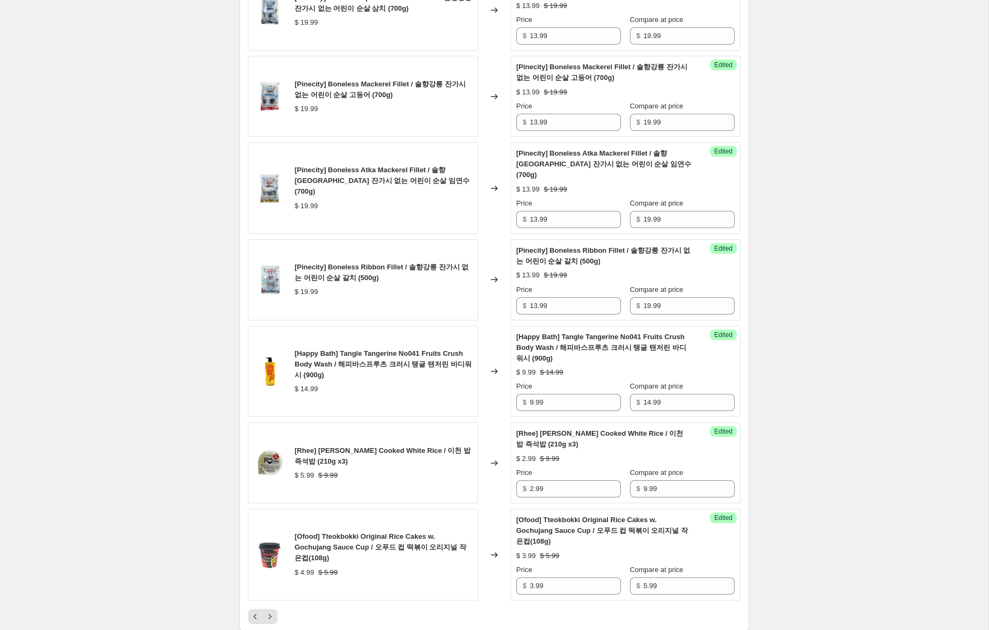
scroll to position [1887, 0]
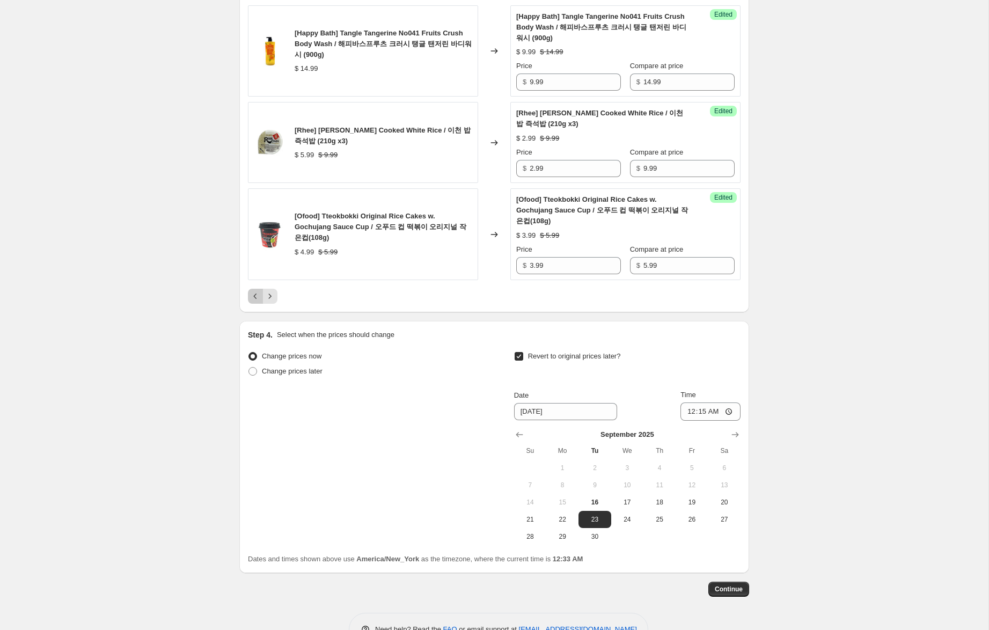
click at [255, 291] on icon "Previous" at bounding box center [255, 296] width 11 height 11
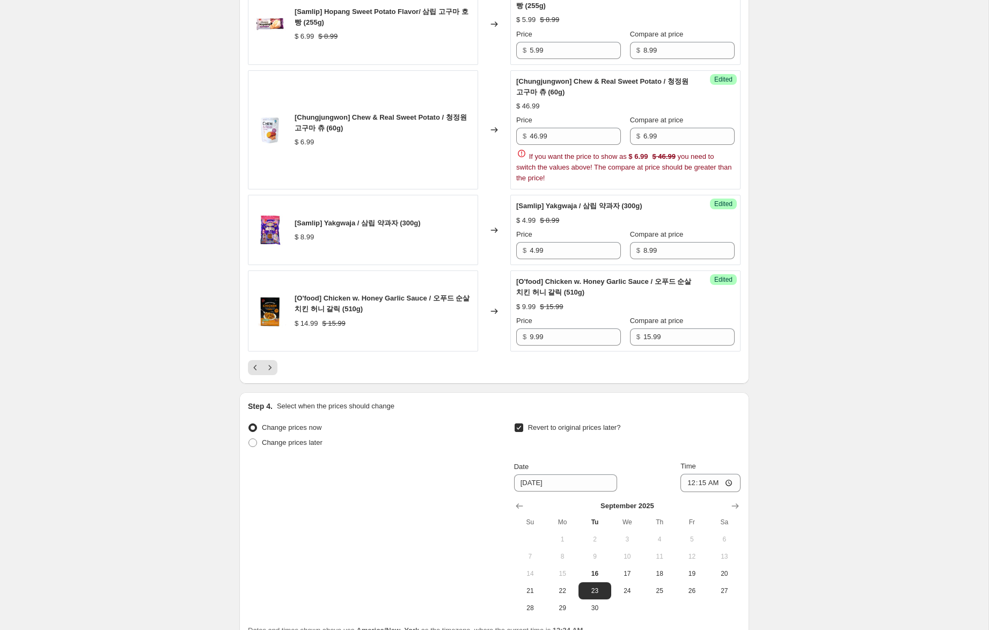
scroll to position [1725, 0]
drag, startPoint x: 537, startPoint y: 181, endPoint x: 576, endPoint y: 212, distance: 50.0
click at [536, 146] on input "46.99" at bounding box center [574, 137] width 91 height 17
type input "4.99"
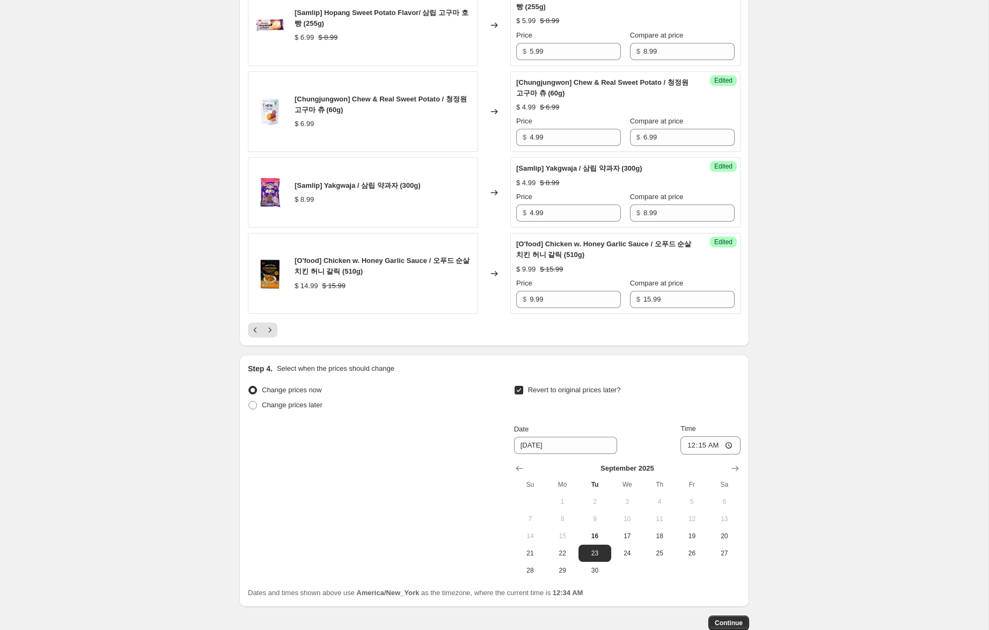
click at [271, 335] on icon "Next" at bounding box center [269, 330] width 11 height 11
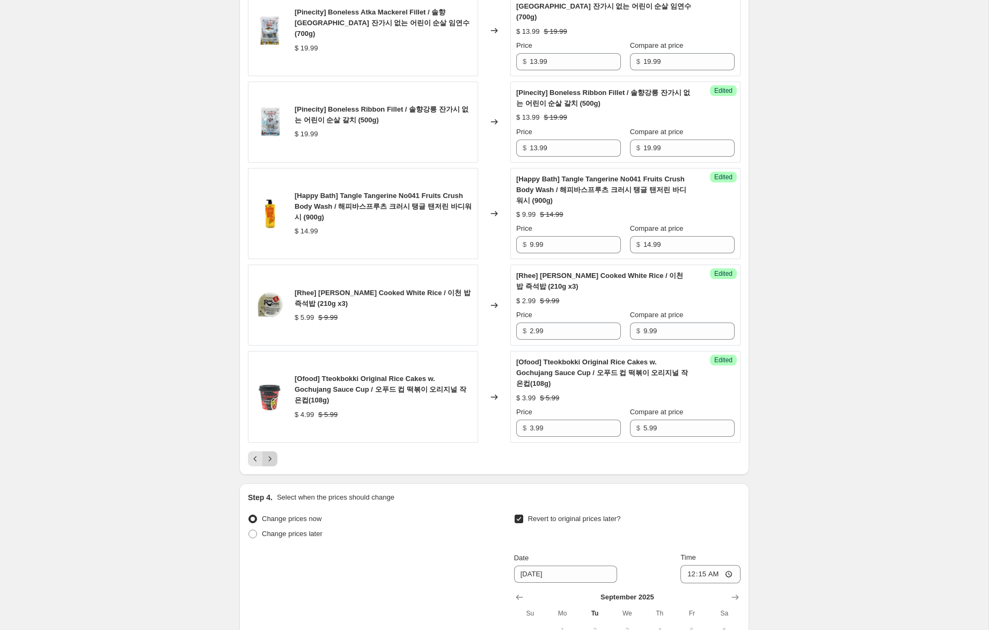
click at [271, 453] on icon "Next" at bounding box center [269, 458] width 11 height 11
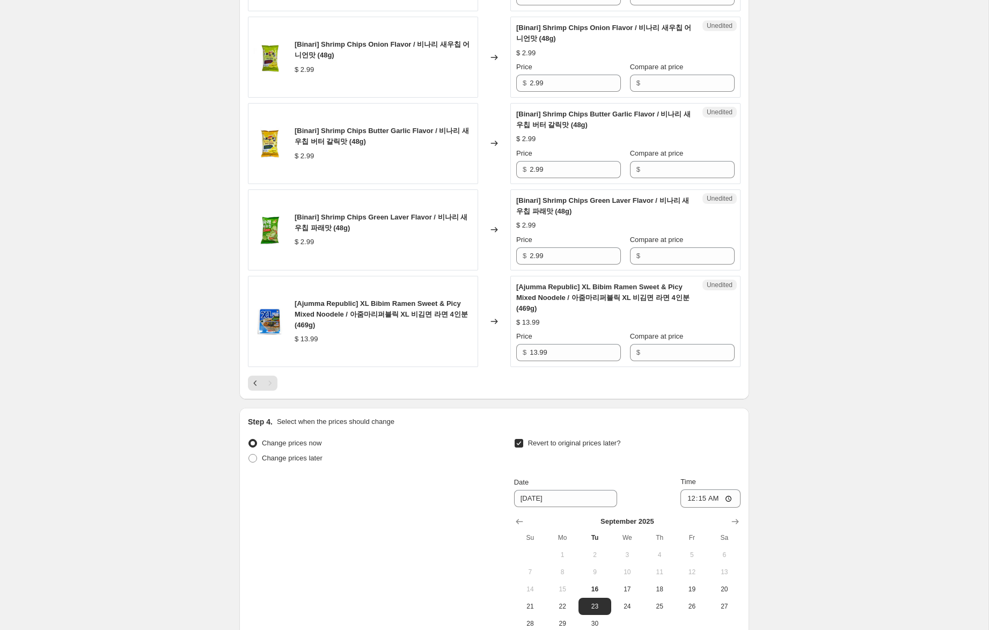
scroll to position [757, 0]
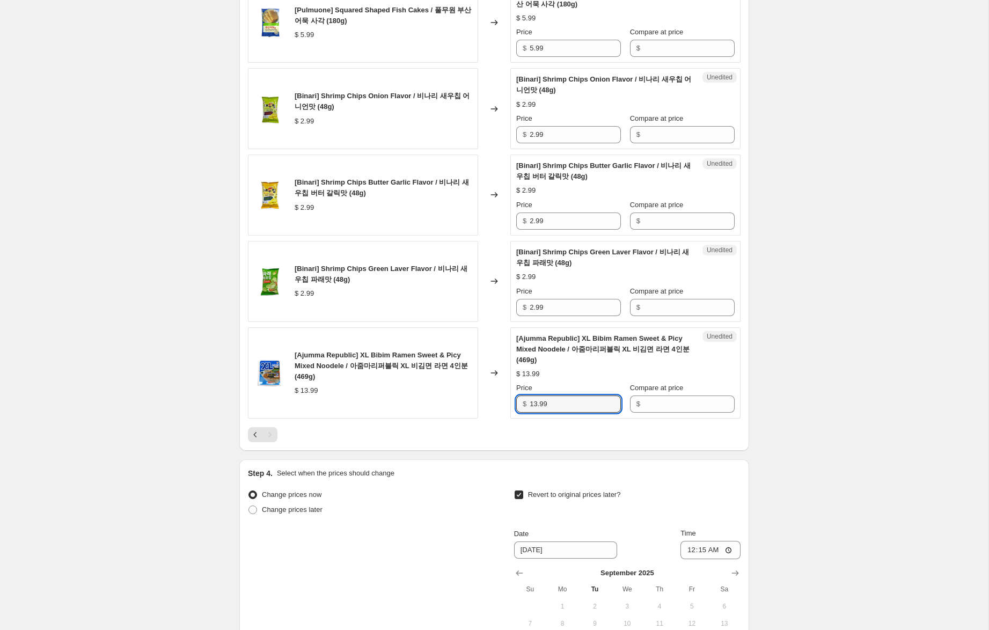
drag, startPoint x: 540, startPoint y: 406, endPoint x: 524, endPoint y: 397, distance: 18.0
click at [481, 398] on div "[Ajumma Republic] XL Bibim Ramen Sweet & Picy Mixed Noodele / 아줌마리퍼블릭 XL 비김면 라면…" at bounding box center [494, 373] width 492 height 92
drag, startPoint x: 678, startPoint y: 407, endPoint x: 622, endPoint y: 406, distance: 55.8
click at [672, 406] on input "Compare at price" at bounding box center [688, 403] width 91 height 17
paste input "13.99"
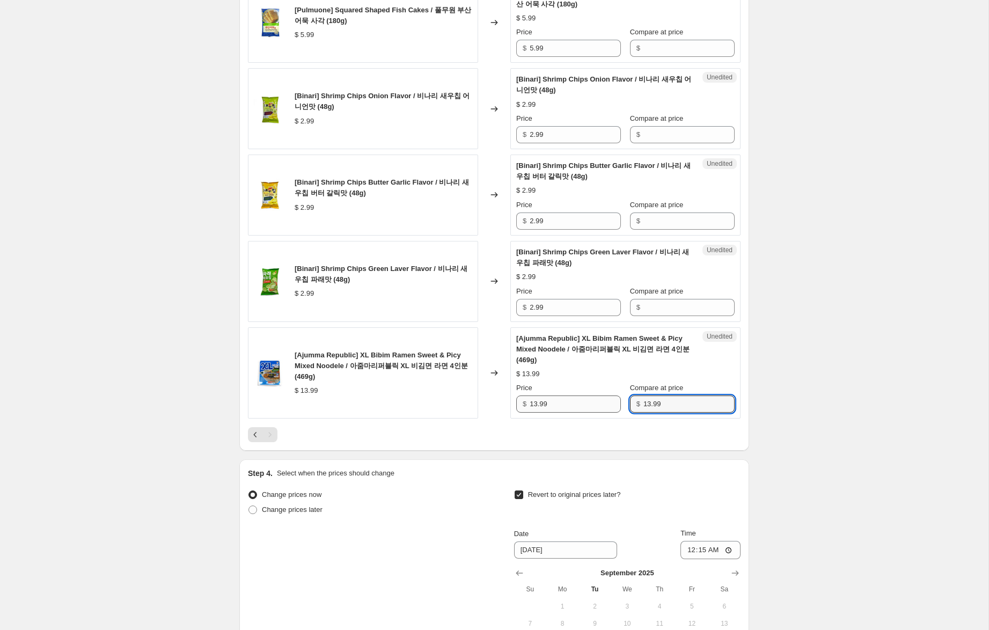
type input "13.99"
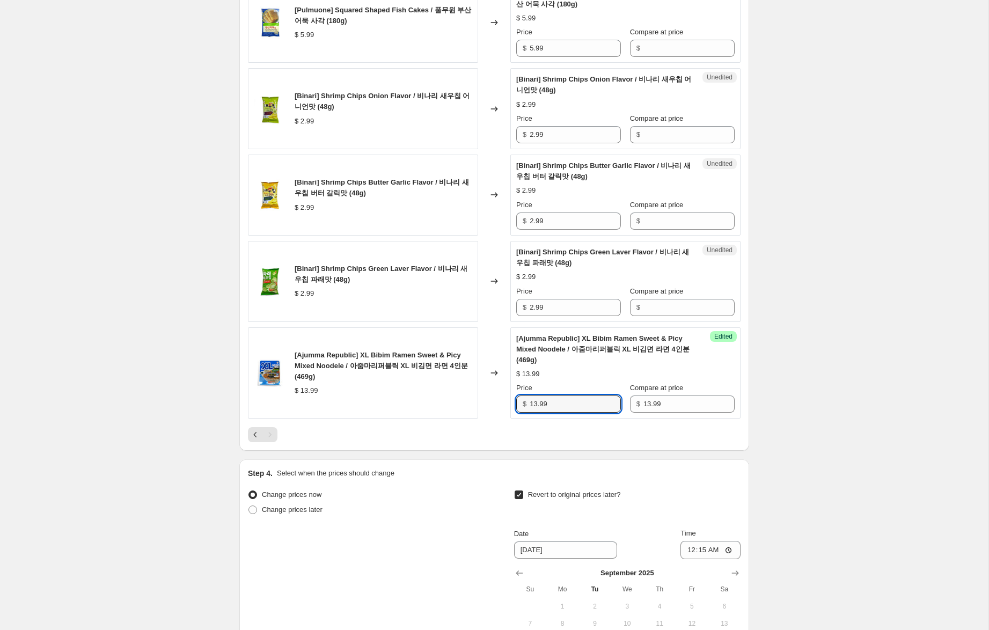
drag, startPoint x: 536, startPoint y: 404, endPoint x: 493, endPoint y: 397, distance: 44.0
click at [494, 397] on div "[Ajumma Republic] XL Bibim Ramen Sweet & Picy Mixed Noodele / 아줌마리퍼블릭 XL 비김면 라면…" at bounding box center [494, 373] width 492 height 92
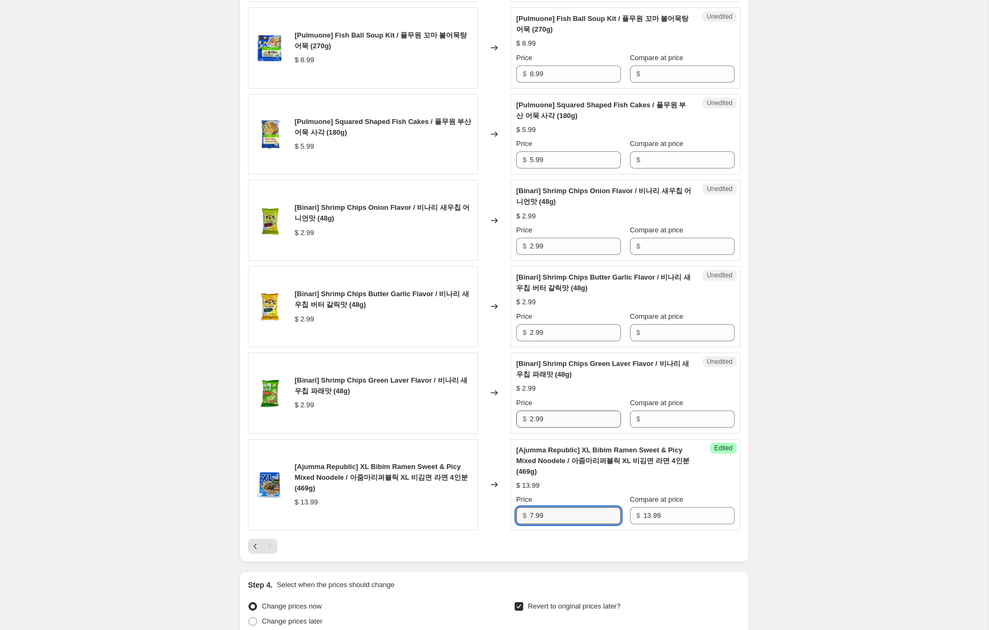
scroll to position [645, 0]
type input "7.99"
drag, startPoint x: 583, startPoint y: 417, endPoint x: 540, endPoint y: 355, distance: 75.6
click at [446, 401] on div "[Binari] Shrimp Chips Green Laver Flavor / 비나리 새우칩 파래맛 (48g) $ 2.99 Changed to …" at bounding box center [494, 393] width 492 height 81
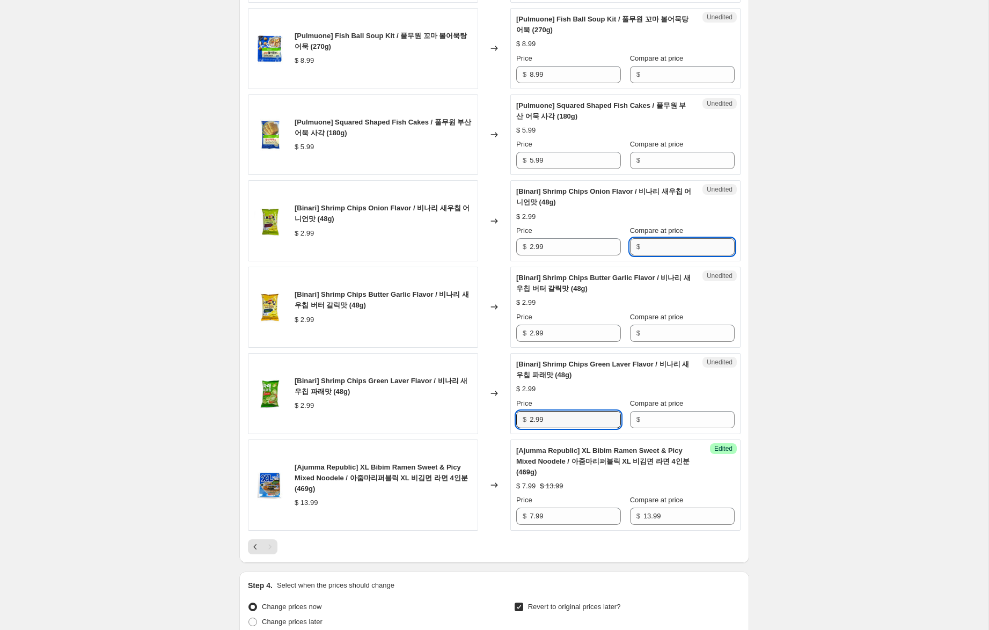
click at [672, 253] on input "Compare at price" at bounding box center [688, 246] width 91 height 17
paste input "2.99"
type input "2.99"
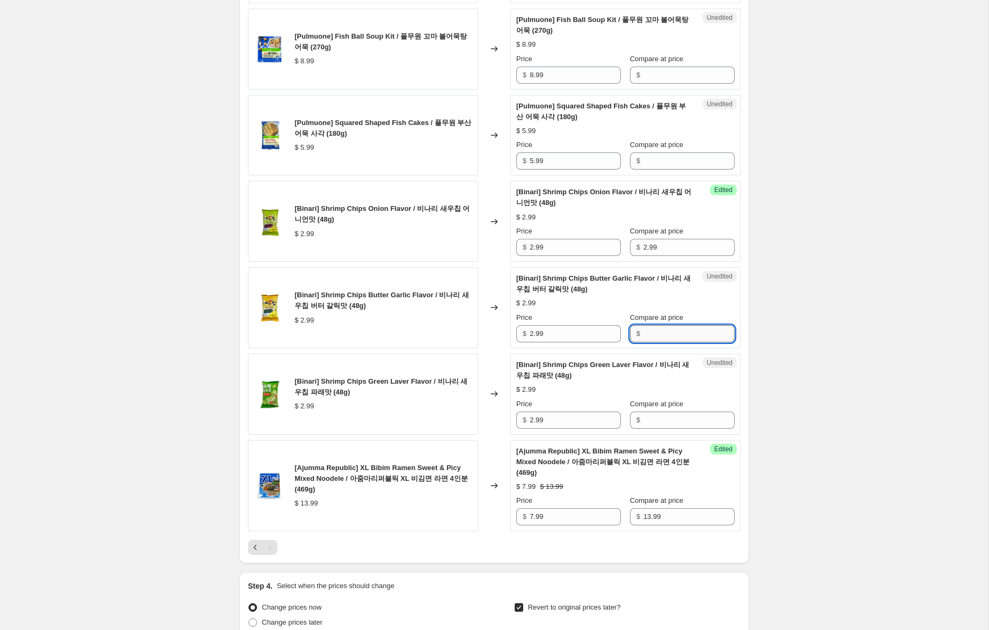
click at [668, 336] on input "Compare at price" at bounding box center [688, 333] width 91 height 17
paste input "2.99"
type input "2.99"
paste input "2.99"
drag, startPoint x: 658, startPoint y: 421, endPoint x: 614, endPoint y: 386, distance: 56.1
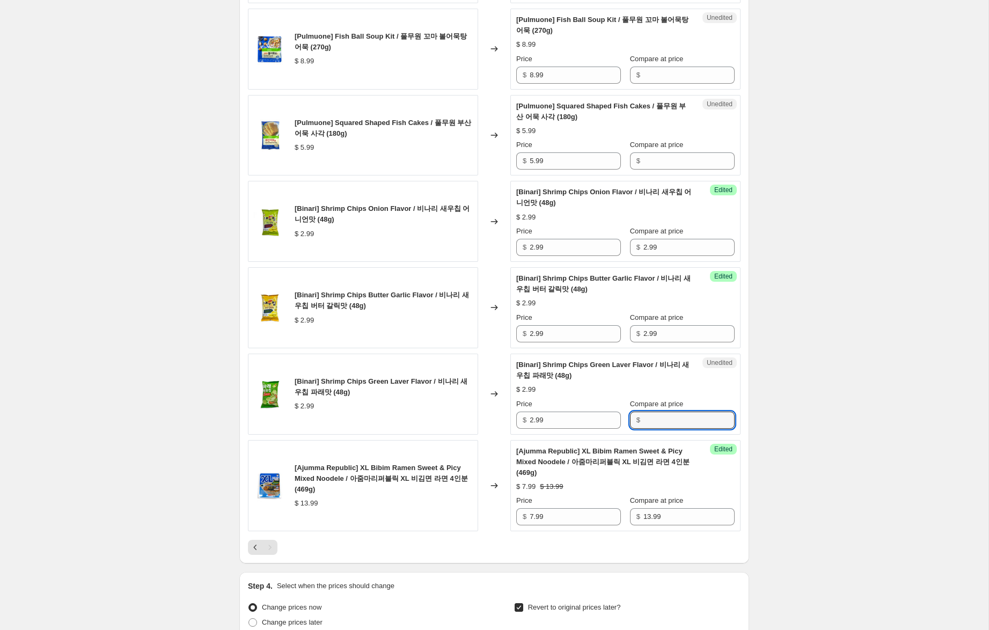
click at [658, 421] on input "Compare at price" at bounding box center [688, 419] width 91 height 17
type input "2.99"
drag, startPoint x: 532, startPoint y: 249, endPoint x: 513, endPoint y: 243, distance: 19.7
click at [513, 242] on div "Success Edited [Binari] Shrimp Chips Onion Flavor / 비나리 새우칩 어니언맛 (48g) $ 2.99 P…" at bounding box center [625, 221] width 230 height 81
drag, startPoint x: 531, startPoint y: 247, endPoint x: 490, endPoint y: 245, distance: 40.9
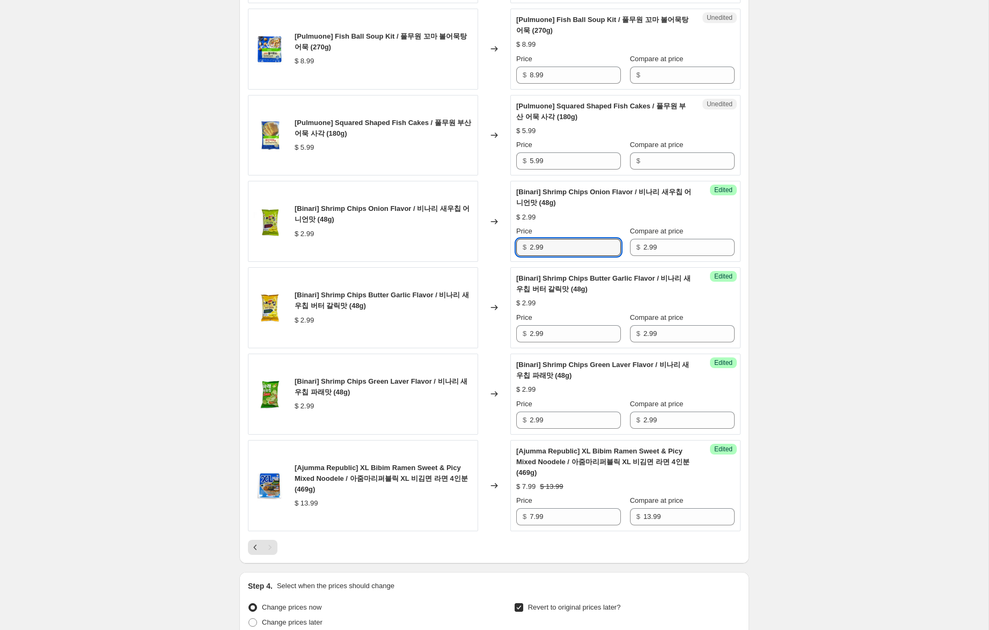
click at [475, 233] on div "[Binari] Shrimp Chips Onion Flavor / 비나리 새우칩 어니언맛 (48g) $ 2.99 Changed to Succe…" at bounding box center [494, 221] width 492 height 81
type input "1.99"
drag, startPoint x: 532, startPoint y: 332, endPoint x: 488, endPoint y: 314, distance: 46.9
click at [488, 314] on div "[Binari] Shrimp Chips Butter Garlic Flavor / 비나리 새우칩 버터 갈릭맛 (48g) $ 2.99 Change…" at bounding box center [494, 307] width 492 height 81
type input "1.99"
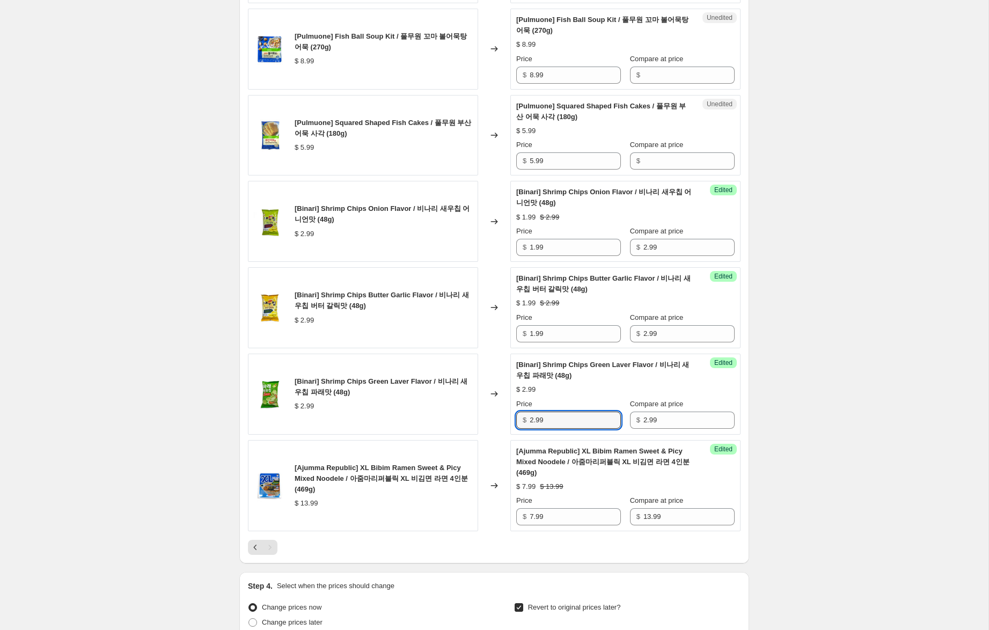
drag, startPoint x: 533, startPoint y: 421, endPoint x: 499, endPoint y: 406, distance: 37.5
click at [496, 406] on div "[Binari] Shrimp Chips Green Laver Flavor / 비나리 새우칩 파래맛 (48g) $ 2.99 Changed to …" at bounding box center [494, 393] width 492 height 81
type input "1.99"
click at [844, 323] on div "Create new price [MEDICAL_DATA]. This page is ready Create new price [MEDICAL_D…" at bounding box center [494, 134] width 988 height 1557
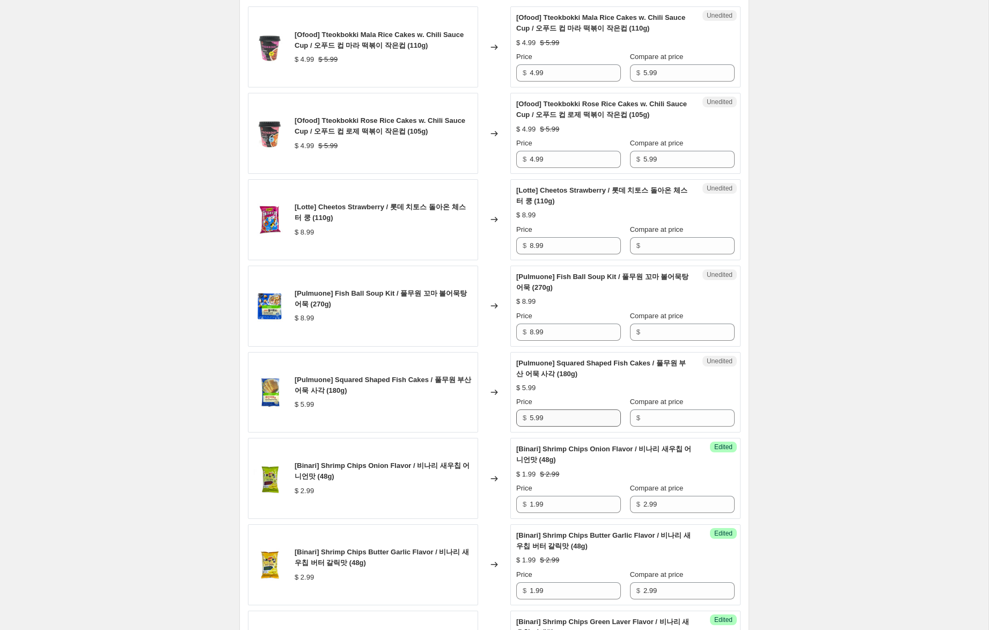
scroll to position [386, 0]
drag, startPoint x: 555, startPoint y: 422, endPoint x: 515, endPoint y: 403, distance: 44.4
click at [489, 414] on div "[Pulmuone] Squared Shaped Fish Cakes / 풀무원 부산 어묵 사각 (180g) $ 5.99 Changed to Un…" at bounding box center [494, 393] width 492 height 81
click at [668, 421] on input "Compare at price" at bounding box center [688, 418] width 91 height 17
paste input "5.99"
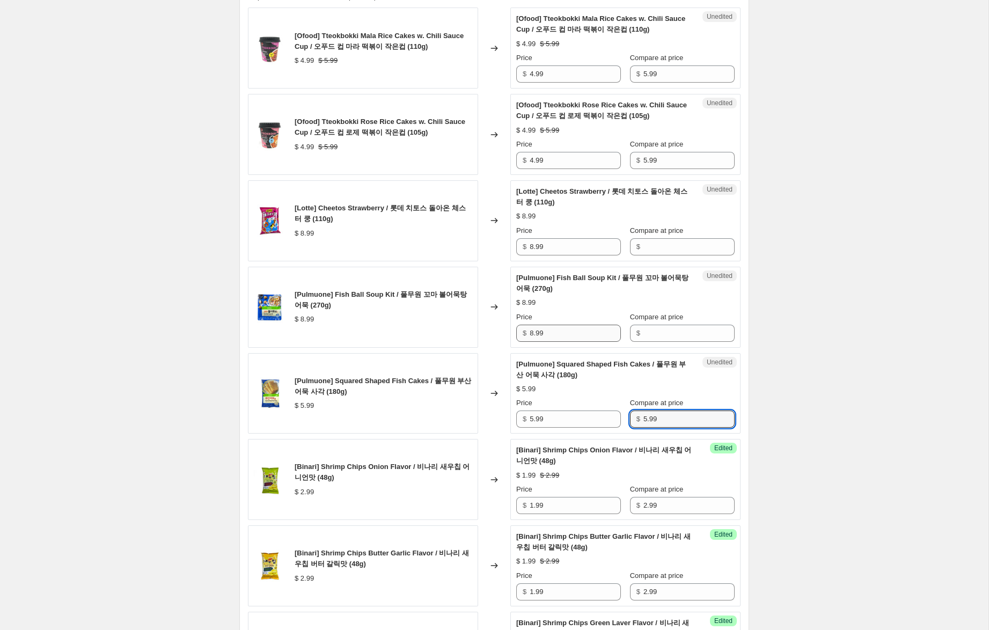
type input "5.99"
drag, startPoint x: 549, startPoint y: 330, endPoint x: 614, endPoint y: 331, distance: 64.9
click at [505, 324] on div "[Pulmuone] Fish Ball Soup Kit / 풀무원 꼬마 볼어묵탕 어묵 (270g) $ 8.99 Changed to Unedite…" at bounding box center [494, 307] width 492 height 81
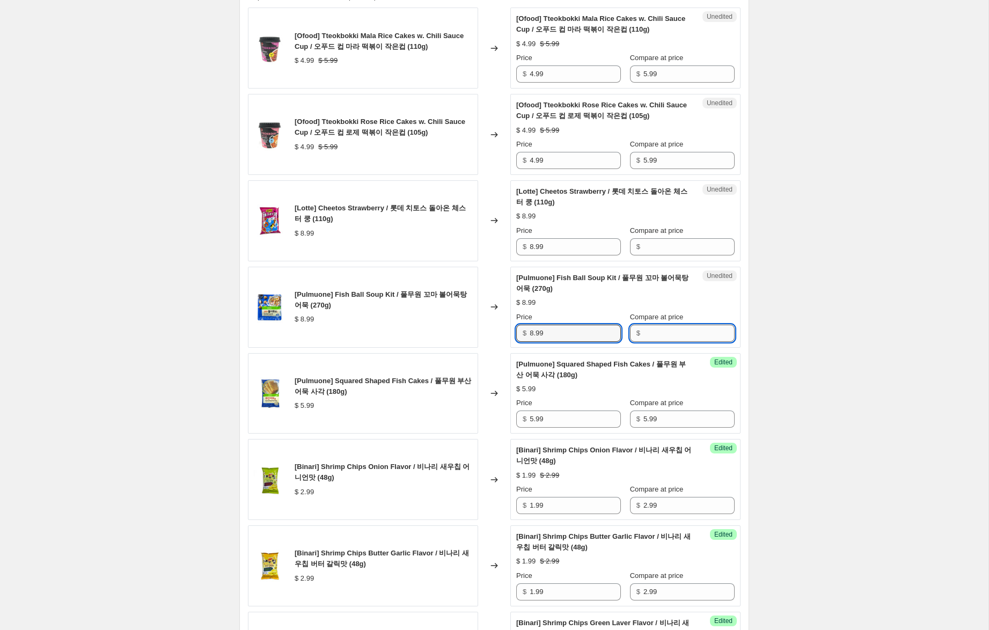
click at [659, 331] on input "Compare at price" at bounding box center [688, 333] width 91 height 17
paste input "8.99"
type input "8.99"
drag, startPoint x: 535, startPoint y: 333, endPoint x: 447, endPoint y: 314, distance: 89.8
click at [448, 315] on div "[Pulmuone] Fish Ball Soup Kit / 풀무원 꼬마 볼어묵탕 어묵 (270g) $ 8.99 Changed to Success…" at bounding box center [494, 307] width 492 height 81
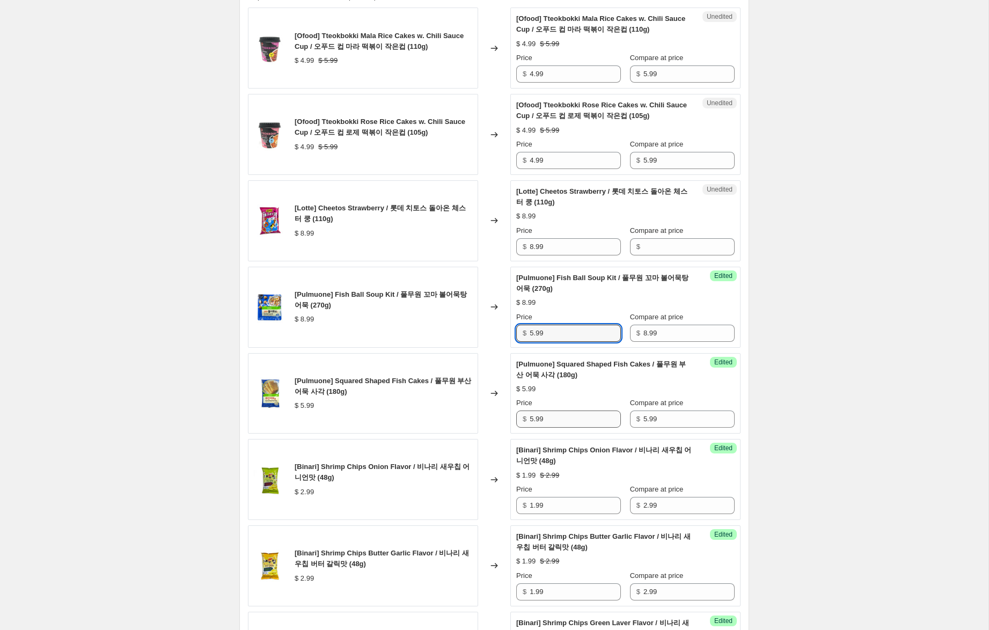
type input "5.99"
drag, startPoint x: 533, startPoint y: 419, endPoint x: 502, endPoint y: 409, distance: 32.7
click at [502, 409] on div "[Pulmuone] Squared Shaped Fish Cakes / 풀무원 부산 어묵 사각 (180g) $ 5.99 Changed to Su…" at bounding box center [494, 393] width 492 height 81
type input "3.99"
click at [905, 355] on div "Create new price [MEDICAL_DATA]. This page is ready Create new price [MEDICAL_D…" at bounding box center [494, 392] width 988 height 1557
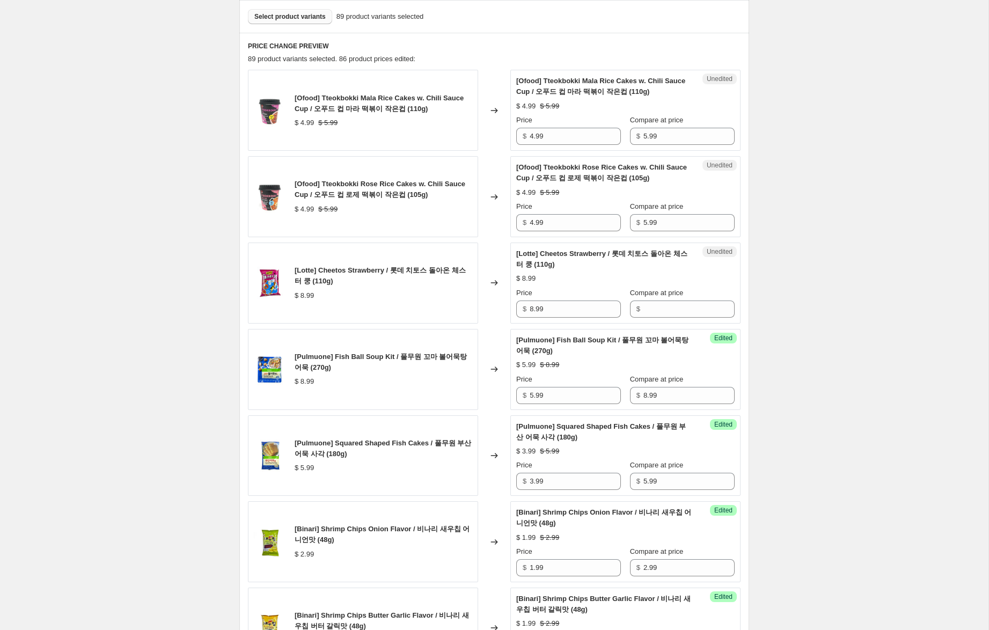
scroll to position [295, 0]
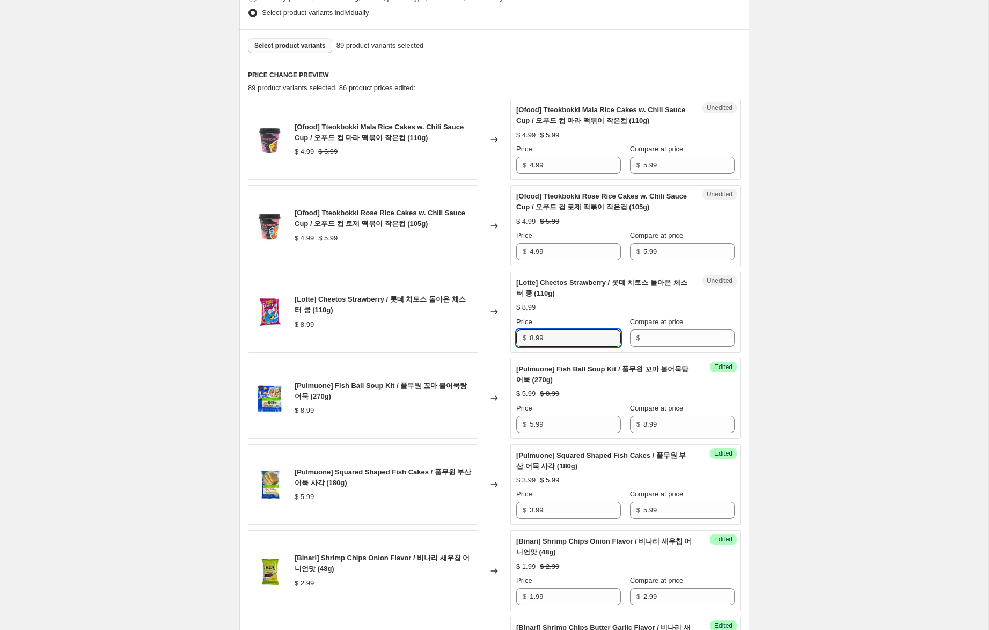
drag, startPoint x: 506, startPoint y: 336, endPoint x: 490, endPoint y: 335, distance: 16.1
click at [490, 335] on div "[Lotte] Cheetos Strawberry / 롯데 치토스 돌아온 체스터 쿵 (110g) $ 8.99 Changed to Unedited…" at bounding box center [494, 311] width 492 height 81
drag, startPoint x: 650, startPoint y: 334, endPoint x: 610, endPoint y: 341, distance: 39.7
click at [650, 334] on input "Compare at price" at bounding box center [688, 337] width 91 height 17
paste input "8.99"
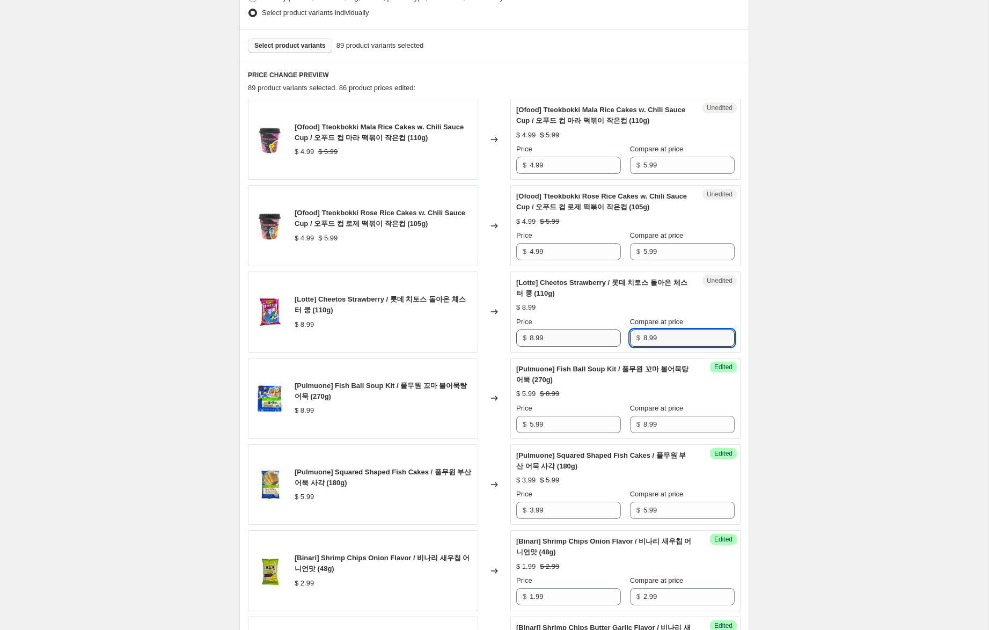
type input "8.99"
drag, startPoint x: 533, startPoint y: 340, endPoint x: 490, endPoint y: 333, distance: 42.9
click at [490, 333] on div "[Lotte] Cheetos Strawberry / 롯데 치토스 돌아온 체스터 쿵 (110g) $ 8.99 Changed to Success …" at bounding box center [494, 311] width 492 height 81
type input "5.99"
drag, startPoint x: 524, startPoint y: 248, endPoint x: 490, endPoint y: 240, distance: 35.3
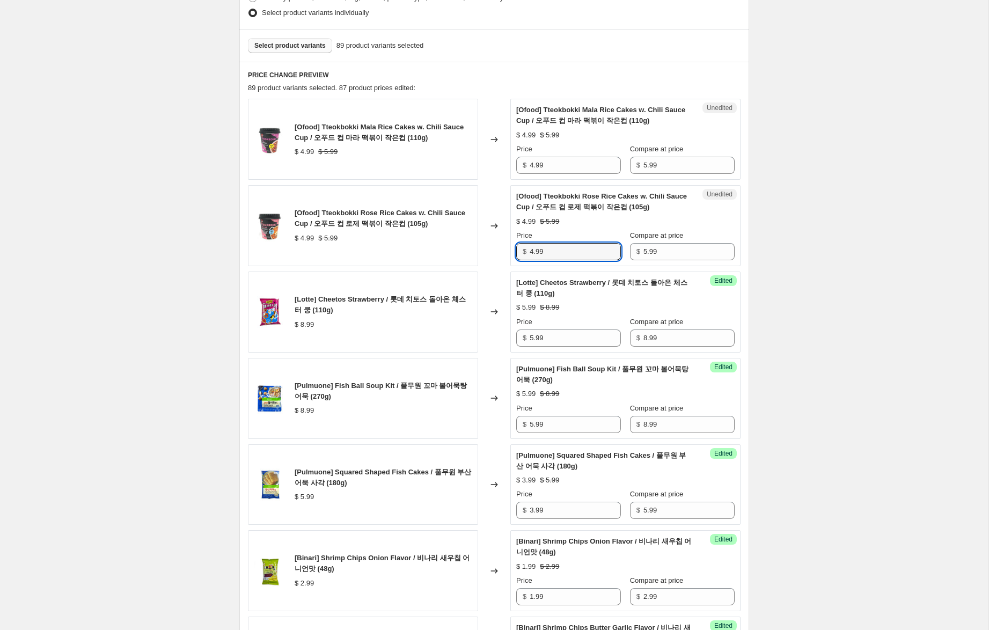
click at [490, 239] on div "[Ofood] Tteokbokki Rose Rice Cakes w. Chili Sauce Cup / 오푸드 컵 로제 떡볶이 작은컵 (105g…" at bounding box center [494, 225] width 492 height 81
type input "2.99"
drag, startPoint x: 527, startPoint y: 164, endPoint x: 498, endPoint y: 160, distance: 29.7
click at [498, 160] on div "[Ofood] Tteokbokki Mala Rice Cakes w. Chili Sauce Cup / 오푸드 컵 마라 떡볶이 작은컵 (110g…" at bounding box center [494, 139] width 492 height 81
type input "2.99"
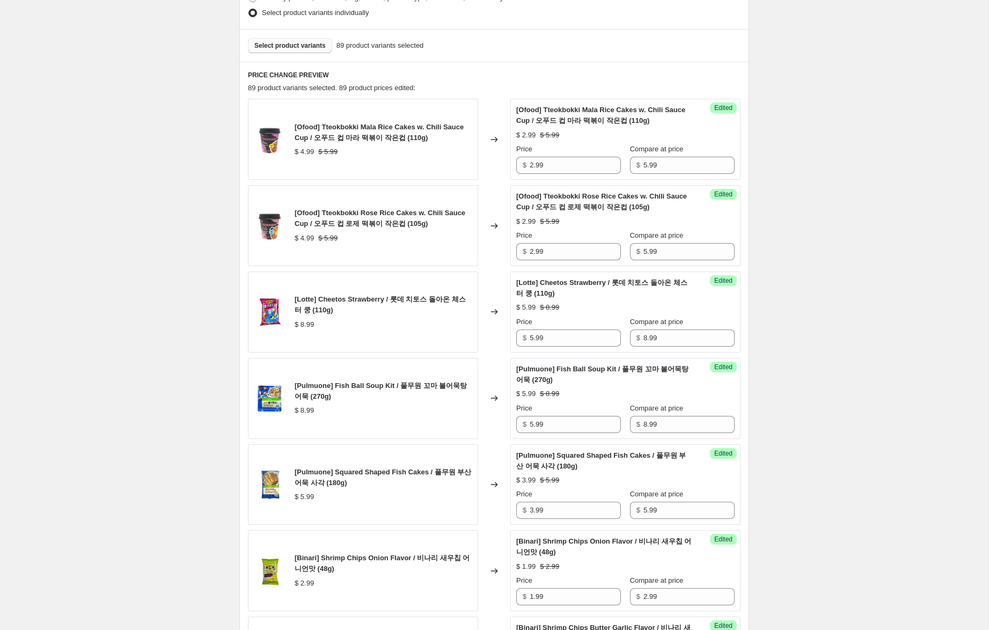
drag, startPoint x: 845, startPoint y: 223, endPoint x: 852, endPoint y: 398, distance: 175.5
click at [845, 230] on div "Create new price [MEDICAL_DATA]. This page is ready Create new price [MEDICAL_D…" at bounding box center [494, 483] width 988 height 1557
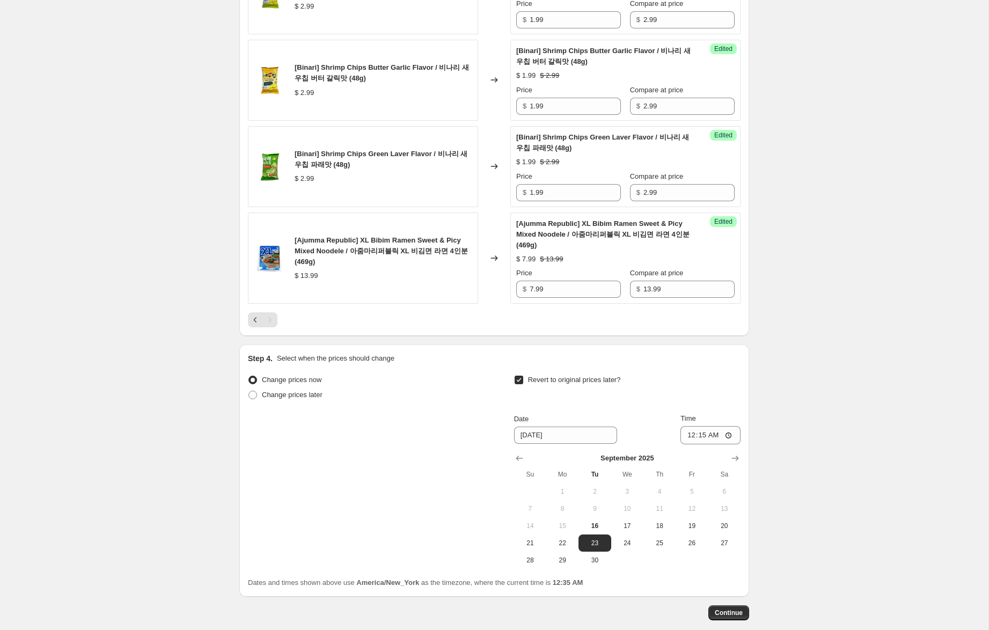
scroll to position [887, 0]
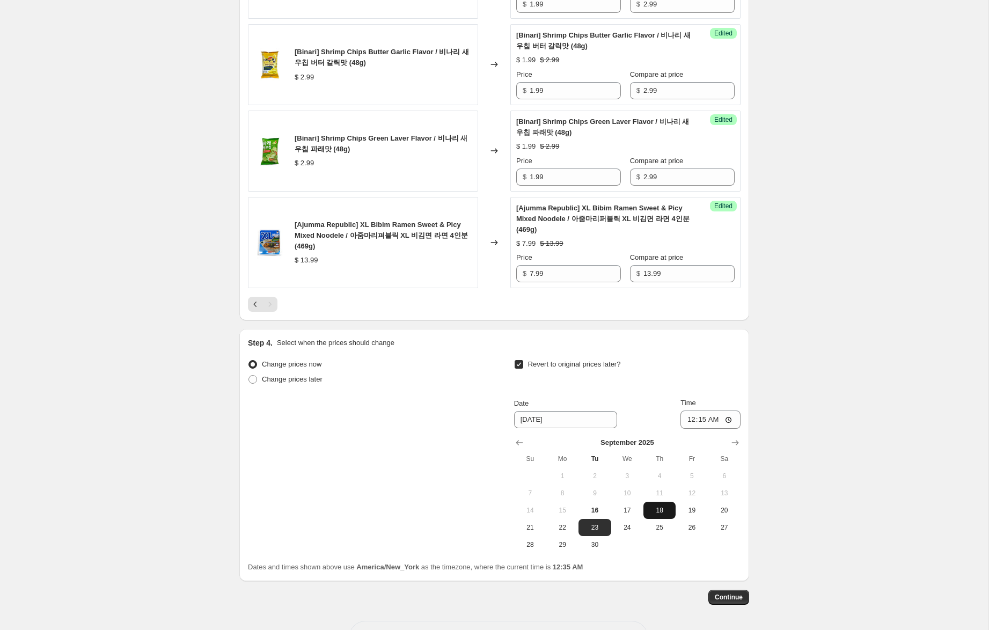
click at [664, 509] on span "18" at bounding box center [659, 510] width 24 height 9
type input "[DATE]"
click at [733, 596] on span "Continue" at bounding box center [729, 597] width 28 height 9
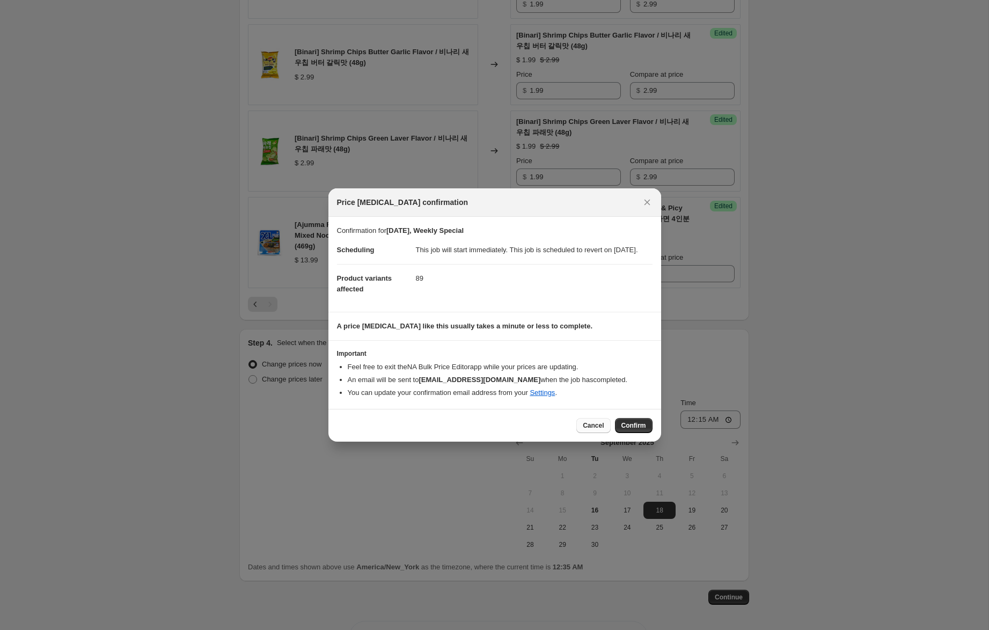
click at [590, 430] on span "Cancel" at bounding box center [593, 425] width 21 height 9
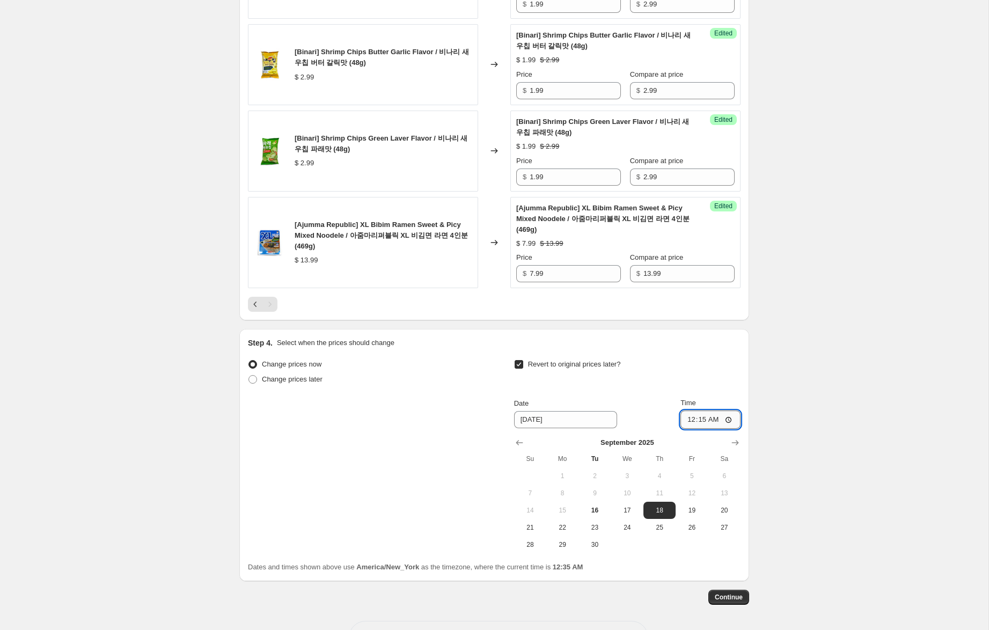
click at [684, 417] on input "00:15" at bounding box center [710, 419] width 60 height 18
type input "23:59"
click at [735, 597] on span "Continue" at bounding box center [729, 597] width 28 height 9
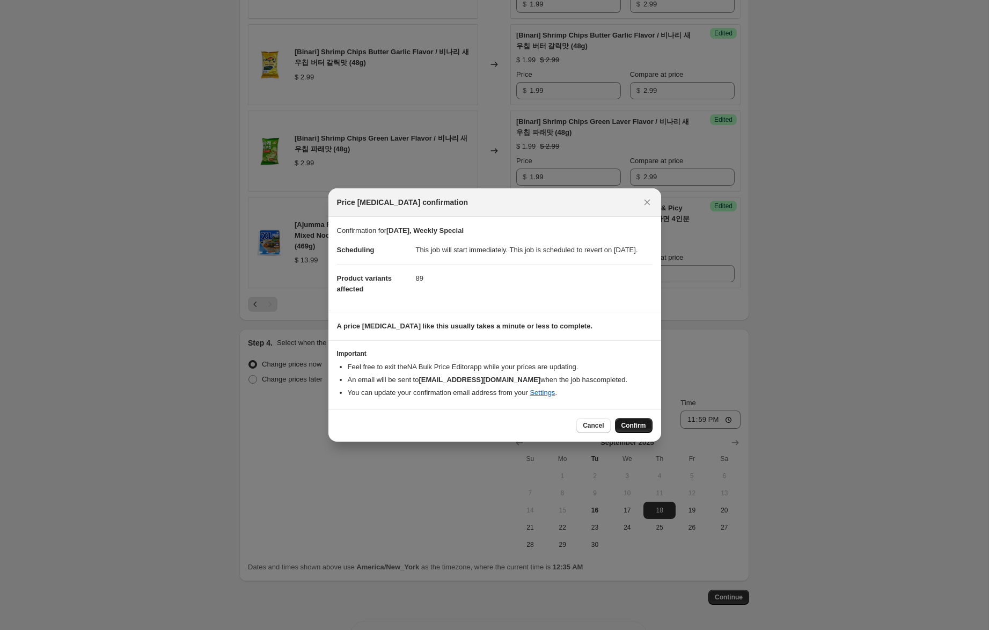
click at [639, 430] on span "Confirm" at bounding box center [633, 425] width 25 height 9
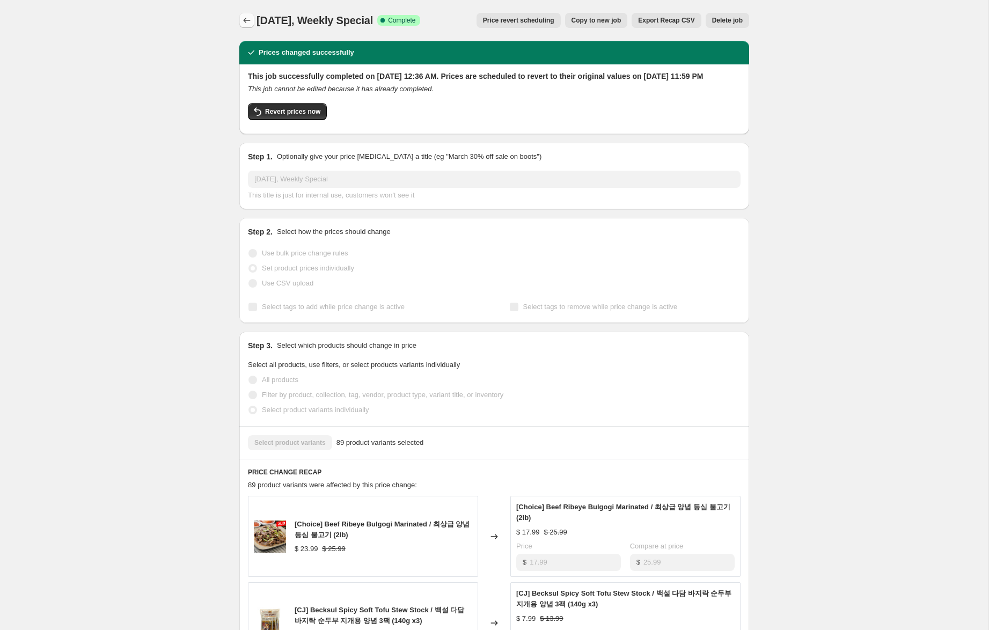
click at [245, 21] on icon "Price change jobs" at bounding box center [246, 20] width 11 height 11
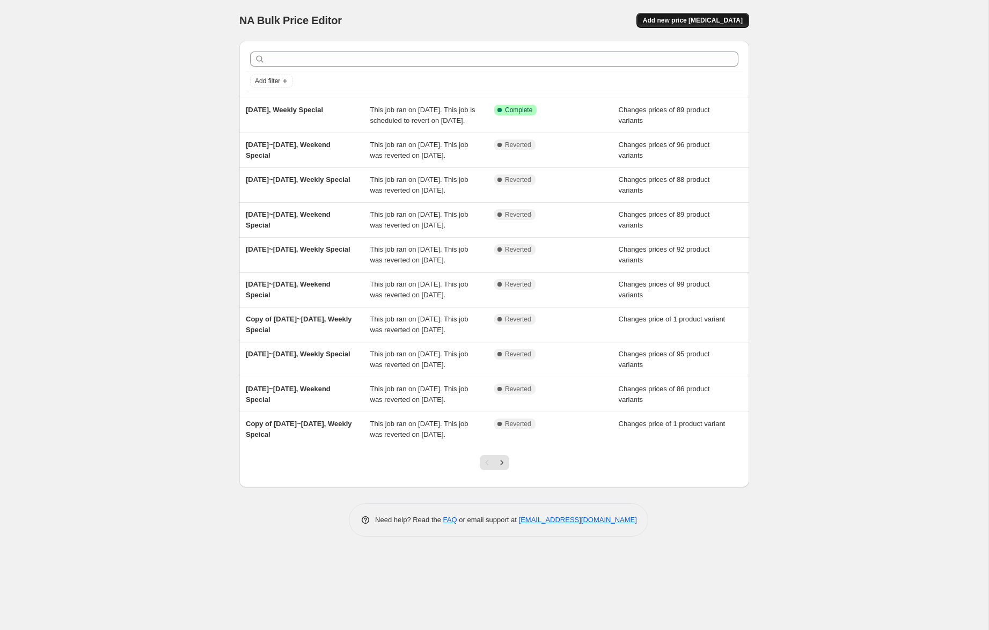
click at [705, 17] on span "Add new price [MEDICAL_DATA]" at bounding box center [693, 20] width 100 height 9
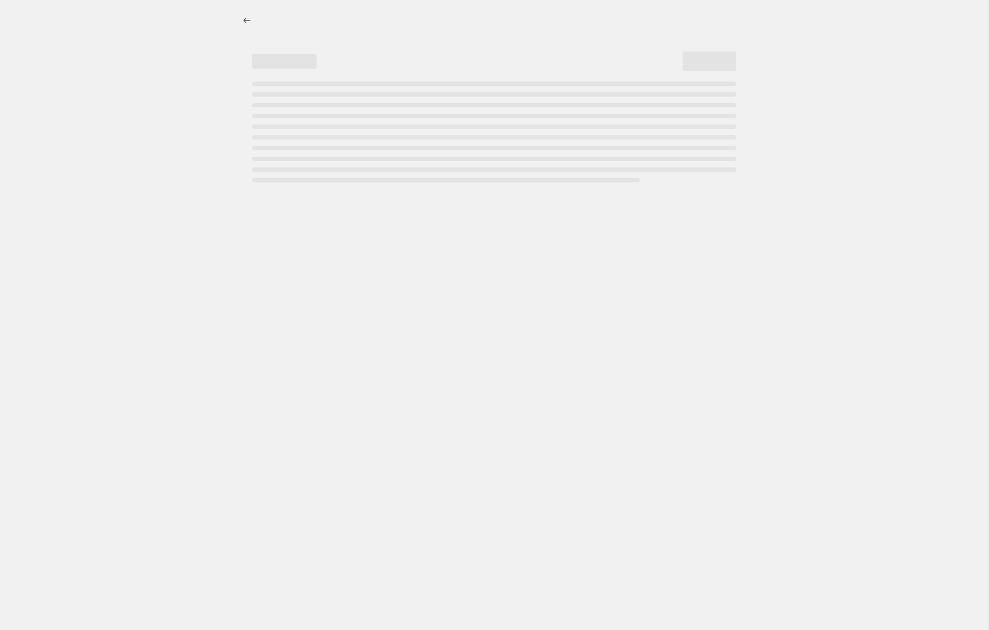
select select "percentage"
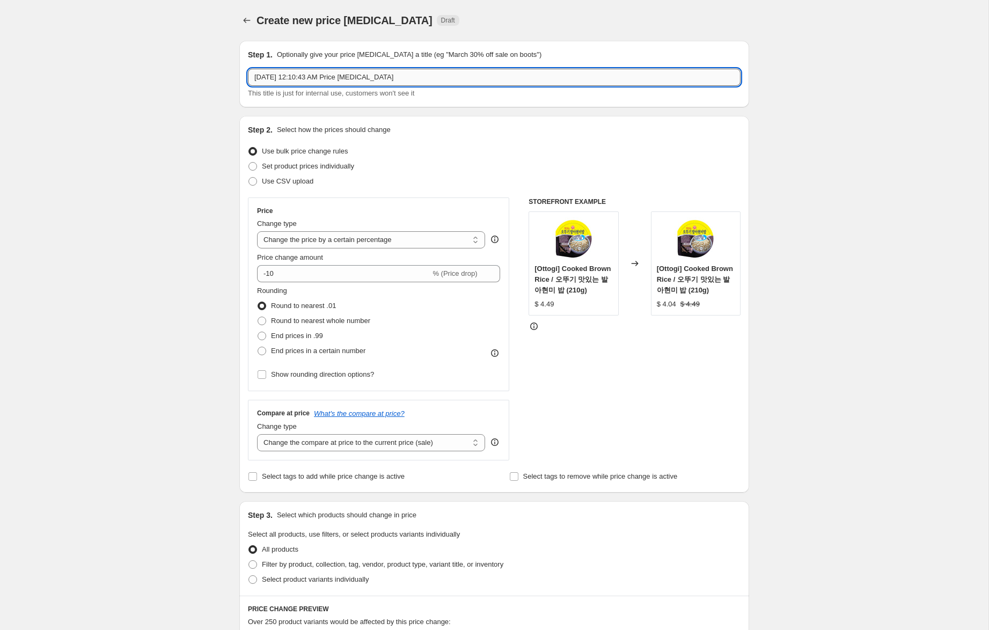
click at [277, 78] on input "[DATE] 12:10:43 AM Price [MEDICAL_DATA]" at bounding box center [494, 77] width 492 height 17
click at [276, 79] on input "[DATE] 12:10:43 AM Price [MEDICAL_DATA]" at bounding box center [494, 77] width 492 height 17
drag, startPoint x: 313, startPoint y: 77, endPoint x: 837, endPoint y: 114, distance: 525.3
click at [837, 114] on div "Create new price [MEDICAL_DATA]. This page is ready Create new price [MEDICAL_D…" at bounding box center [494, 539] width 988 height 1079
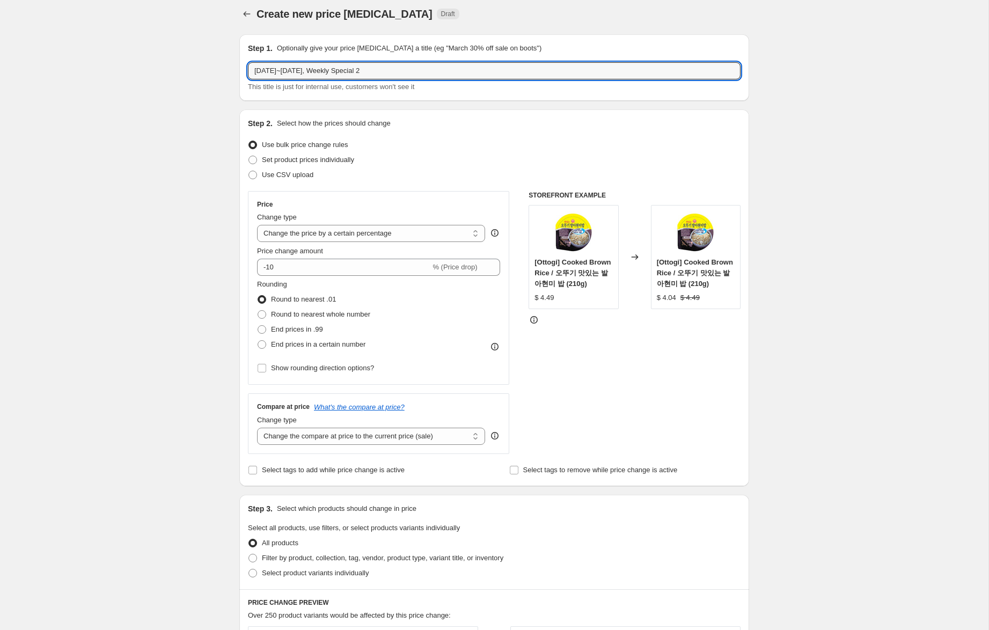
scroll to position [9, 0]
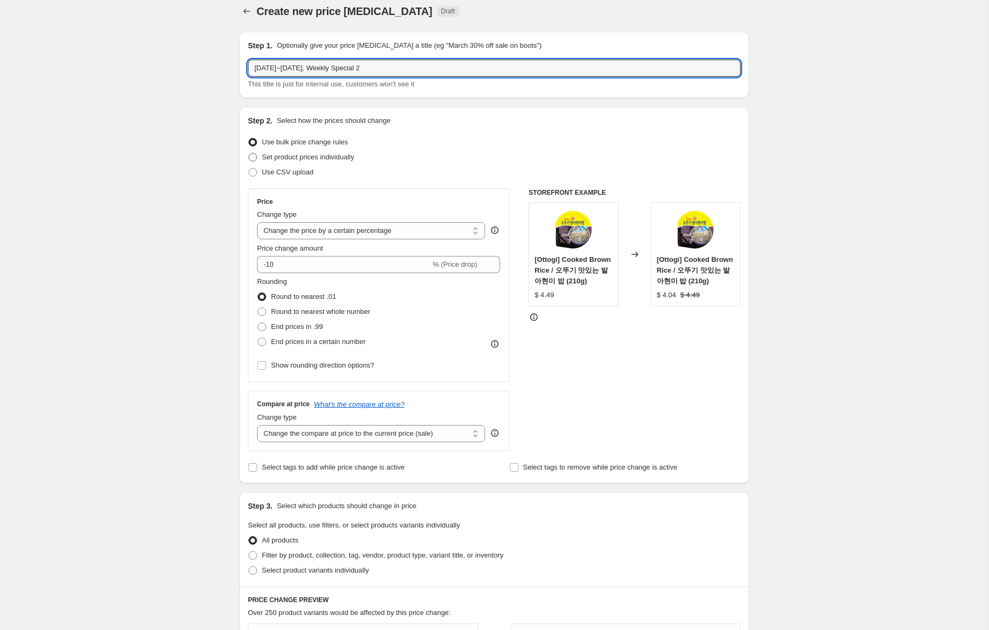
type input "[DATE]~[DATE], Weekly Special 2"
click at [352, 158] on span "Set product prices individually" at bounding box center [308, 157] width 92 height 8
click at [249, 153] on input "Set product prices individually" at bounding box center [248, 153] width 1 height 1
radio input "true"
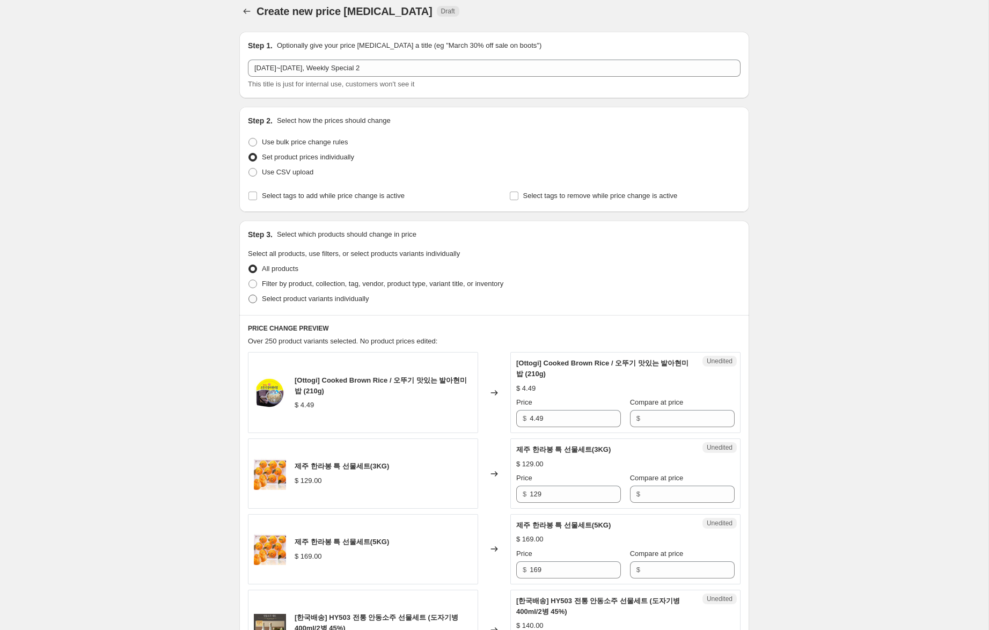
click at [369, 299] on span "Select product variants individually" at bounding box center [315, 298] width 107 height 8
click at [249, 295] on input "Select product variants individually" at bounding box center [248, 294] width 1 height 1
radio input "true"
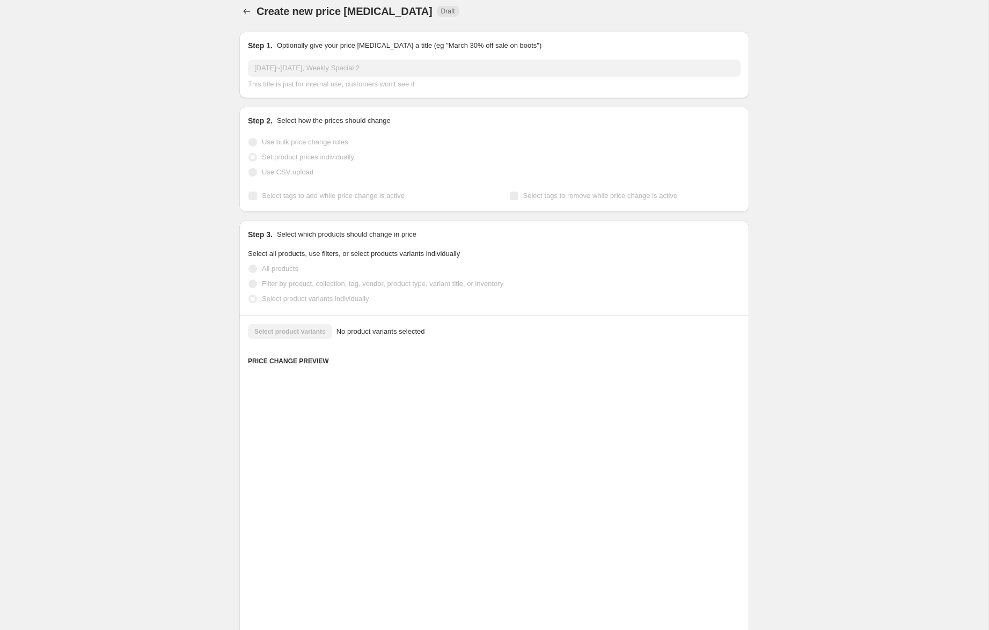
scroll to position [0, 0]
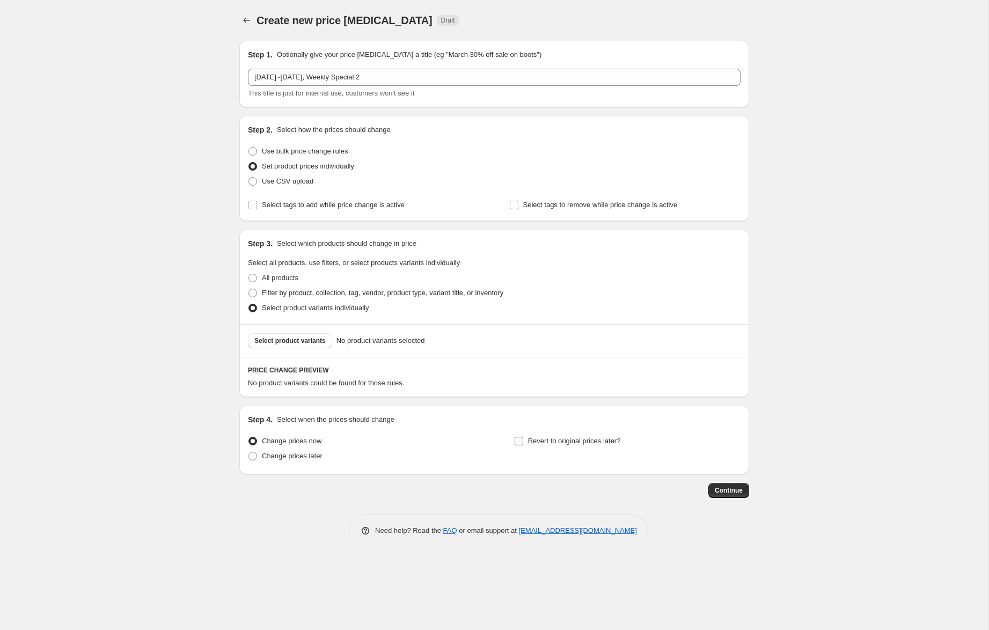
click at [584, 441] on span "Revert to original prices later?" at bounding box center [574, 441] width 93 height 8
click at [523, 441] on input "Revert to original prices later?" at bounding box center [518, 441] width 9 height 9
checkbox input "true"
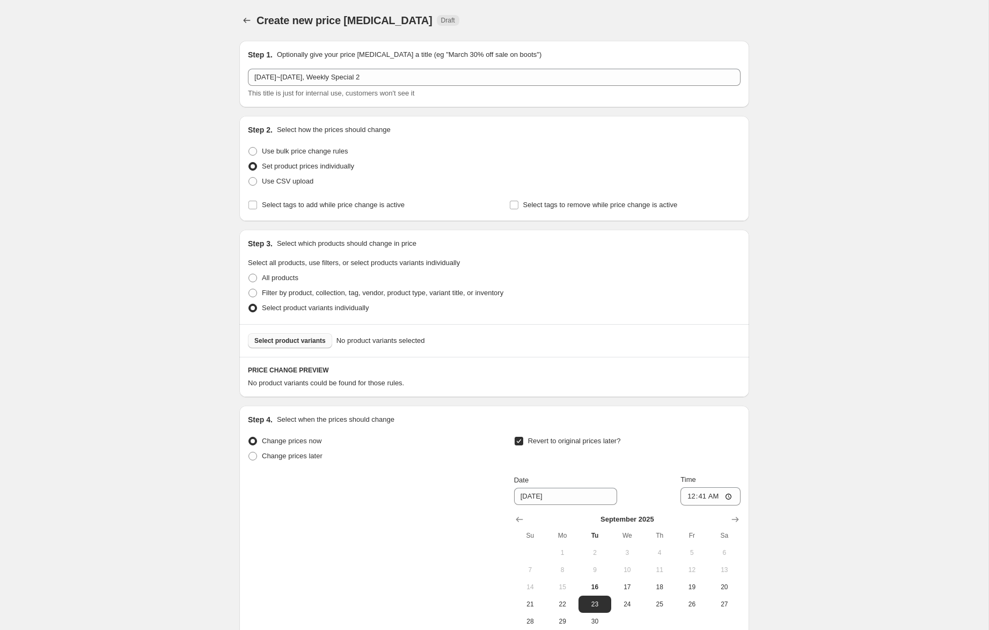
click at [313, 338] on span "Select product variants" at bounding box center [289, 340] width 71 height 9
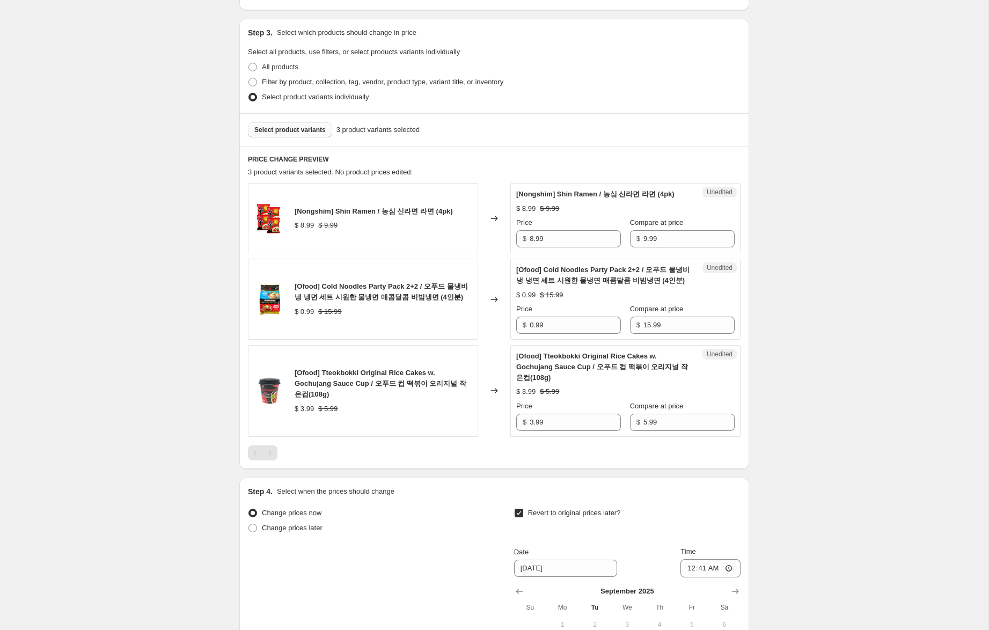
scroll to position [219, 0]
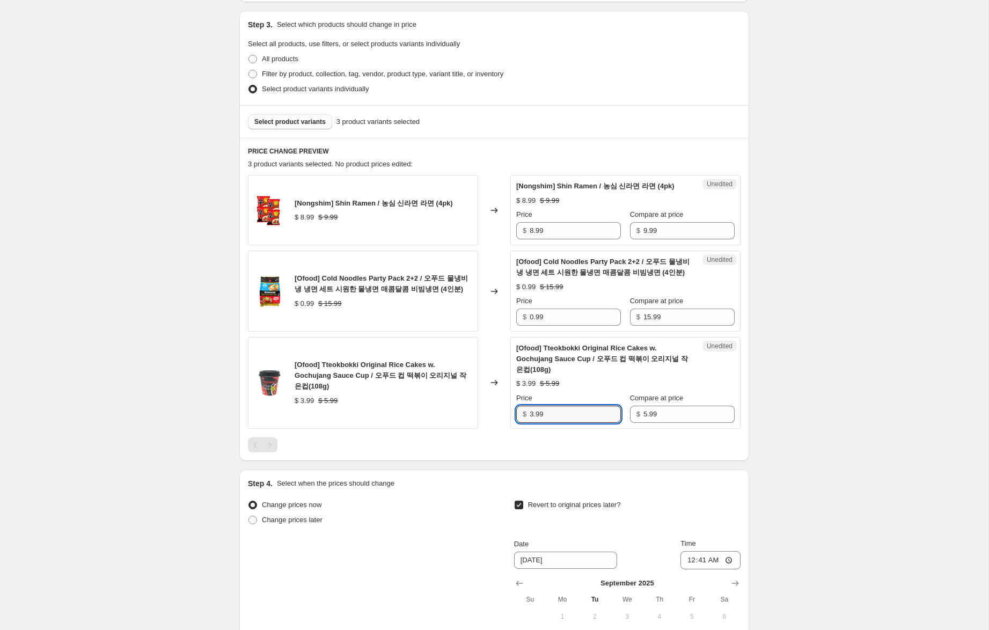
drag, startPoint x: 532, startPoint y: 427, endPoint x: 496, endPoint y: 416, distance: 37.5
click at [496, 416] on div "[Ofood] Tteokbokki Original Rice Cakes w. Gochujang Sauce Cup / 오푸드 컵 떡볶이 오리지널…" at bounding box center [494, 383] width 492 height 92
type input "2.99"
click at [540, 326] on input "0.99" at bounding box center [574, 316] width 91 height 17
drag, startPoint x: 534, startPoint y: 328, endPoint x: 503, endPoint y: 322, distance: 32.3
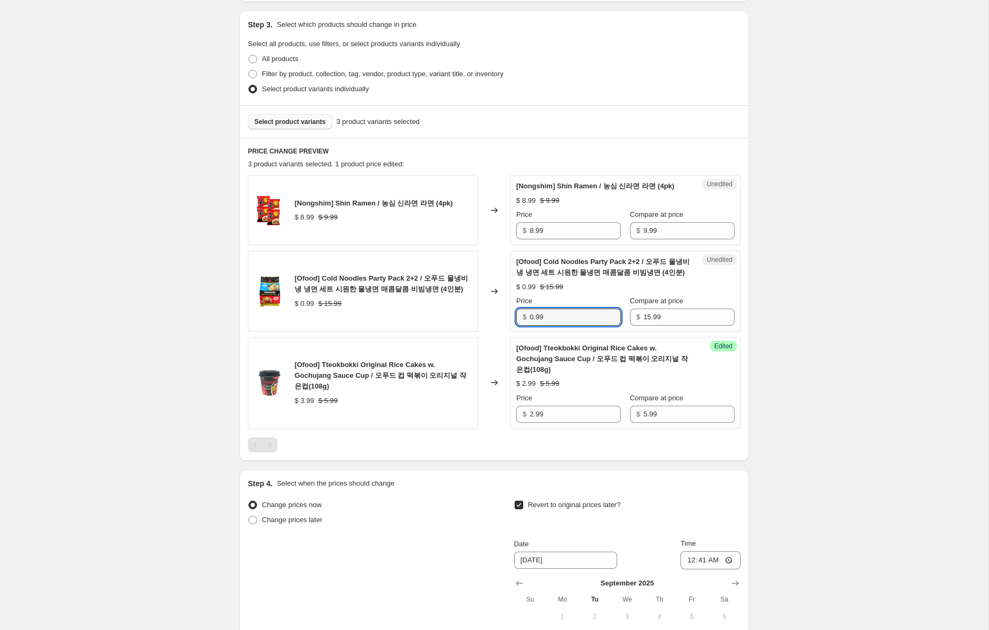
click at [503, 322] on div "[Ofood] Cold Noodles Party Pack 2+2 / 오푸드 물냉비냉 냉면 세트 시원한 물냉면 매콤달콤 비빔냉면 (4인분) $ …" at bounding box center [494, 291] width 492 height 81
type input "9.99"
drag, startPoint x: 534, startPoint y: 241, endPoint x: 515, endPoint y: 248, distance: 20.2
click at [514, 241] on div "Unedited [Nongshim] Shin Ramen / 농심 신라면 라면 (4pk) $ 8.99 $ 9.99 Price $ 8.99 Com…" at bounding box center [625, 210] width 230 height 70
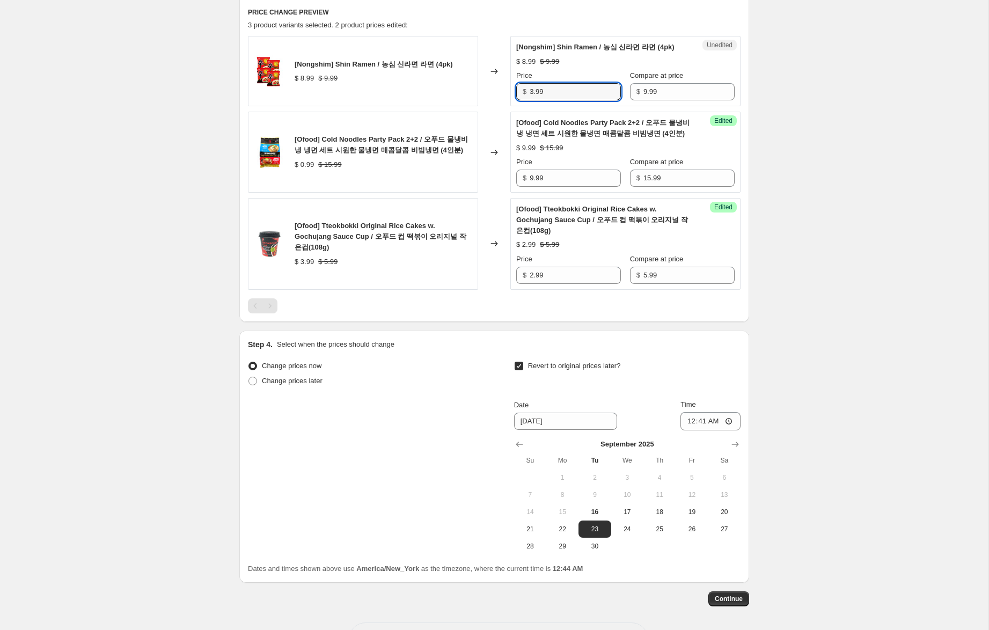
scroll to position [410, 0]
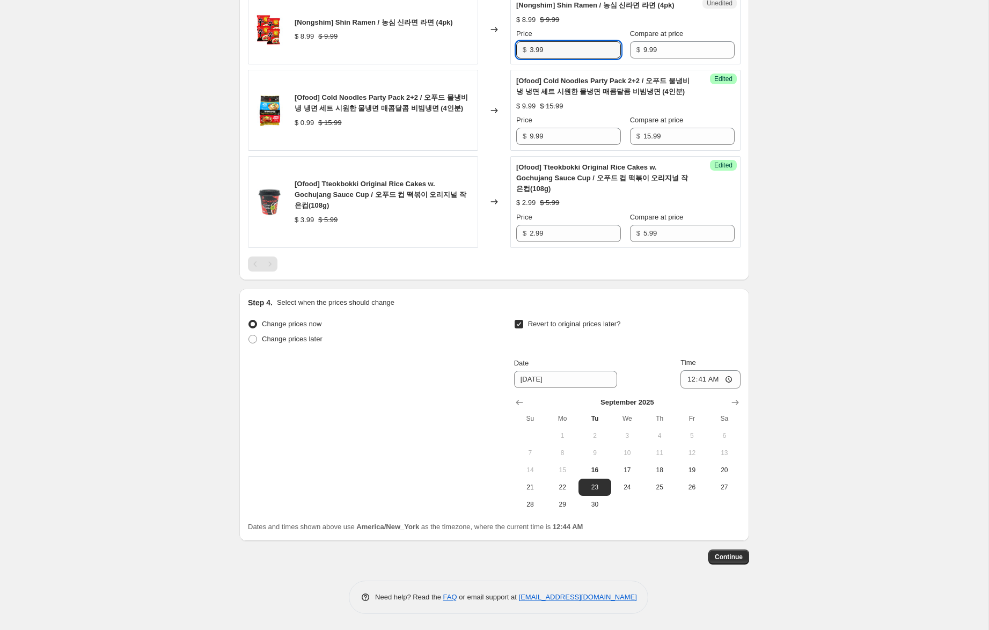
type input "3.99"
click at [808, 281] on div "Create new price [MEDICAL_DATA]. This page is ready Create new price [MEDICAL_D…" at bounding box center [494, 114] width 988 height 1029
click at [661, 468] on span "18" at bounding box center [659, 470] width 24 height 9
type input "[DATE]"
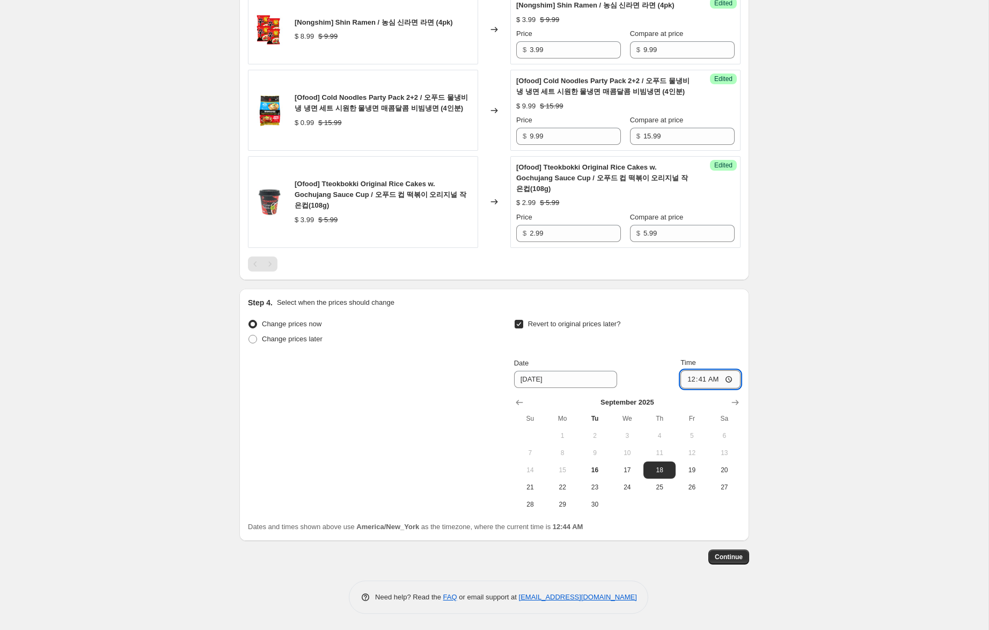
click at [688, 379] on input "00:41" at bounding box center [710, 379] width 60 height 18
type input "23:57"
click at [736, 560] on span "Continue" at bounding box center [729, 557] width 28 height 9
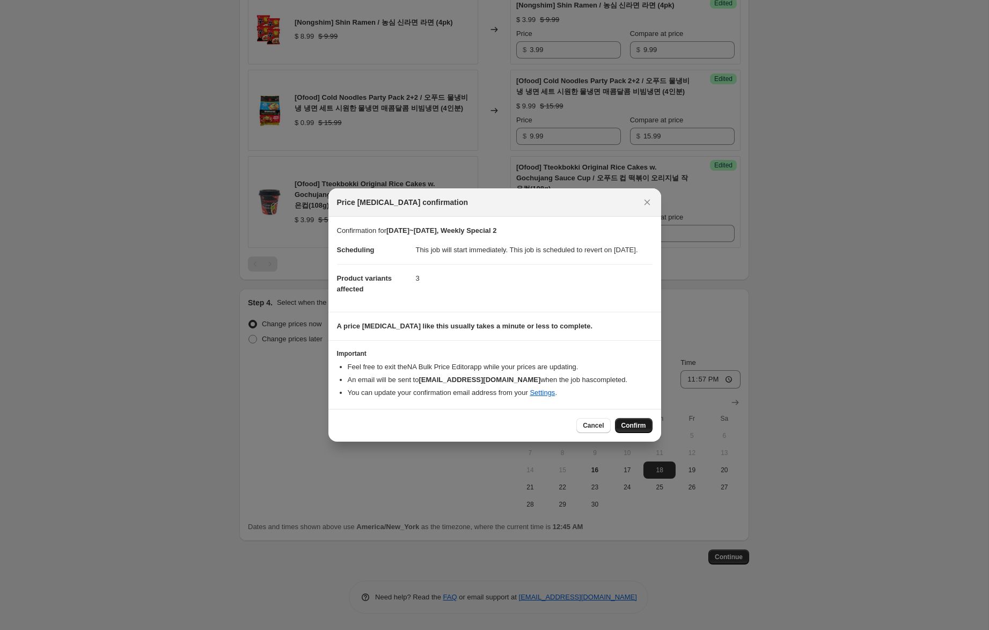
click at [643, 430] on span "Confirm" at bounding box center [633, 425] width 25 height 9
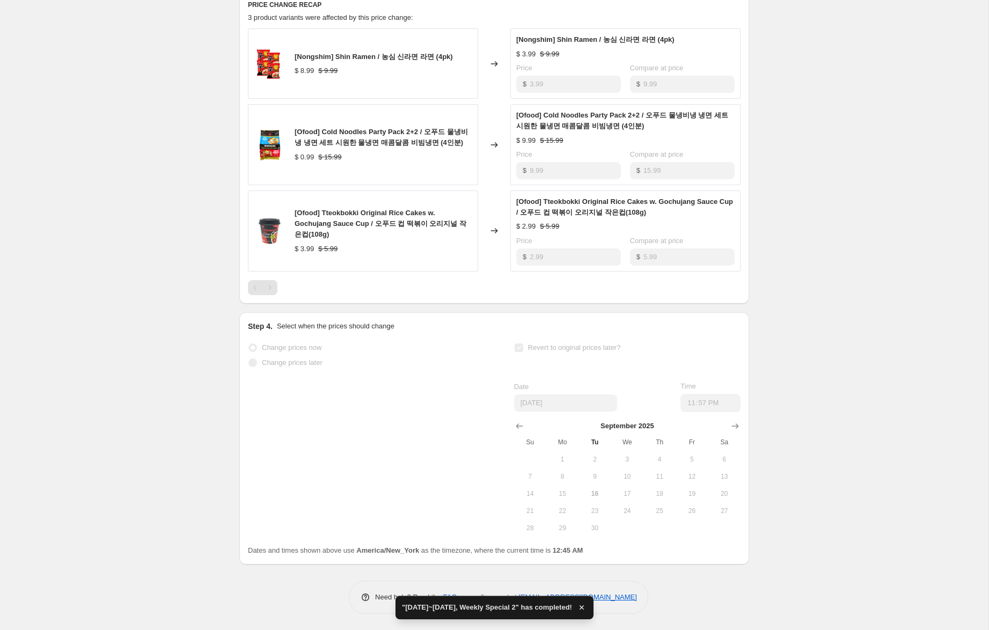
scroll to position [469, 0]
